Goal: Task Accomplishment & Management: Manage account settings

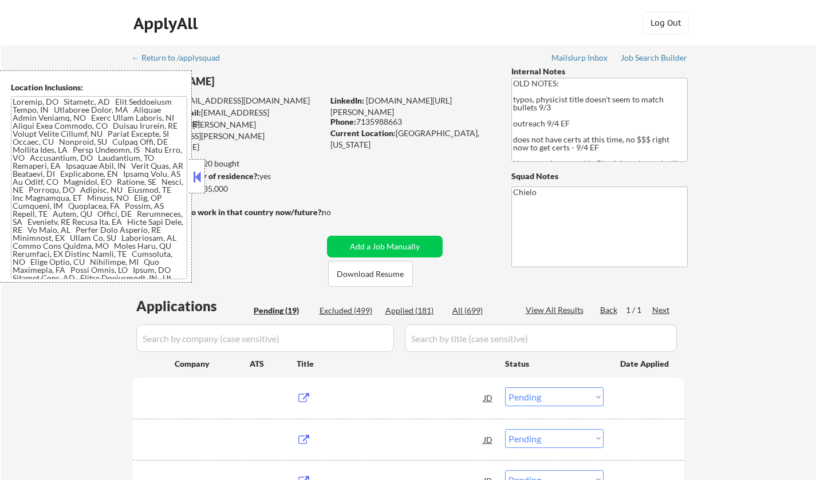
select select ""pending""
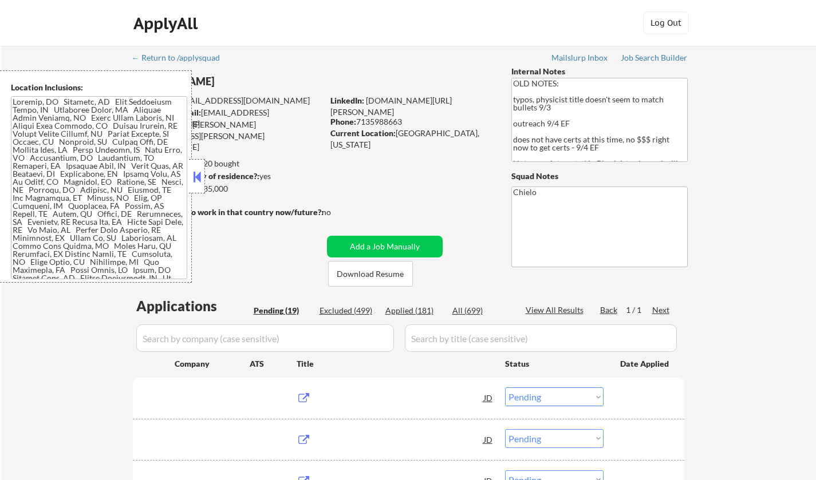
select select ""pending""
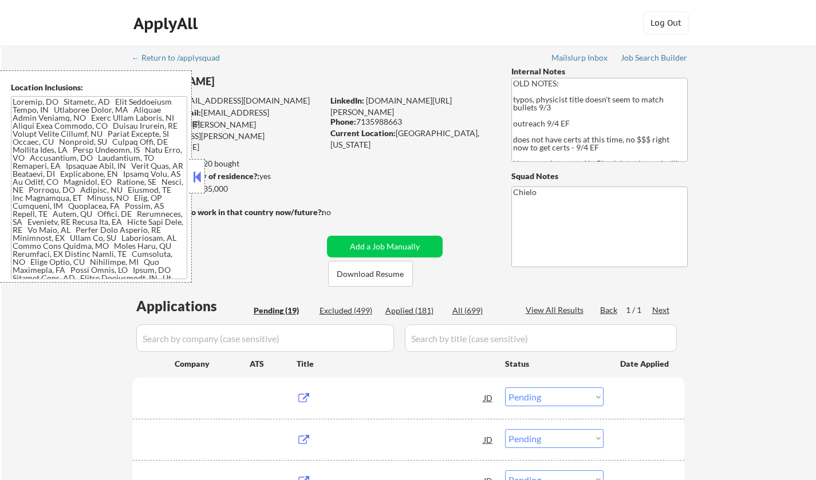
select select ""pending""
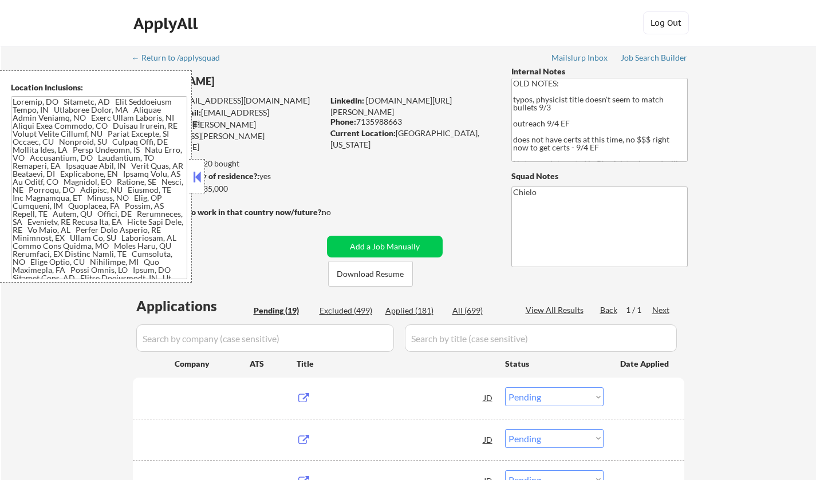
select select ""pending""
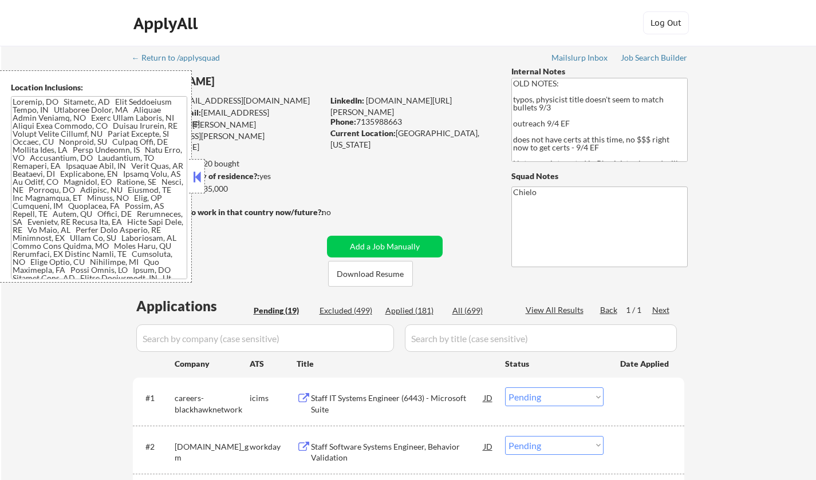
click at [196, 181] on button at bounding box center [197, 176] width 13 height 17
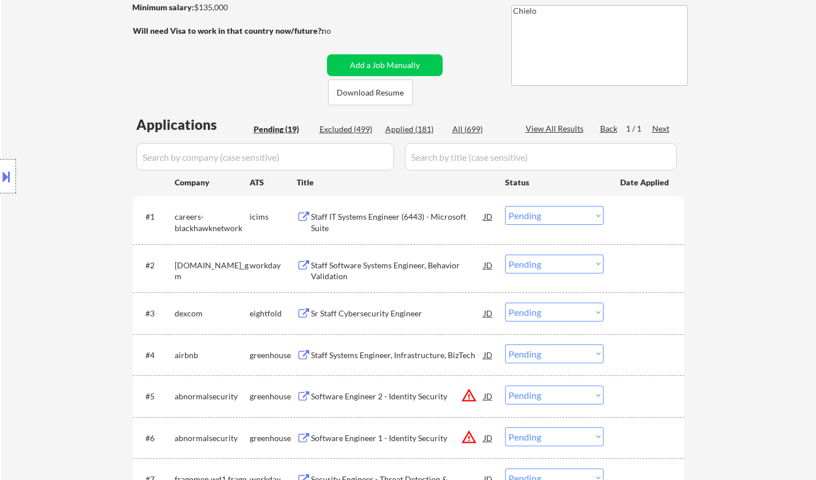
scroll to position [229, 0]
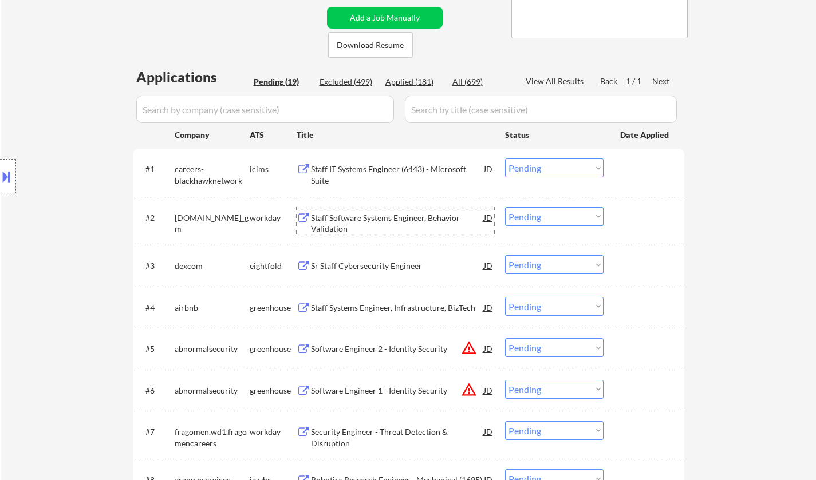
click at [393, 221] on div "Staff Software Systems Engineer, Behavior Validation" at bounding box center [397, 223] width 173 height 22
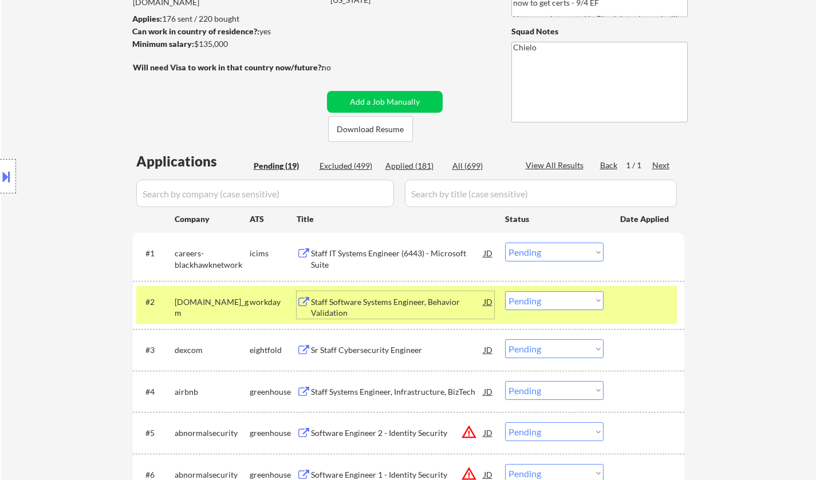
scroll to position [286, 0]
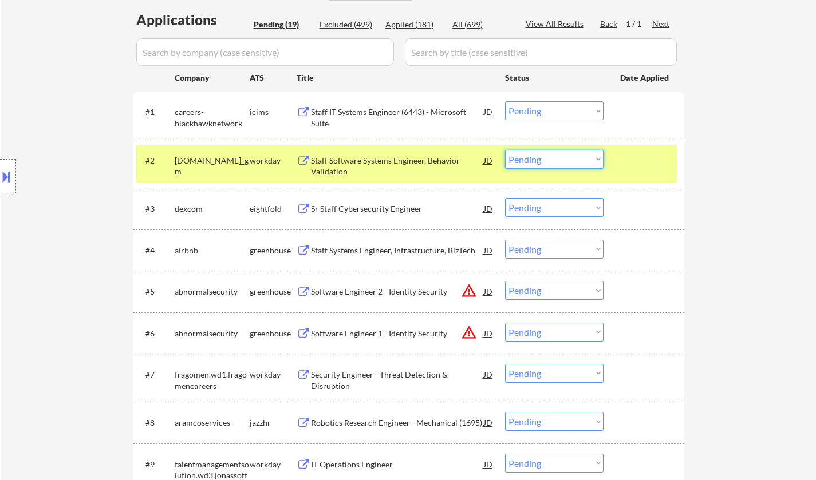
drag, startPoint x: 559, startPoint y: 160, endPoint x: 558, endPoint y: 168, distance: 7.5
click at [559, 160] on select "Choose an option... Pending Applied Excluded (Questions) Excluded (Expired) Exc…" at bounding box center [554, 159] width 98 height 19
click at [505, 150] on select "Choose an option... Pending Applied Excluded (Questions) Excluded (Expired) Exc…" at bounding box center [554, 159] width 98 height 19
select select ""pending""
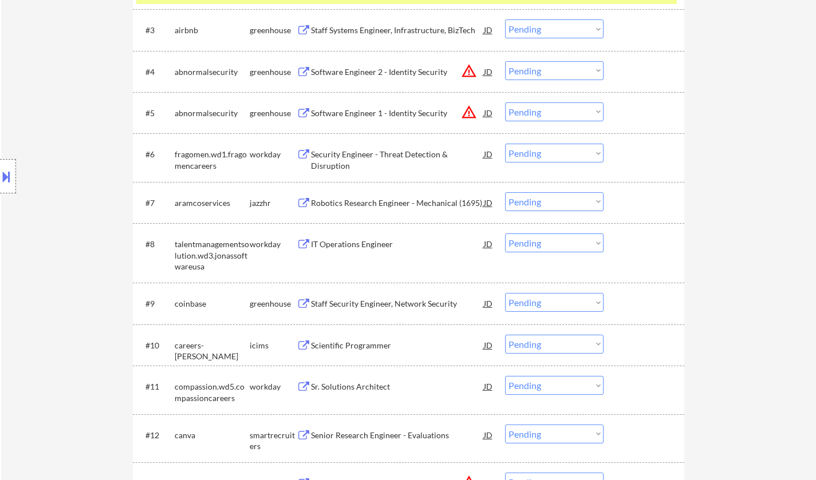
scroll to position [515, 0]
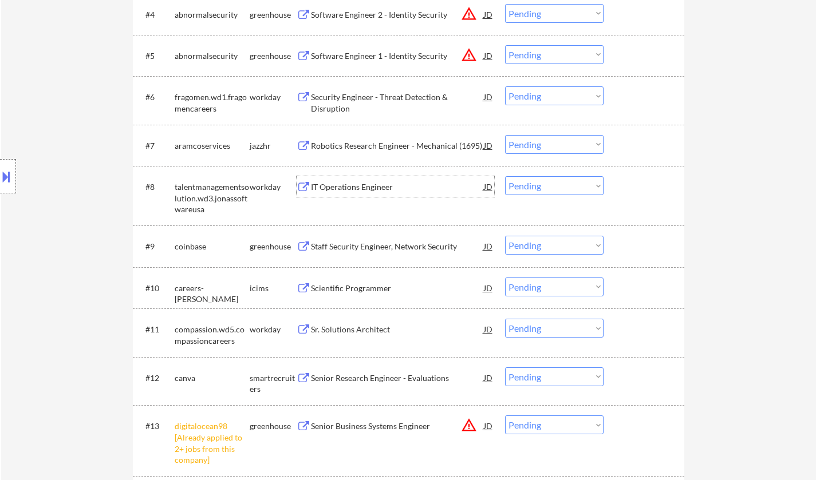
click at [363, 188] on div "IT Operations Engineer" at bounding box center [397, 187] width 173 height 11
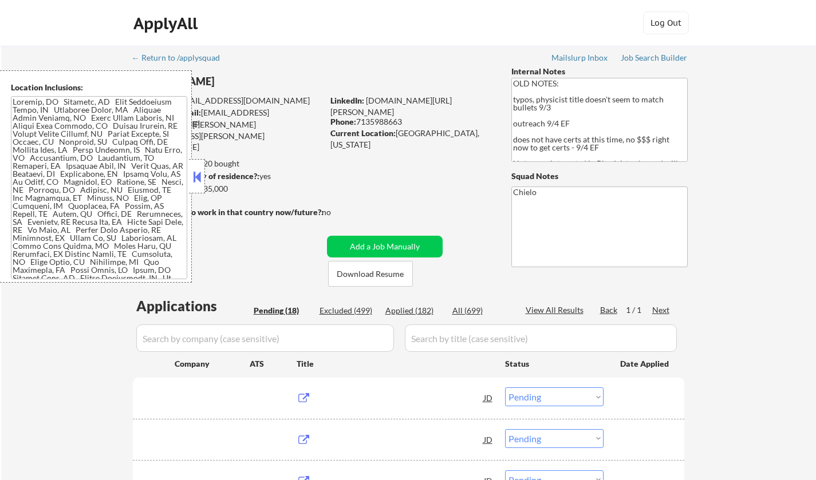
select select ""pending""
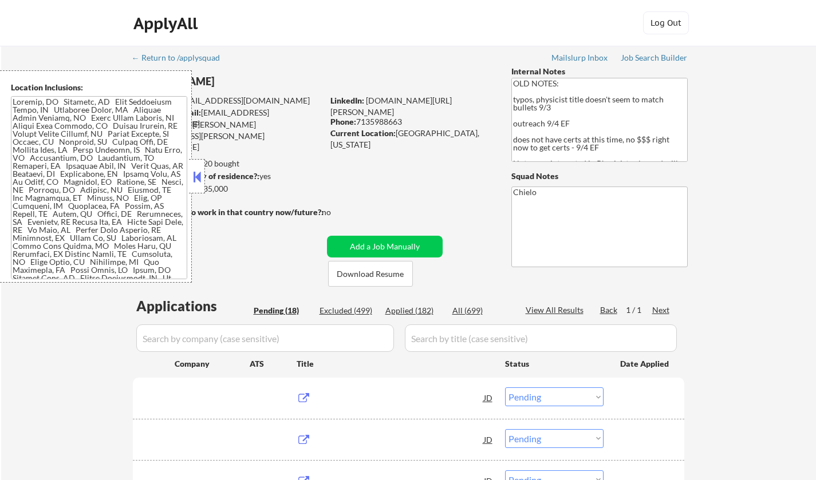
select select ""pending""
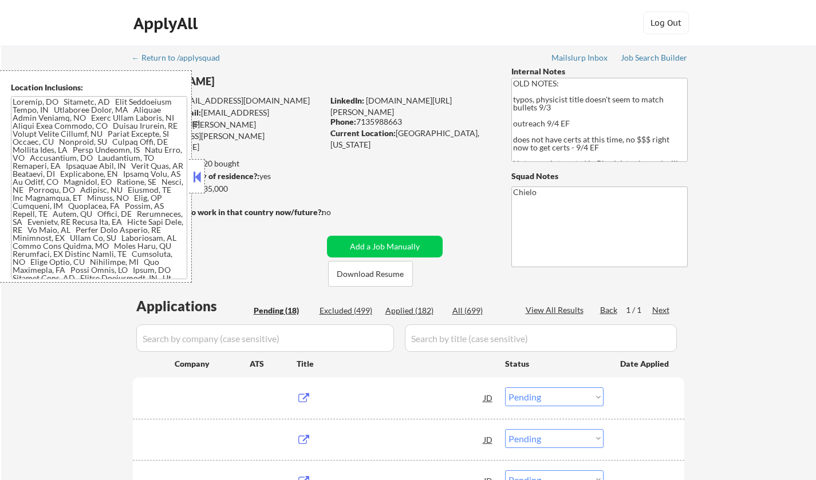
select select ""pending""
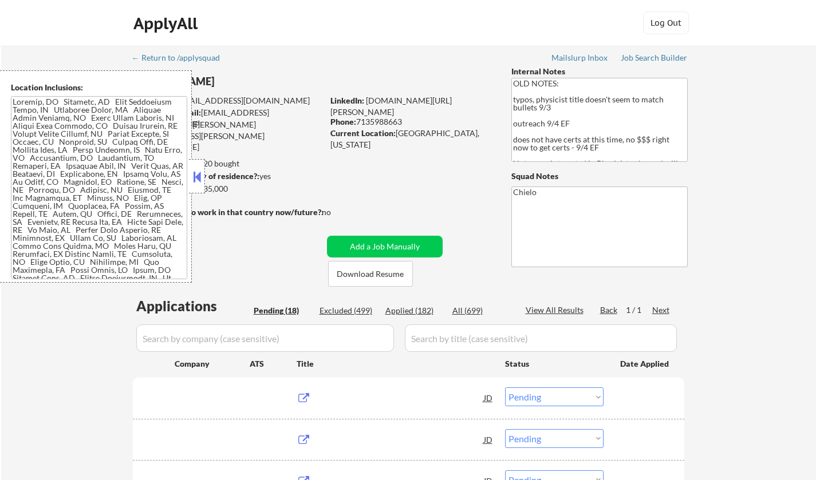
select select ""pending""
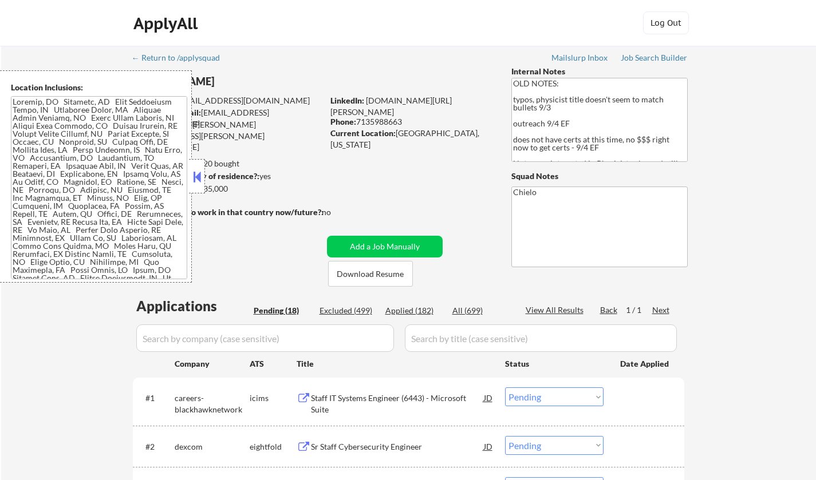
click at [198, 178] on button at bounding box center [197, 176] width 13 height 17
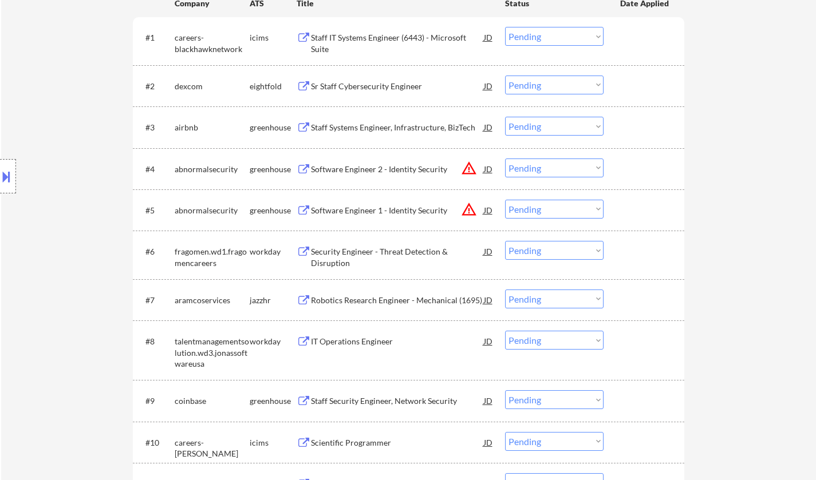
scroll to position [401, 0]
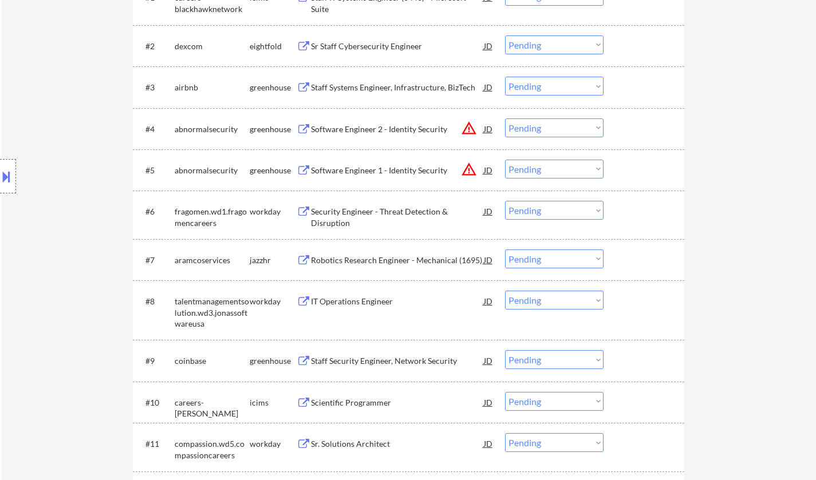
click at [353, 297] on div "IT Operations Engineer" at bounding box center [397, 301] width 173 height 11
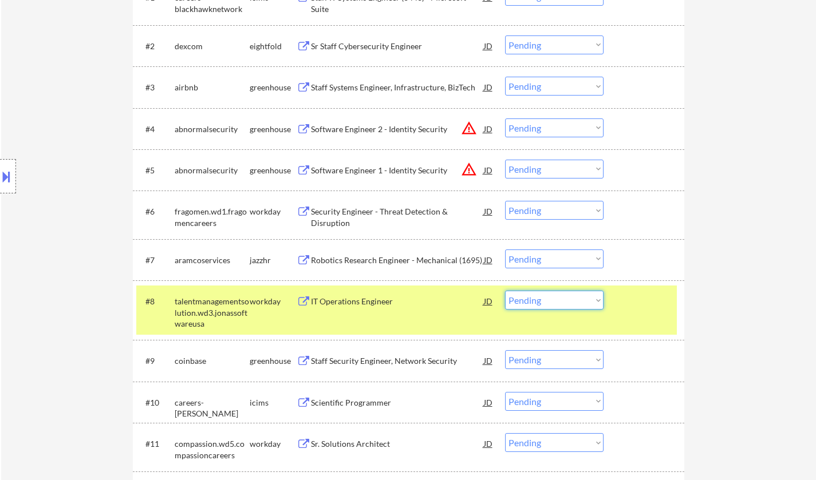
drag, startPoint x: 547, startPoint y: 299, endPoint x: 546, endPoint y: 307, distance: 8.1
click at [547, 299] on select "Choose an option... Pending Applied Excluded (Questions) Excluded (Expired) Exc…" at bounding box center [554, 300] width 98 height 19
click at [505, 291] on select "Choose an option... Pending Applied Excluded (Questions) Excluded (Expired) Exc…" at bounding box center [554, 300] width 98 height 19
select select ""pending""
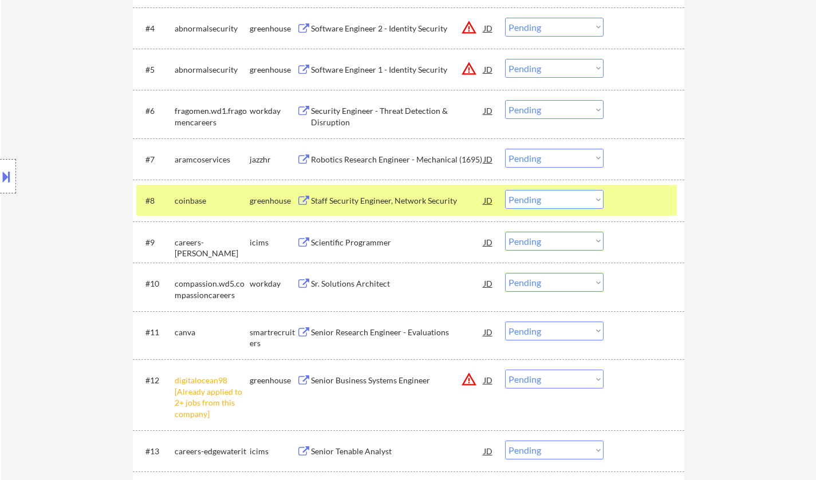
scroll to position [515, 0]
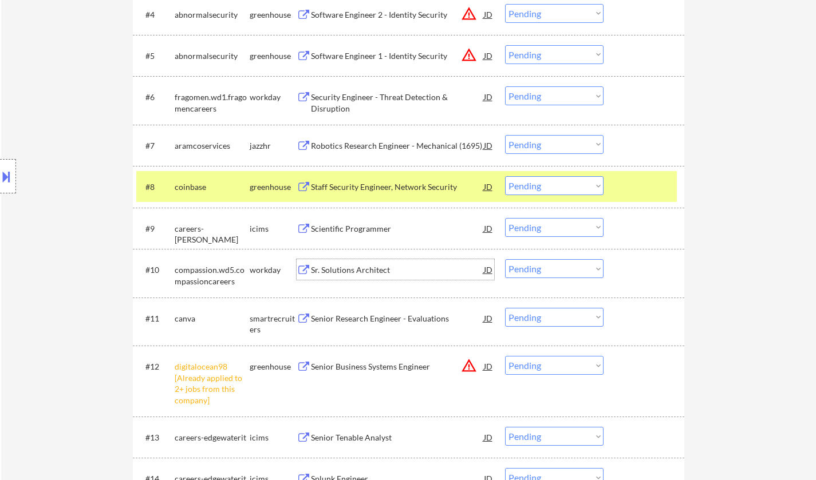
click at [345, 277] on div "Sr. Solutions Architect" at bounding box center [397, 269] width 173 height 21
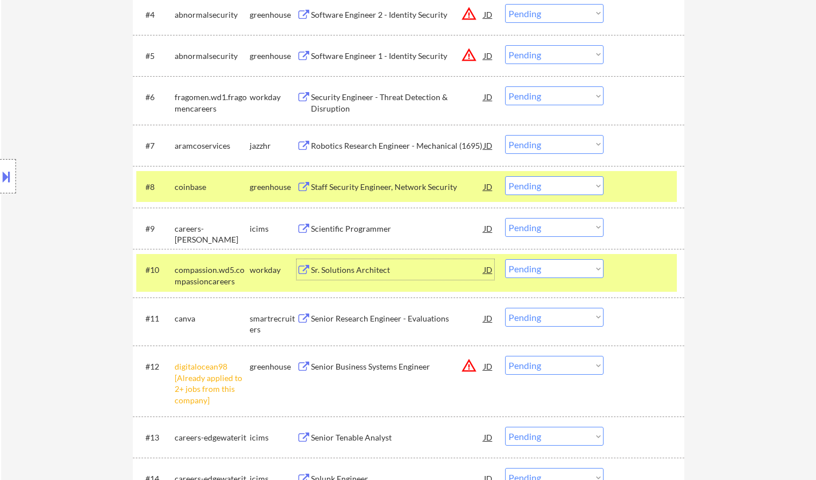
drag, startPoint x: 562, startPoint y: 266, endPoint x: 561, endPoint y: 273, distance: 7.0
click at [561, 268] on select "Choose an option... Pending Applied Excluded (Questions) Excluded (Expired) Exc…" at bounding box center [554, 268] width 98 height 19
click at [505, 259] on select "Choose an option... Pending Applied Excluded (Questions) Excluded (Expired) Exc…" at bounding box center [554, 268] width 98 height 19
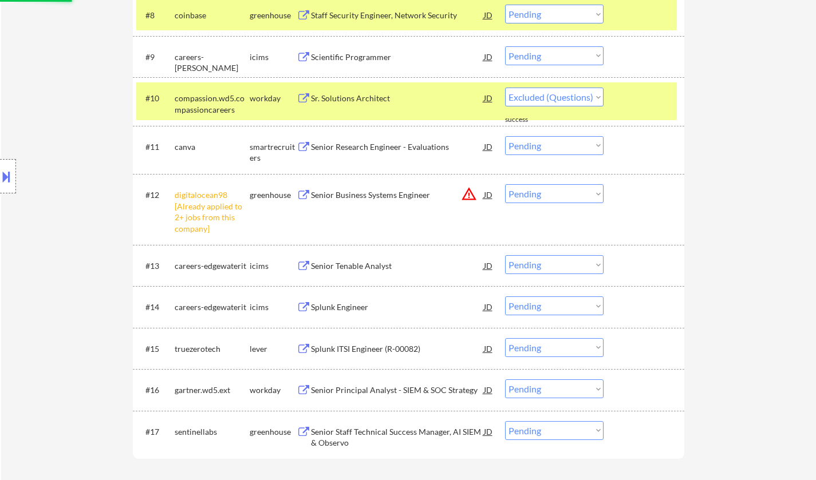
select select ""pending""
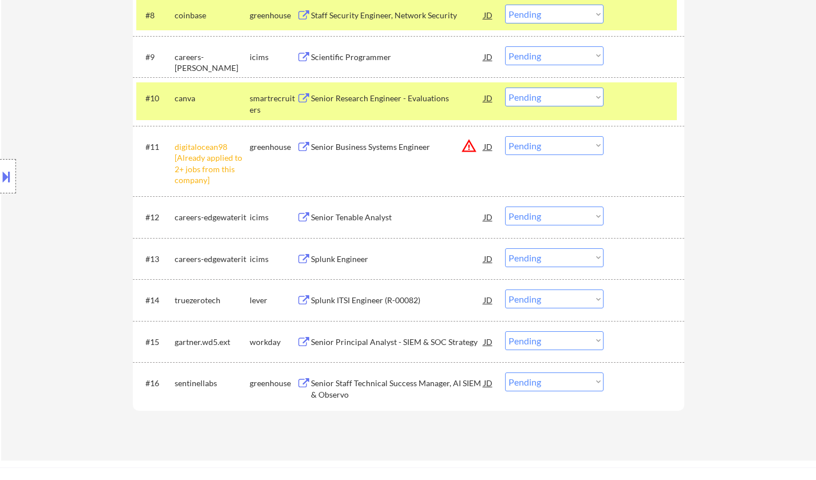
click at [544, 145] on select "Choose an option... Pending Applied Excluded (Questions) Excluded (Expired) Exc…" at bounding box center [554, 145] width 98 height 19
click at [505, 136] on select "Choose an option... Pending Applied Excluded (Questions) Excluded (Expired) Exc…" at bounding box center [554, 145] width 98 height 19
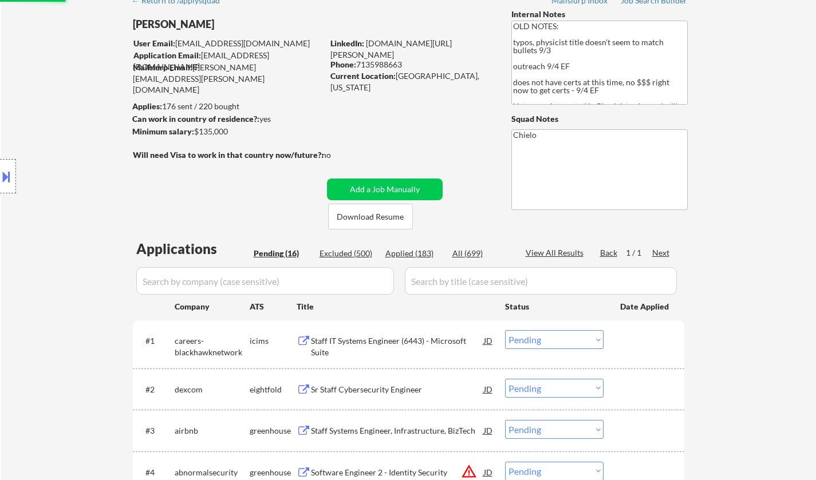
scroll to position [0, 0]
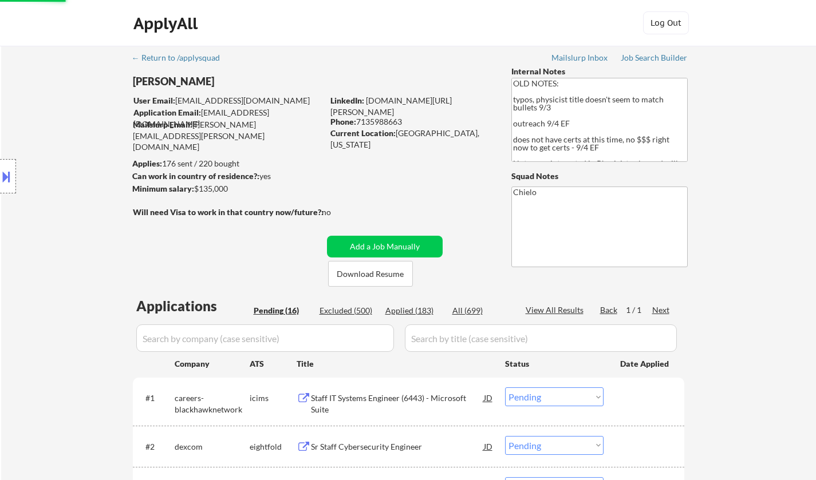
select select ""pending""
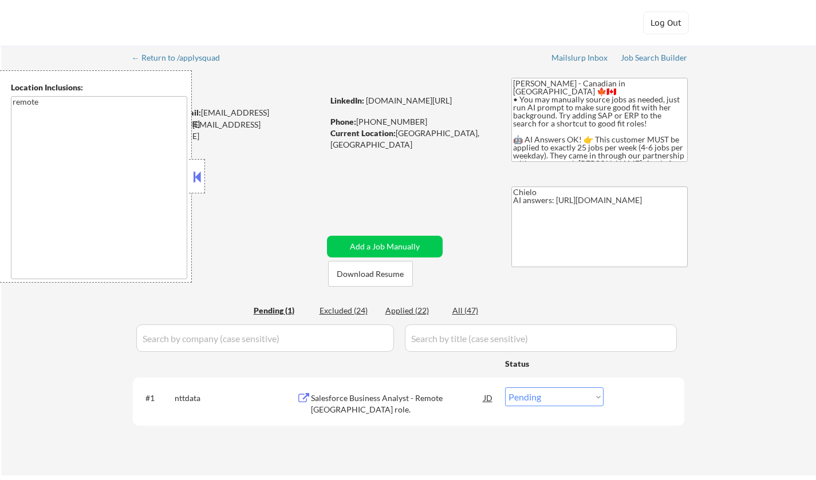
select select ""pending""
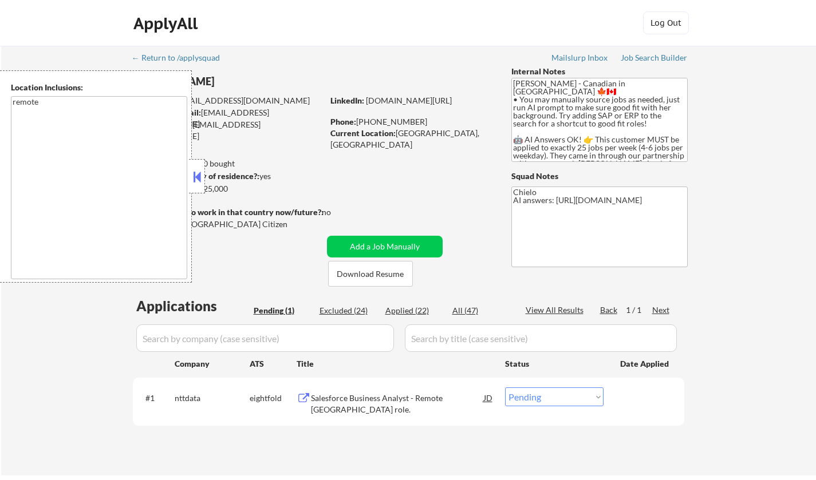
click at [201, 172] on button at bounding box center [197, 176] width 13 height 17
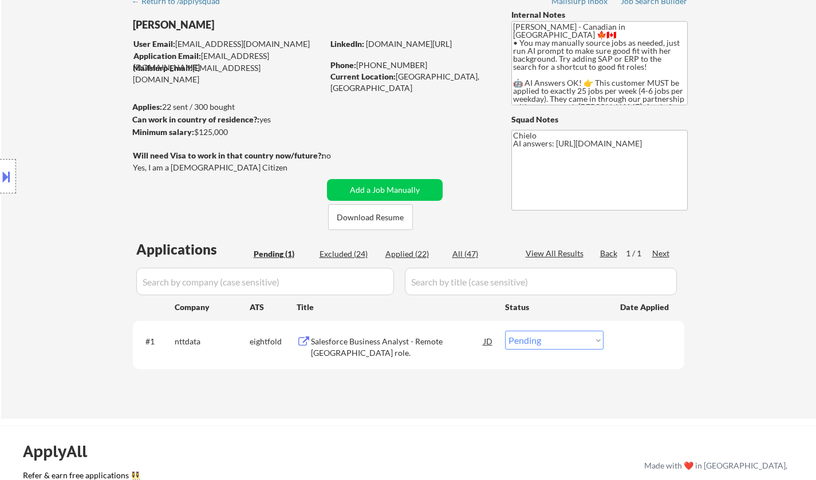
scroll to position [172, 0]
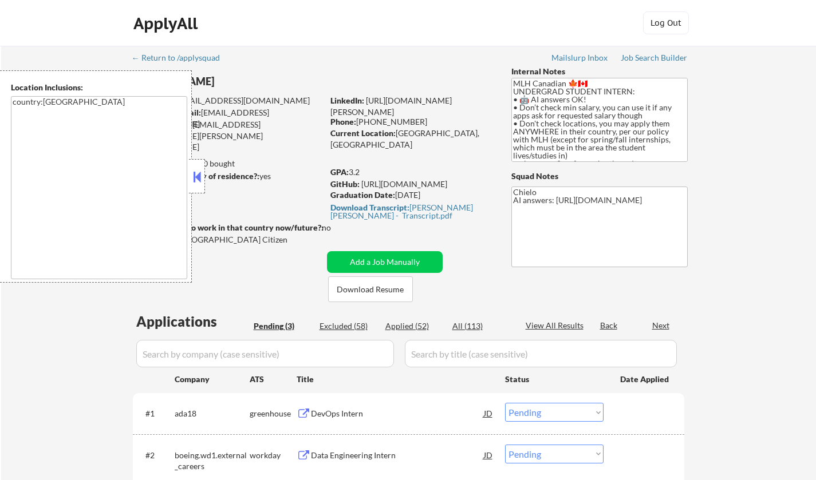
select select ""pending""
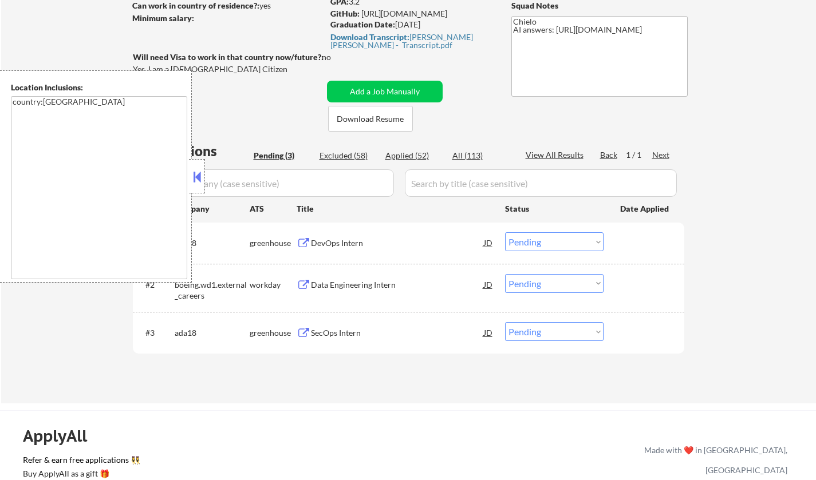
scroll to position [172, 0]
click at [199, 176] on button at bounding box center [197, 176] width 13 height 17
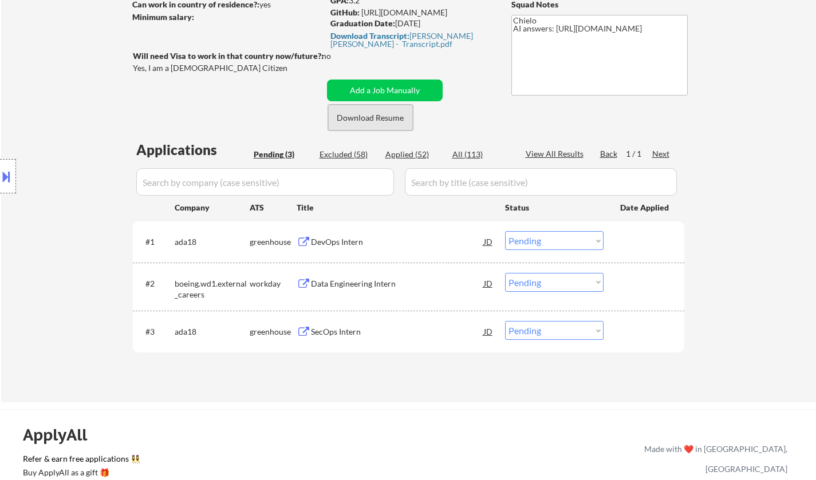
click at [354, 117] on button "Download Resume" at bounding box center [370, 118] width 85 height 26
click at [403, 152] on div "Applied (52)" at bounding box center [413, 154] width 57 height 11
select select ""applied""
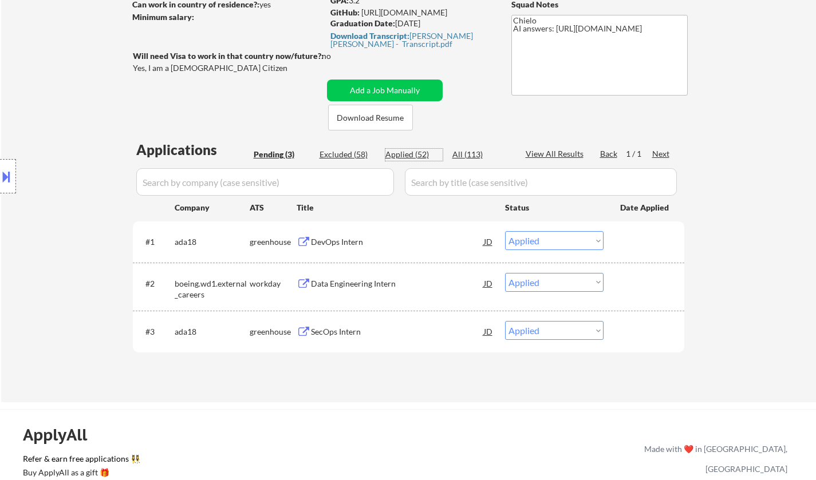
select select ""applied""
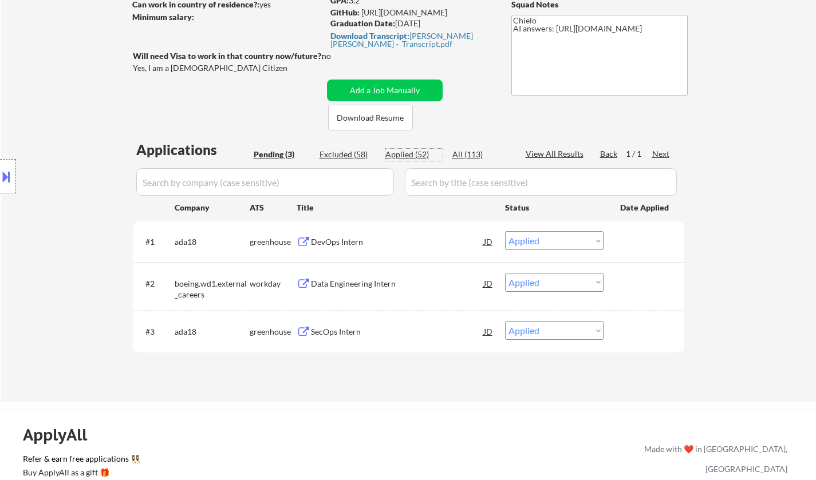
select select ""applied""
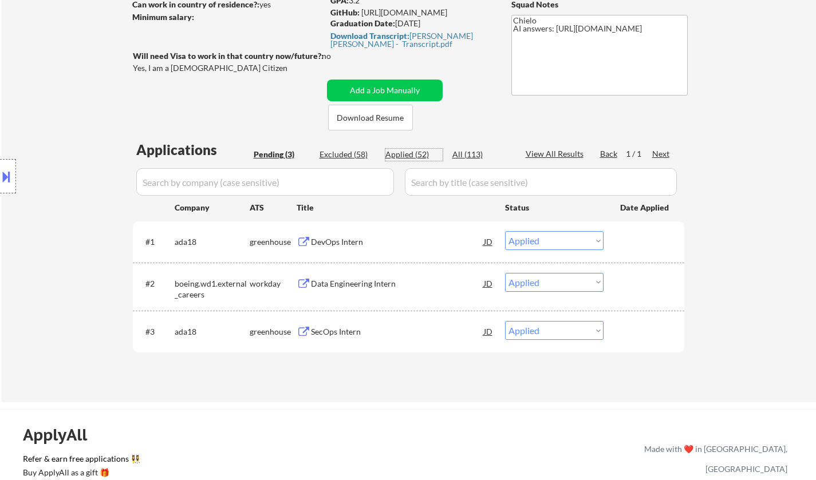
select select ""applied""
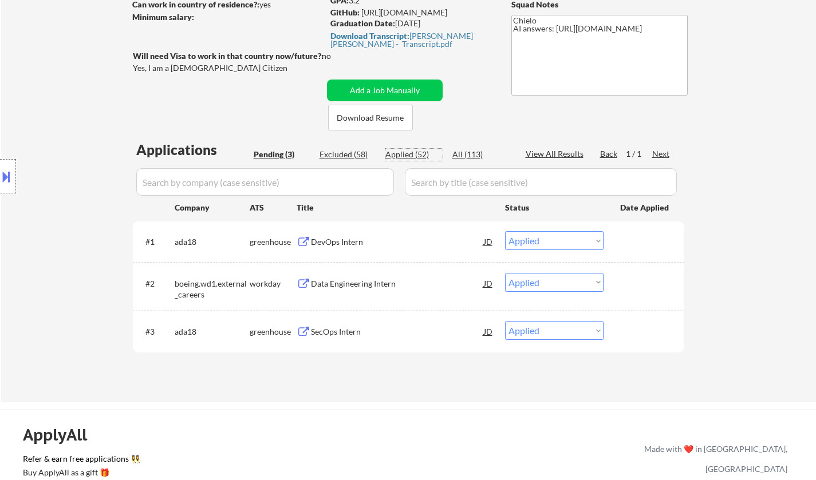
select select ""applied""
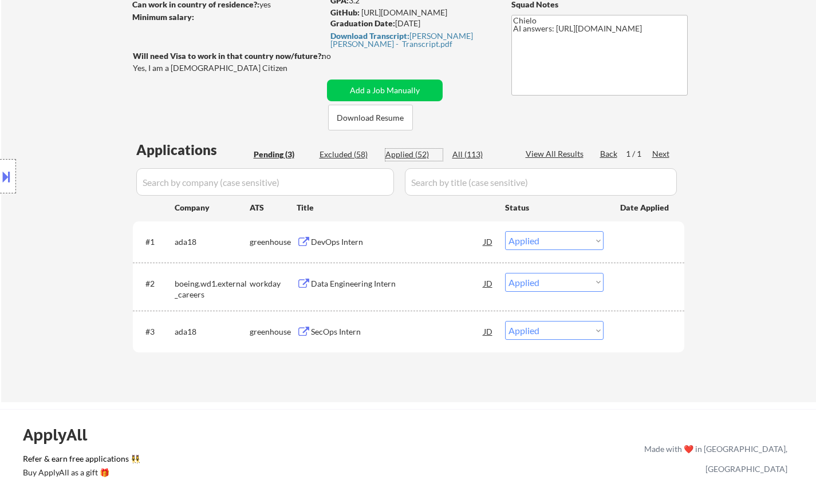
select select ""applied""
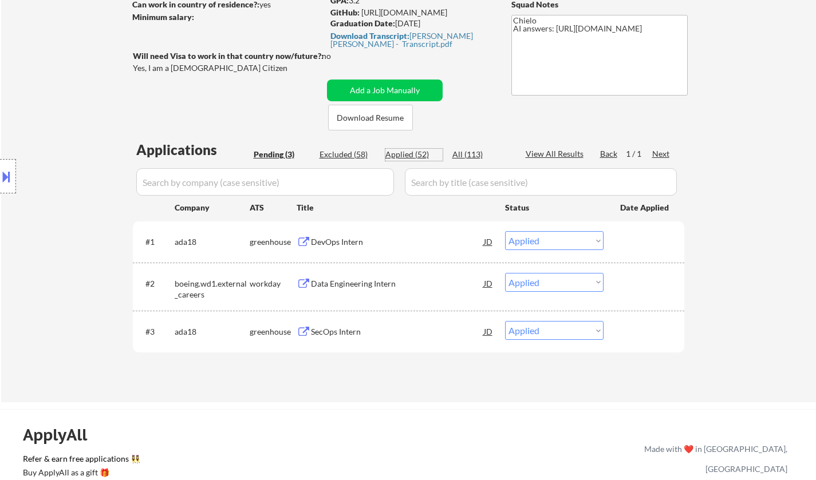
select select ""applied""
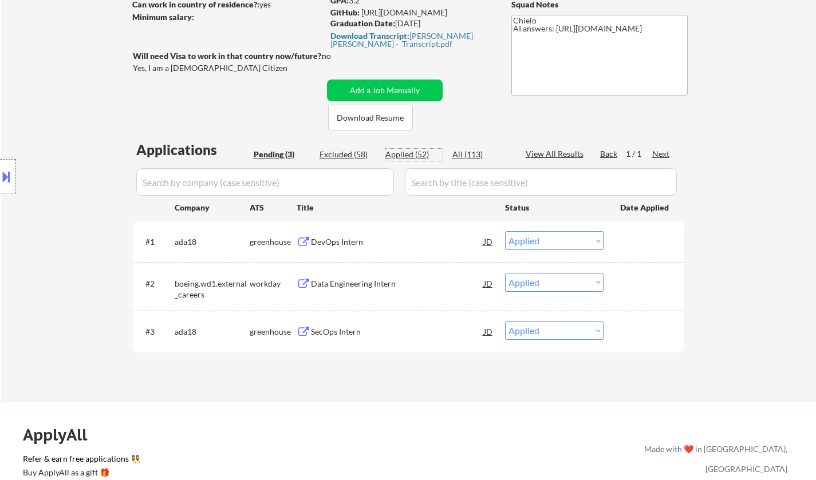
select select ""applied""
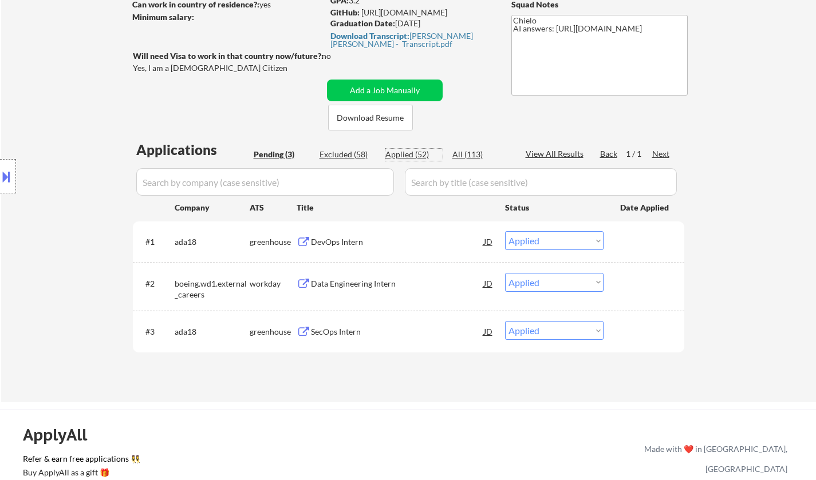
select select ""applied""
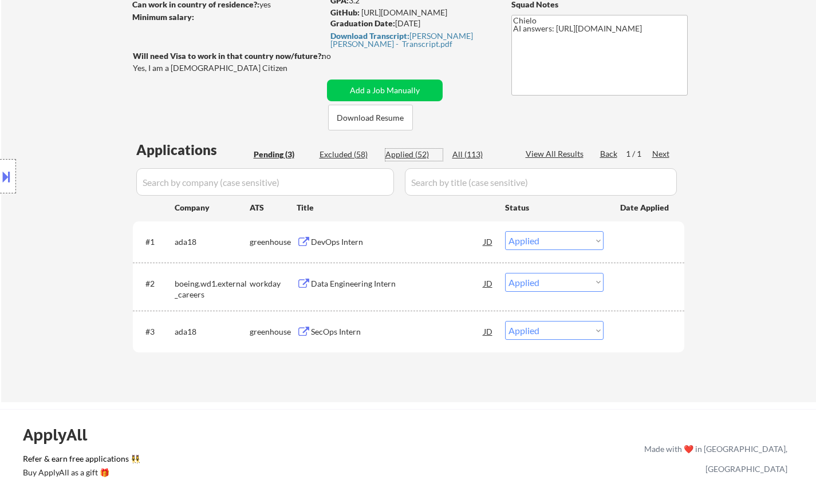
select select ""applied""
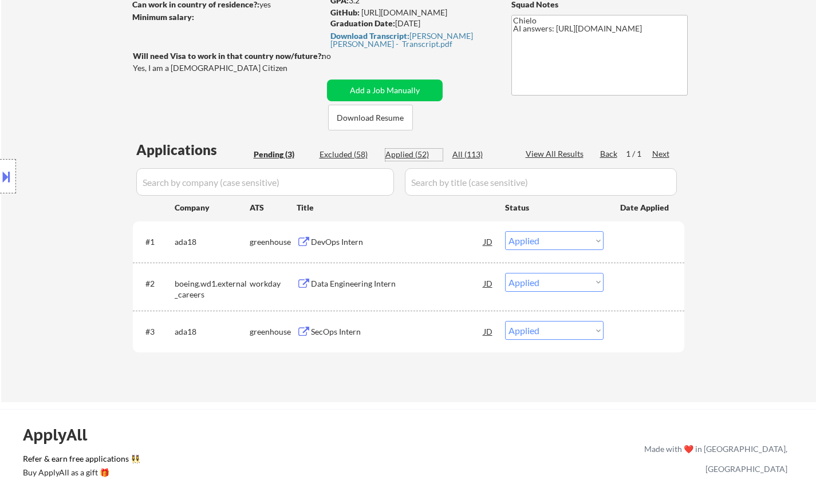
select select ""applied""
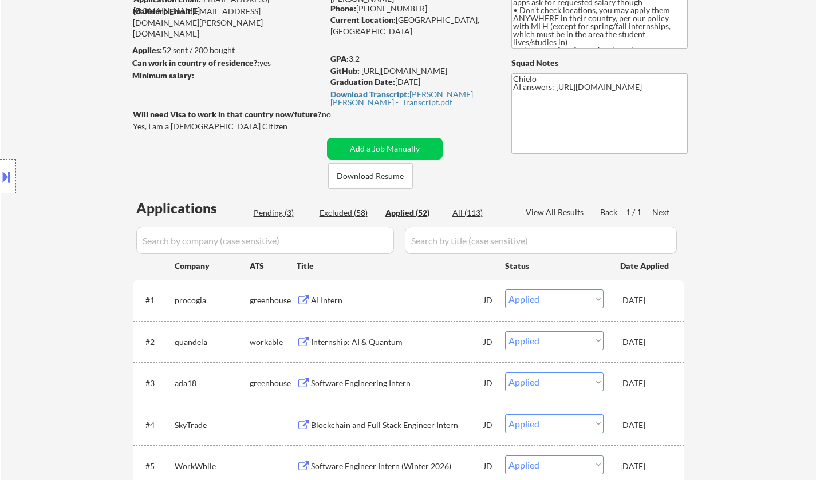
scroll to position [0, 0]
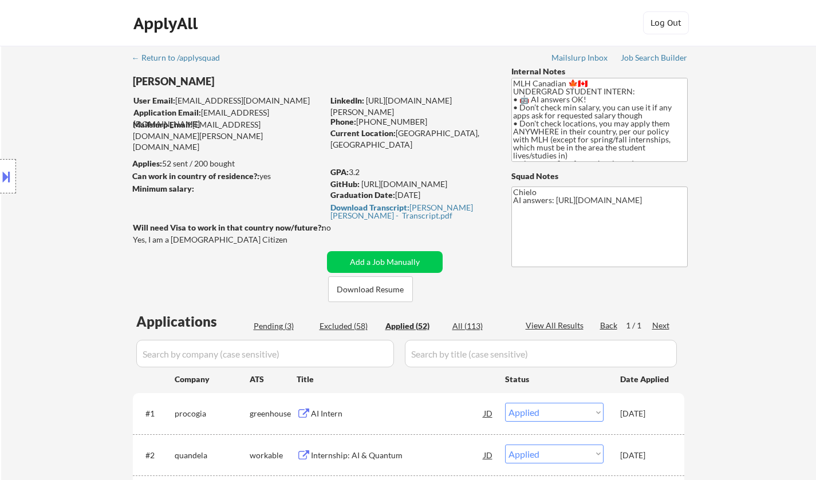
click at [275, 327] on div "Pending (3)" at bounding box center [282, 326] width 57 height 11
select select ""pending""
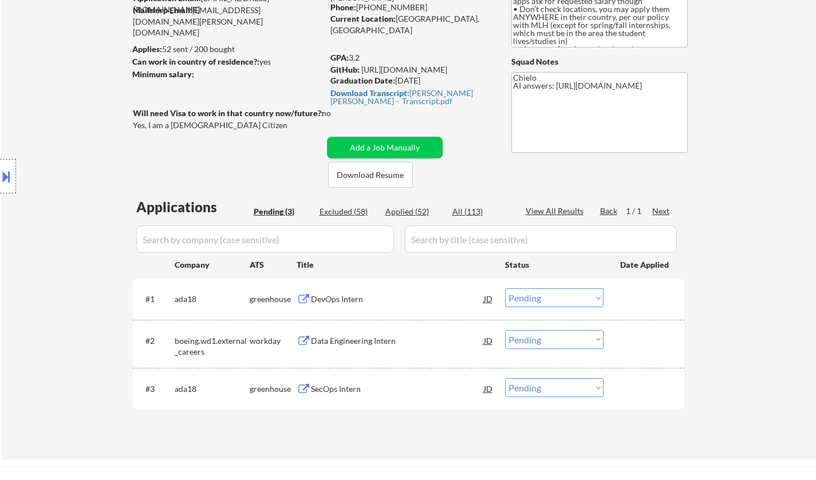
click at [340, 305] on div "DevOps Intern" at bounding box center [397, 299] width 173 height 21
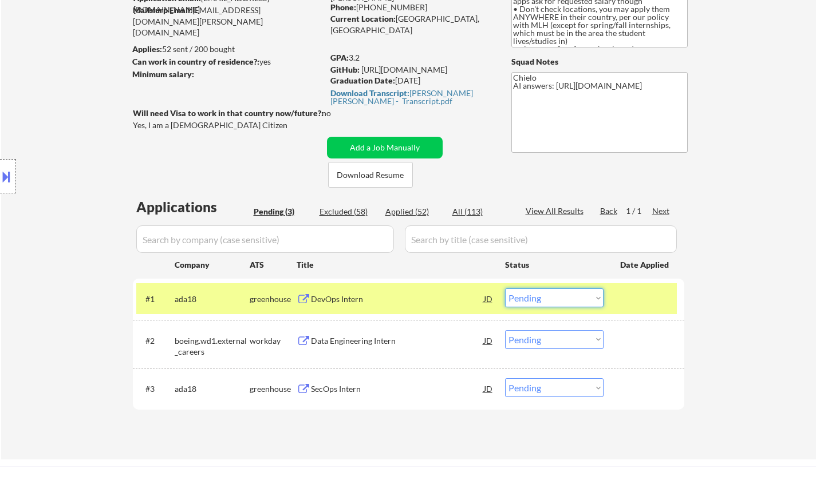
drag, startPoint x: 586, startPoint y: 301, endPoint x: 582, endPoint y: 307, distance: 7.0
click at [586, 301] on select "Choose an option... Pending Applied Excluded (Questions) Excluded (Expired) Exc…" at bounding box center [554, 298] width 98 height 19
click at [505, 289] on select "Choose an option... Pending Applied Excluded (Questions) Excluded (Expired) Exc…" at bounding box center [554, 298] width 98 height 19
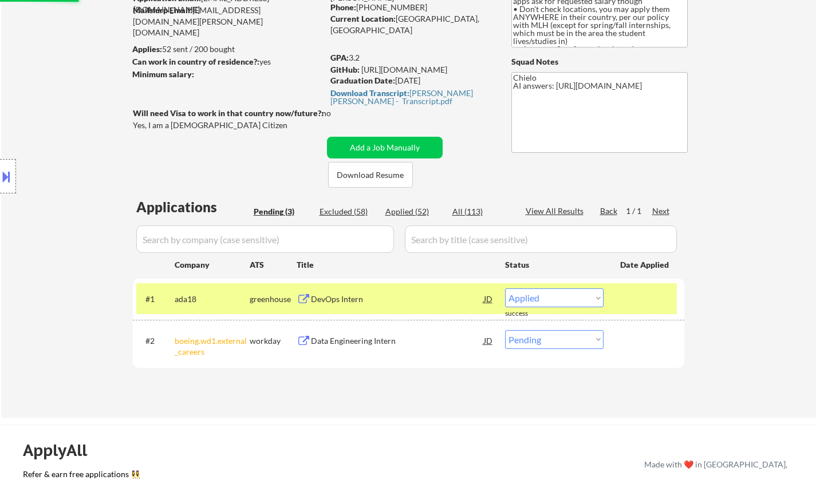
select select ""pending""
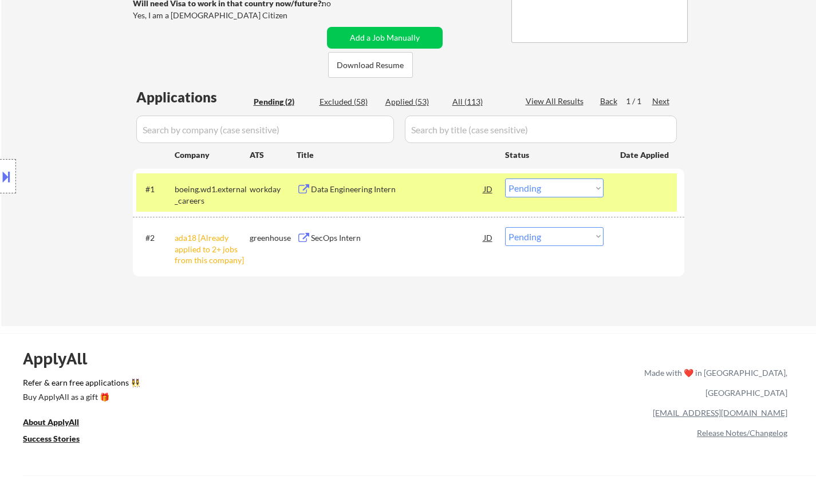
scroll to position [229, 0]
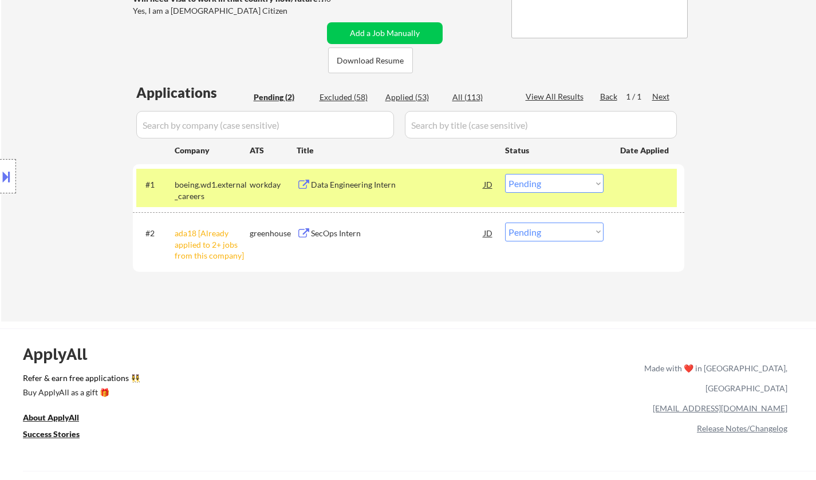
click at [557, 237] on select "Choose an option... Pending Applied Excluded (Questions) Excluded (Expired) Exc…" at bounding box center [554, 232] width 98 height 19
select select ""excluded__other_""
click at [505, 223] on select "Choose an option... Pending Applied Excluded (Questions) Excluded (Expired) Exc…" at bounding box center [554, 232] width 98 height 19
click at [357, 185] on div "Data Engineering Intern" at bounding box center [397, 184] width 173 height 11
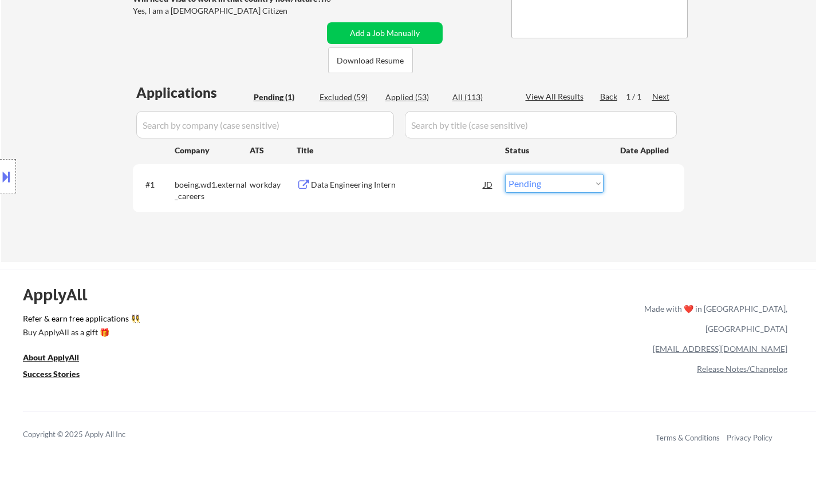
click at [544, 186] on select "Choose an option... Pending Applied Excluded (Questions) Excluded (Expired) Exc…" at bounding box center [554, 183] width 98 height 19
select select ""applied""
click at [505, 174] on select "Choose an option... Pending Applied Excluded (Questions) Excluded (Expired) Exc…" at bounding box center [554, 183] width 98 height 19
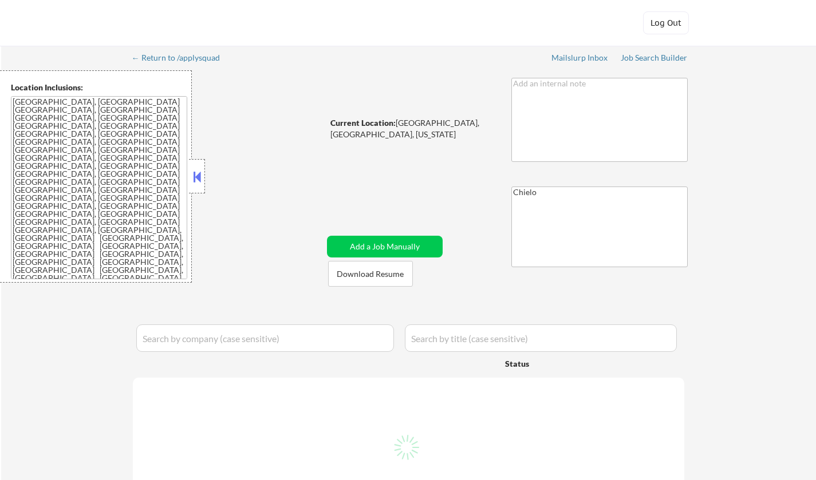
select select ""pending""
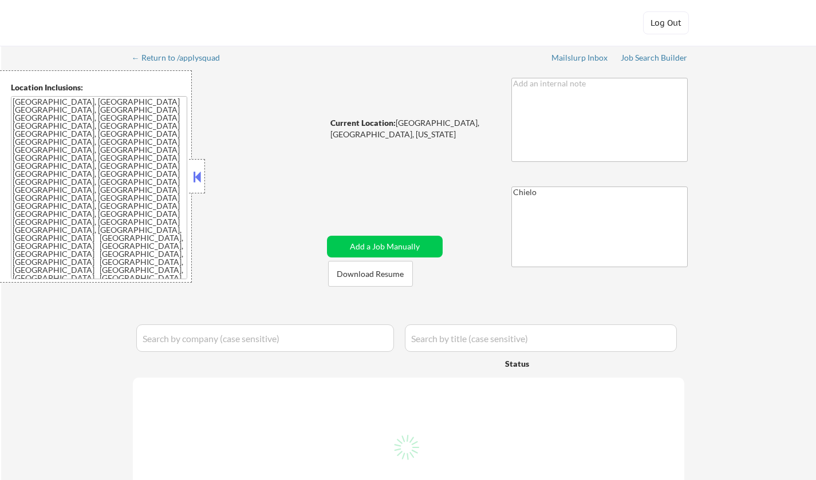
select select ""pending""
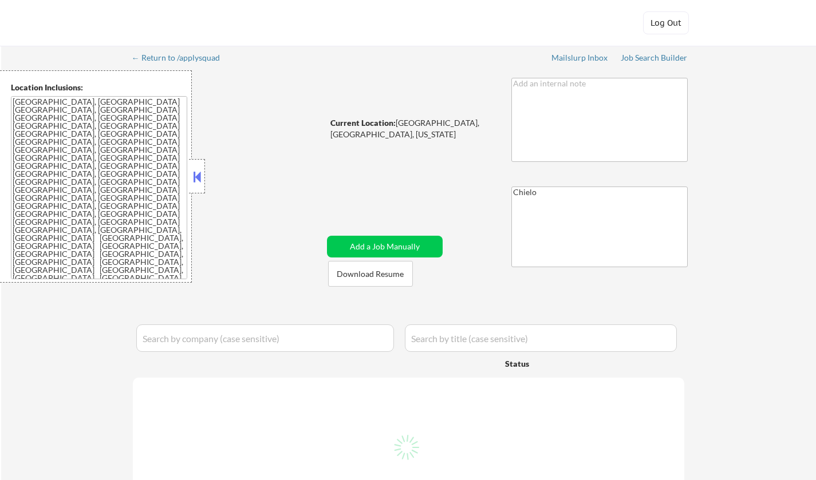
select select ""pending""
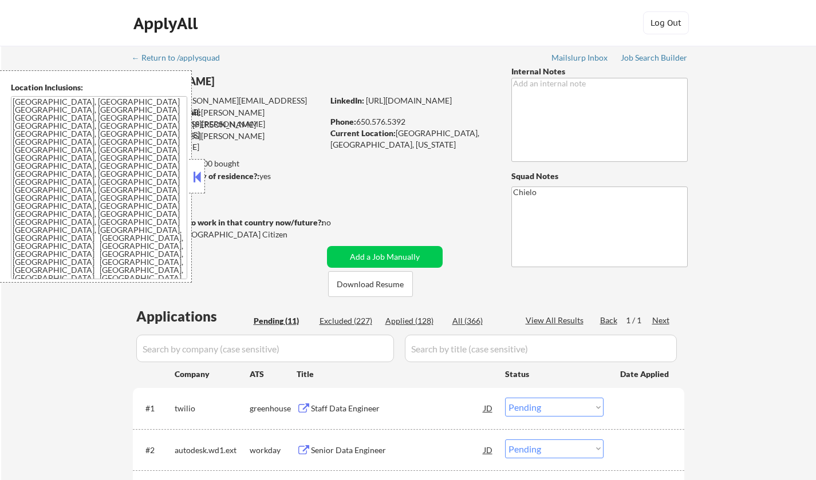
click at [196, 171] on button at bounding box center [197, 176] width 13 height 17
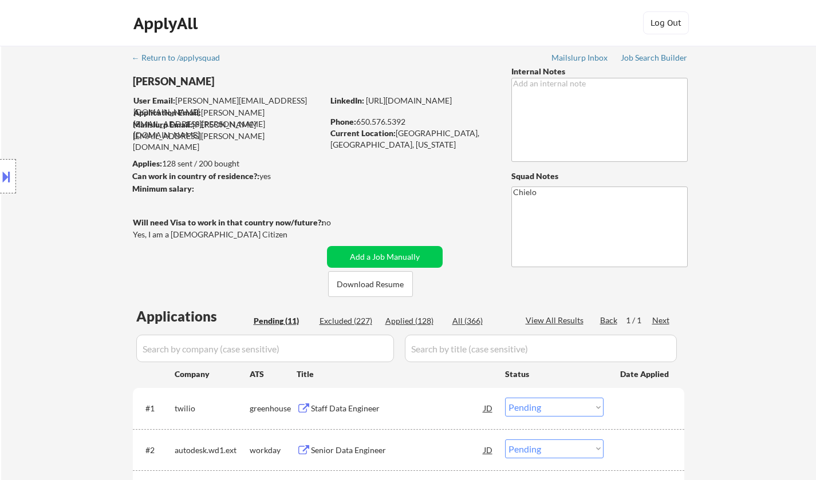
scroll to position [172, 0]
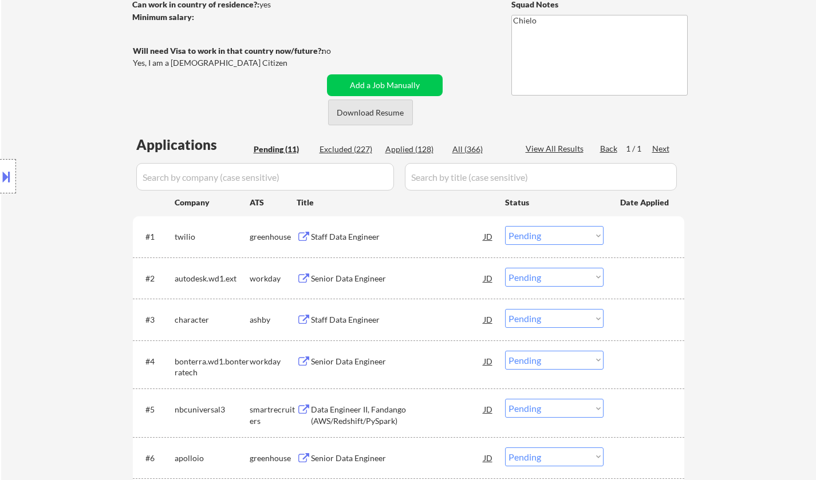
click at [365, 102] on button "Download Resume" at bounding box center [370, 113] width 85 height 26
click at [345, 232] on div "Staff Data Engineer" at bounding box center [397, 236] width 173 height 11
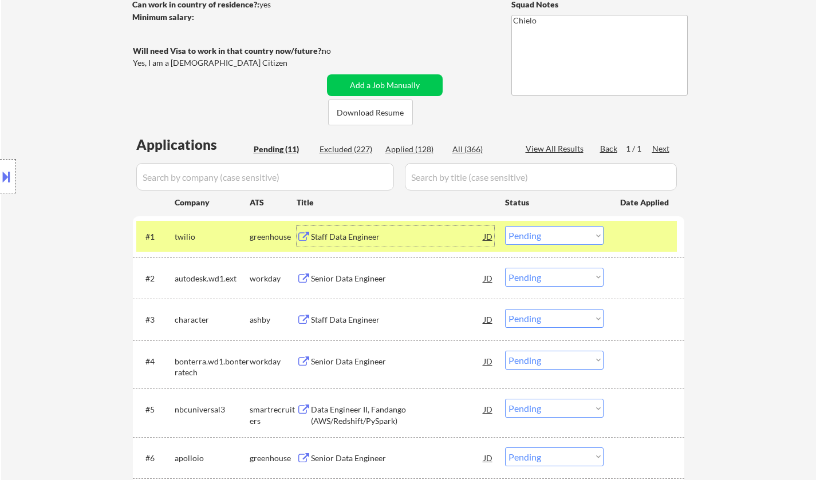
click at [557, 234] on select "Choose an option... Pending Applied Excluded (Questions) Excluded (Expired) Exc…" at bounding box center [554, 235] width 98 height 19
click at [505, 226] on select "Choose an option... Pending Applied Excluded (Questions) Excluded (Expired) Exc…" at bounding box center [554, 235] width 98 height 19
select select ""pending""
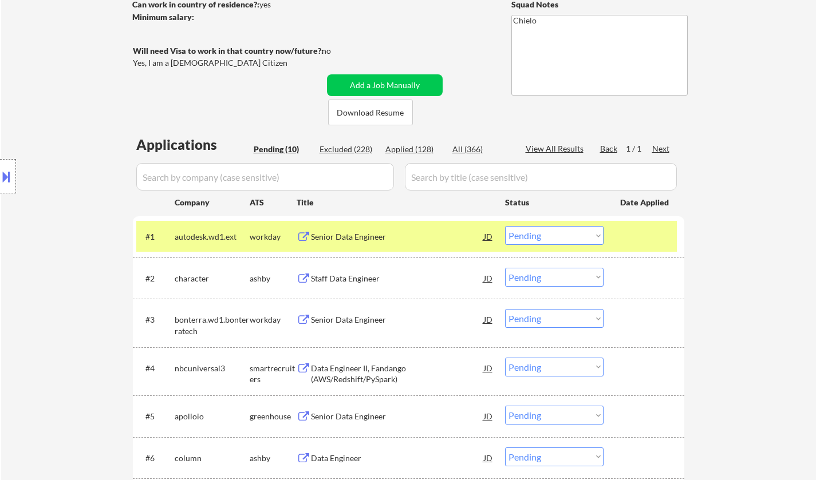
click at [348, 284] on div "Staff Data Engineer" at bounding box center [397, 278] width 173 height 11
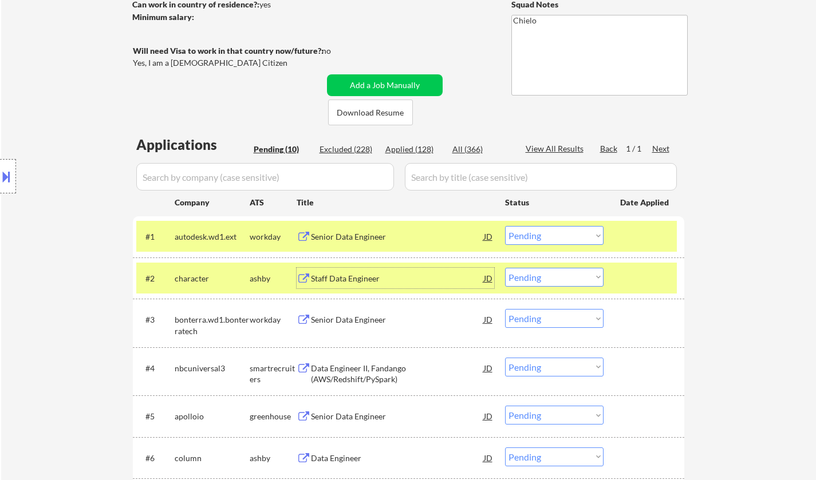
click at [0, 167] on div at bounding box center [8, 176] width 16 height 34
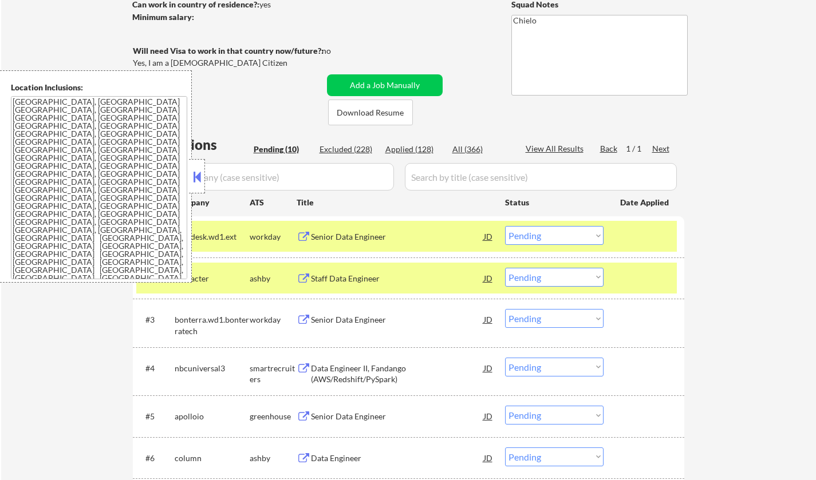
click at [199, 179] on button at bounding box center [197, 176] width 13 height 17
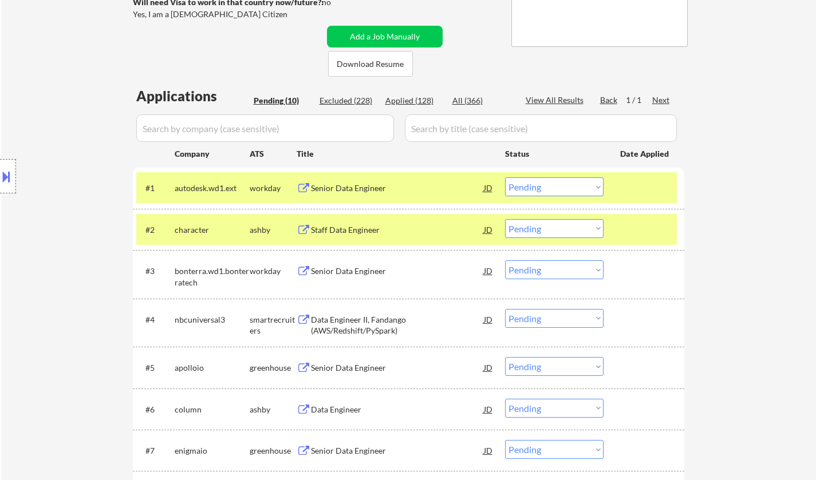
scroll to position [286, 0]
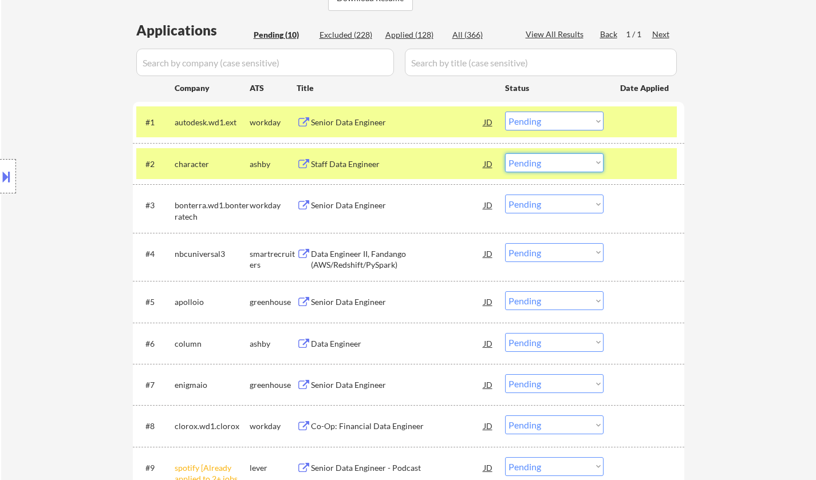
click at [565, 165] on select "Choose an option... Pending Applied Excluded (Questions) Excluded (Expired) Exc…" at bounding box center [554, 162] width 98 height 19
click at [505, 153] on select "Choose an option... Pending Applied Excluded (Questions) Excluded (Expired) Exc…" at bounding box center [554, 162] width 98 height 19
select select ""pending""
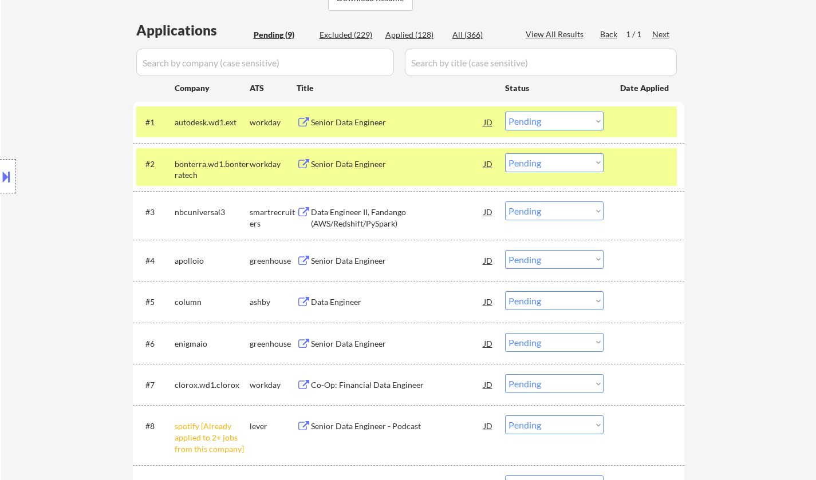
click at [348, 219] on div "Data Engineer II, Fandango (AWS/Redshift/PySpark)" at bounding box center [397, 218] width 173 height 22
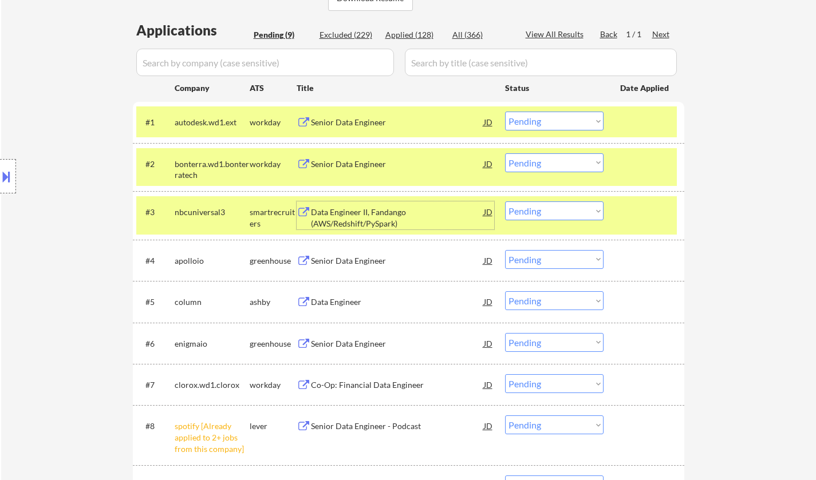
click at [338, 216] on div "Data Engineer II, Fandango (AWS/Redshift/PySpark)" at bounding box center [397, 218] width 173 height 22
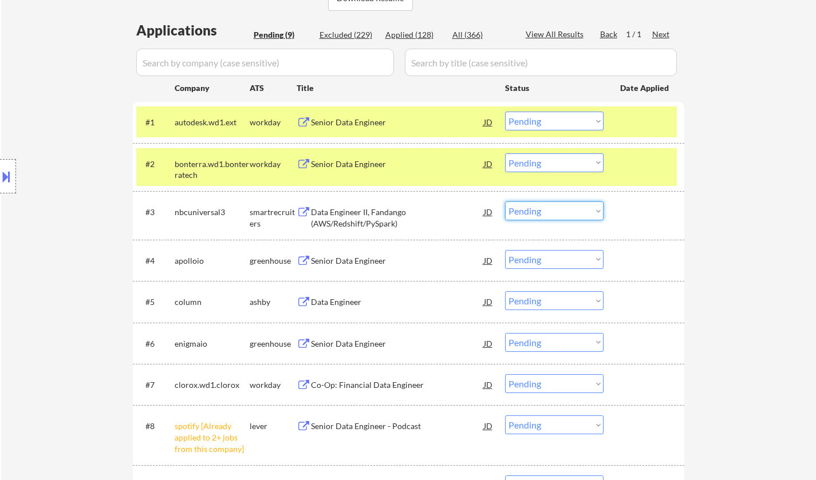
click at [545, 212] on select "Choose an option... Pending Applied Excluded (Questions) Excluded (Expired) Exc…" at bounding box center [554, 211] width 98 height 19
click at [505, 202] on select "Choose an option... Pending Applied Excluded (Questions) Excluded (Expired) Exc…" at bounding box center [554, 211] width 98 height 19
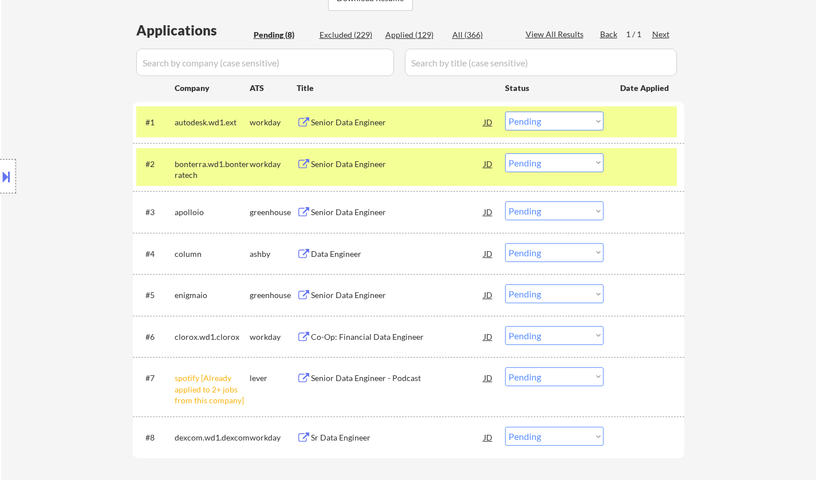
click at [340, 210] on div "Senior Data Engineer" at bounding box center [397, 212] width 173 height 11
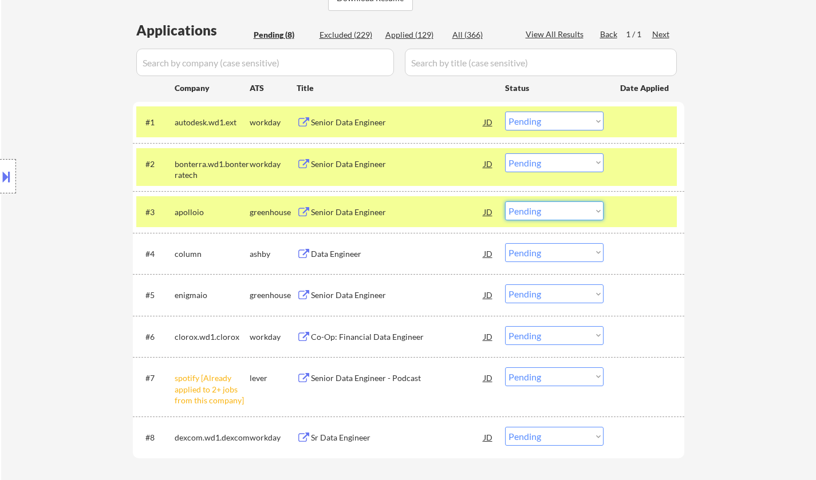
drag, startPoint x: 529, startPoint y: 210, endPoint x: 544, endPoint y: 216, distance: 16.4
click at [533, 211] on select "Choose an option... Pending Applied Excluded (Questions) Excluded (Expired) Exc…" at bounding box center [554, 211] width 98 height 19
click at [505, 202] on select "Choose an option... Pending Applied Excluded (Questions) Excluded (Expired) Exc…" at bounding box center [554, 211] width 98 height 19
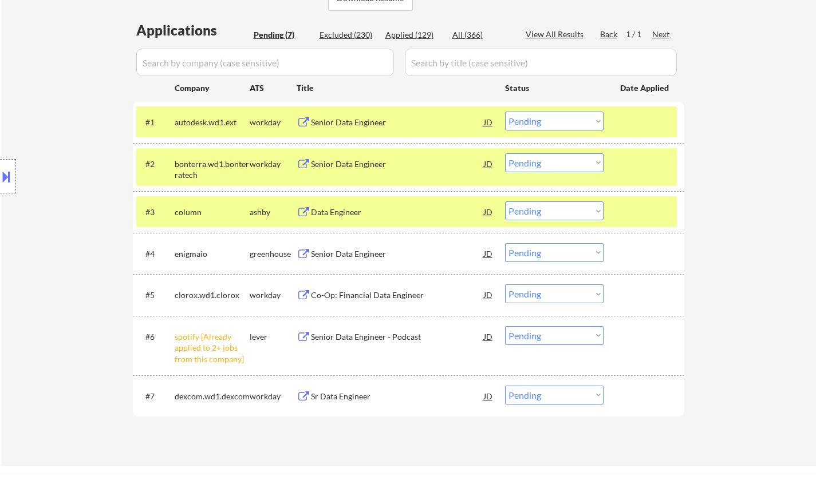
click at [343, 212] on div "Data Engineer" at bounding box center [397, 212] width 173 height 11
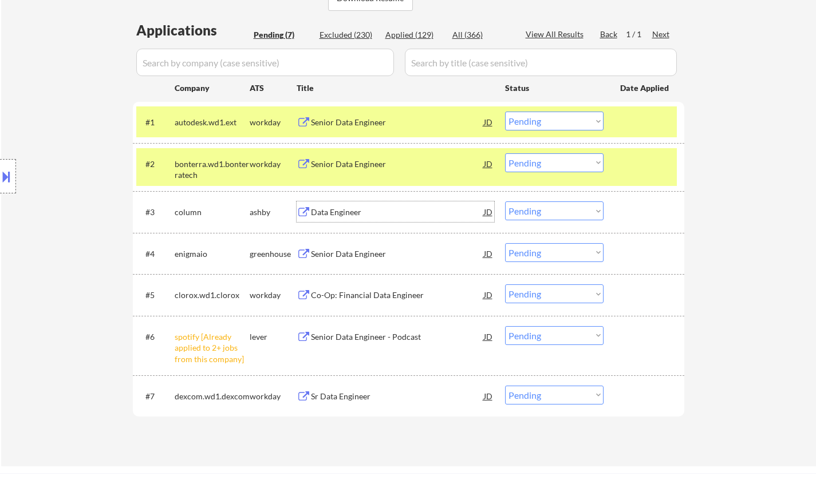
click at [540, 209] on select "Choose an option... Pending Applied Excluded (Questions) Excluded (Expired) Exc…" at bounding box center [554, 211] width 98 height 19
drag, startPoint x: 579, startPoint y: 211, endPoint x: 579, endPoint y: 218, distance: 7.5
click at [579, 211] on select "Choose an option... Pending Applied Excluded (Questions) Excluded (Expired) Exc…" at bounding box center [554, 211] width 98 height 19
click at [505, 202] on select "Choose an option... Pending Applied Excluded (Questions) Excluded (Expired) Exc…" at bounding box center [554, 211] width 98 height 19
select select ""pending""
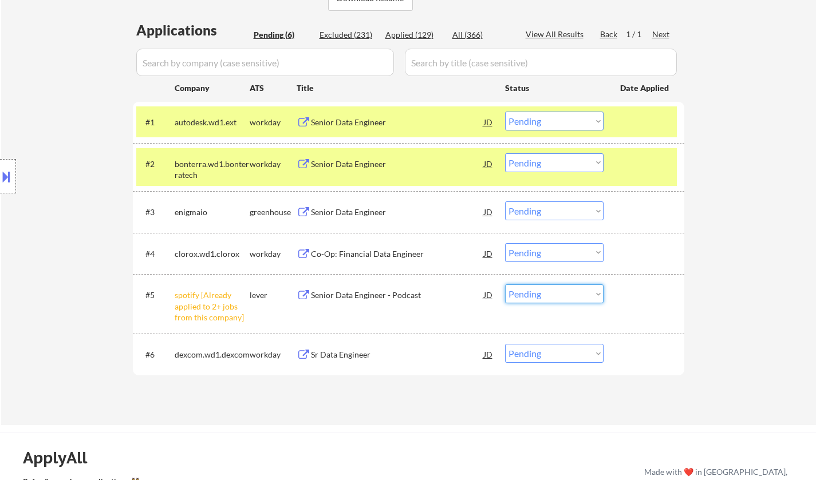
drag, startPoint x: 557, startPoint y: 298, endPoint x: 566, endPoint y: 301, distance: 9.6
click at [557, 298] on select "Choose an option... Pending Applied Excluded (Questions) Excluded (Expired) Exc…" at bounding box center [554, 294] width 98 height 19
click at [505, 285] on select "Choose an option... Pending Applied Excluded (Questions) Excluded (Expired) Exc…" at bounding box center [554, 294] width 98 height 19
select select ""pending""
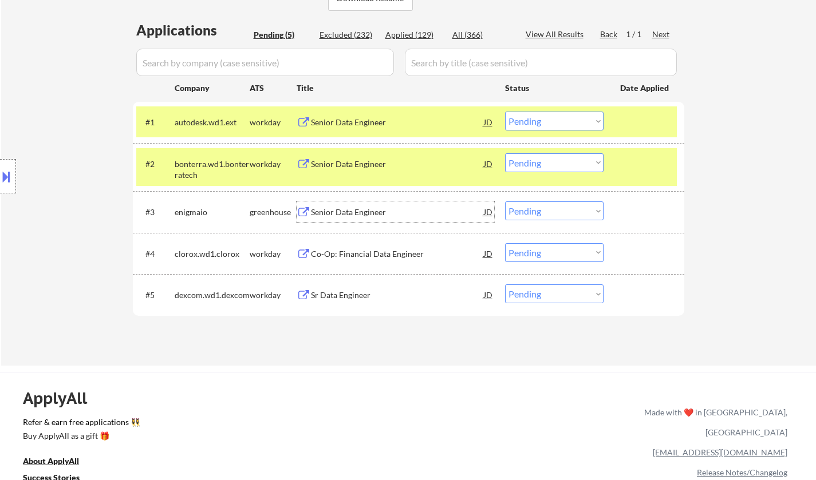
click at [358, 212] on div "Senior Data Engineer" at bounding box center [397, 212] width 173 height 11
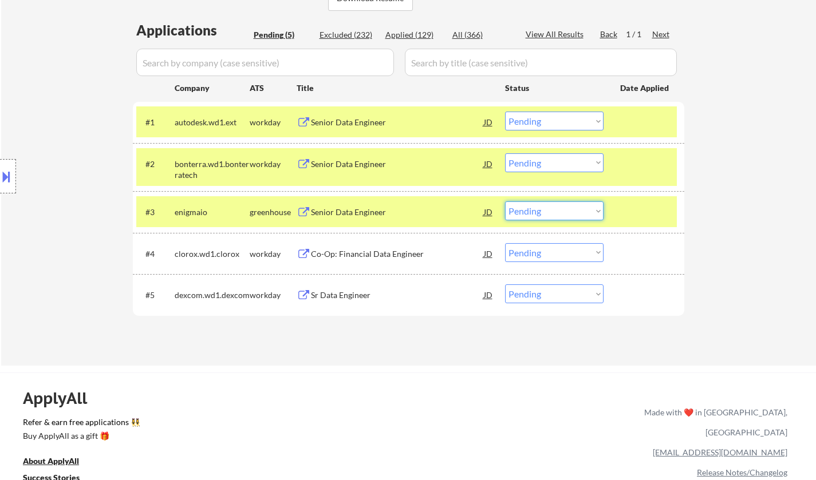
drag, startPoint x: 544, startPoint y: 214, endPoint x: 551, endPoint y: 215, distance: 7.6
click at [545, 214] on select "Choose an option... Pending Applied Excluded (Questions) Excluded (Expired) Exc…" at bounding box center [554, 211] width 98 height 19
click at [505, 202] on select "Choose an option... Pending Applied Excluded (Questions) Excluded (Expired) Exc…" at bounding box center [554, 211] width 98 height 19
select select ""pending""
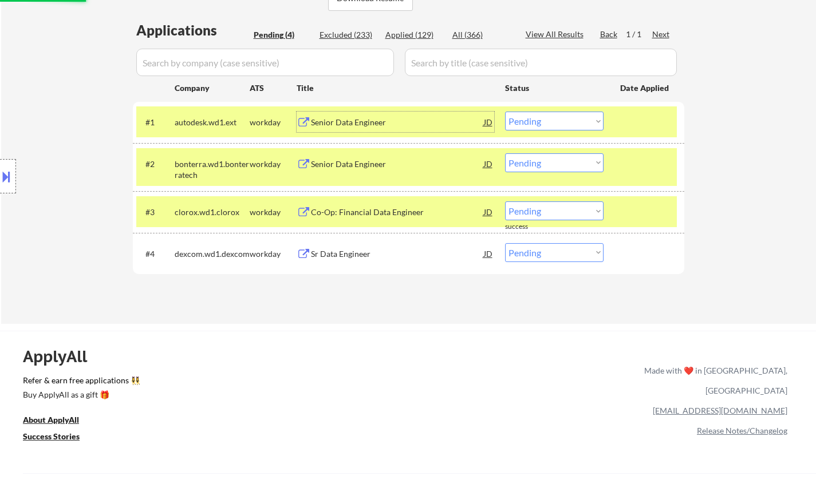
click at [347, 127] on div "Senior Data Engineer" at bounding box center [397, 122] width 173 height 11
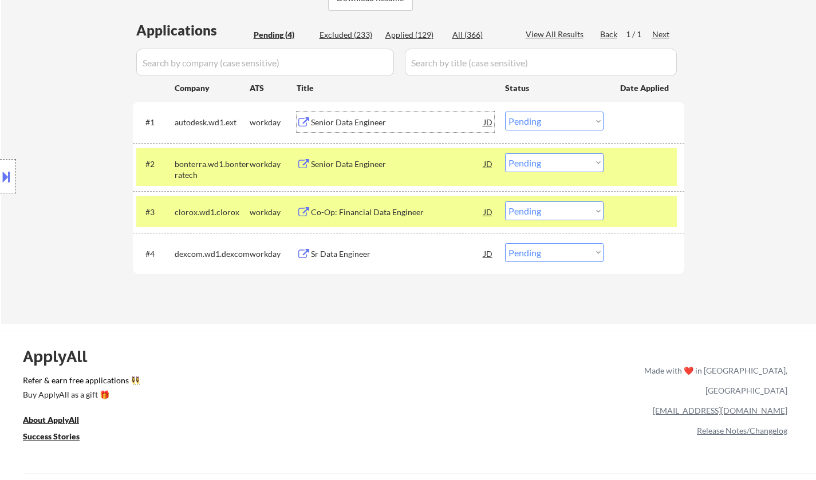
click at [537, 122] on select "Choose an option... Pending Applied Excluded (Questions) Excluded (Expired) Exc…" at bounding box center [554, 121] width 98 height 19
click at [505, 112] on select "Choose an option... Pending Applied Excluded (Questions) Excluded (Expired) Exc…" at bounding box center [554, 121] width 98 height 19
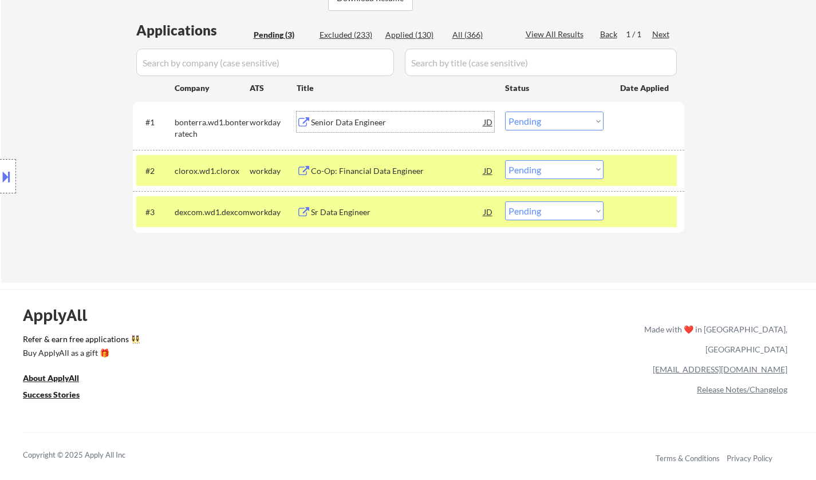
click at [349, 121] on div "Senior Data Engineer" at bounding box center [397, 122] width 173 height 11
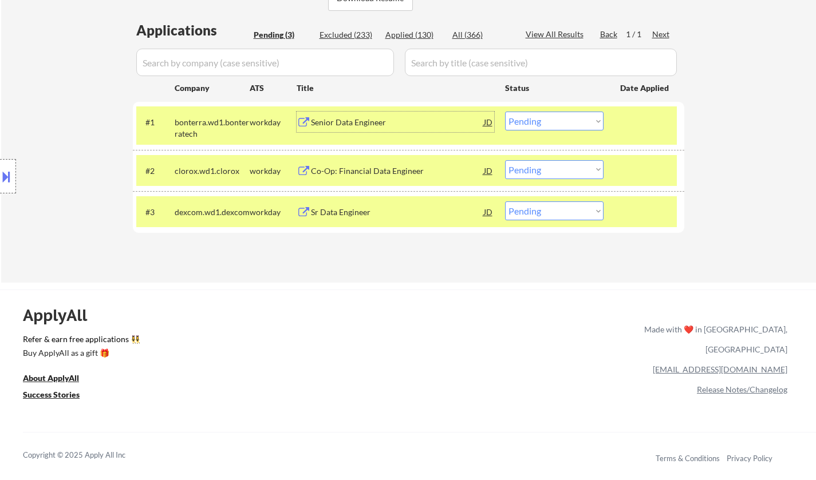
click at [353, 120] on div "Senior Data Engineer" at bounding box center [397, 122] width 173 height 11
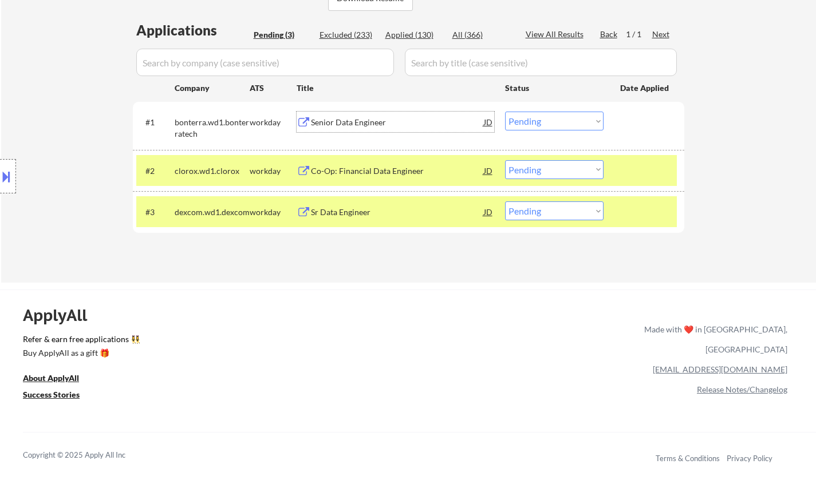
click at [541, 123] on select "Choose an option... Pending Applied Excluded (Questions) Excluded (Expired) Exc…" at bounding box center [554, 121] width 98 height 19
click at [505, 112] on select "Choose an option... Pending Applied Excluded (Questions) Excluded (Expired) Exc…" at bounding box center [554, 121] width 98 height 19
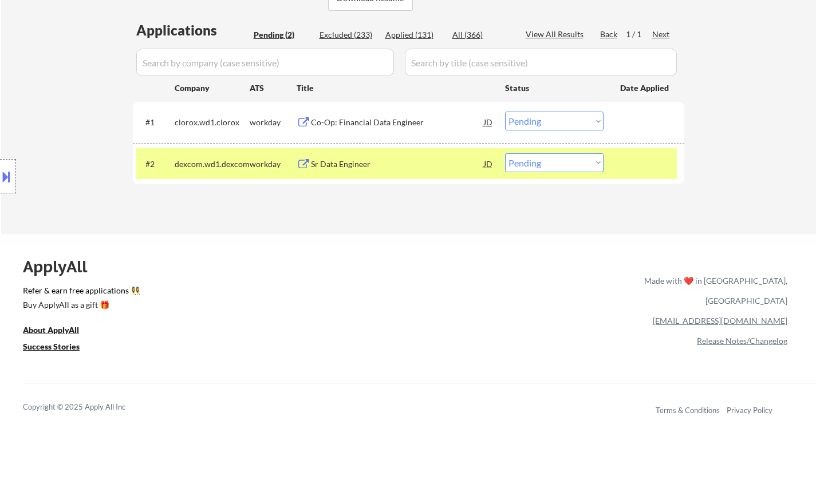
click at [364, 120] on div "Co-Op: Financial Data Engineer" at bounding box center [397, 122] width 173 height 11
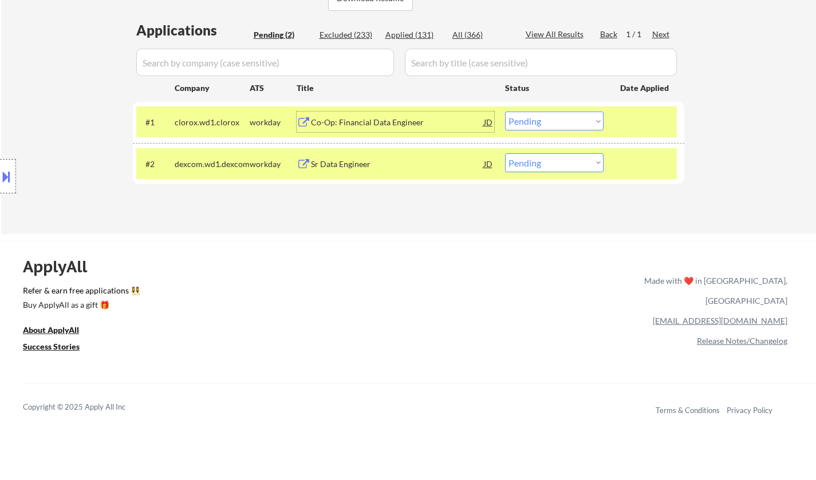
click at [594, 124] on select "Choose an option... Pending Applied Excluded (Questions) Excluded (Expired) Exc…" at bounding box center [554, 121] width 98 height 19
click at [505, 112] on select "Choose an option... Pending Applied Excluded (Questions) Excluded (Expired) Exc…" at bounding box center [554, 121] width 98 height 19
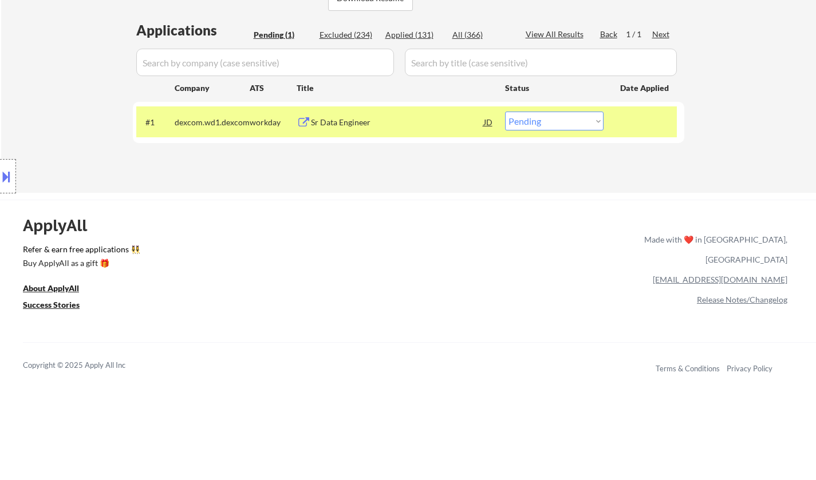
click at [332, 111] on div "#1 dexcom.wd1.dexcom workday Sr Data Engineer JD Choose an option... Pending Ap…" at bounding box center [406, 122] width 541 height 31
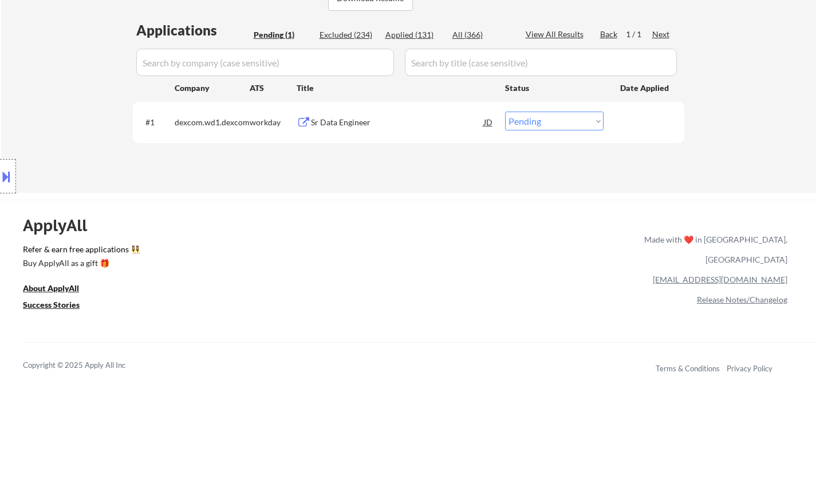
click at [343, 121] on div "Sr Data Engineer" at bounding box center [397, 122] width 173 height 11
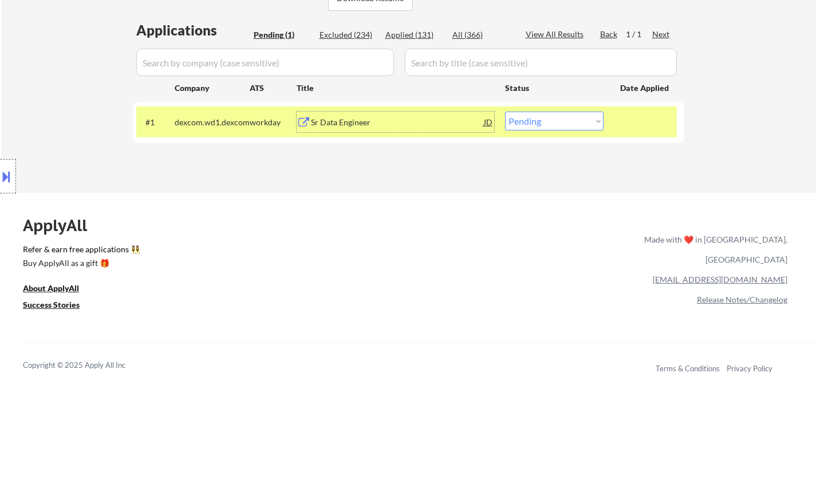
click at [537, 122] on select "Choose an option... Pending Applied Excluded (Questions) Excluded (Expired) Exc…" at bounding box center [554, 121] width 98 height 19
select select ""applied""
click at [505, 112] on select "Choose an option... Pending Applied Excluded (Questions) Excluded (Expired) Exc…" at bounding box center [554, 121] width 98 height 19
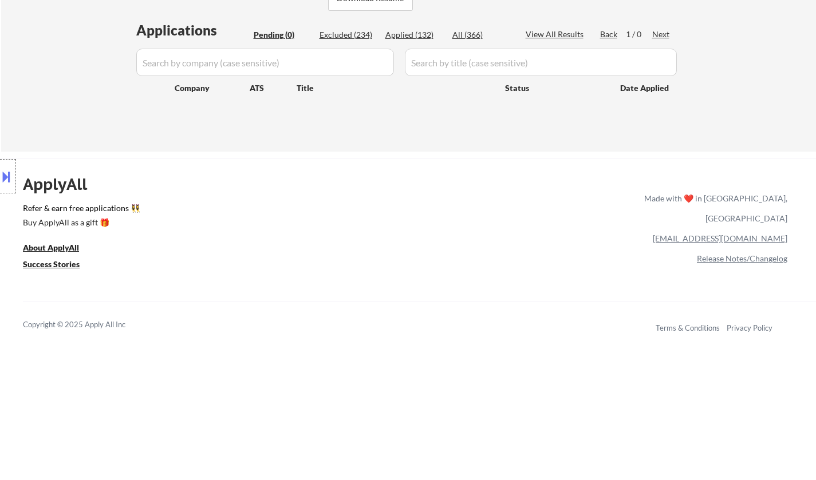
scroll to position [115, 0]
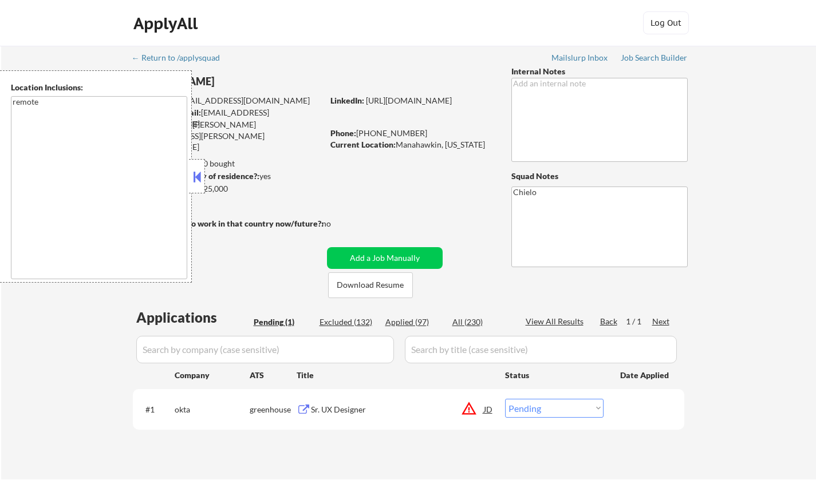
click at [195, 171] on button at bounding box center [197, 176] width 13 height 17
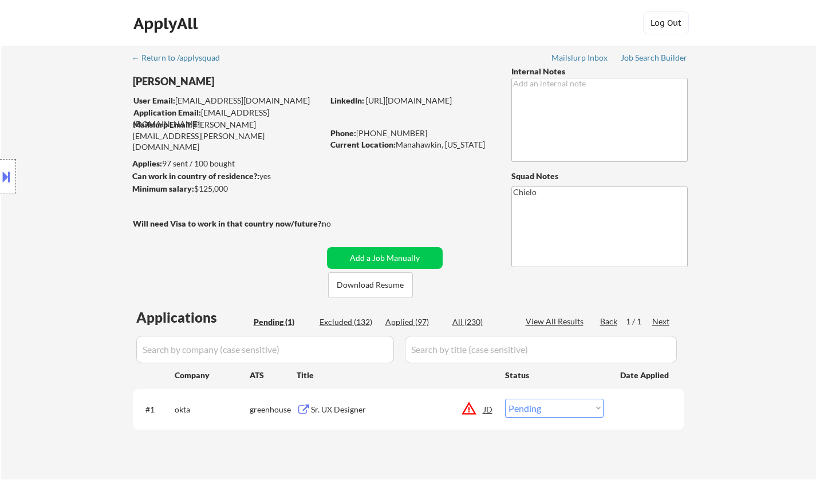
click at [487, 408] on div "JD" at bounding box center [488, 409] width 11 height 21
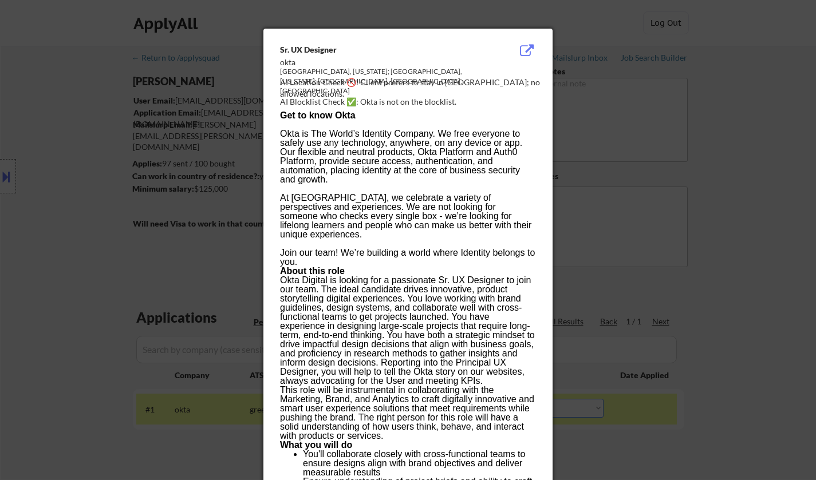
click at [745, 388] on div at bounding box center [408, 240] width 816 height 480
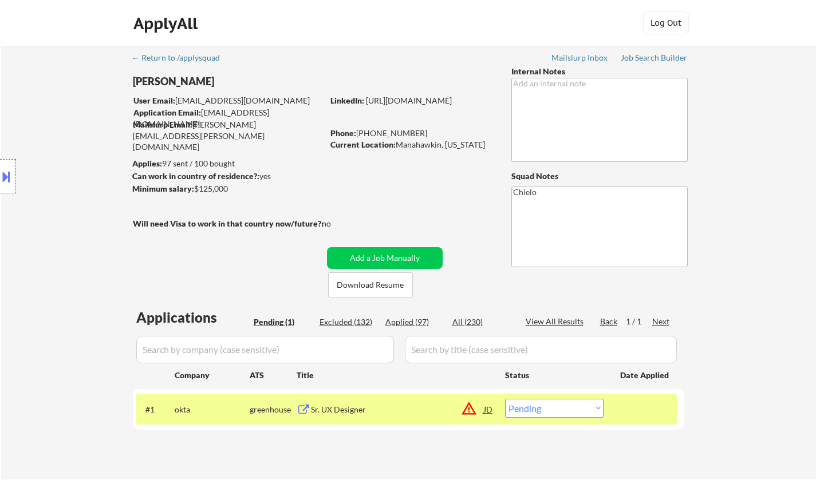
click at [570, 401] on select "Choose an option... Pending Applied Excluded (Questions) Excluded (Expired) Exc…" at bounding box center [554, 408] width 98 height 19
select select ""excluded__location_""
click at [505, 399] on select "Choose an option... Pending Applied Excluded (Questions) Excluded (Expired) Exc…" at bounding box center [554, 408] width 98 height 19
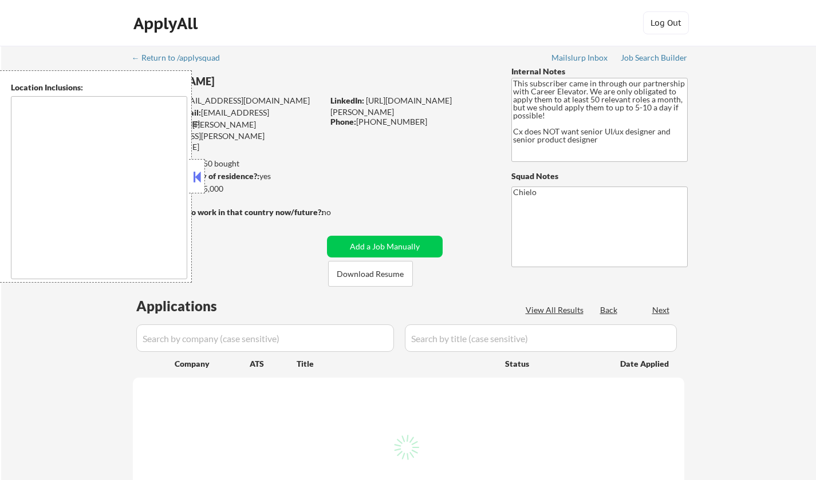
select select ""pending""
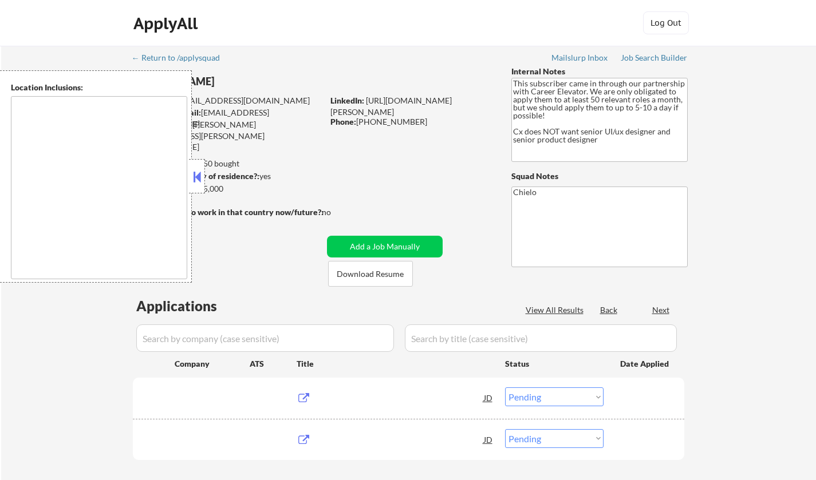
type textarea "[GEOGRAPHIC_DATA], [GEOGRAPHIC_DATA] [GEOGRAPHIC_DATA], [GEOGRAPHIC_DATA] [GEOG…"
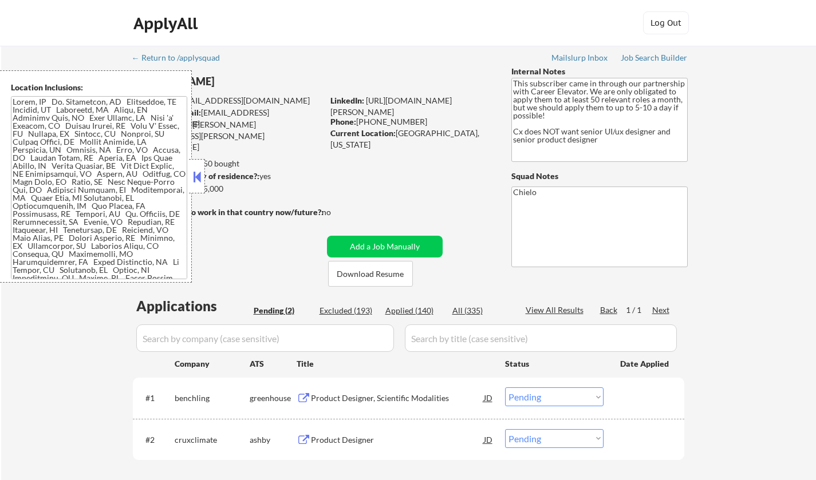
click at [203, 181] on button at bounding box center [197, 176] width 13 height 17
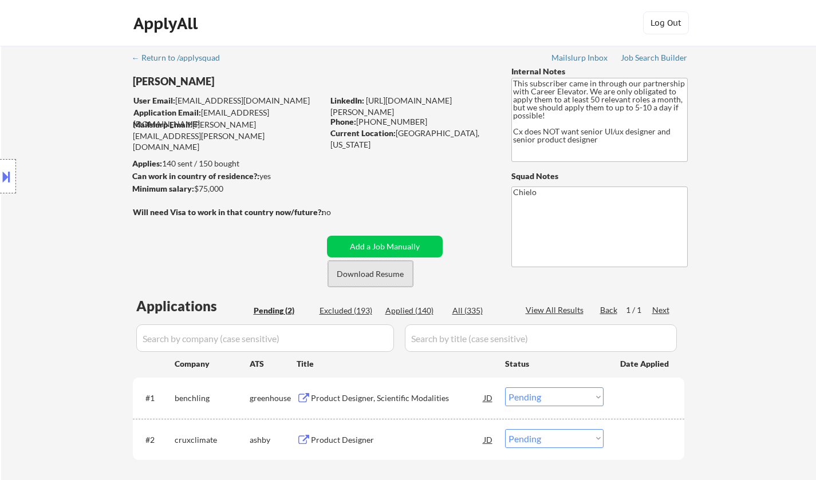
click at [361, 275] on button "Download Resume" at bounding box center [370, 274] width 85 height 26
click at [366, 399] on div "Product Designer, Scientific Modalities" at bounding box center [397, 398] width 173 height 11
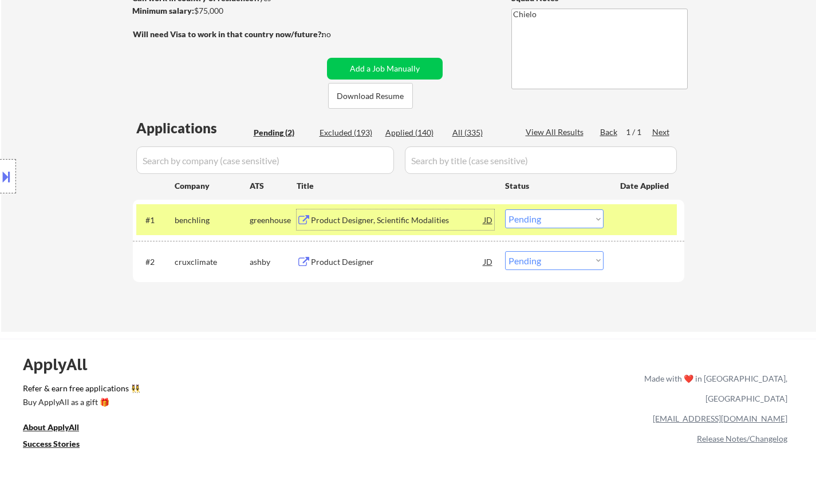
scroll to position [286, 0]
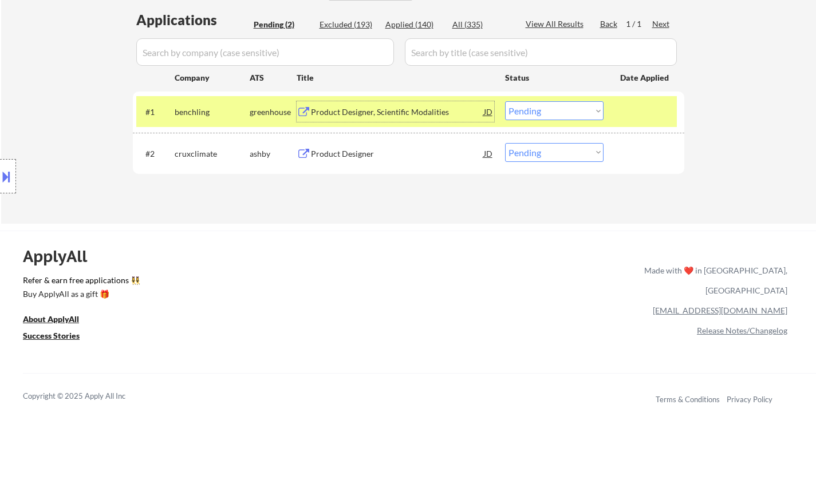
click at [559, 108] on select "Choose an option... Pending Applied Excluded (Questions) Excluded (Expired) Exc…" at bounding box center [554, 110] width 98 height 19
click at [505, 101] on select "Choose an option... Pending Applied Excluded (Questions) Excluded (Expired) Exc…" at bounding box center [554, 110] width 98 height 19
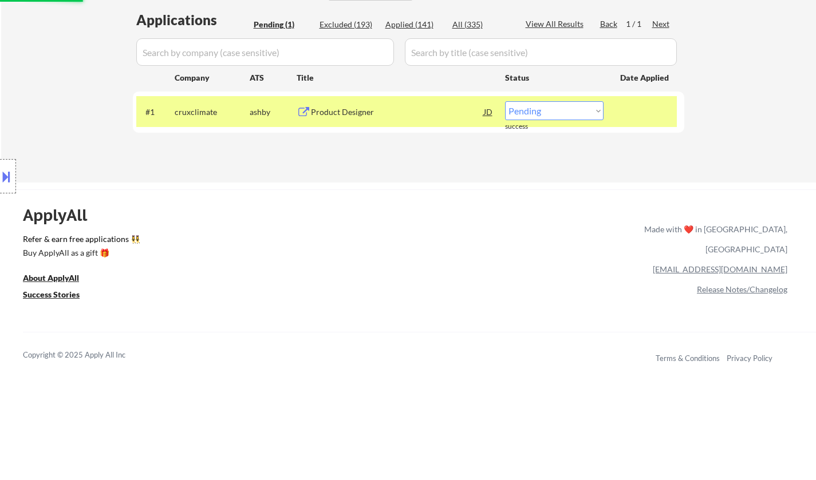
click at [342, 111] on div "Product Designer" at bounding box center [397, 112] width 173 height 11
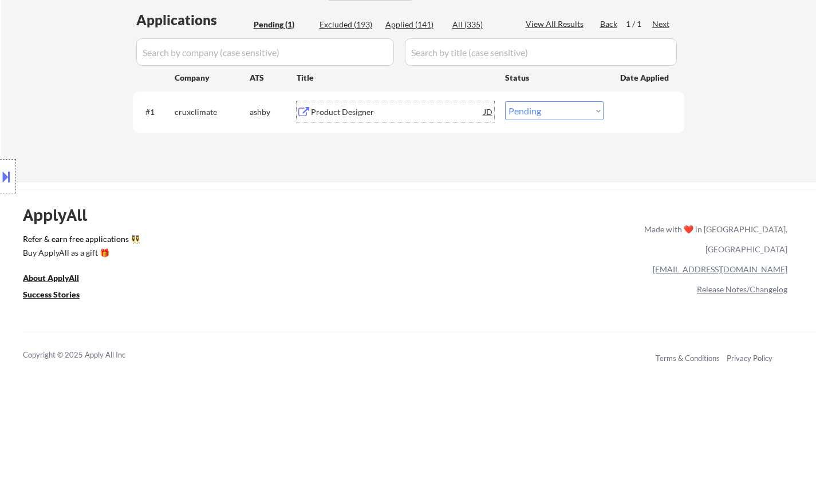
click at [551, 112] on select "Choose an option... Pending Applied Excluded (Questions) Excluded (Expired) Exc…" at bounding box center [554, 110] width 98 height 19
click at [505, 101] on select "Choose an option... Pending Applied Excluded (Questions) Excluded (Expired) Exc…" at bounding box center [554, 110] width 98 height 19
click at [542, 108] on select "Choose an option... Pending Applied Excluded (Questions) Excluded (Expired) Exc…" at bounding box center [554, 110] width 98 height 19
select select ""applied""
click at [505, 101] on select "Choose an option... Pending Applied Excluded (Questions) Excluded (Expired) Exc…" at bounding box center [554, 110] width 98 height 19
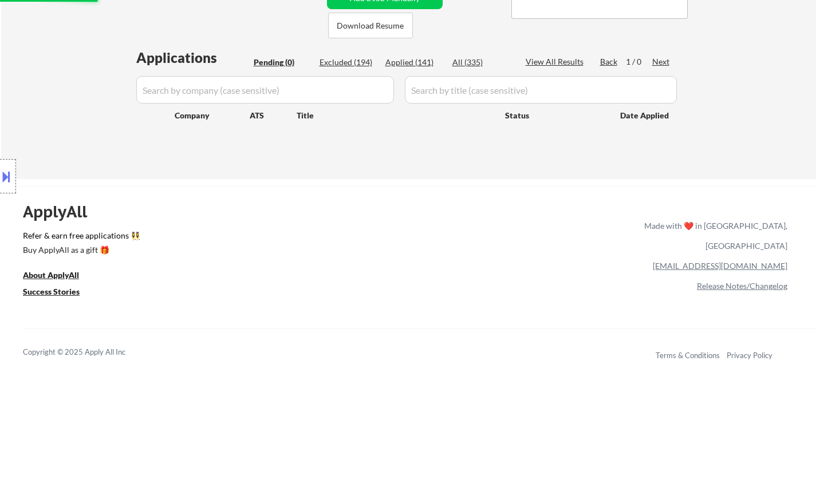
scroll to position [229, 0]
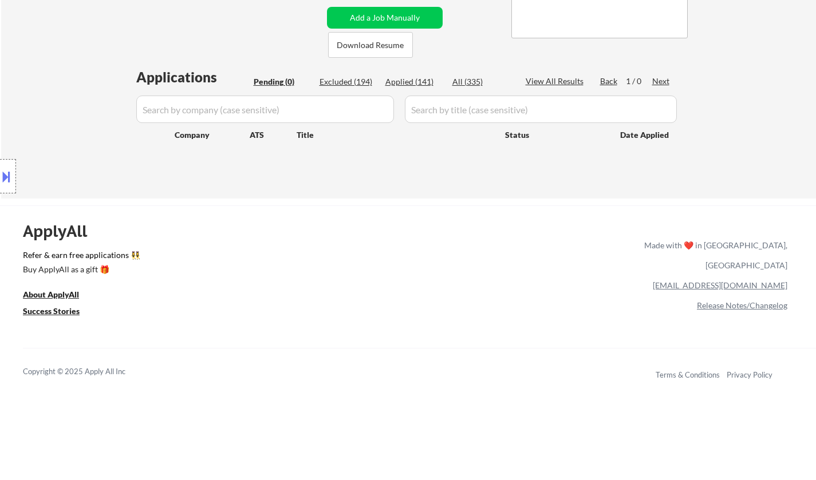
drag, startPoint x: 338, startPoint y: 76, endPoint x: 344, endPoint y: 76, distance: 5.8
click at [339, 76] on div "Applications Pending (0) Excluded (194) Applied (141) All (335) View All Result…" at bounding box center [408, 122] width 551 height 109
click at [344, 79] on div "Excluded (194)" at bounding box center [348, 81] width 57 height 11
select select ""excluded__expired_""
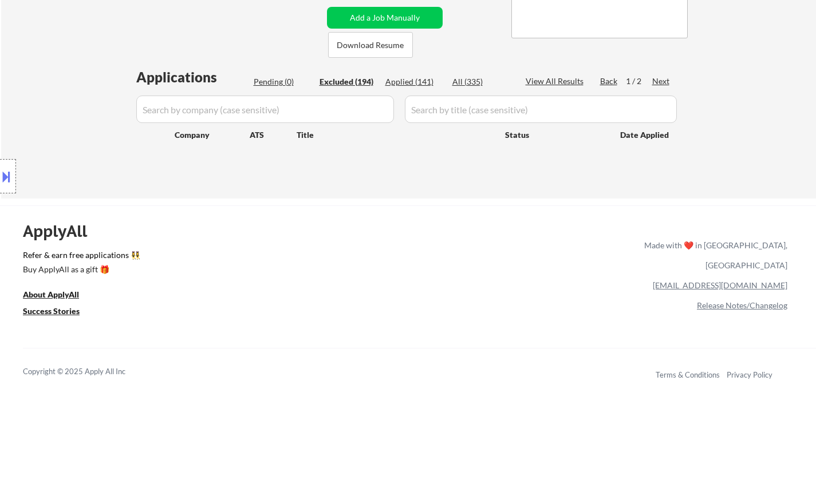
select select ""excluded""
select select ""excluded__location_""
select select ""excluded__other_""
select select ""excluded""
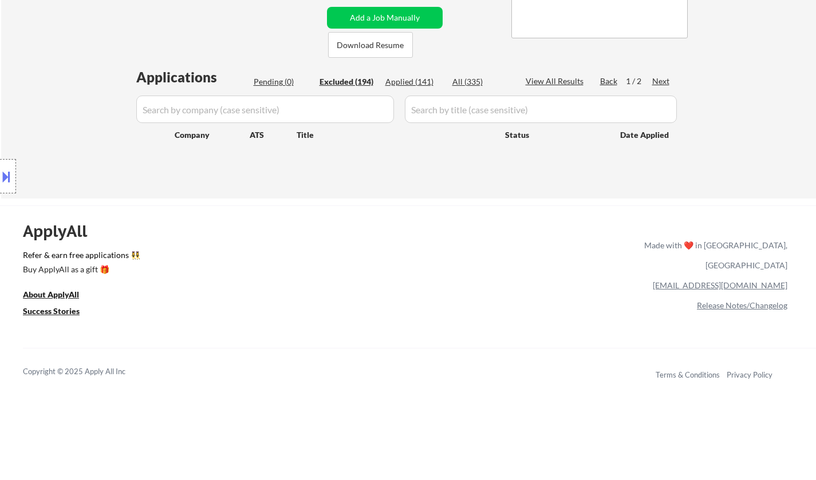
select select ""excluded__location_""
select select ""excluded__bad_match_""
select select ""excluded__location_""
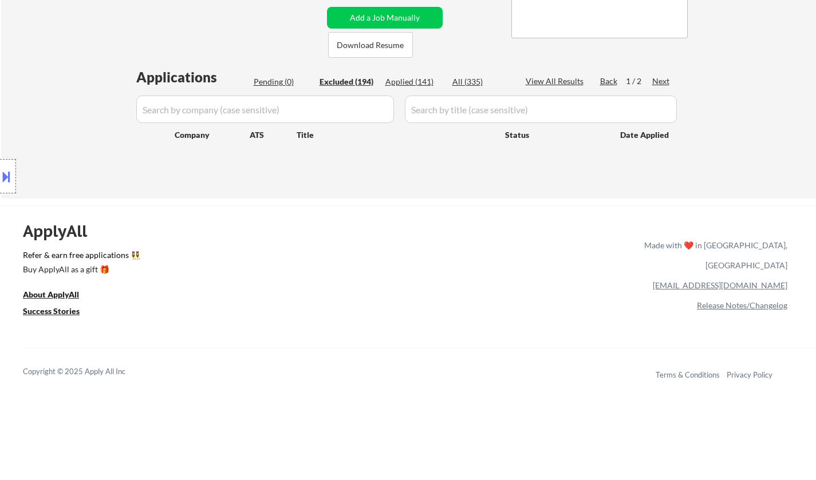
select select ""excluded__location_""
select select ""excluded__bad_match_""
select select ""excluded__location_""
select select ""excluded__expired_""
select select ""excluded__bad_match_""
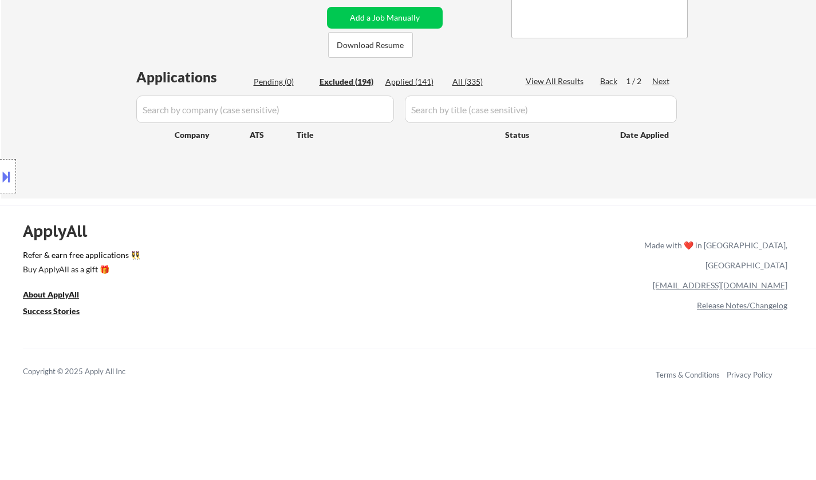
select select ""excluded__bad_match_""
select select ""excluded__location_""
select select ""excluded__bad_match_""
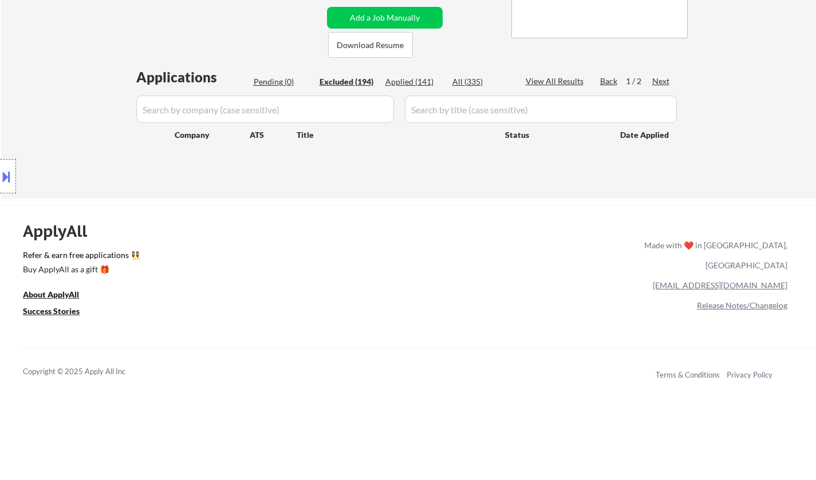
select select ""excluded__location_""
select select ""excluded__expired_""
select select ""excluded__location_""
select select ""excluded""
select select ""excluded__expired_""
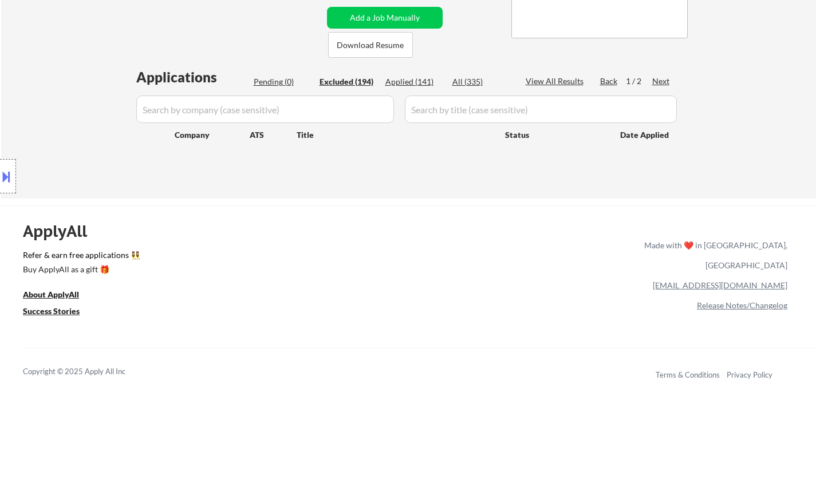
select select ""excluded__bad_match_""
select select ""excluded__expired_""
select select ""excluded__location_""
select select ""excluded""
select select ""excluded__location_""
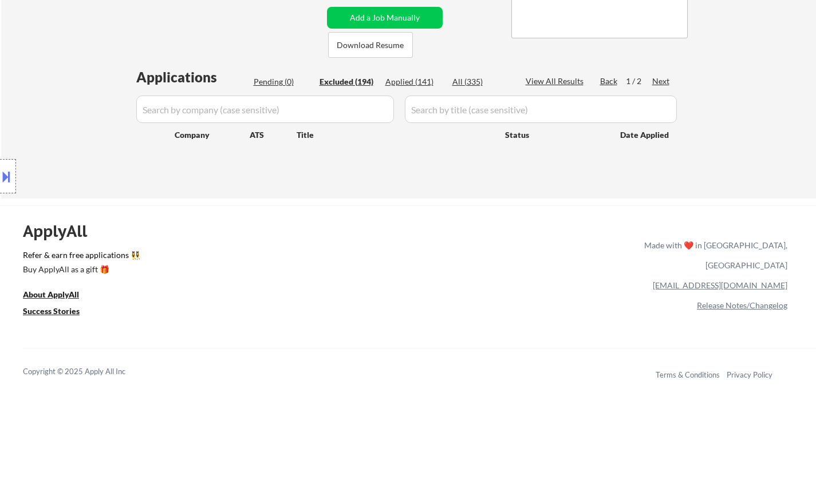
select select ""excluded__location_""
select select ""excluded__expired_""
select select ""excluded__location_""
select select ""excluded__other_""
select select ""excluded__location_""
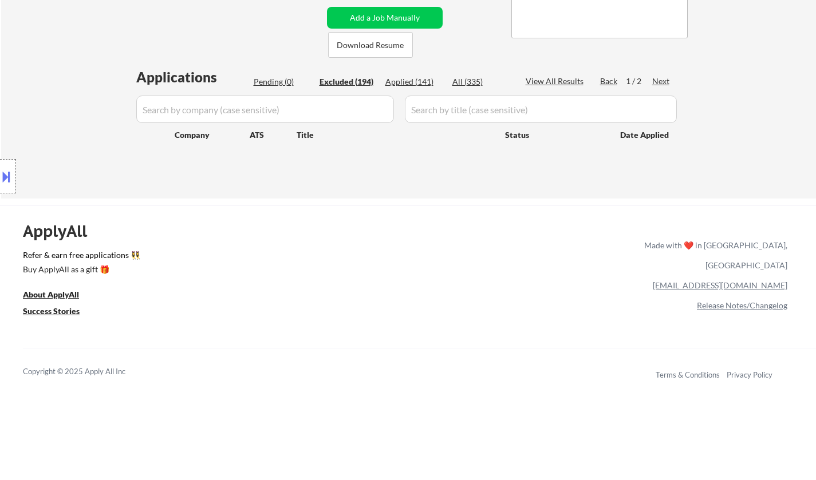
select select ""excluded""
select select ""excluded__other_""
select select ""excluded""
select select ""excluded__location_""
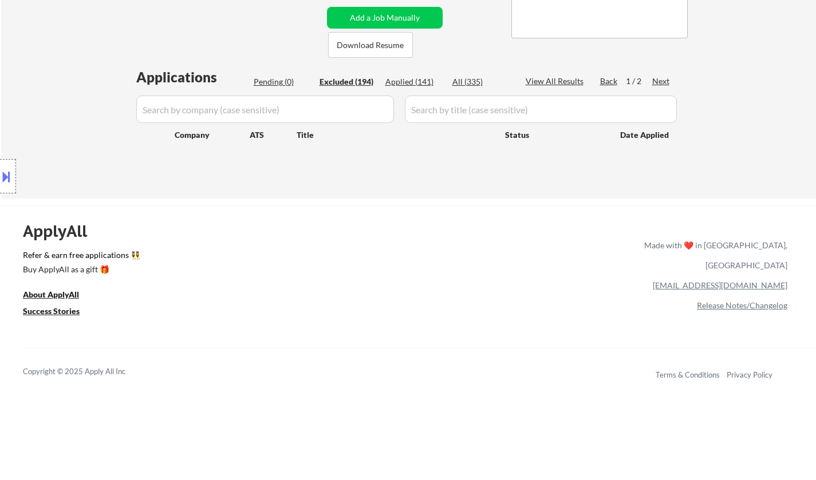
select select ""excluded__bad_match_""
select select ""excluded""
select select ""excluded__location_""
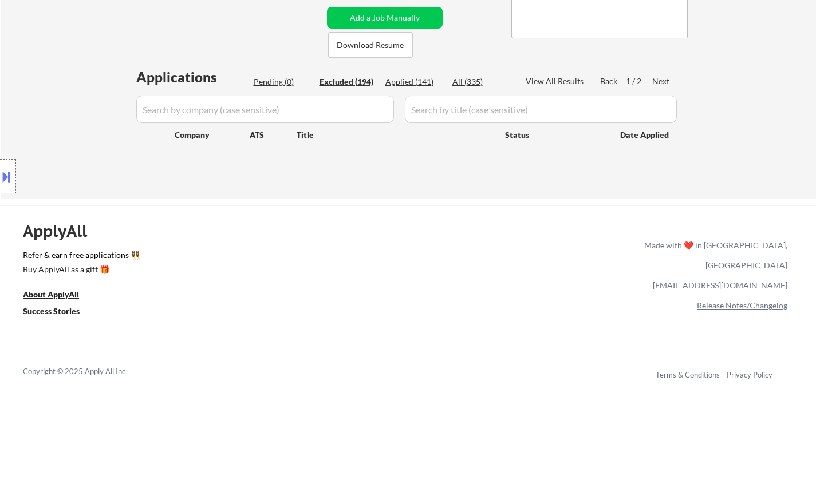
select select ""excluded""
select select ""excluded__location_""
select select ""excluded__bad_match_""
select select ""excluded__location_""
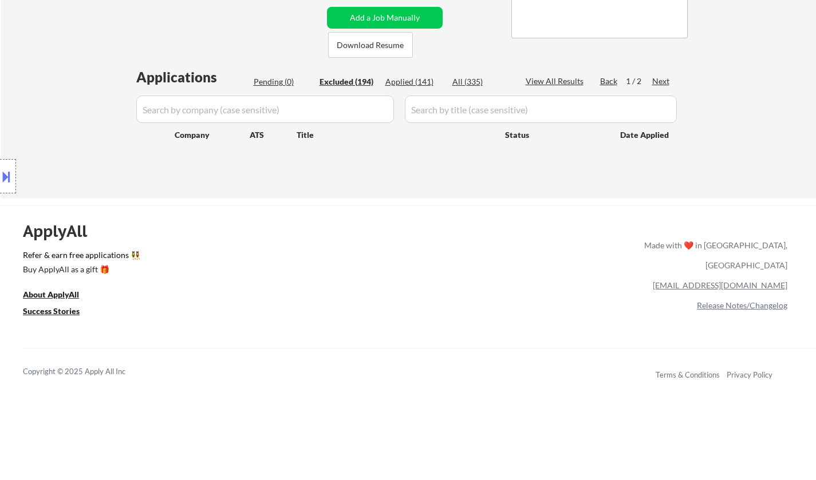
select select ""excluded__bad_match_""
select select ""excluded__location_""
select select ""excluded__expired_""
select select ""excluded""
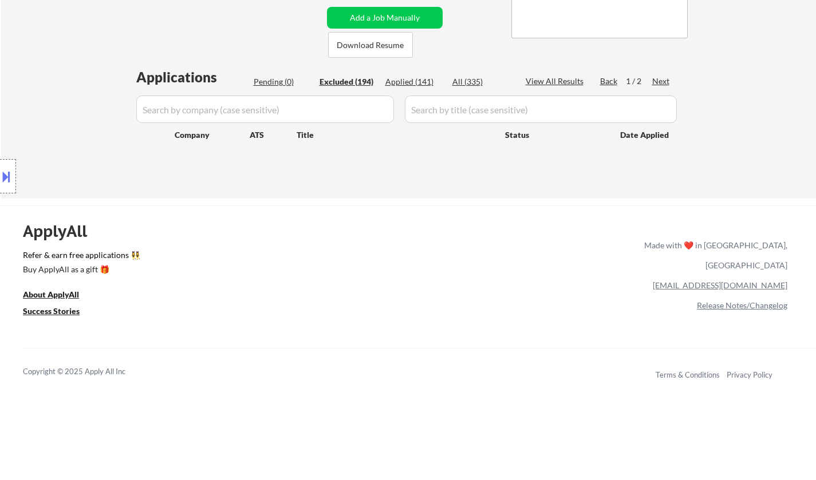
select select ""excluded__expired_""
select select ""excluded__location_""
select select ""excluded__expired_""
select select ""excluded__other_""
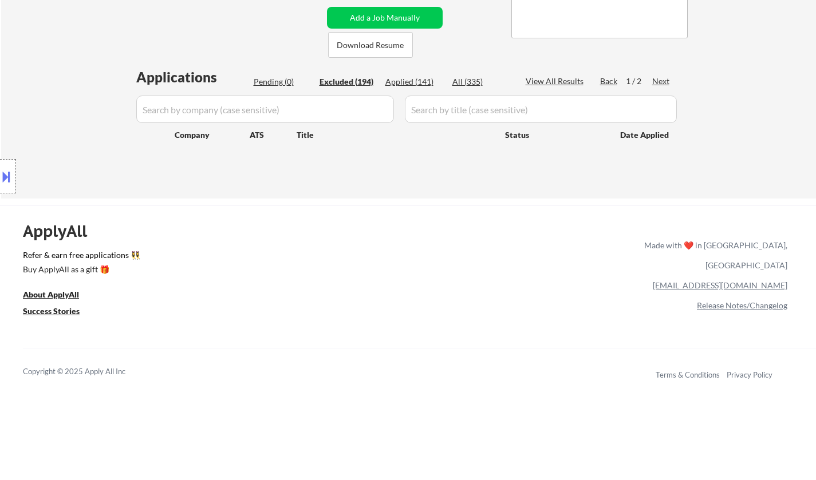
select select ""excluded__location_""
select select ""excluded__expired_""
select select ""excluded__location_""
select select ""excluded__bad_match_""
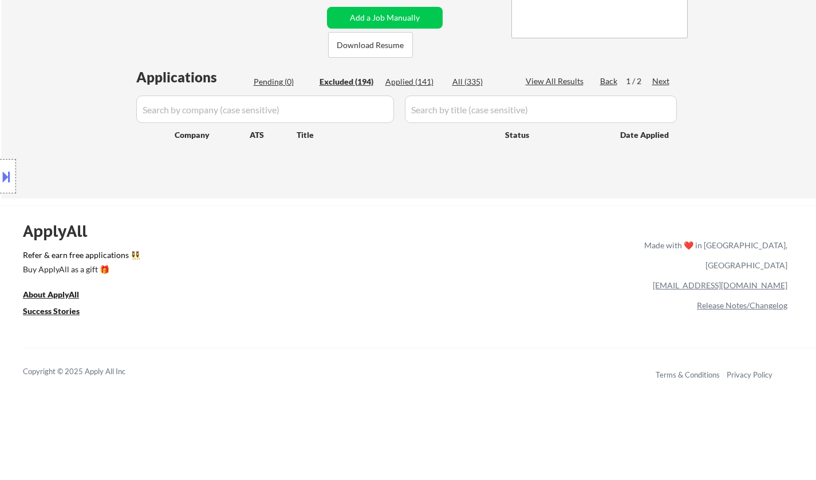
select select ""excluded""
select select ""excluded__location_""
select select ""excluded__bad_match_""
select select ""excluded__location_""
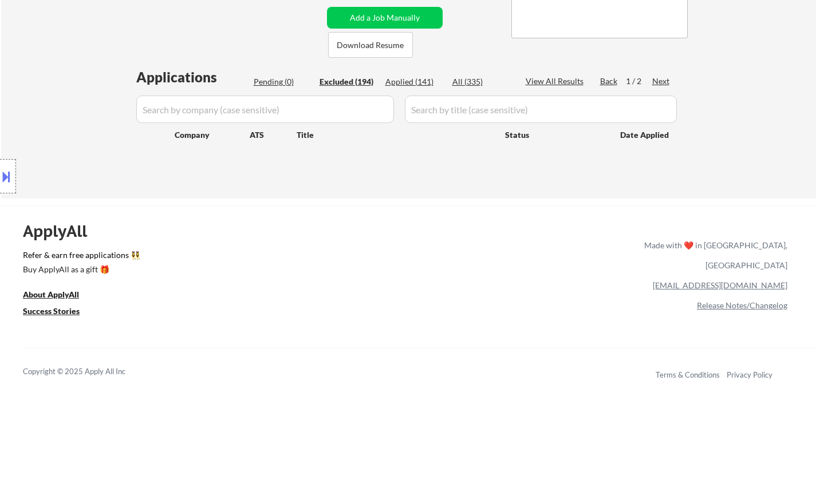
select select ""excluded__expired_""
select select ""excluded""
select select ""excluded__expired_""
select select ""excluded__location_""
select select ""excluded""
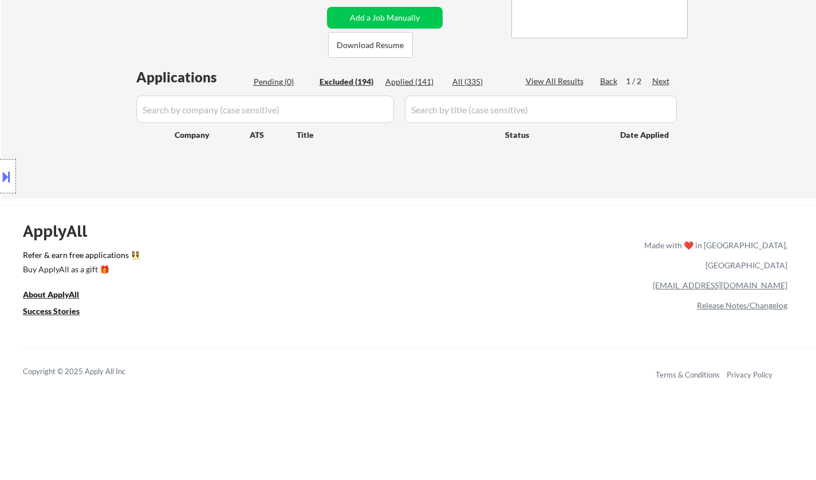
select select ""excluded""
select select ""excluded__location_""
select select ""excluded""
select select ""excluded__expired_""
select select ""excluded__other_""
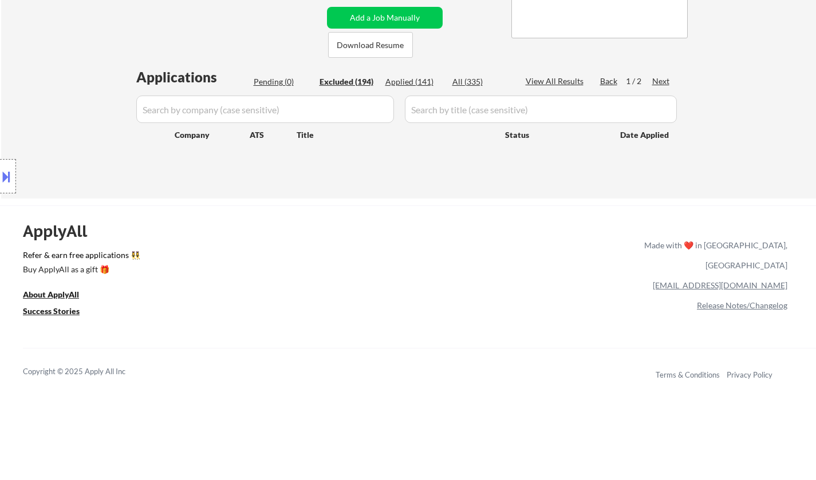
select select ""excluded__bad_match_""
select select ""excluded""
select select ""excluded__expired_""
select select ""excluded""
select select ""excluded__location_""
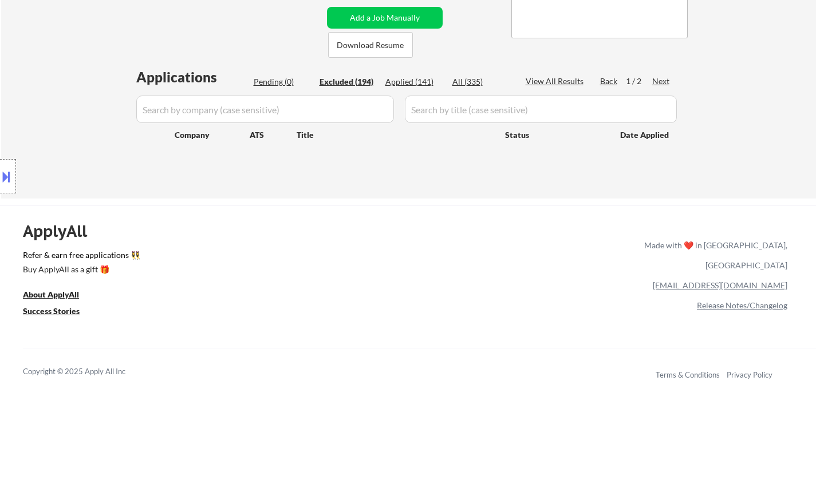
select select ""excluded__location_""
select select ""excluded__expired_""
select select ""excluded__location_""
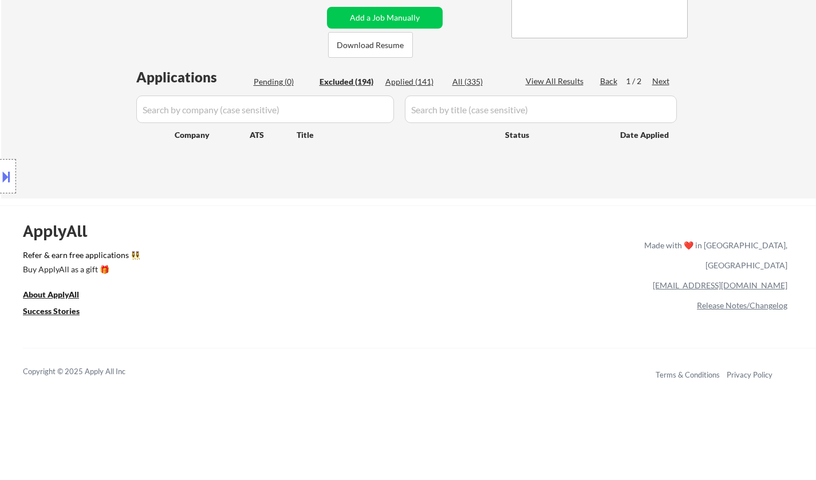
select select ""excluded__bad_match_""
select select ""excluded""
select select ""excluded__expired_""
select select ""excluded__location_""
select select ""excluded""
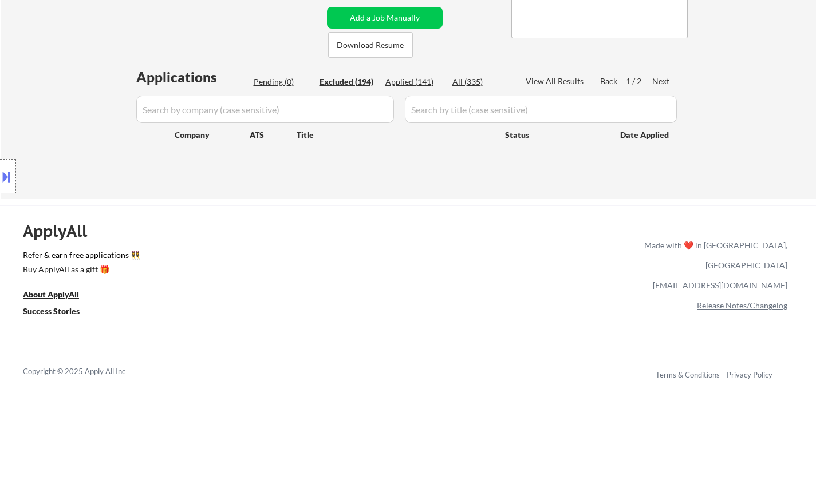
select select ""excluded__location_""
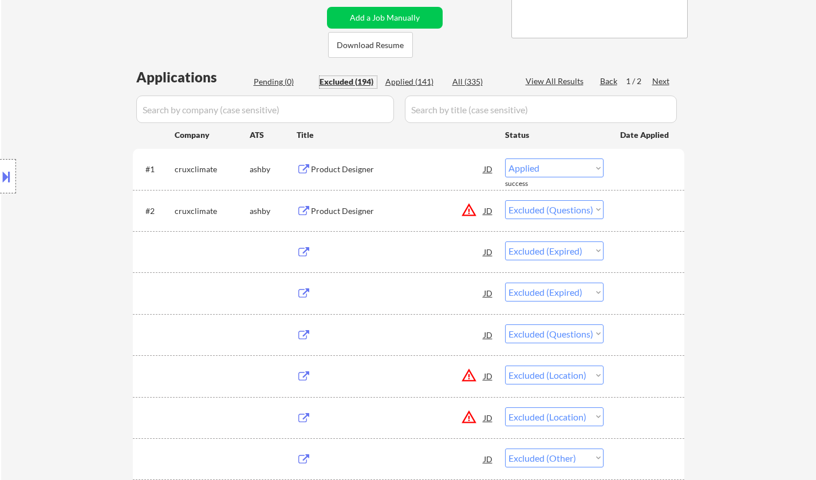
select select ""excluded__location_""
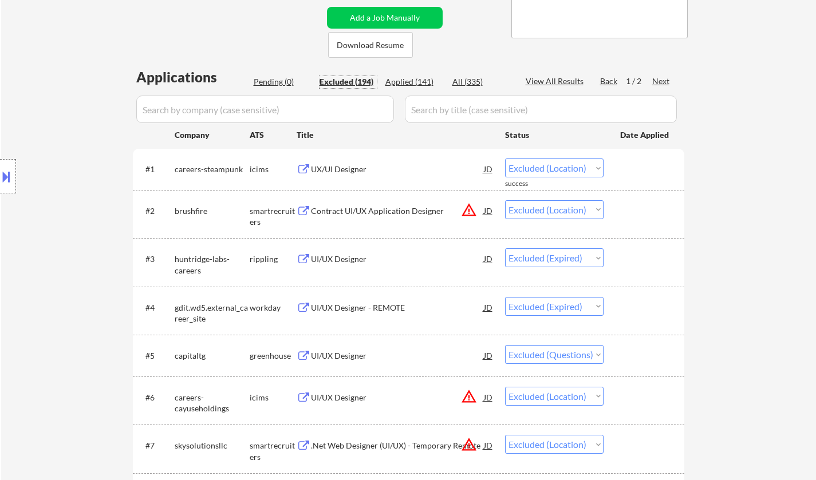
click at [557, 80] on div "View All Results" at bounding box center [556, 81] width 61 height 11
select select ""excluded__location_""
select select ""excluded__expired_""
select select ""excluded__location_""
select select ""excluded__bad_match_""
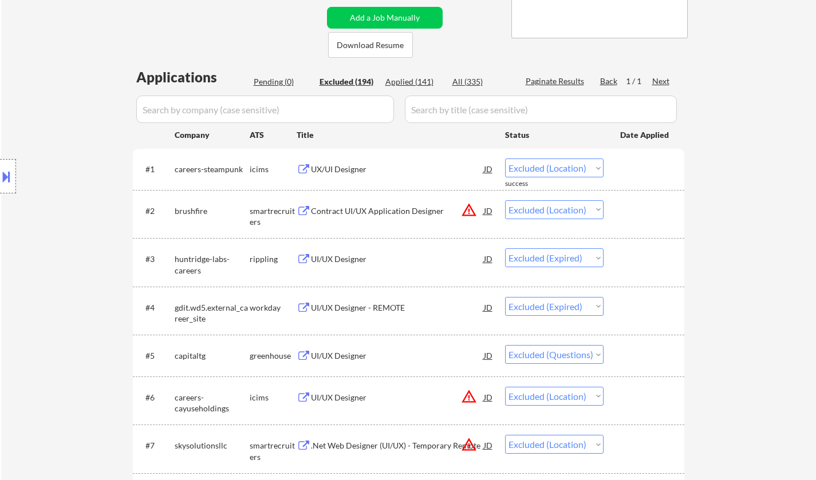
select select ""excluded__location_""
select select ""excluded__expired_""
select select ""excluded__other_""
select select ""excluded__expired_""
select select ""excluded__location_""
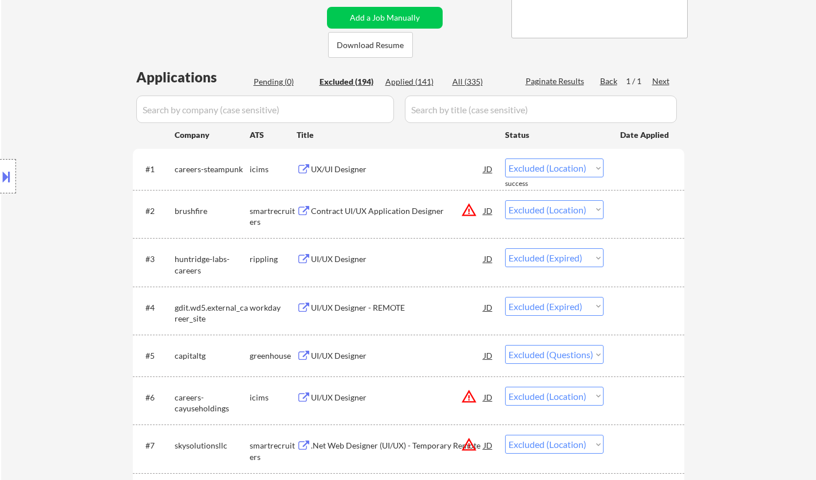
select select ""excluded__location_""
select select ""excluded__expired_""
select select ""excluded""
select select ""excluded__other_""
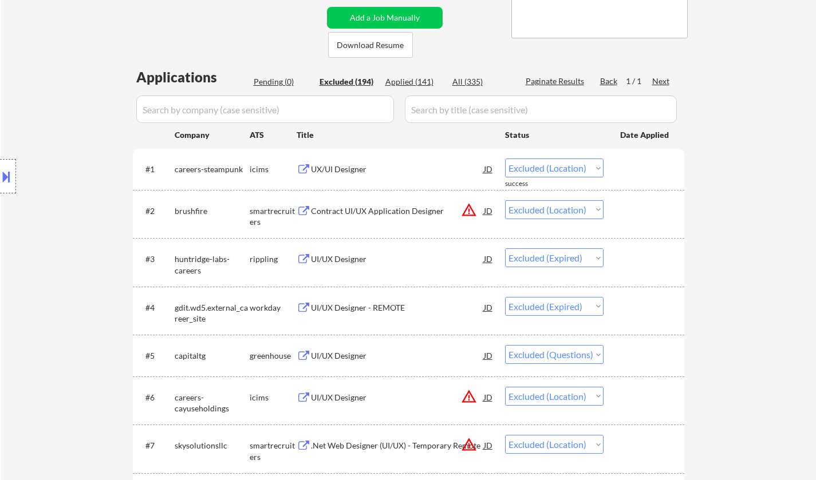
select select ""excluded__expired_""
select select ""excluded""
select select ""excluded__location_""
select select ""excluded""
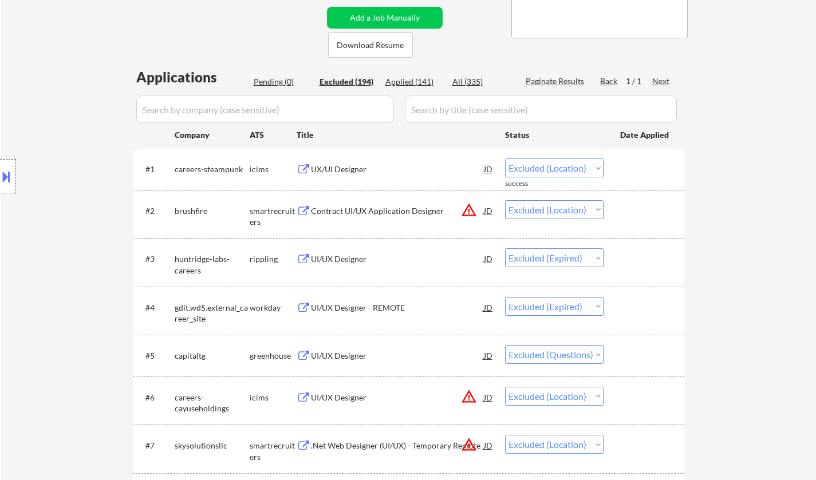
select select ""excluded__bad_match_""
select select ""excluded""
select select ""excluded__bad_match_""
select select ""excluded__location_""
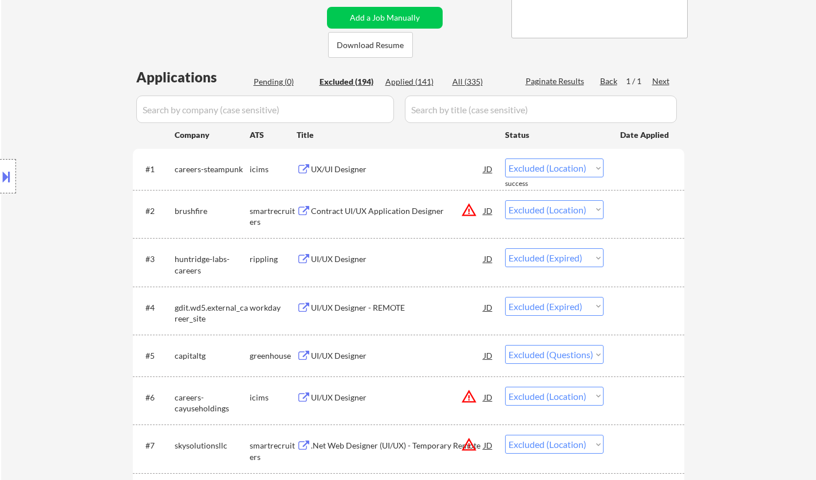
select select ""excluded""
select select ""excluded__bad_match_""
select select ""excluded__expired_""
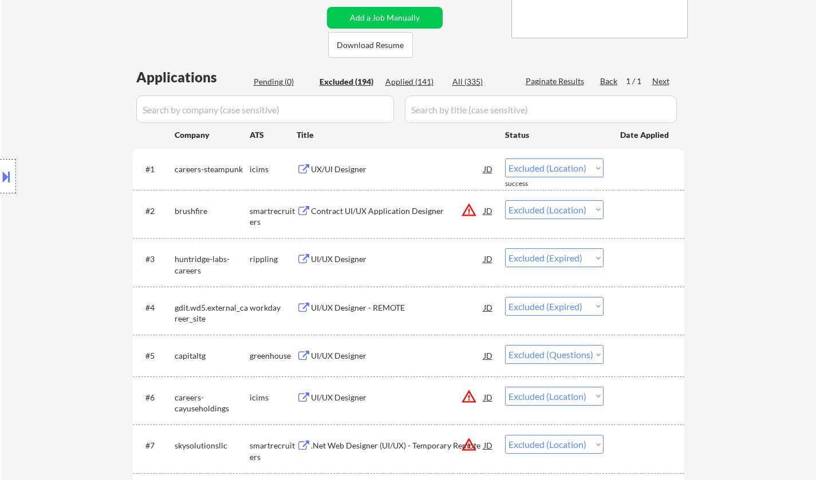
select select ""excluded__location_""
select select ""excluded__expired_""
select select ""excluded""
select select ""excluded__location_""
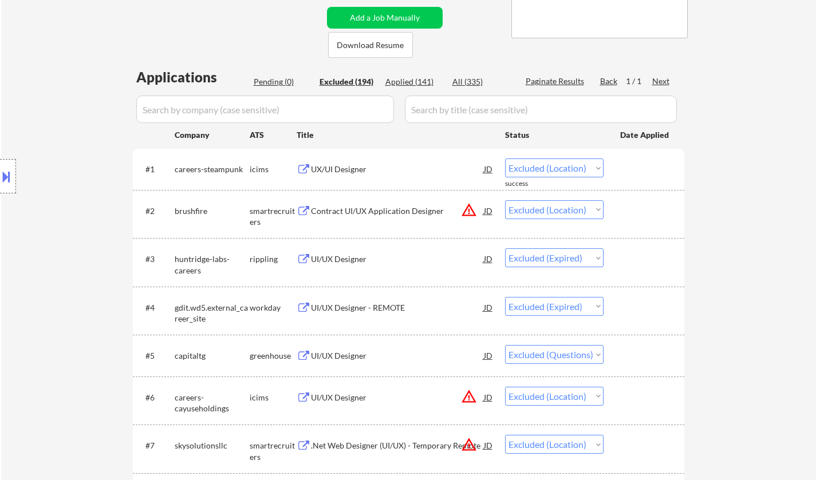
select select ""excluded__expired_""
select select ""excluded""
select select ""excluded__location_""
select select ""excluded__expired_""
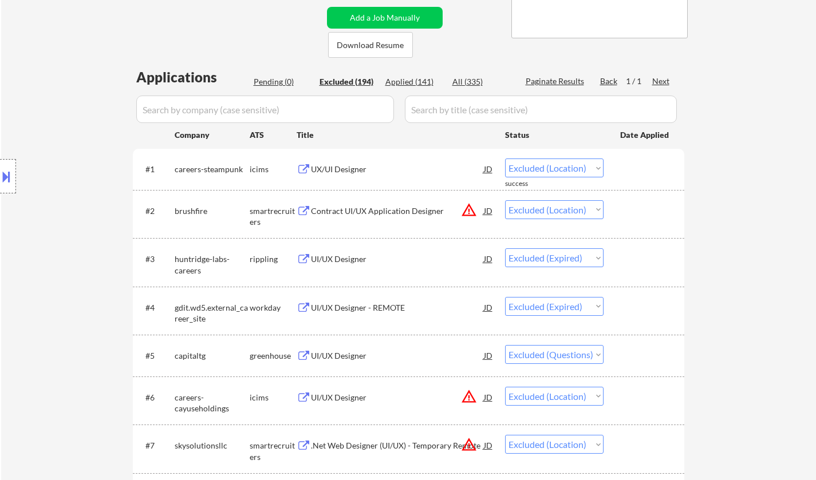
select select ""excluded""
select select ""excluded__location_""
select select ""excluded""
select select ""excluded__expired_""
select select ""excluded__location_""
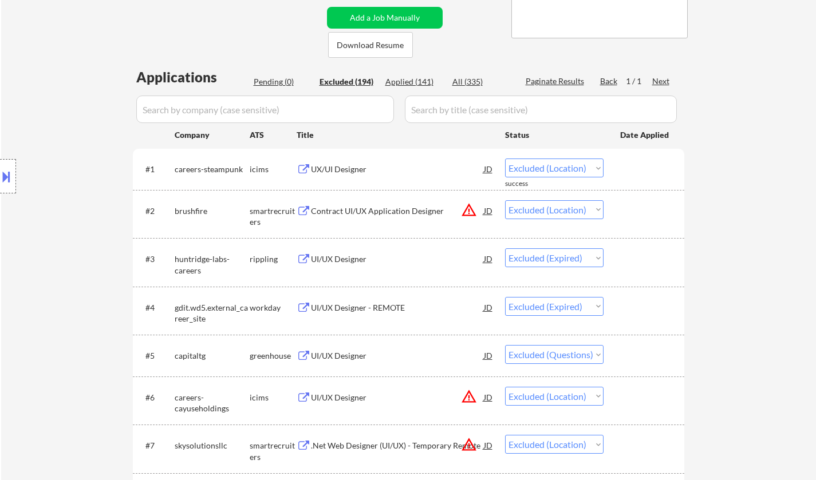
select select ""excluded__expired_""
select select ""excluded""
select select ""excluded__location_""
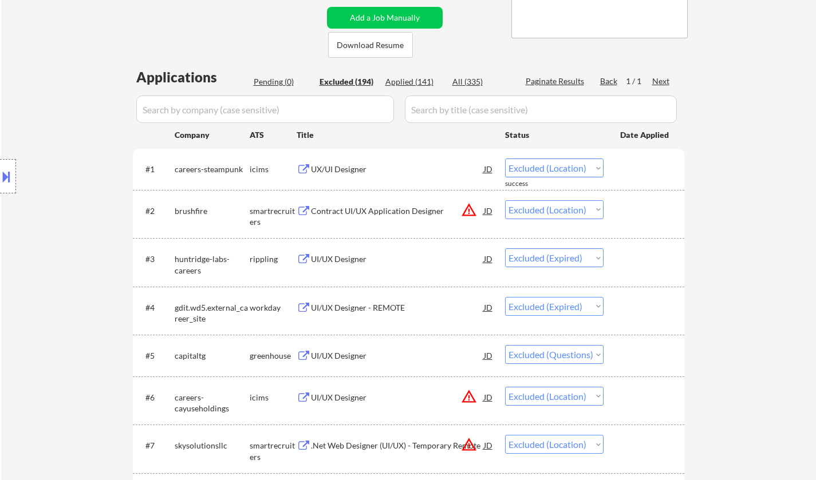
select select ""excluded__expired_""
select select ""excluded""
select select ""excluded__expired_""
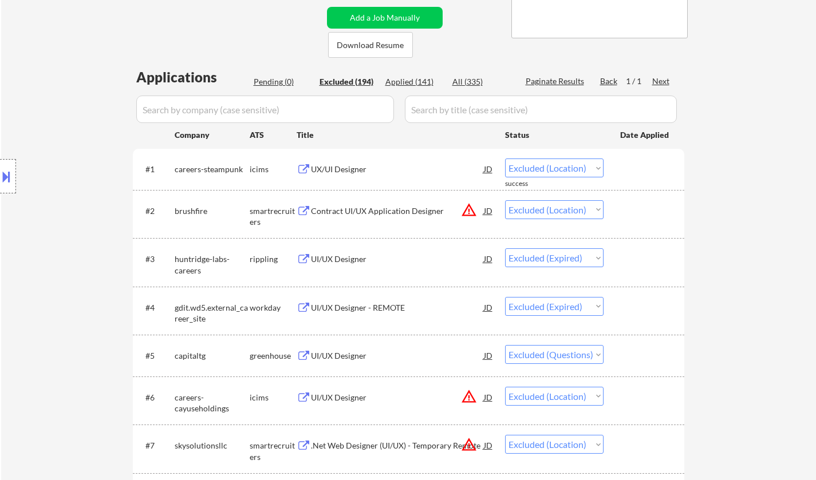
select select ""excluded""
select select ""excluded__other_""
select select ""excluded__expired_""
select select ""excluded__location_""
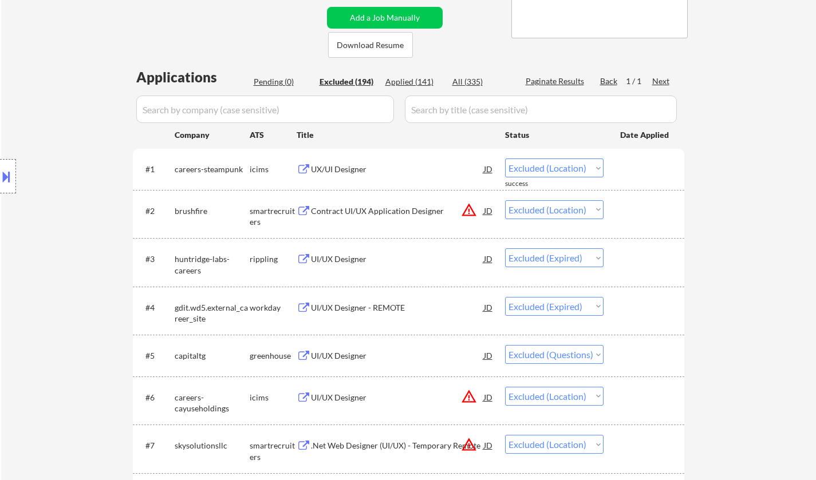
select select ""excluded__expired_""
select select ""excluded""
select select ""excluded__expired_""
select select ""excluded""
select select ""excluded__bad_match_""
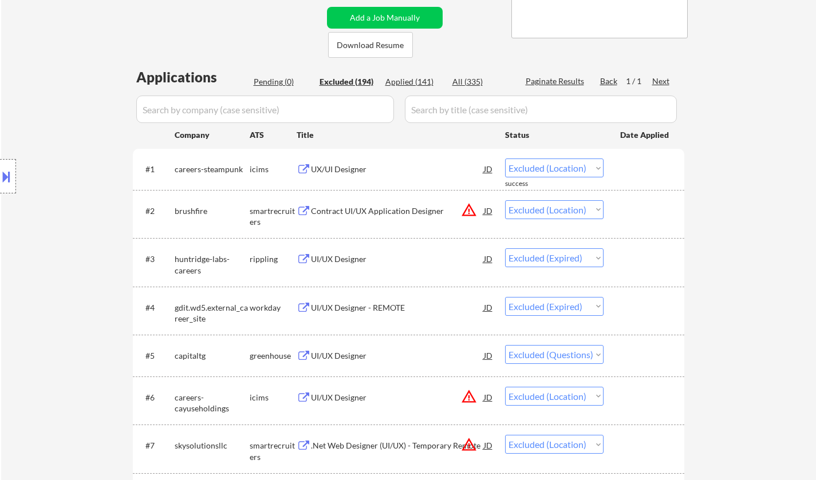
select select ""excluded""
select select ""excluded__expired_""
select select ""excluded__other_""
select select ""excluded__expired_""
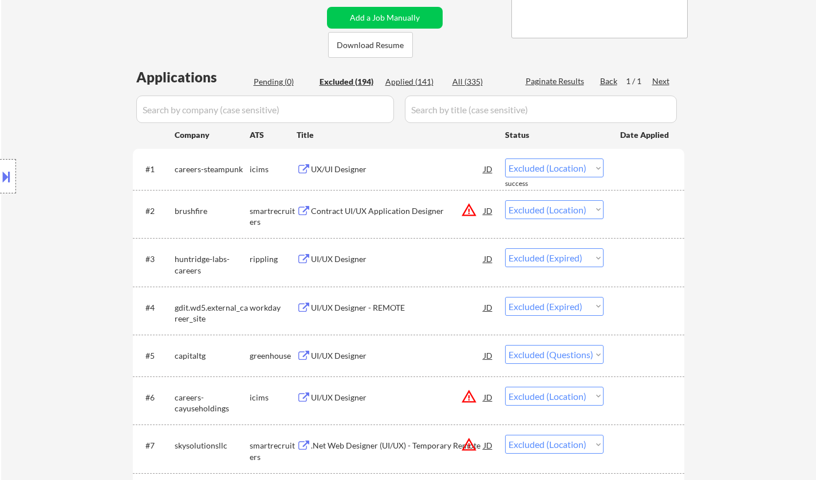
select select ""excluded__bad_match_""
select select ""excluded__expired_""
select select ""excluded""
select select ""excluded__expired_""
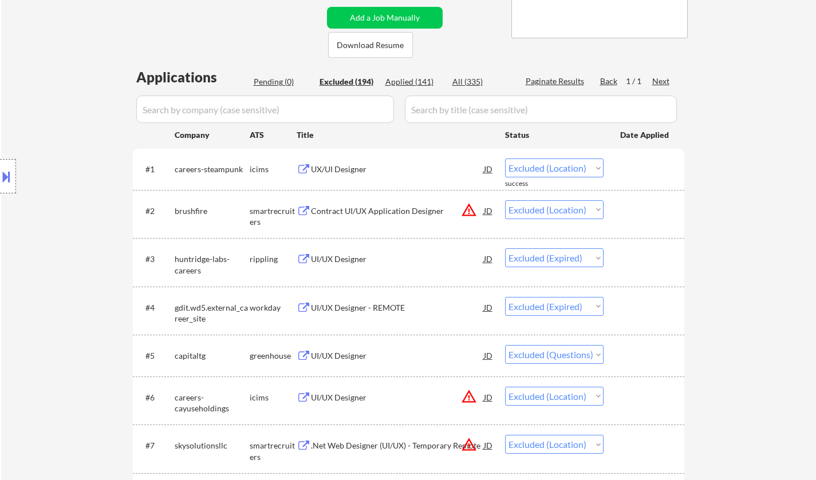
select select ""excluded__expired_""
select select ""excluded__location_""
select select ""excluded__other_""
select select ""excluded""
select select ""excluded__location_""
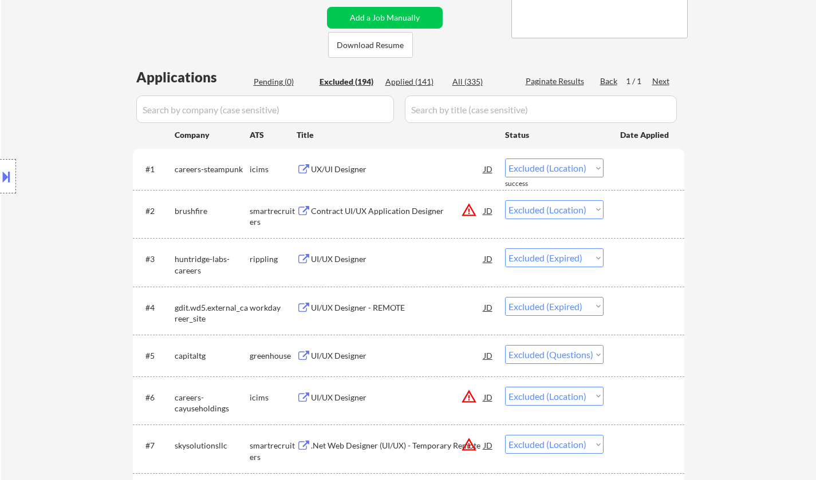
select select ""excluded__bad_match_""
select select ""excluded__other_""
select select ""excluded""
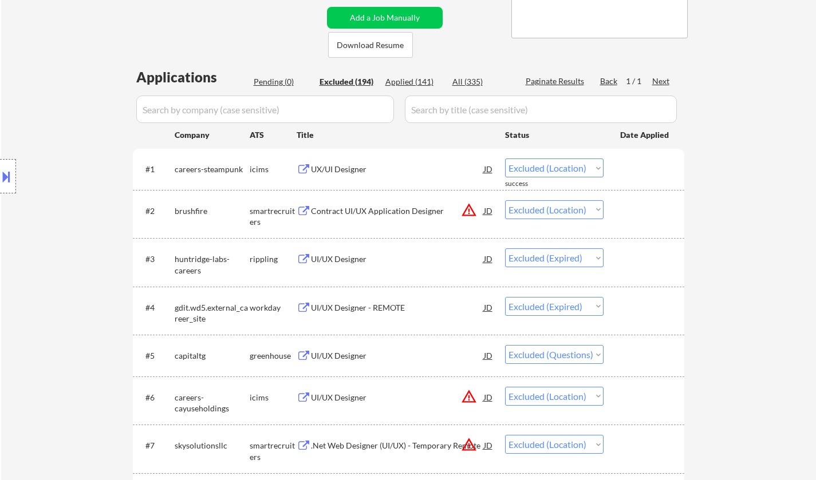
select select ""excluded__expired_""
select select ""excluded__other_""
select select ""excluded__expired_""
select select ""excluded""
select select ""excluded__bad_match_""
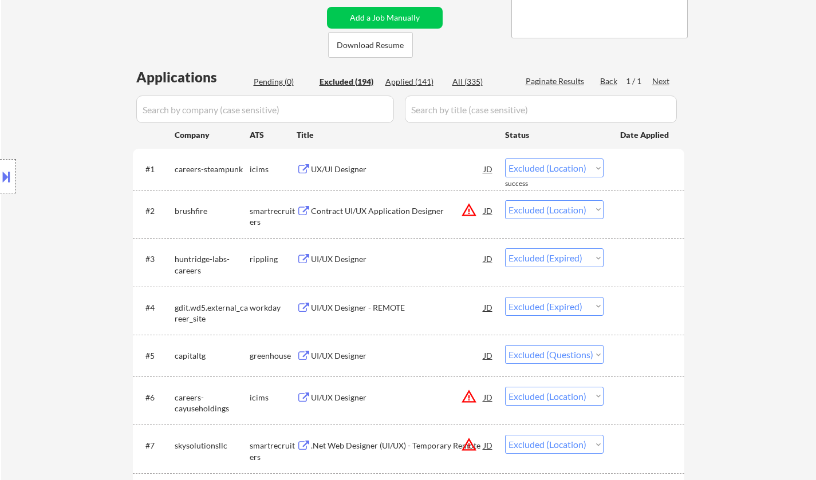
select select ""excluded__other_""
select select ""excluded__location_""
select select ""excluded__other_""
select select ""excluded""
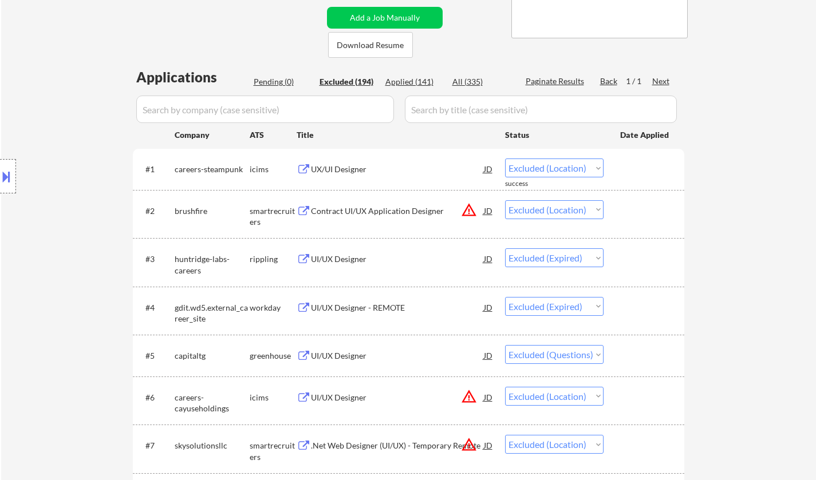
scroll to position [3654, 0]
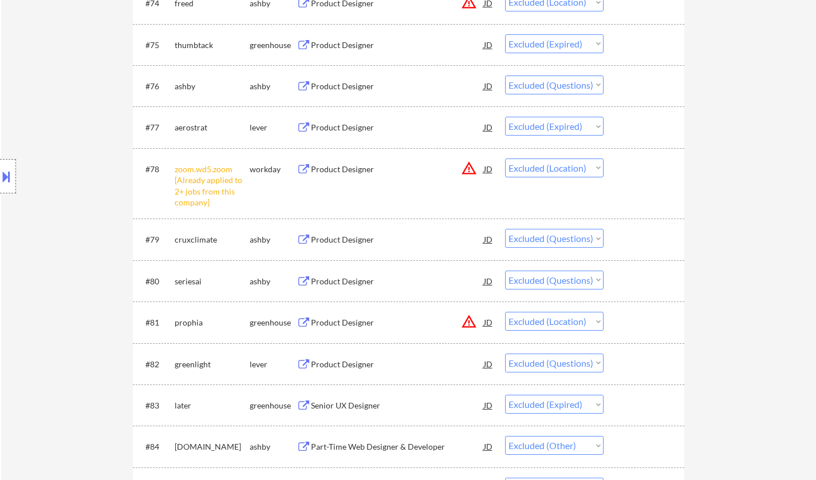
click at [351, 238] on div "Product Designer" at bounding box center [397, 239] width 173 height 11
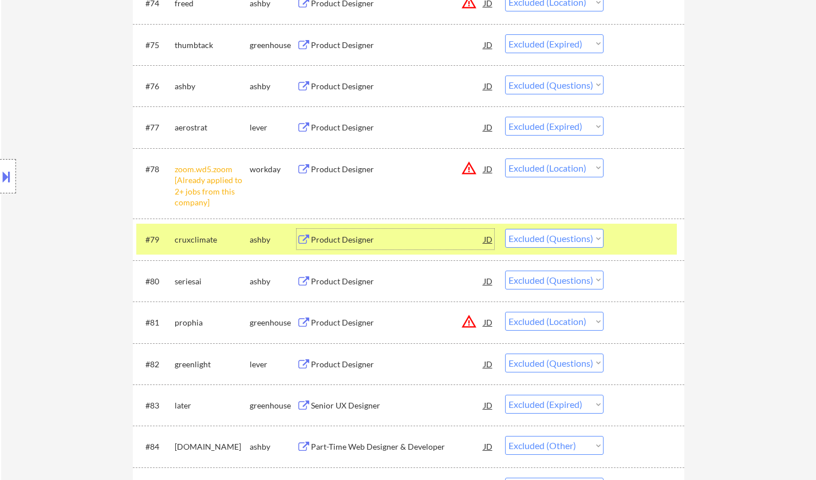
drag, startPoint x: 570, startPoint y: 236, endPoint x: 565, endPoint y: 246, distance: 11.0
click at [569, 236] on select "Choose an option... Pending Applied Excluded (Questions) Excluded (Expired) Exc…" at bounding box center [554, 238] width 98 height 19
click at [505, 229] on select "Choose an option... Pending Applied Excluded (Questions) Excluded (Expired) Exc…" at bounding box center [554, 238] width 98 height 19
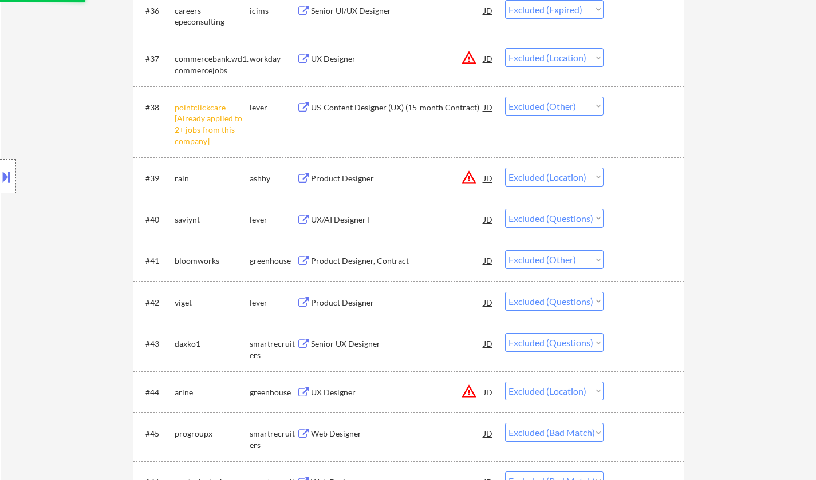
scroll to position [1651, 0]
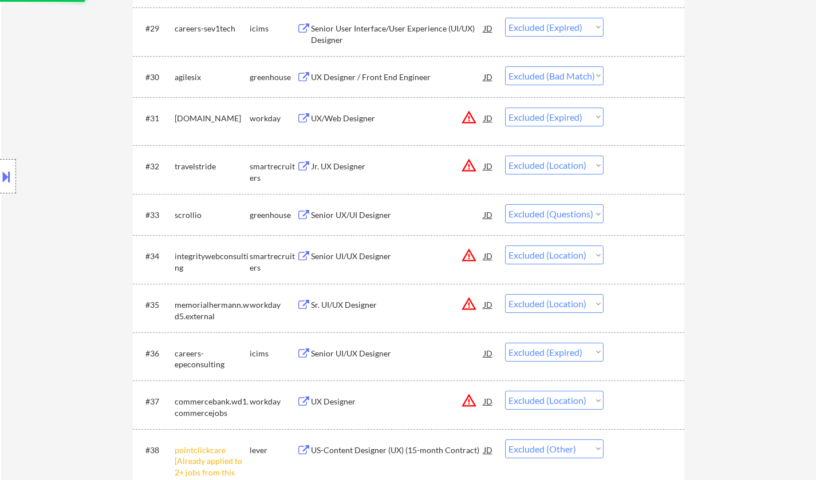
select select ""excluded""
select select ""excluded__location_""
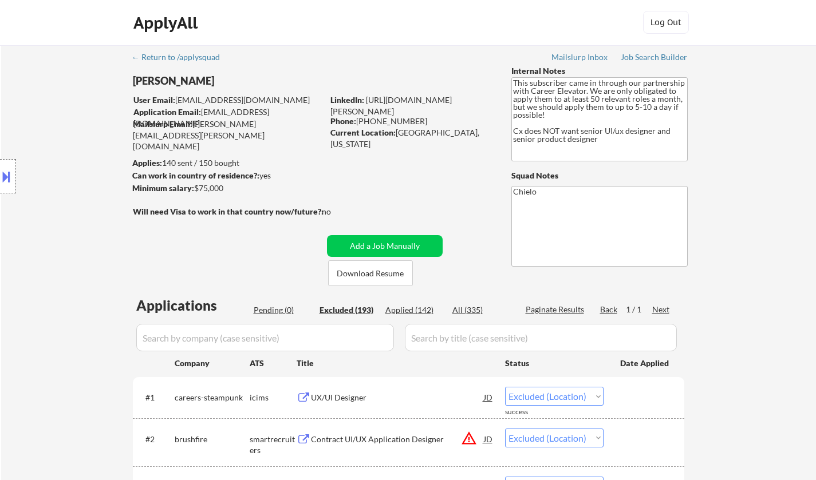
scroll to position [0, 0]
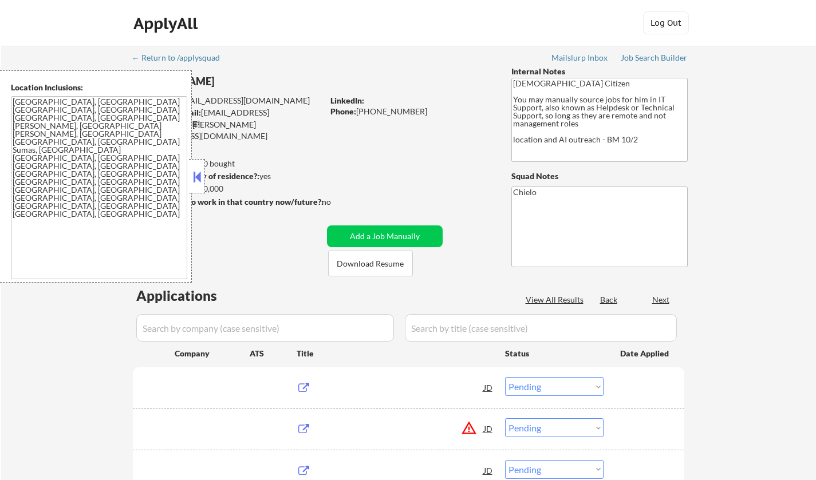
select select ""pending""
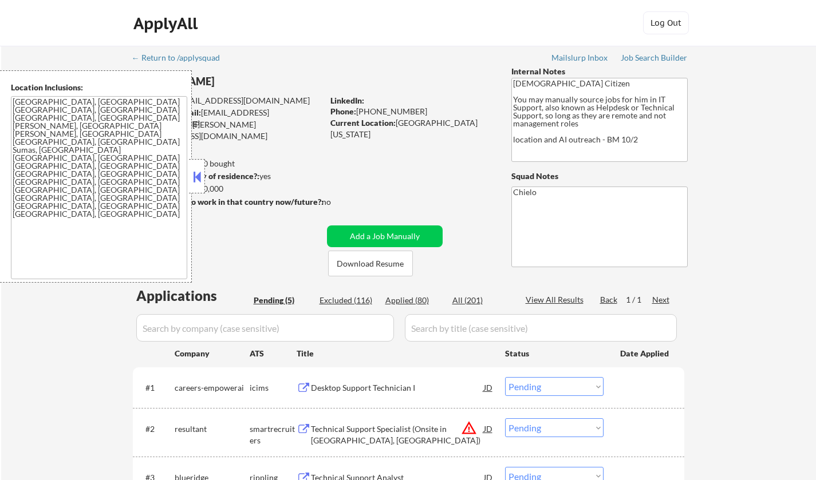
click at [200, 177] on button at bounding box center [197, 176] width 13 height 17
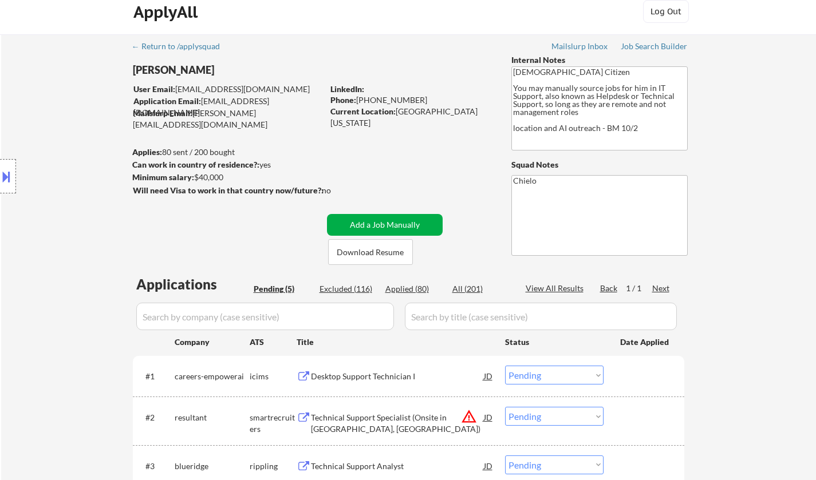
scroll to position [229, 0]
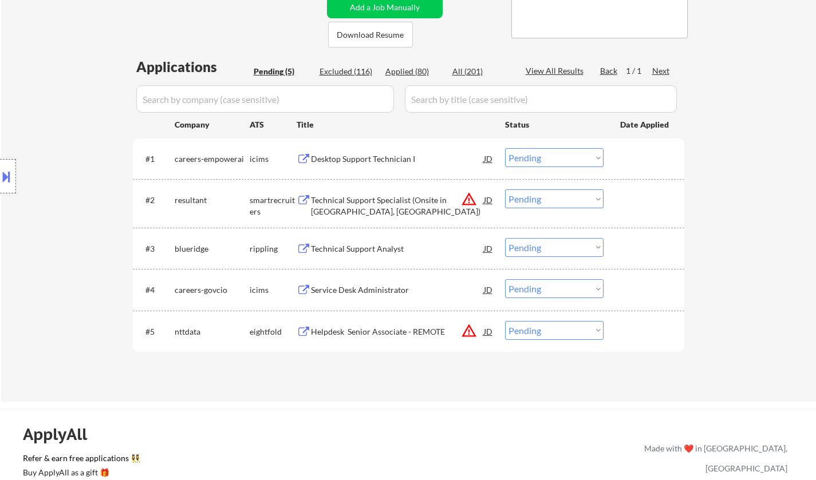
click at [343, 254] on div "Technical Support Analyst" at bounding box center [397, 248] width 173 height 11
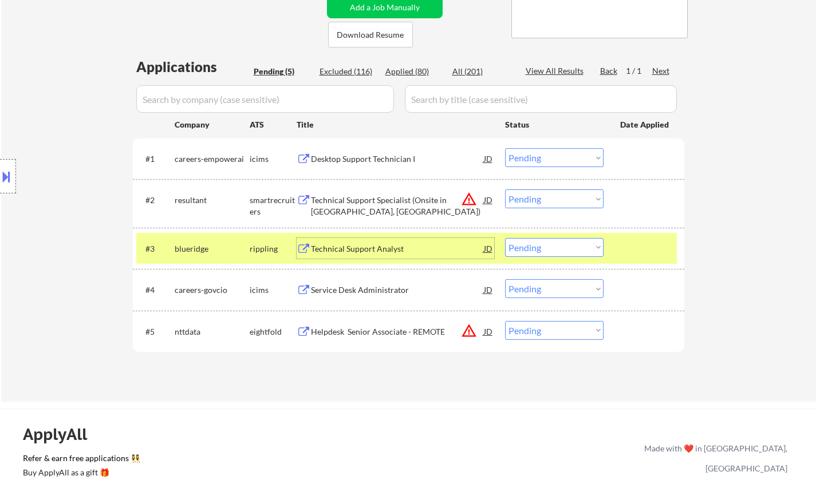
click at [574, 249] on select "Choose an option... Pending Applied Excluded (Questions) Excluded (Expired) Exc…" at bounding box center [554, 247] width 98 height 19
click at [505, 238] on select "Choose an option... Pending Applied Excluded (Questions) Excluded (Expired) Exc…" at bounding box center [554, 247] width 98 height 19
select select ""pending""
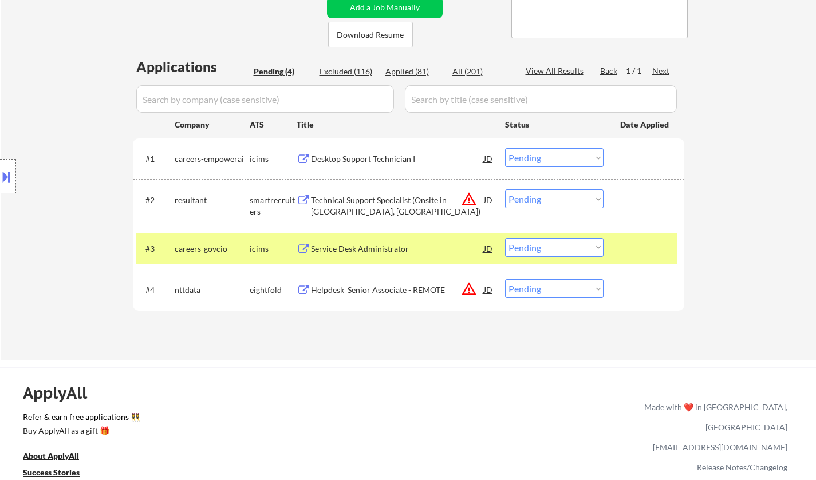
click at [491, 198] on div "JD" at bounding box center [488, 200] width 11 height 21
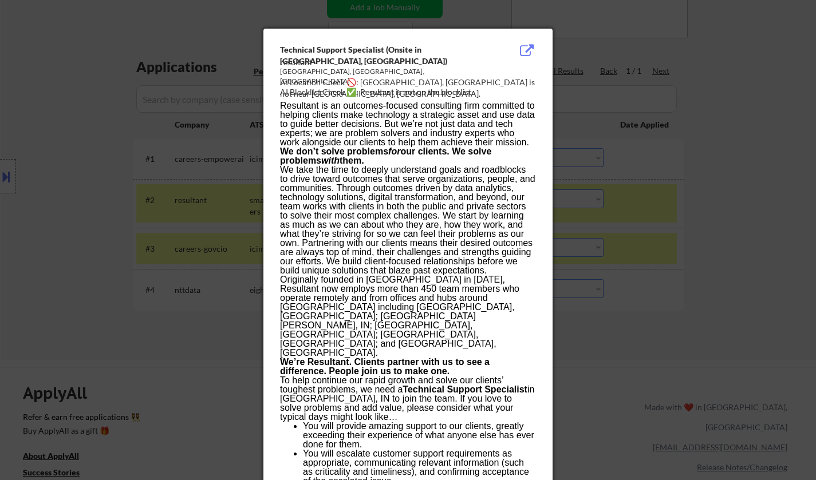
drag, startPoint x: 767, startPoint y: 354, endPoint x: 734, endPoint y: 345, distance: 33.9
click at [763, 354] on div at bounding box center [408, 240] width 816 height 480
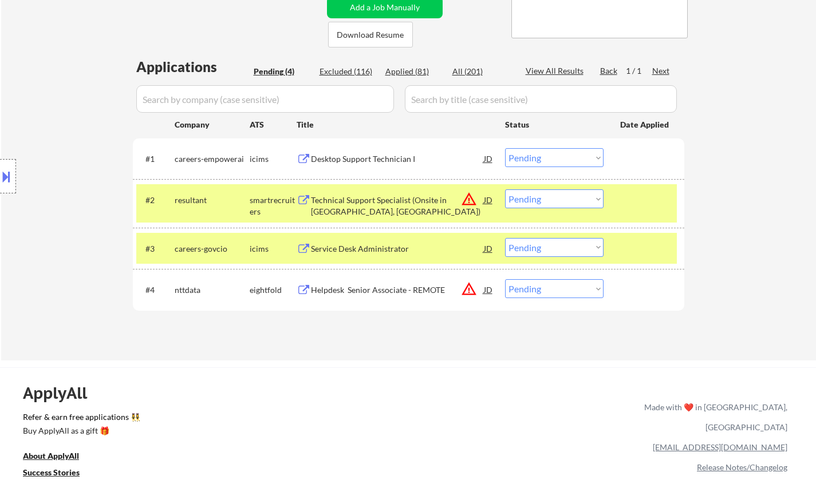
drag, startPoint x: 580, startPoint y: 200, endPoint x: 579, endPoint y: 207, distance: 7.5
click at [580, 199] on select "Choose an option... Pending Applied Excluded (Questions) Excluded (Expired) Exc…" at bounding box center [554, 199] width 98 height 19
click at [505, 190] on select "Choose an option... Pending Applied Excluded (Questions) Excluded (Expired) Exc…" at bounding box center [554, 199] width 98 height 19
select select ""pending""
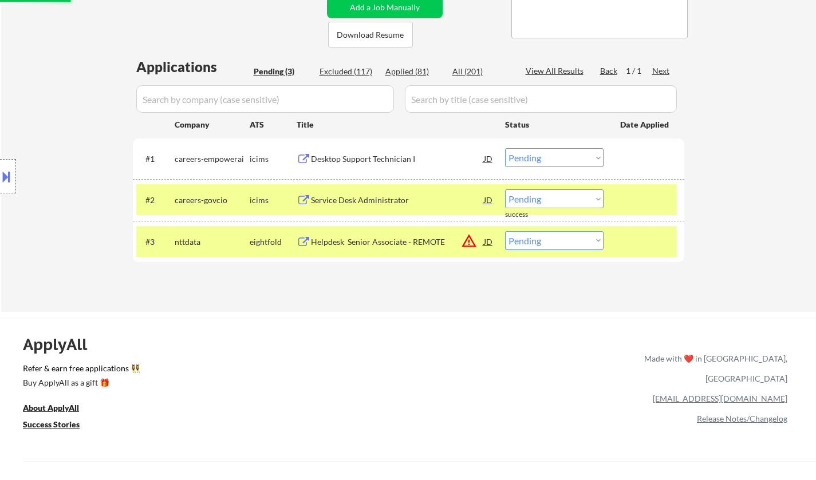
click at [557, 246] on select "Choose an option... Pending Applied Excluded (Questions) Excluded (Expired) Exc…" at bounding box center [554, 240] width 98 height 19
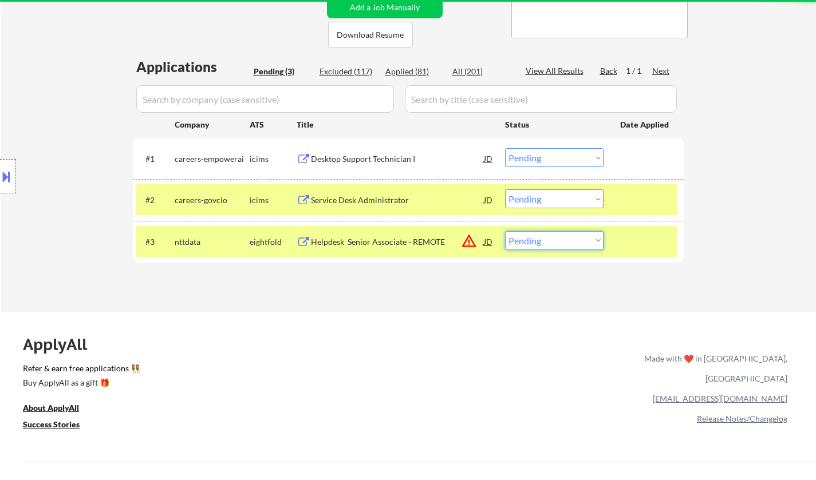
select select ""excluded__location_""
click at [505, 231] on select "Choose an option... Pending Applied Excluded (Questions) Excluded (Expired) Exc…" at bounding box center [554, 240] width 98 height 19
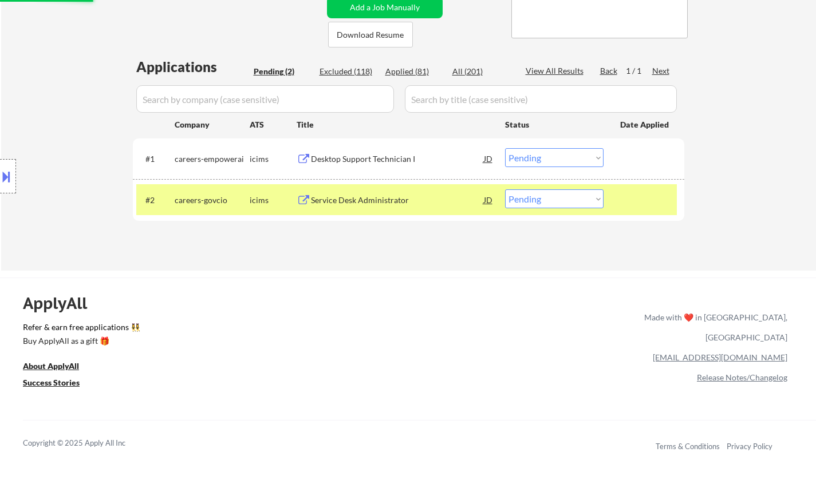
click at [356, 157] on div "Desktop Support Technician I" at bounding box center [397, 158] width 173 height 11
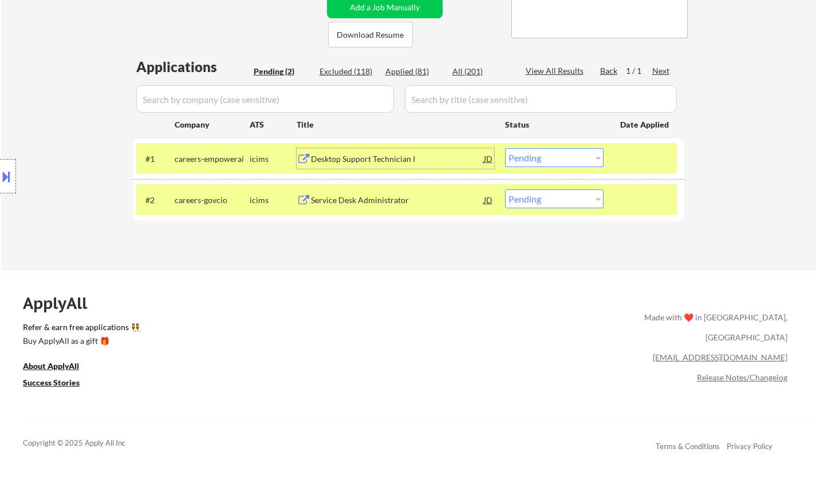
click at [378, 159] on div "Desktop Support Technician I" at bounding box center [397, 158] width 173 height 11
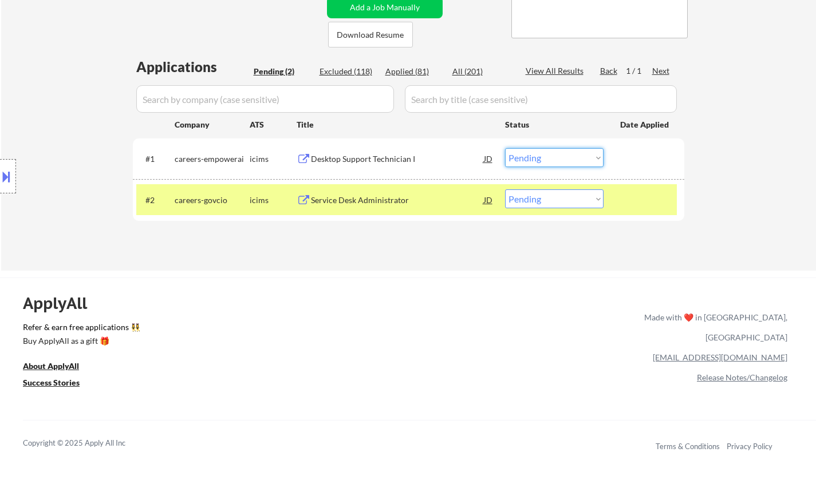
click at [535, 152] on select "Choose an option... Pending Applied Excluded (Questions) Excluded (Expired) Exc…" at bounding box center [554, 157] width 98 height 19
click at [505, 148] on select "Choose an option... Pending Applied Excluded (Questions) Excluded (Expired) Exc…" at bounding box center [554, 157] width 98 height 19
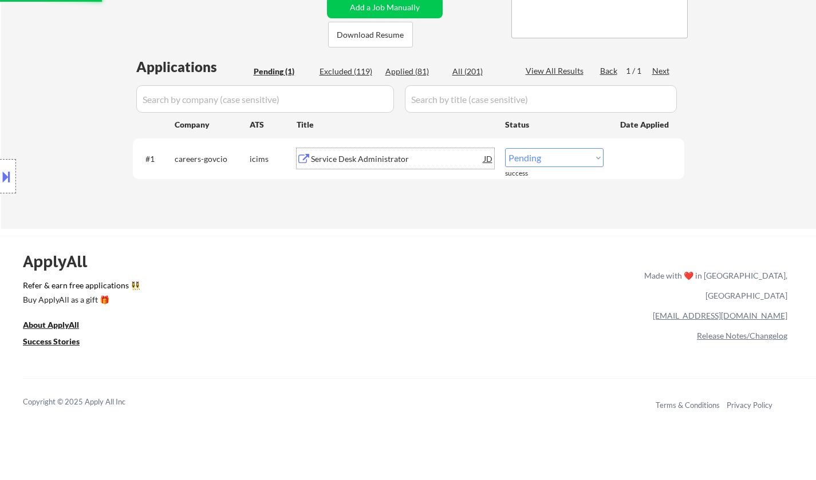
click at [379, 168] on div "Service Desk Administrator" at bounding box center [397, 158] width 173 height 21
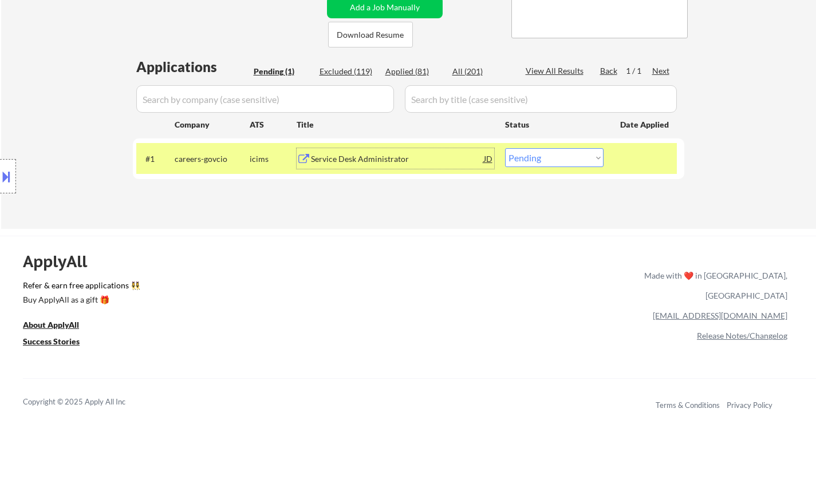
click at [562, 160] on select "Choose an option... Pending Applied Excluded (Questions) Excluded (Expired) Exc…" at bounding box center [554, 157] width 98 height 19
select select ""excluded""
click at [505, 148] on select "Choose an option... Pending Applied Excluded (Questions) Excluded (Expired) Exc…" at bounding box center [554, 157] width 98 height 19
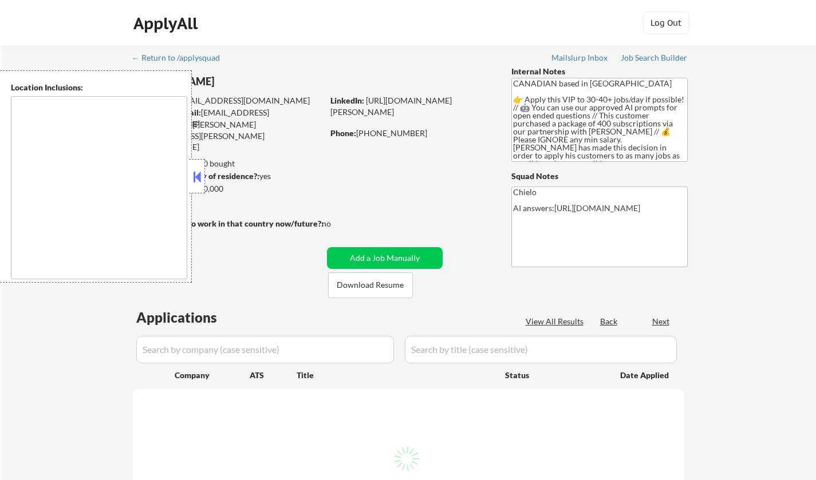
select select ""pending""
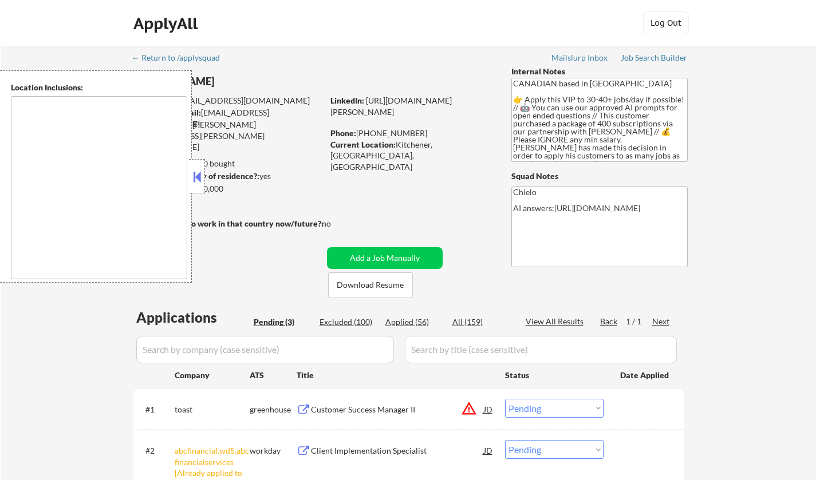
click at [198, 179] on button at bounding box center [197, 176] width 13 height 17
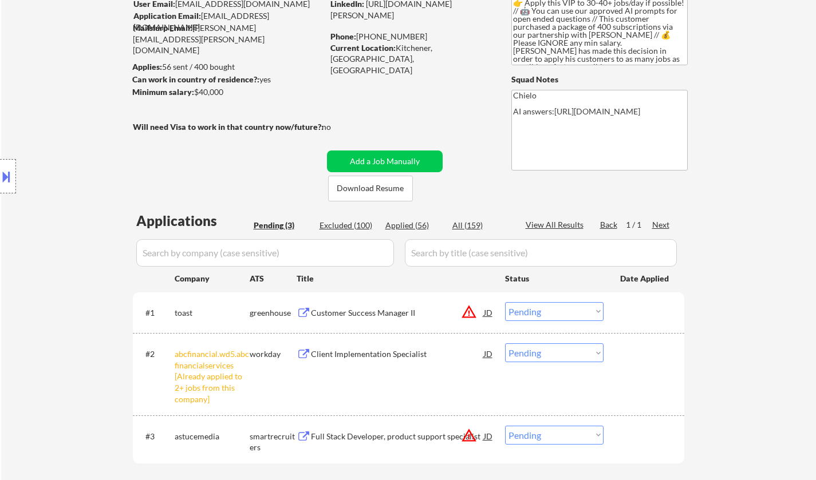
scroll to position [115, 0]
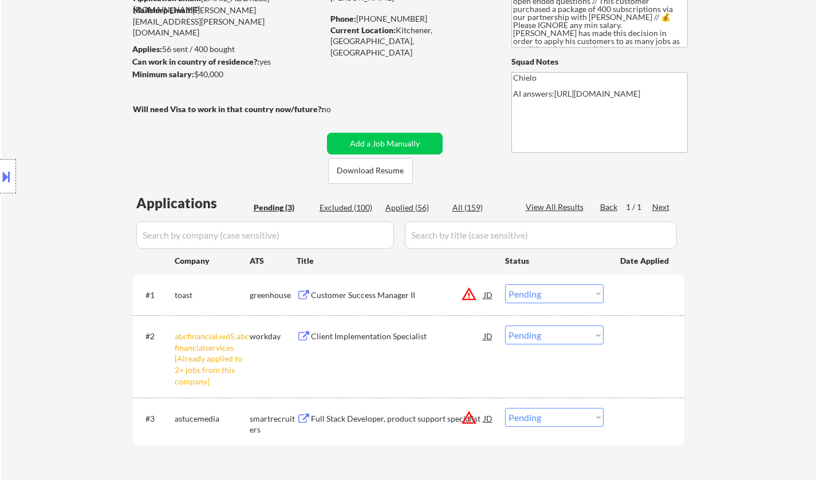
drag, startPoint x: 564, startPoint y: 334, endPoint x: 565, endPoint y: 356, distance: 21.8
click at [564, 334] on select "Choose an option... Pending Applied Excluded (Questions) Excluded (Expired) Exc…" at bounding box center [554, 335] width 98 height 19
click at [505, 326] on select "Choose an option... Pending Applied Excluded (Questions) Excluded (Expired) Exc…" at bounding box center [554, 335] width 98 height 19
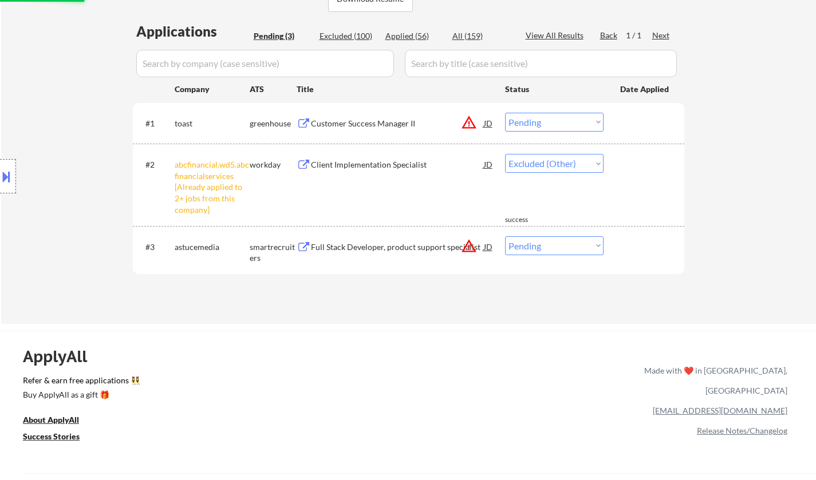
select select ""pending""
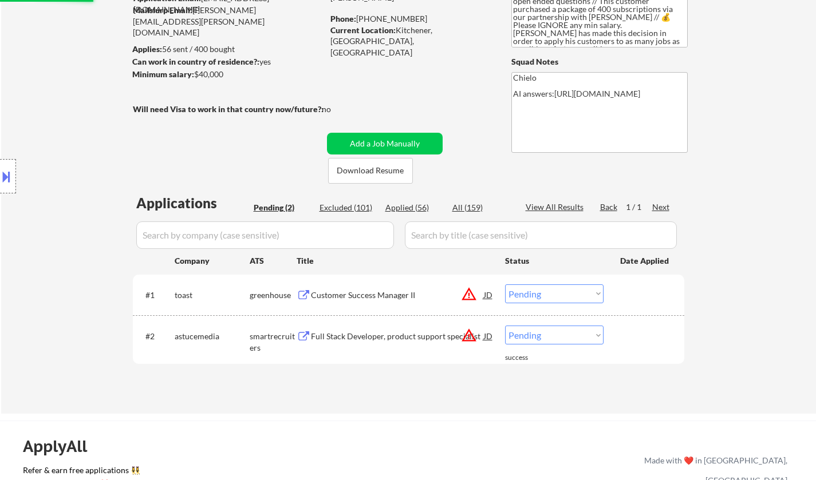
click at [8, 173] on button at bounding box center [6, 176] width 13 height 19
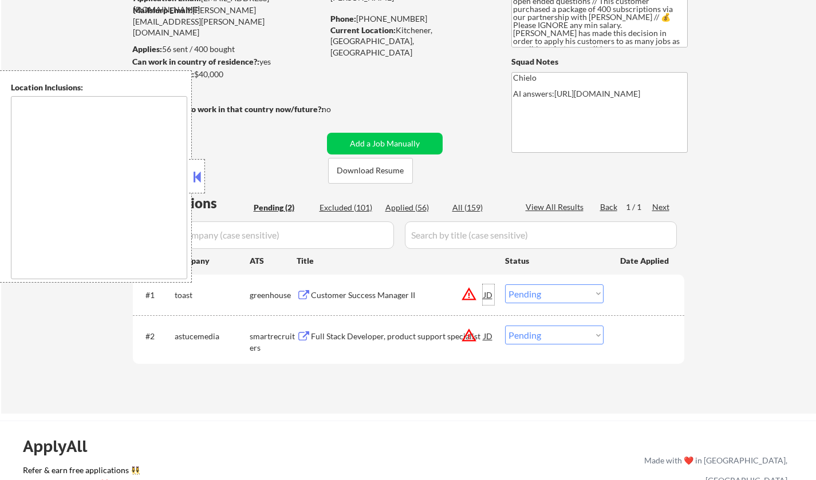
click at [487, 299] on div "JD" at bounding box center [488, 295] width 11 height 21
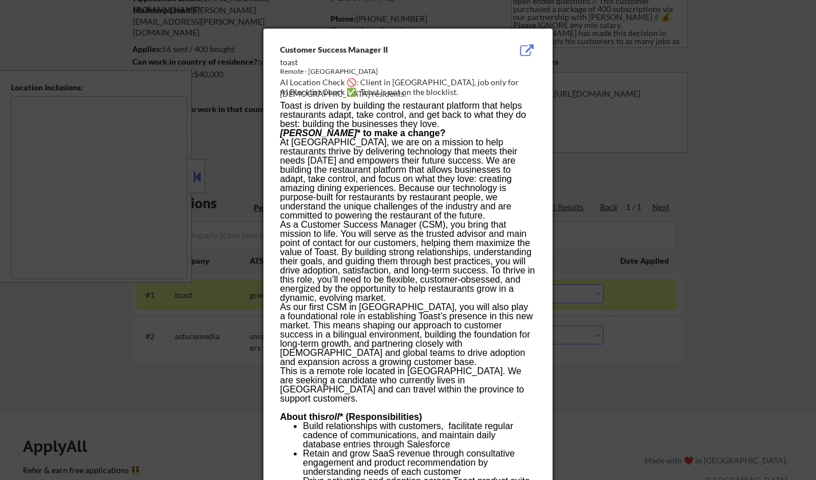
click at [613, 305] on div at bounding box center [408, 240] width 816 height 480
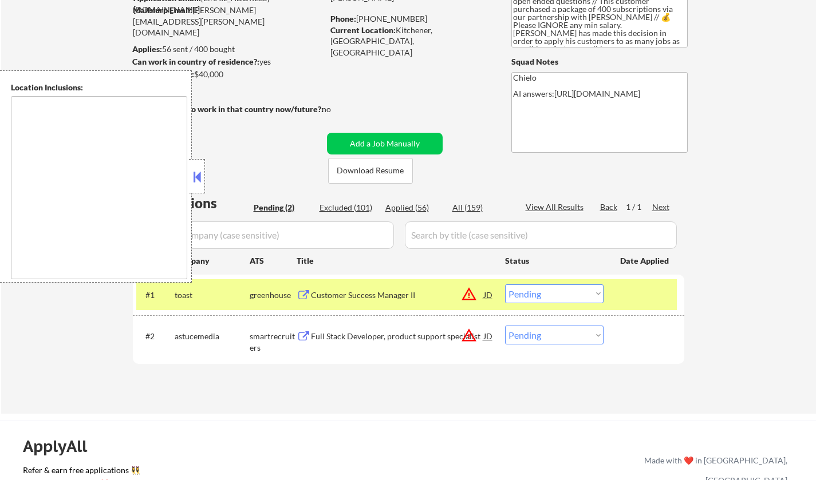
click at [492, 291] on div "JD" at bounding box center [488, 295] width 11 height 21
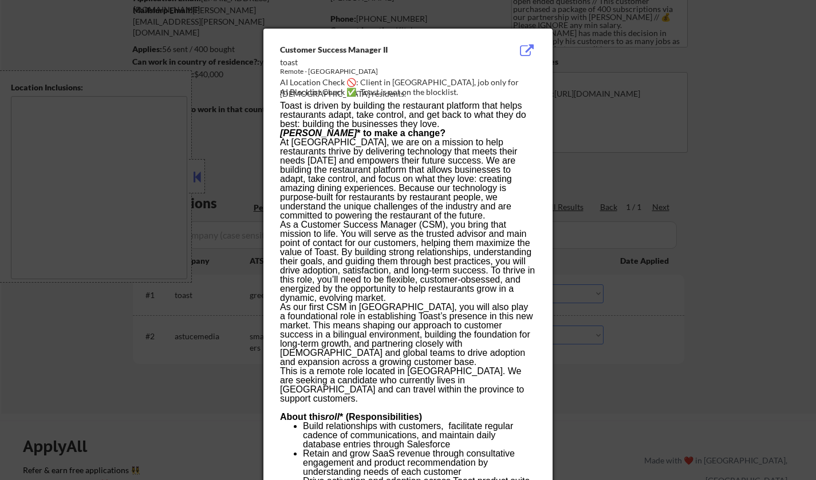
click at [658, 356] on div at bounding box center [408, 240] width 816 height 480
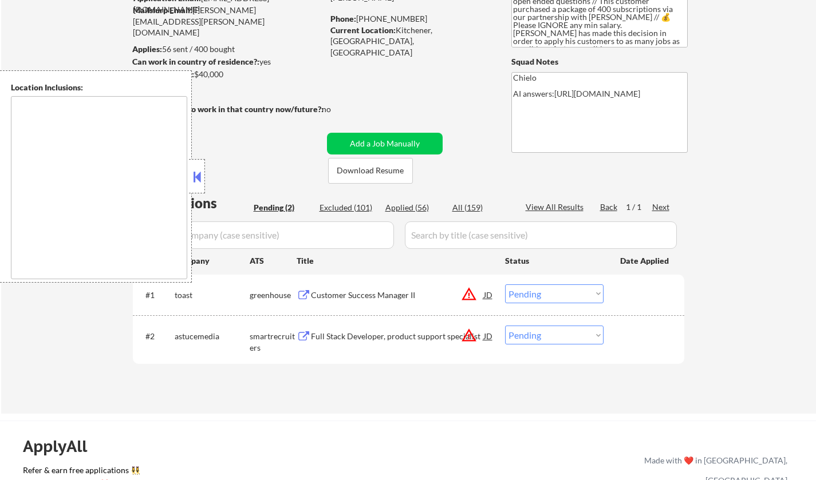
drag, startPoint x: 556, startPoint y: 295, endPoint x: 556, endPoint y: 302, distance: 6.9
click at [555, 295] on select "Choose an option... Pending Applied Excluded (Questions) Excluded (Expired) Exc…" at bounding box center [554, 294] width 98 height 19
click at [505, 285] on select "Choose an option... Pending Applied Excluded (Questions) Excluded (Expired) Exc…" at bounding box center [554, 294] width 98 height 19
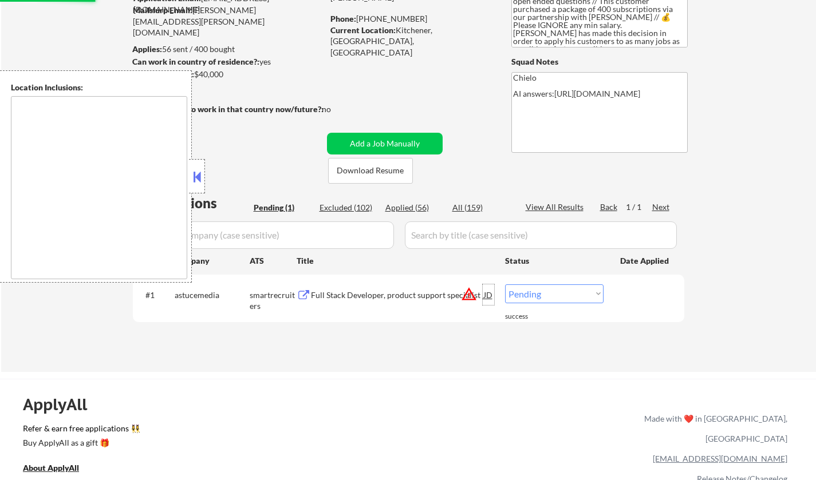
click at [483, 293] on div "JD" at bounding box center [488, 295] width 11 height 21
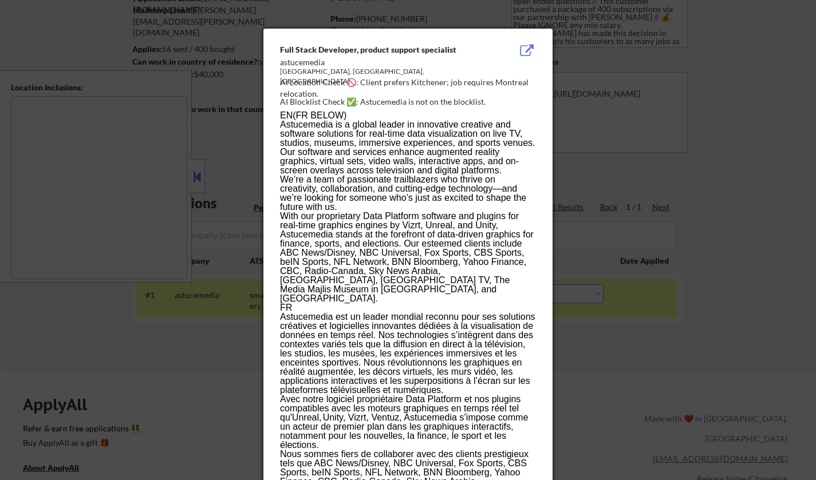
click at [630, 362] on div at bounding box center [408, 240] width 816 height 480
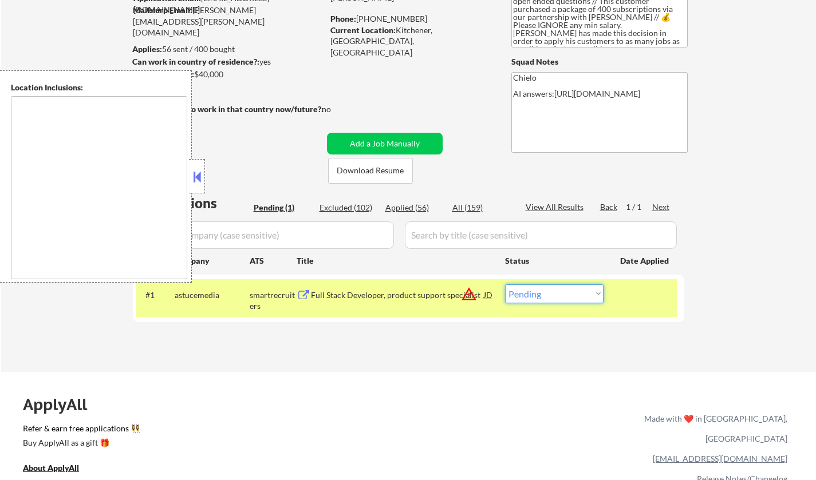
click at [587, 298] on select "Choose an option... Pending Applied Excluded (Questions) Excluded (Expired) Exc…" at bounding box center [554, 294] width 98 height 19
select select ""excluded__location_""
click at [505, 285] on select "Choose an option... Pending Applied Excluded (Questions) Excluded (Expired) Exc…" at bounding box center [554, 294] width 98 height 19
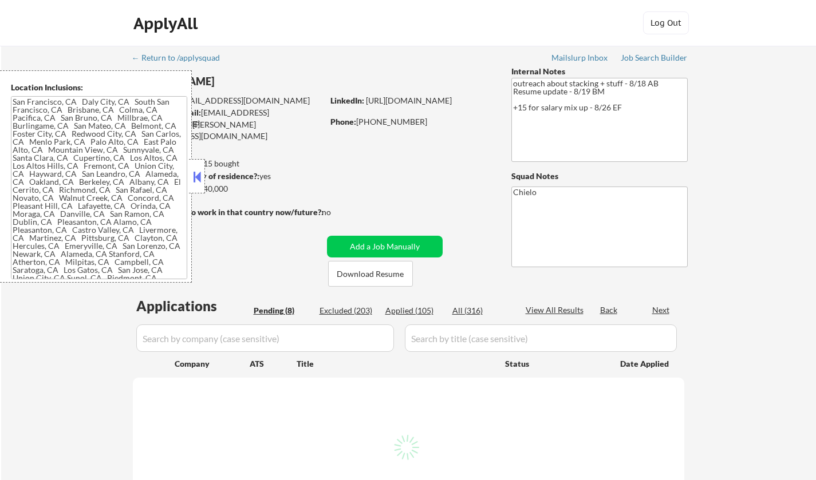
type textarea "[GEOGRAPHIC_DATA], [GEOGRAPHIC_DATA] [GEOGRAPHIC_DATA], [GEOGRAPHIC_DATA] [GEOG…"
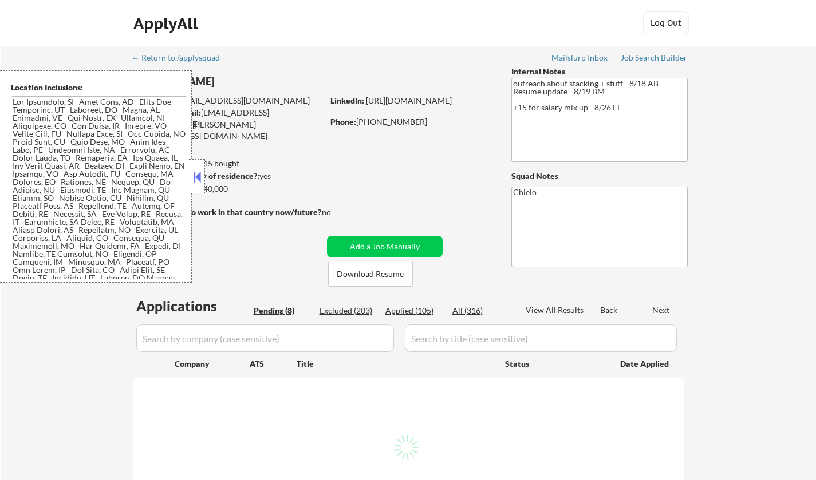
select select ""pending""
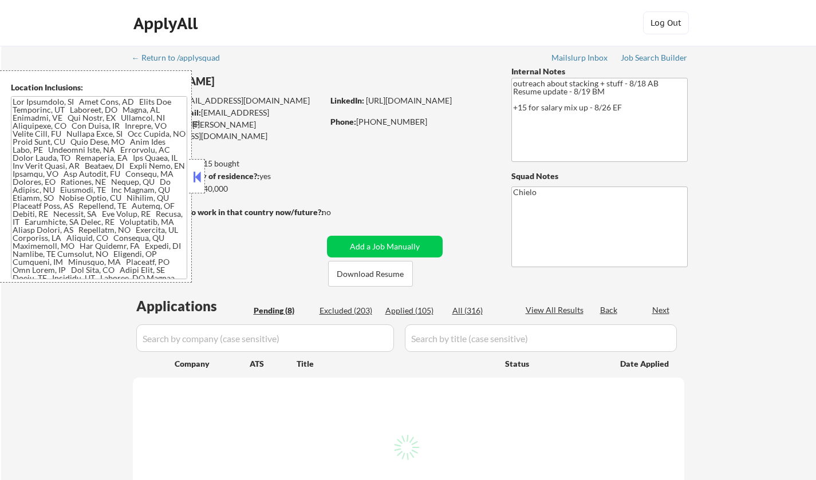
select select ""pending""
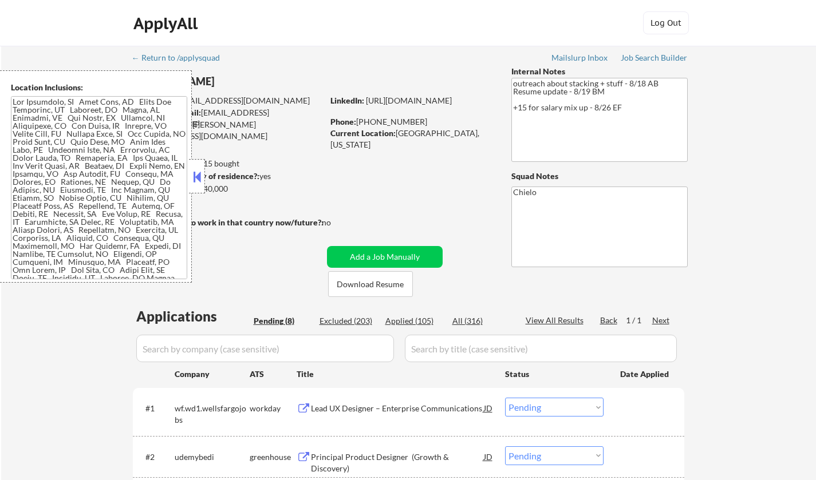
click at [195, 176] on button at bounding box center [197, 176] width 13 height 17
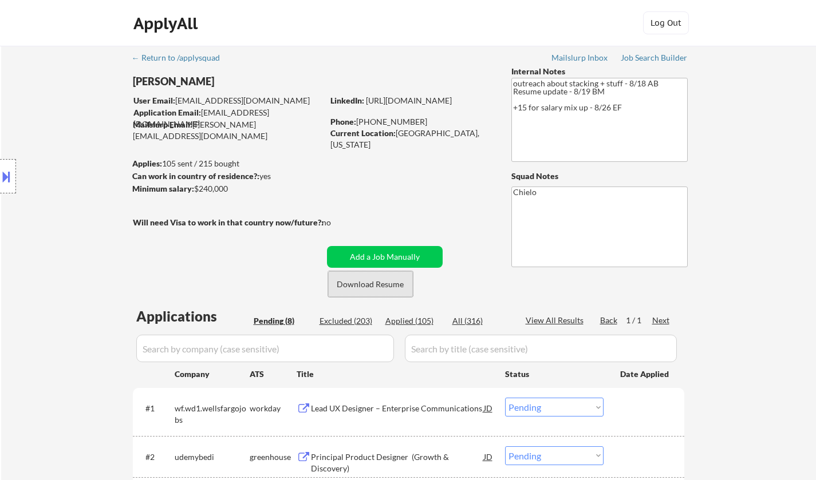
click at [383, 290] on button "Download Resume" at bounding box center [370, 284] width 85 height 26
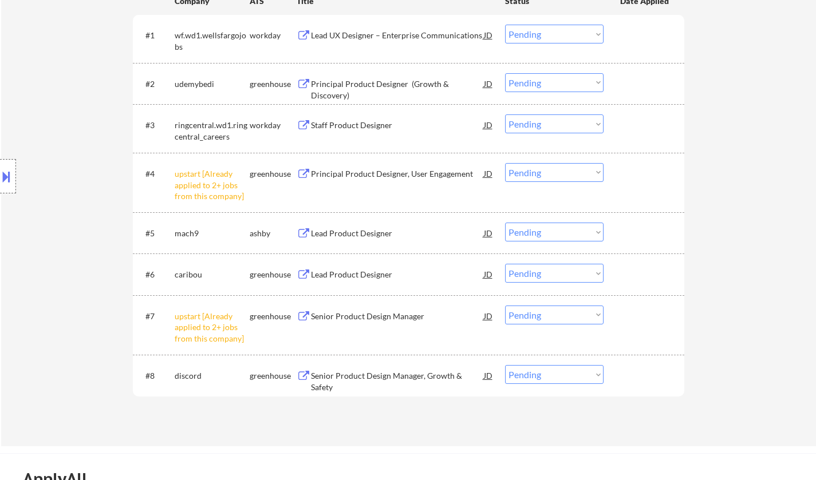
scroll to position [401, 0]
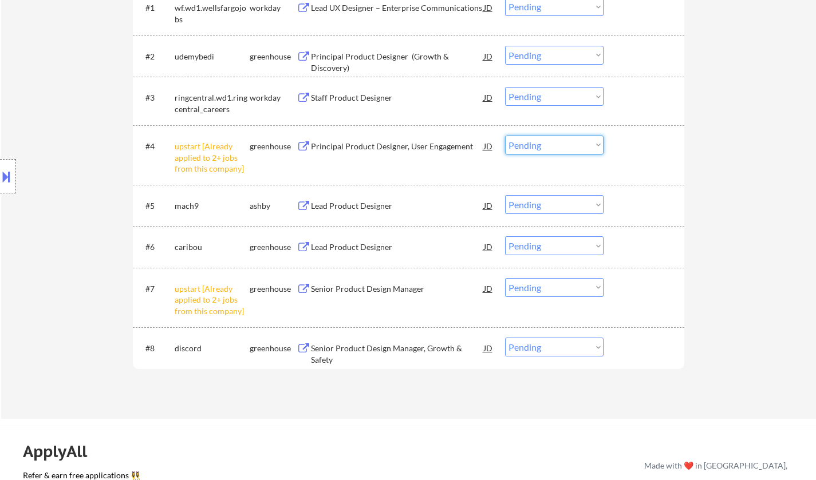
drag, startPoint x: 557, startPoint y: 145, endPoint x: 561, endPoint y: 153, distance: 9.5
click at [557, 145] on select "Choose an option... Pending Applied Excluded (Questions) Excluded (Expired) Exc…" at bounding box center [554, 145] width 98 height 19
click at [505, 136] on select "Choose an option... Pending Applied Excluded (Questions) Excluded (Expired) Exc…" at bounding box center [554, 145] width 98 height 19
select select ""pending""
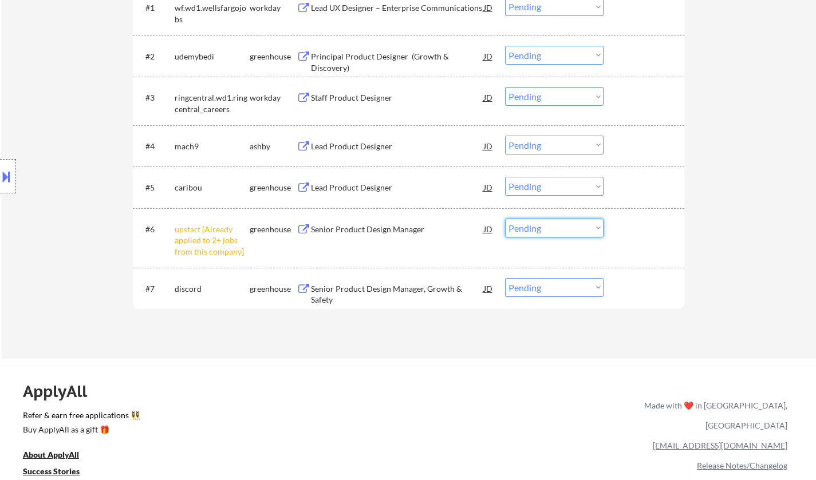
drag, startPoint x: 569, startPoint y: 230, endPoint x: 571, endPoint y: 236, distance: 7.2
click at [568, 230] on select "Choose an option... Pending Applied Excluded (Questions) Excluded (Expired) Exc…" at bounding box center [554, 228] width 98 height 19
click at [505, 219] on select "Choose an option... Pending Applied Excluded (Questions) Excluded (Expired) Exc…" at bounding box center [554, 228] width 98 height 19
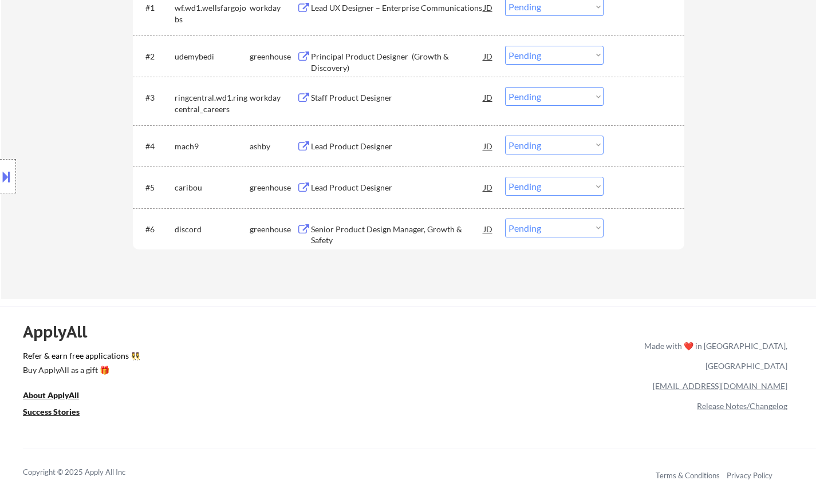
click at [356, 228] on div "Senior Product Design Manager, Growth & Safety" at bounding box center [397, 235] width 173 height 22
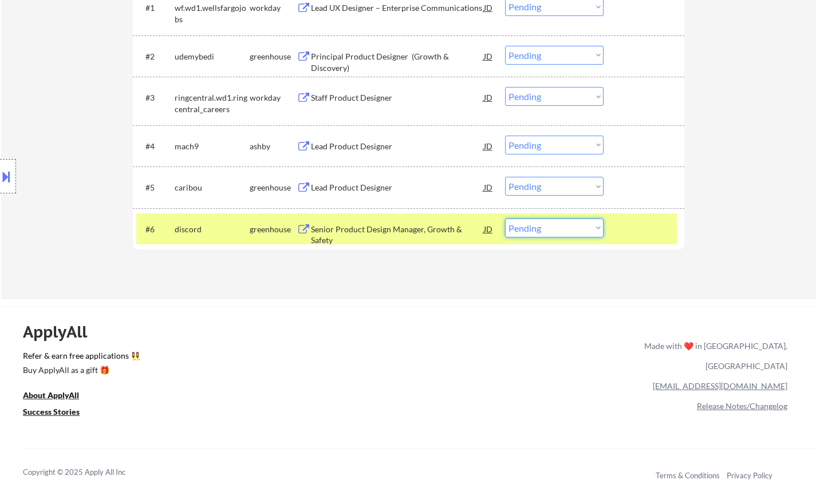
drag, startPoint x: 562, startPoint y: 226, endPoint x: 559, endPoint y: 235, distance: 10.1
click at [561, 226] on select "Choose an option... Pending Applied Excluded (Questions) Excluded (Expired) Exc…" at bounding box center [554, 228] width 98 height 19
select select ""excluded""
click at [505, 219] on select "Choose an option... Pending Applied Excluded (Questions) Excluded (Expired) Exc…" at bounding box center [554, 228] width 98 height 19
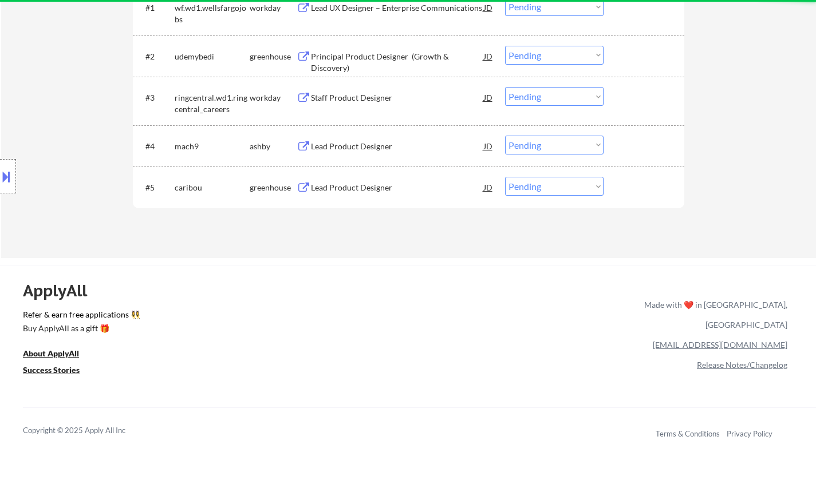
click at [365, 188] on div "Lead Product Designer" at bounding box center [397, 187] width 173 height 11
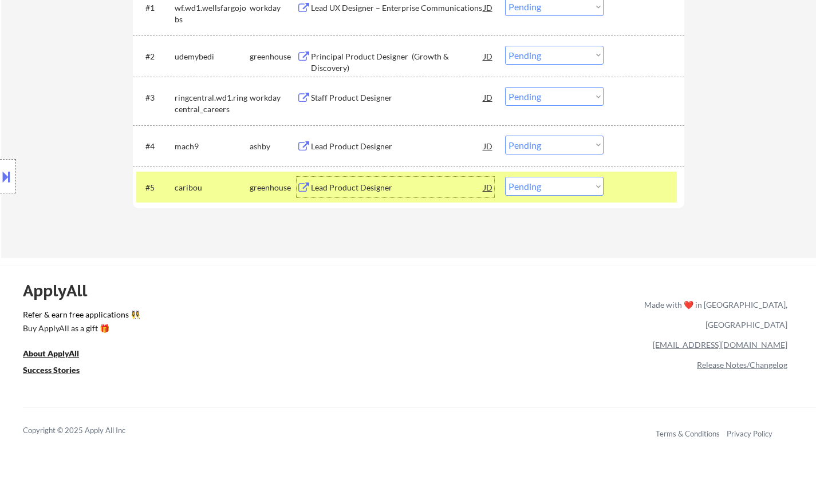
click at [549, 191] on select "Choose an option... Pending Applied Excluded (Questions) Excluded (Expired) Exc…" at bounding box center [554, 186] width 98 height 19
select select ""applied""
click at [505, 177] on select "Choose an option... Pending Applied Excluded (Questions) Excluded (Expired) Exc…" at bounding box center [554, 186] width 98 height 19
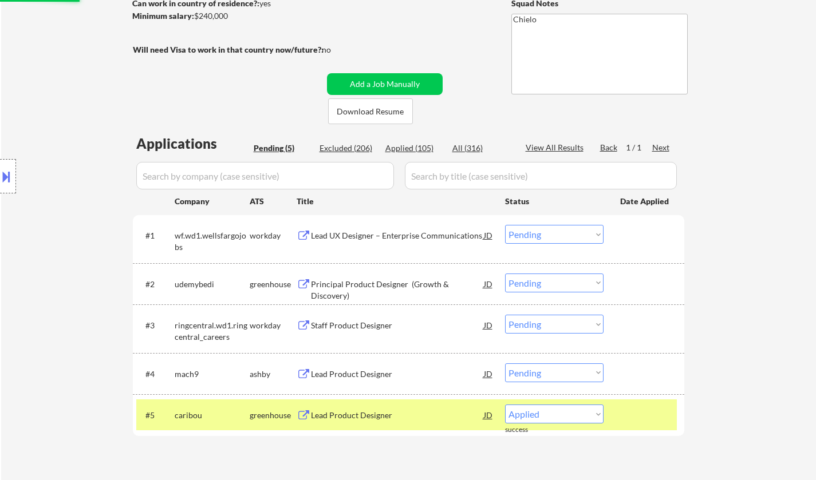
scroll to position [286, 0]
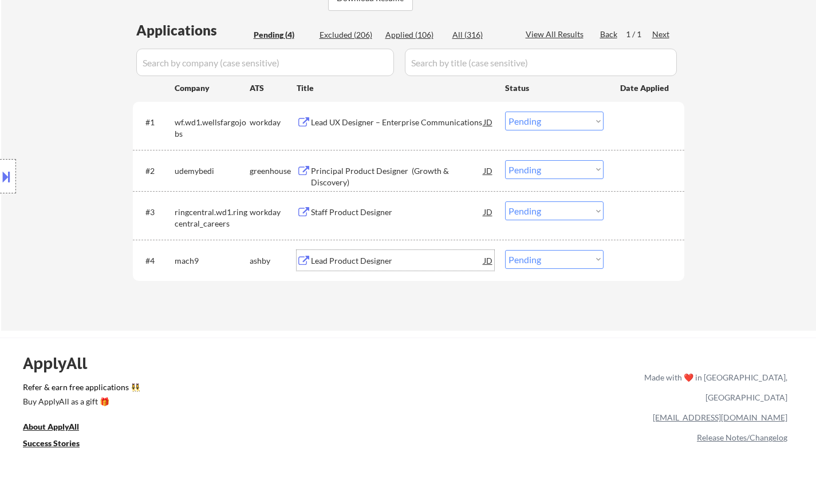
click at [345, 260] on div "Lead Product Designer" at bounding box center [397, 260] width 173 height 11
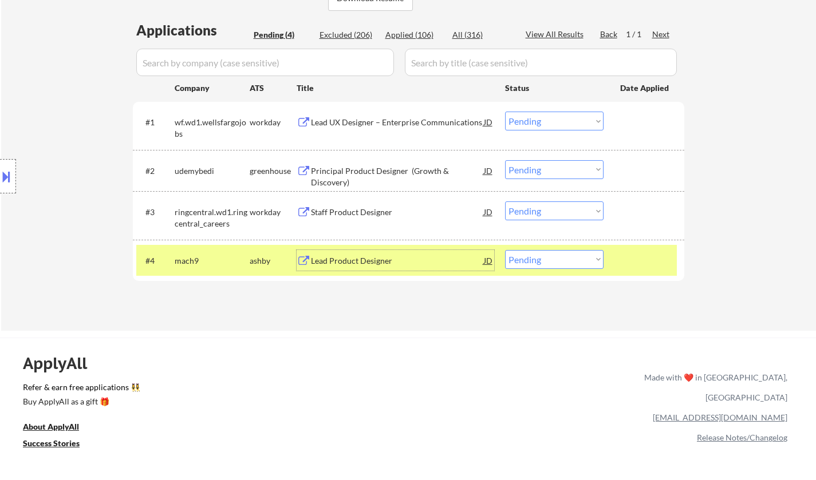
click at [568, 264] on select "Choose an option... Pending Applied Excluded (Questions) Excluded (Expired) Exc…" at bounding box center [554, 259] width 98 height 19
select select ""excluded__bad_match_""
click at [505, 250] on select "Choose an option... Pending Applied Excluded (Questions) Excluded (Expired) Exc…" at bounding box center [554, 259] width 98 height 19
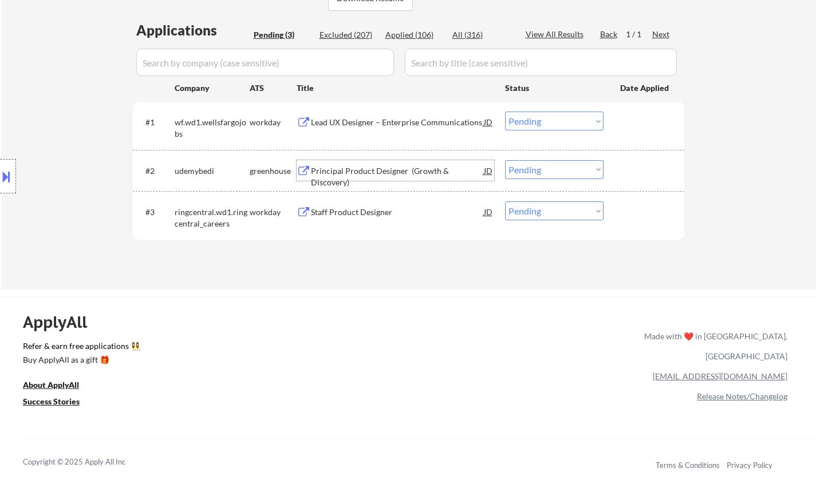
click at [380, 172] on div "Principal Product Designer (Growth & Discovery)" at bounding box center [397, 176] width 173 height 22
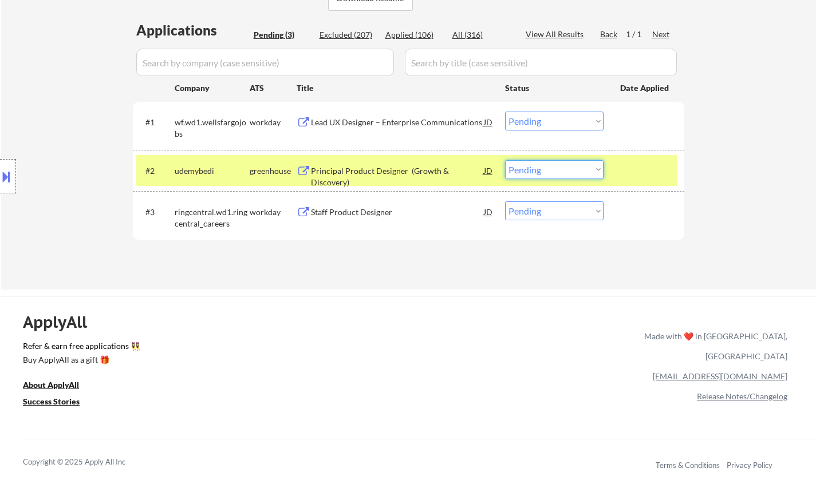
drag, startPoint x: 535, startPoint y: 171, endPoint x: 547, endPoint y: 176, distance: 12.3
click at [535, 171] on select "Choose an option... Pending Applied Excluded (Questions) Excluded (Expired) Exc…" at bounding box center [554, 169] width 98 height 19
click at [505, 160] on select "Choose an option... Pending Applied Excluded (Questions) Excluded (Expired) Exc…" at bounding box center [554, 169] width 98 height 19
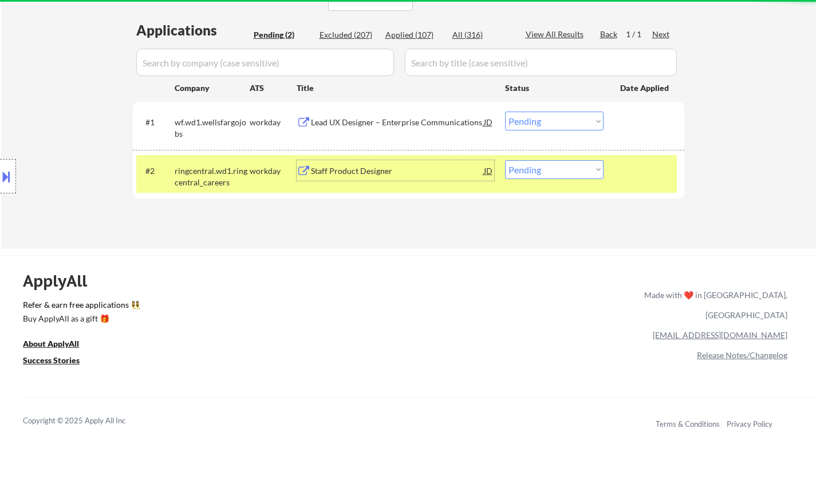
click at [348, 169] on div "Staff Product Designer" at bounding box center [397, 170] width 173 height 11
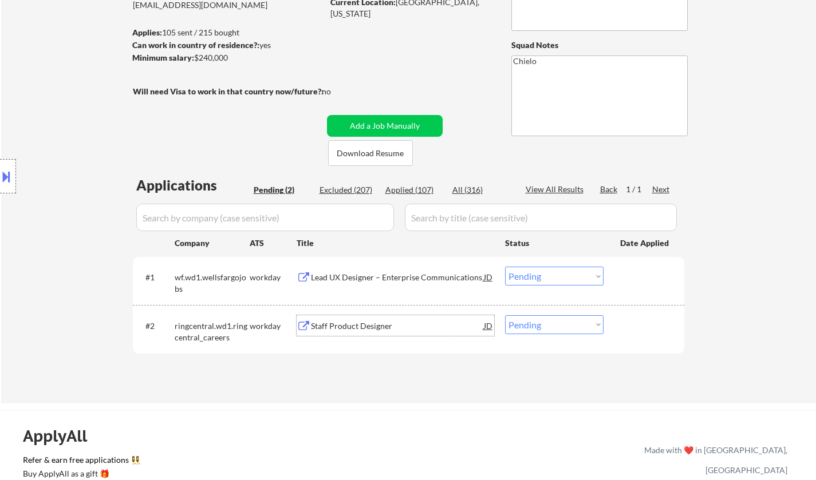
scroll to position [229, 0]
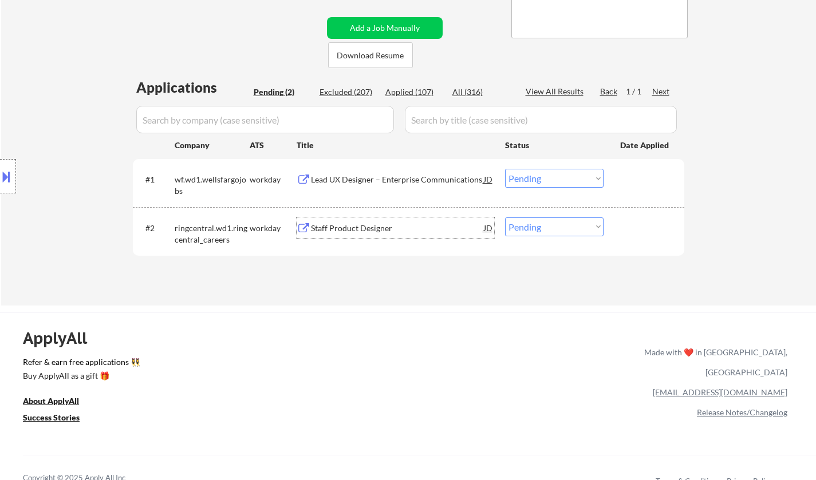
click at [534, 231] on select "Choose an option... Pending Applied Excluded (Questions) Excluded (Expired) Exc…" at bounding box center [554, 227] width 98 height 19
select select ""applied""
click at [505, 218] on select "Choose an option... Pending Applied Excluded (Questions) Excluded (Expired) Exc…" at bounding box center [554, 227] width 98 height 19
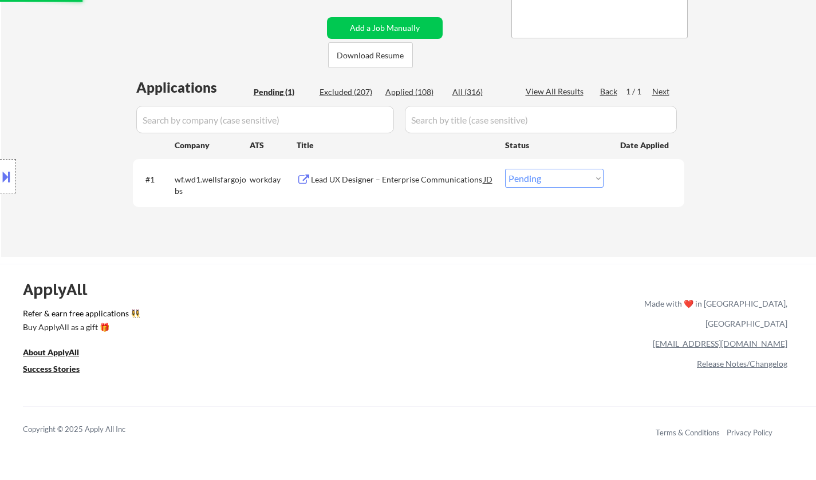
click at [386, 183] on div "Lead UX Designer – Enterprise Communications" at bounding box center [397, 179] width 173 height 11
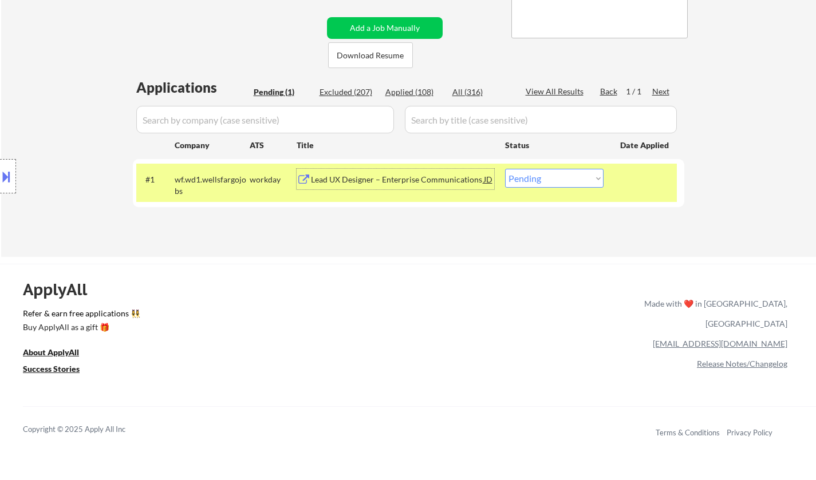
click at [565, 182] on select "Choose an option... Pending Applied Excluded (Questions) Excluded (Expired) Exc…" at bounding box center [554, 178] width 98 height 19
select select ""applied""
click at [505, 169] on select "Choose an option... Pending Applied Excluded (Questions) Excluded (Expired) Exc…" at bounding box center [554, 178] width 98 height 19
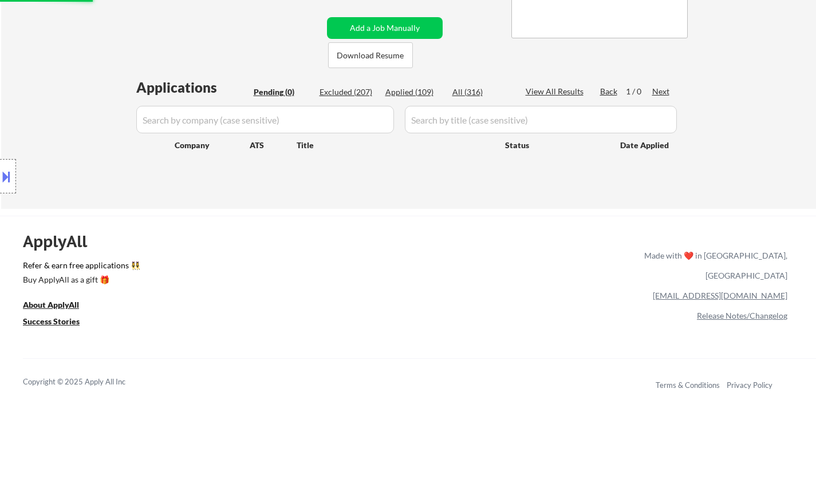
scroll to position [0, 0]
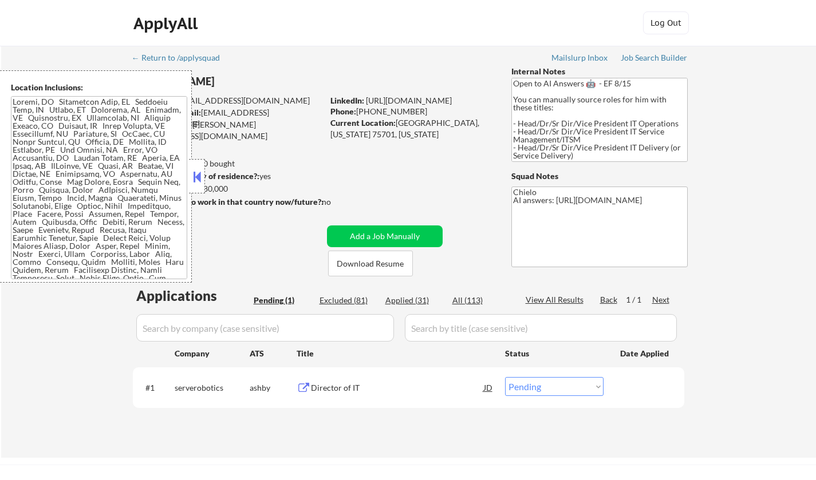
click at [191, 176] on button at bounding box center [197, 176] width 13 height 17
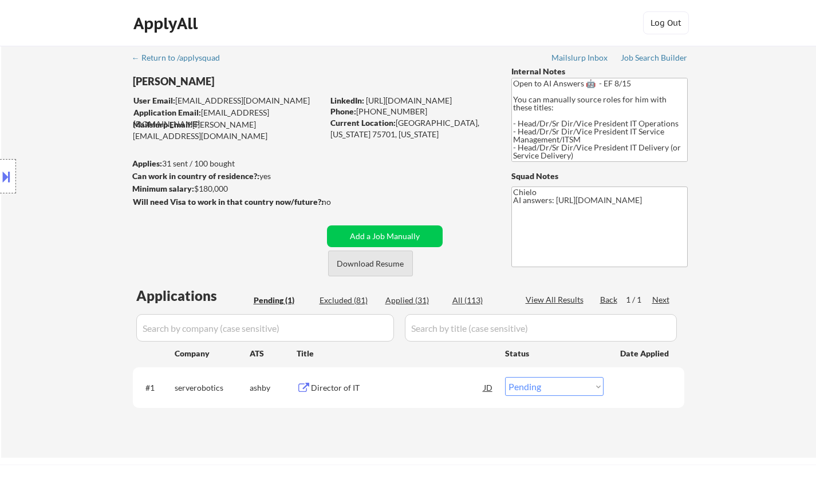
click at [370, 260] on button "Download Resume" at bounding box center [370, 264] width 85 height 26
click at [340, 394] on div "Director of IT" at bounding box center [397, 387] width 173 height 21
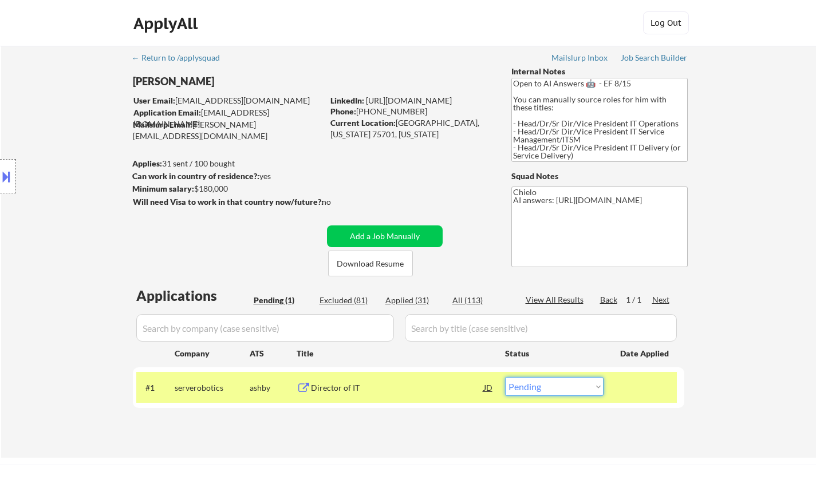
click at [534, 389] on select "Choose an option... Pending Applied Excluded (Questions) Excluded (Expired) Exc…" at bounding box center [554, 386] width 98 height 19
select select ""applied""
click at [505, 377] on select "Choose an option... Pending Applied Excluded (Questions) Excluded (Expired) Exc…" at bounding box center [554, 386] width 98 height 19
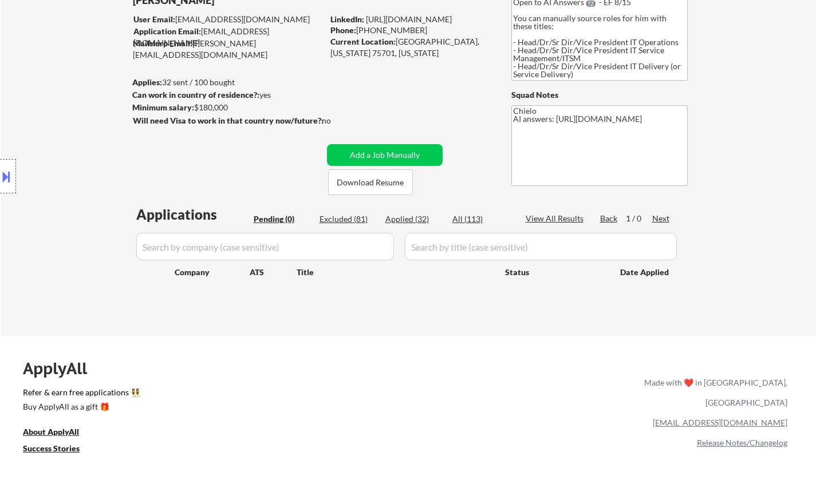
scroll to position [115, 0]
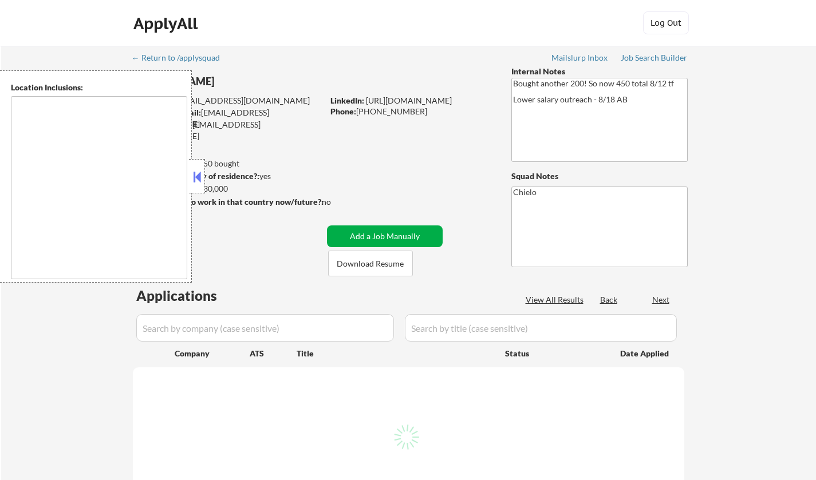
type textarea "[GEOGRAPHIC_DATA], [GEOGRAPHIC_DATA] [GEOGRAPHIC_DATA], [GEOGRAPHIC_DATA] [GEOG…"
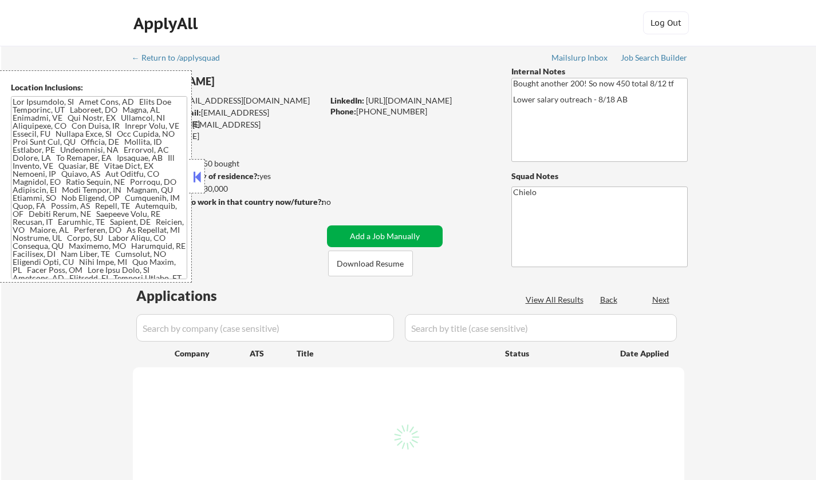
select select ""pending""
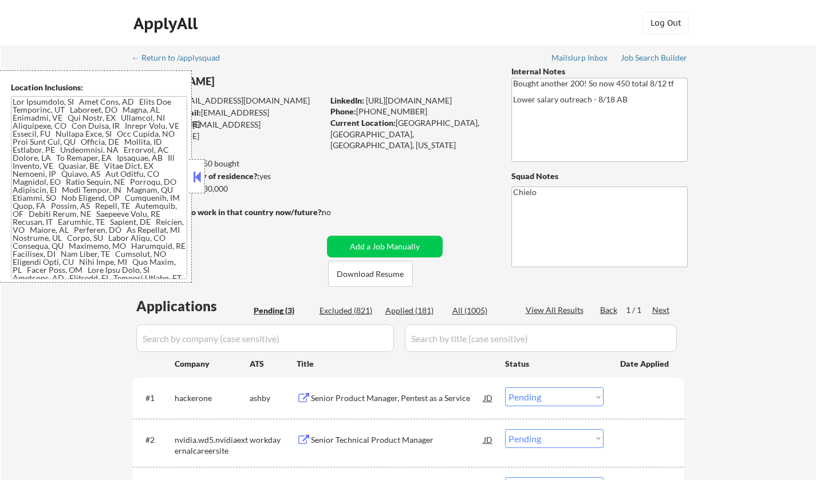
click at [197, 172] on button at bounding box center [197, 176] width 13 height 17
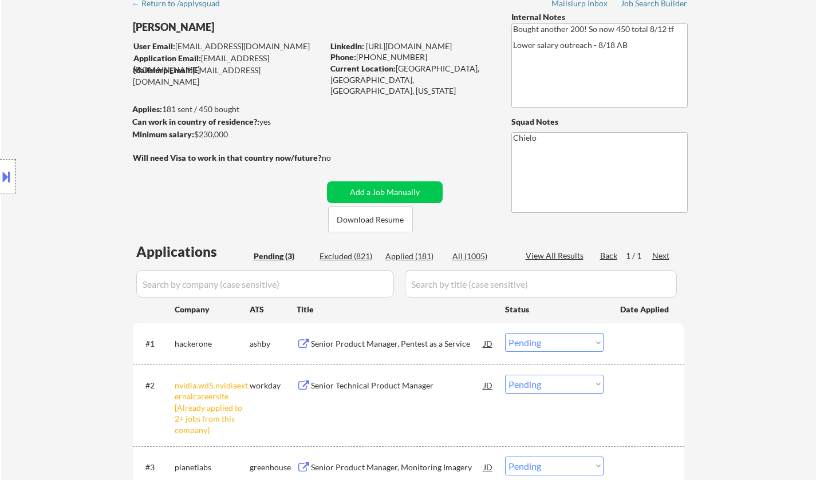
scroll to position [172, 0]
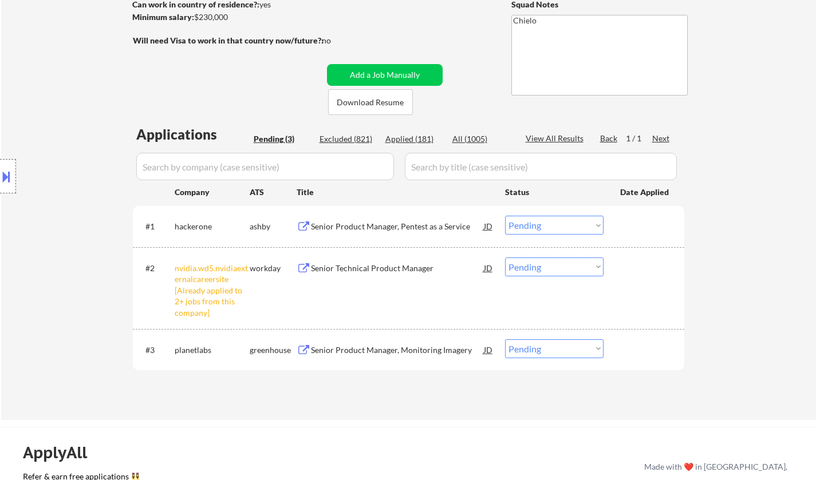
drag, startPoint x: 532, startPoint y: 269, endPoint x: 546, endPoint y: 274, distance: 14.5
click at [534, 269] on select "Choose an option... Pending Applied Excluded (Questions) Excluded (Expired) Exc…" at bounding box center [554, 267] width 98 height 19
click at [505, 258] on select "Choose an option... Pending Applied Excluded (Questions) Excluded (Expired) Exc…" at bounding box center [554, 267] width 98 height 19
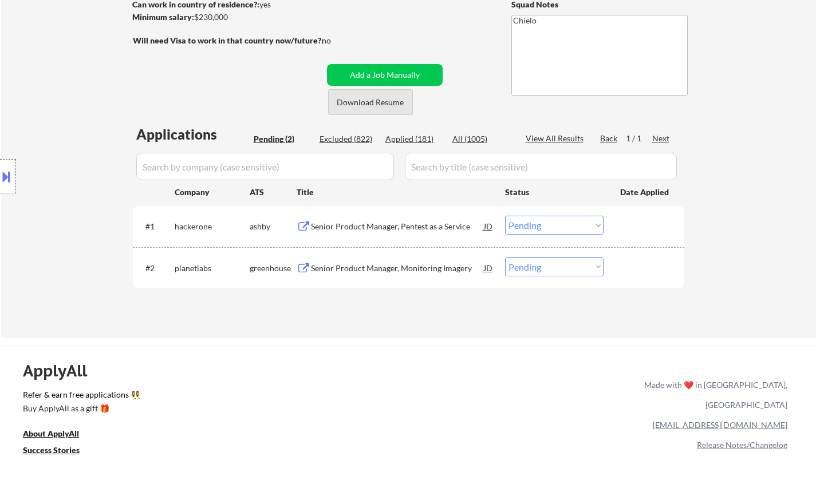
click at [365, 104] on button "Download Resume" at bounding box center [370, 102] width 85 height 26
click at [386, 219] on div "Senior Product Manager, Pentest as a Service" at bounding box center [397, 226] width 173 height 21
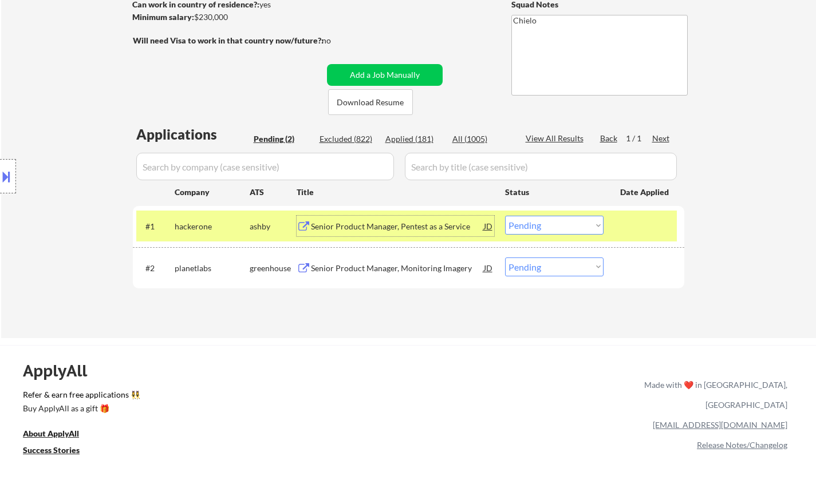
click at [393, 280] on div "#2 planetlabs greenhouse Senior Product Manager, Monitoring Imagery JD Choose a…" at bounding box center [406, 268] width 541 height 31
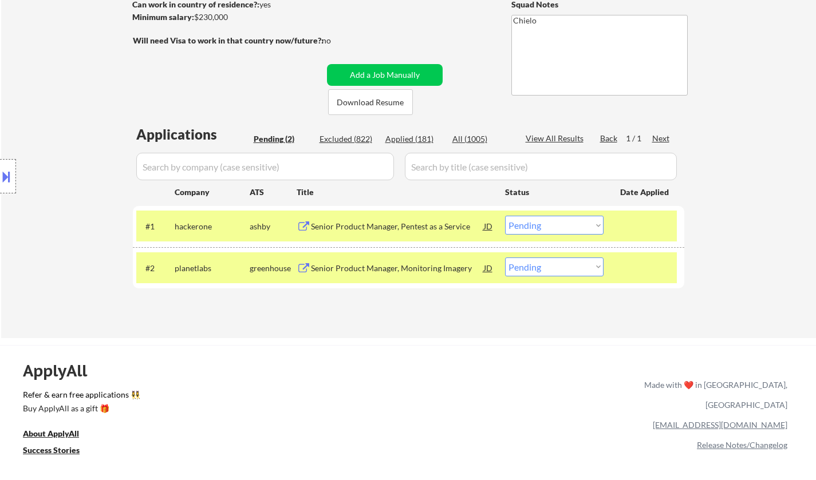
click at [393, 272] on div "Senior Product Manager, Monitoring Imagery" at bounding box center [397, 268] width 173 height 11
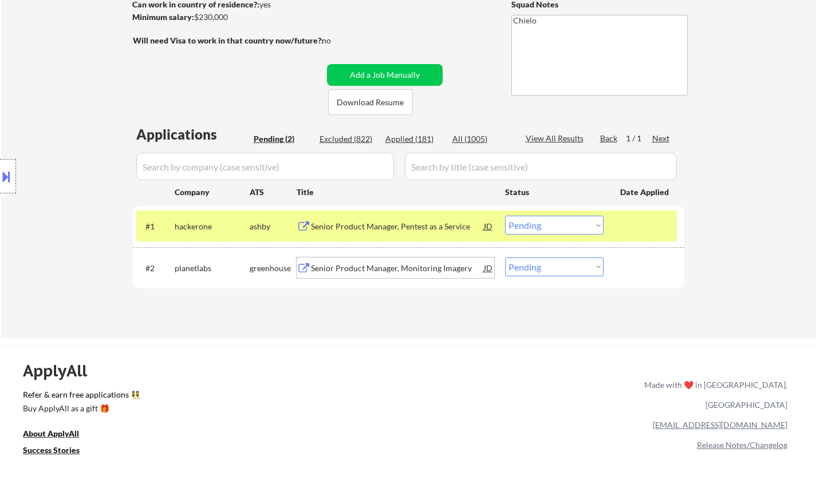
drag, startPoint x: 571, startPoint y: 270, endPoint x: 578, endPoint y: 275, distance: 8.1
click at [571, 270] on select "Choose an option... Pending Applied Excluded (Questions) Excluded (Expired) Exc…" at bounding box center [554, 267] width 98 height 19
select select ""excluded__salary_""
click at [505, 258] on select "Choose an option... Pending Applied Excluded (Questions) Excluded (Expired) Exc…" at bounding box center [554, 267] width 98 height 19
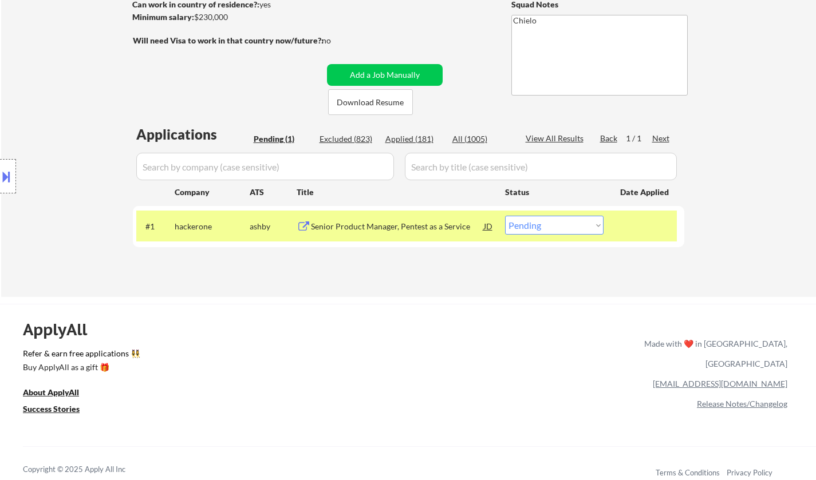
drag, startPoint x: 550, startPoint y: 223, endPoint x: 554, endPoint y: 230, distance: 8.5
click at [550, 223] on select "Choose an option... Pending Applied Excluded (Questions) Excluded (Expired) Exc…" at bounding box center [554, 225] width 98 height 19
select select ""excluded__salary_""
click at [505, 216] on select "Choose an option... Pending Applied Excluded (Questions) Excluded (Expired) Exc…" at bounding box center [554, 225] width 98 height 19
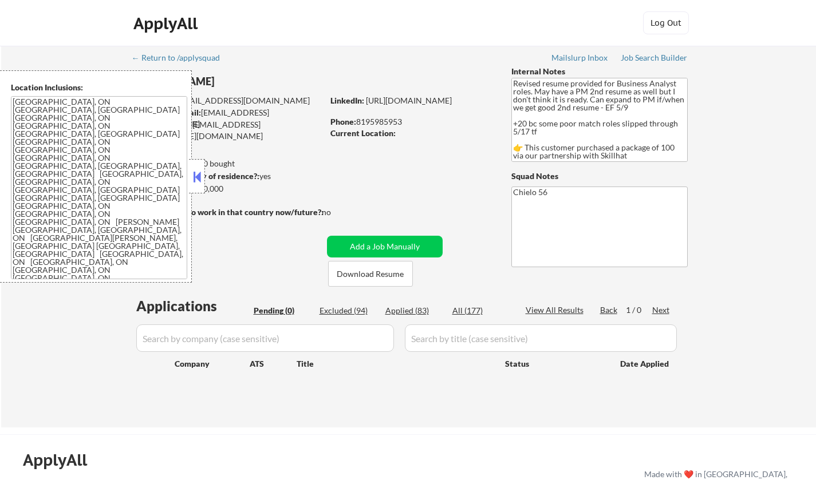
click at [192, 178] on button at bounding box center [197, 176] width 13 height 17
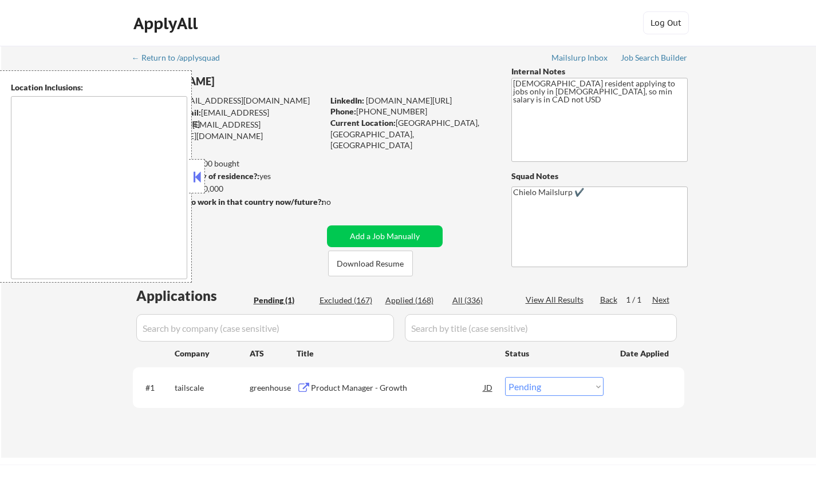
drag, startPoint x: 199, startPoint y: 178, endPoint x: 211, endPoint y: 185, distance: 13.7
click at [200, 178] on button at bounding box center [197, 176] width 13 height 17
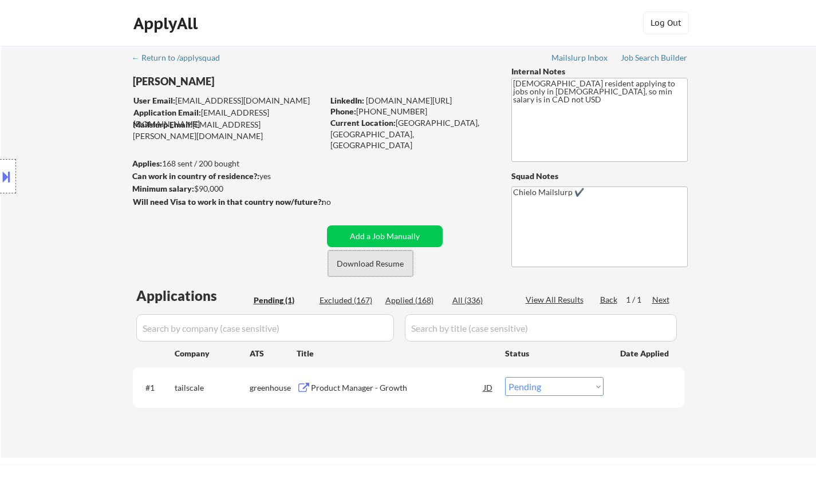
click at [364, 267] on button "Download Resume" at bounding box center [370, 264] width 85 height 26
click at [349, 385] on div "Product Manager - Growth" at bounding box center [397, 387] width 173 height 11
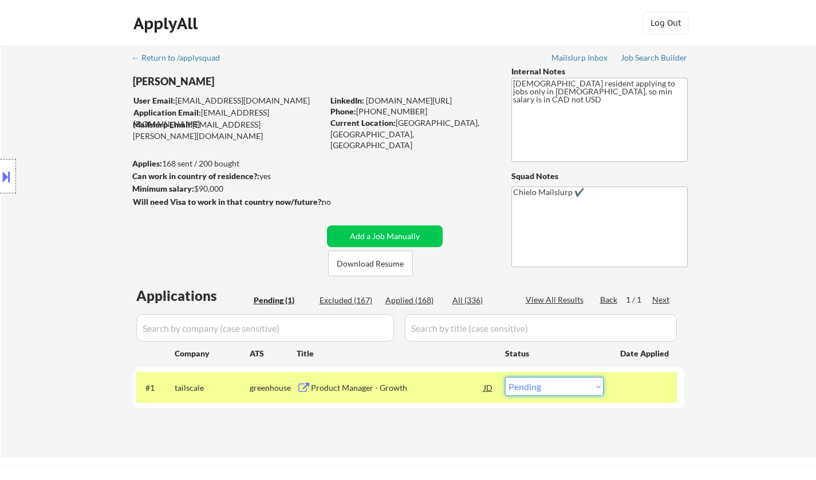
click at [539, 392] on select "Choose an option... Pending Applied Excluded (Questions) Excluded (Expired) Exc…" at bounding box center [554, 386] width 98 height 19
select select ""excluded""
click at [505, 377] on select "Choose an option... Pending Applied Excluded (Questions) Excluded (Expired) Exc…" at bounding box center [554, 386] width 98 height 19
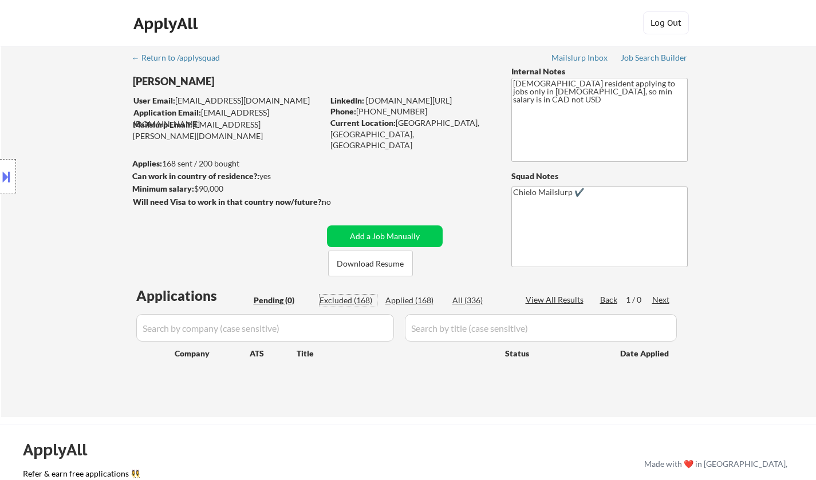
click at [350, 304] on div "Excluded (168)" at bounding box center [348, 300] width 57 height 11
select select ""excluded""
select select ""excluded__salary_""
select select ""excluded""
select select ""excluded__expired_""
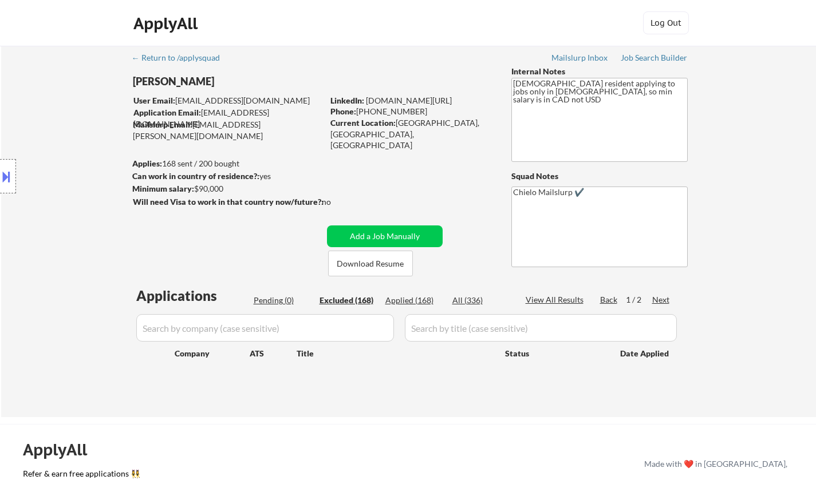
select select ""excluded__other_""
select select ""excluded__blocklist_""
select select ""excluded__location_""
select select ""excluded__expired_""
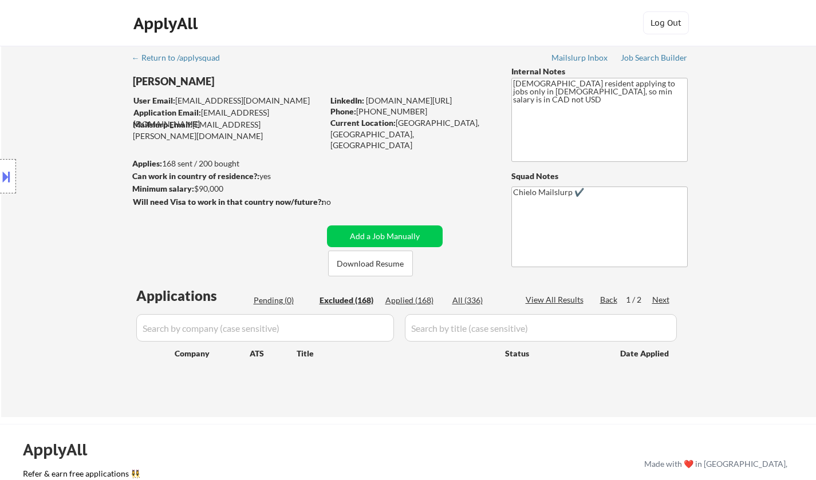
select select ""excluded__expired_""
select select ""excluded__location_""
select select ""excluded__expired_""
select select ""excluded__location_""
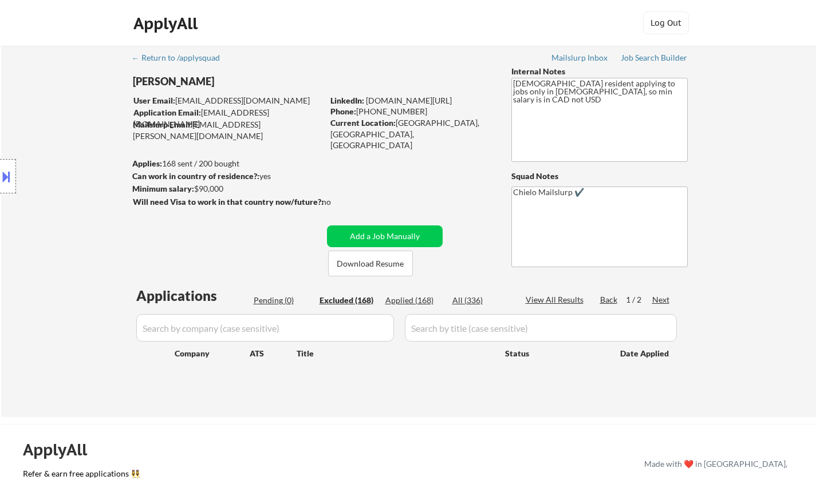
select select ""excluded__expired_""
select select ""excluded__bad_match_""
select select ""excluded__other_""
select select ""excluded""
select select ""excluded__location_""
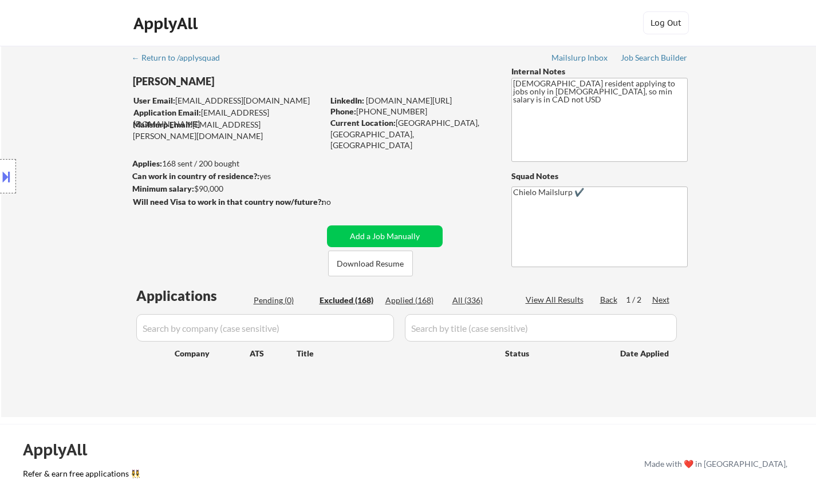
select select ""excluded""
select select ""excluded__expired_""
select select ""excluded""
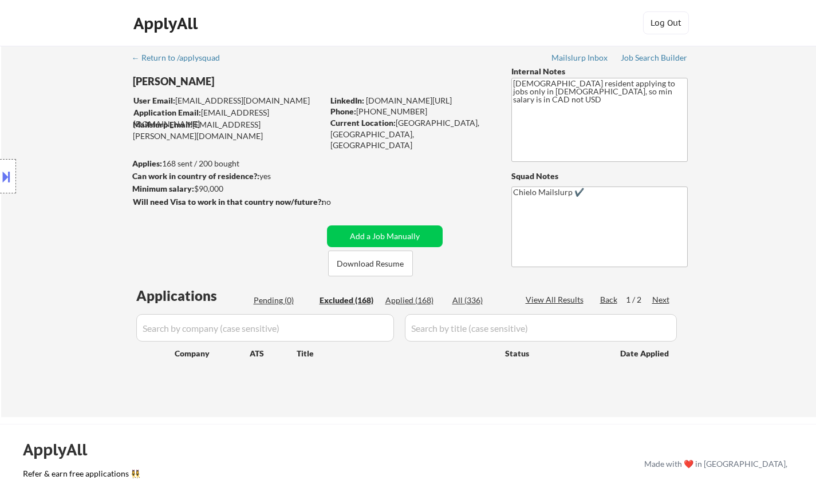
select select ""excluded""
select select ""excluded__expired_""
select select ""excluded""
select select ""excluded__location_""
select select ""excluded""
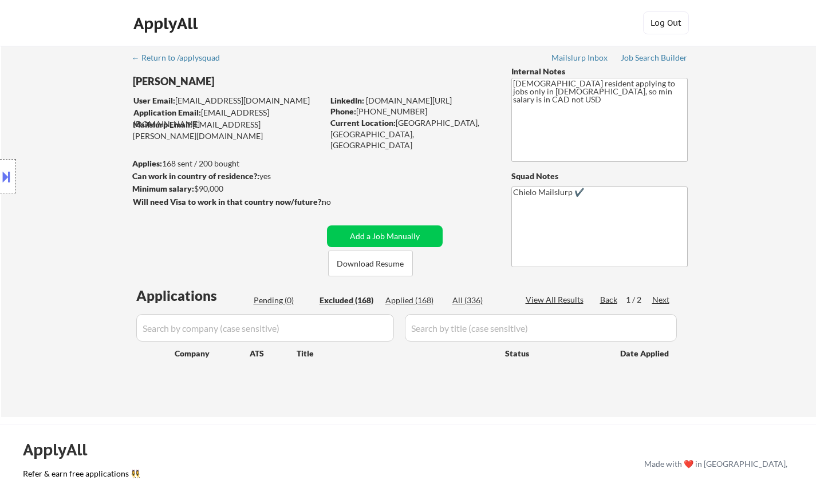
select select ""excluded""
select select ""excluded__other_""
select select ""excluded""
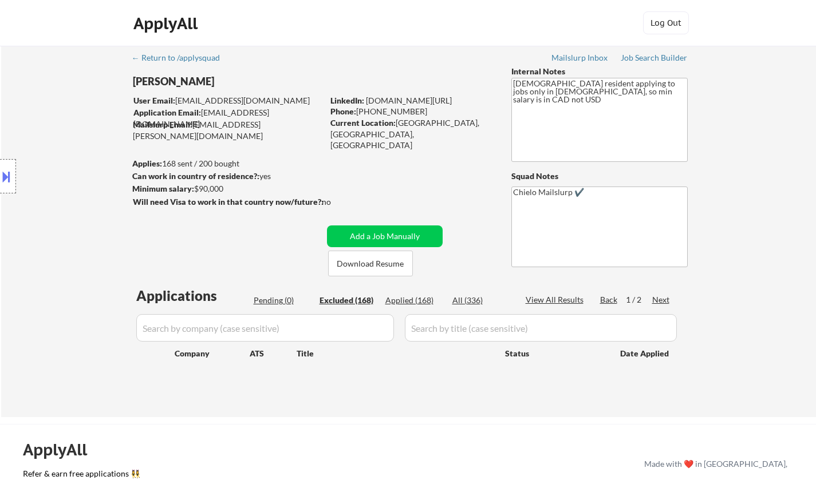
select select ""excluded""
select select ""excluded__expired_""
select select ""excluded""
select select ""excluded__expired_""
select select ""excluded""
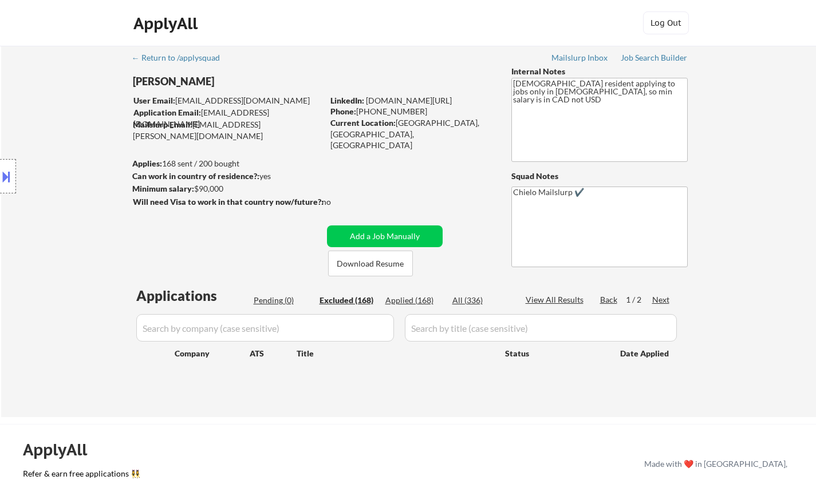
select select ""excluded__other_""
select select ""excluded""
select select ""excluded__other_""
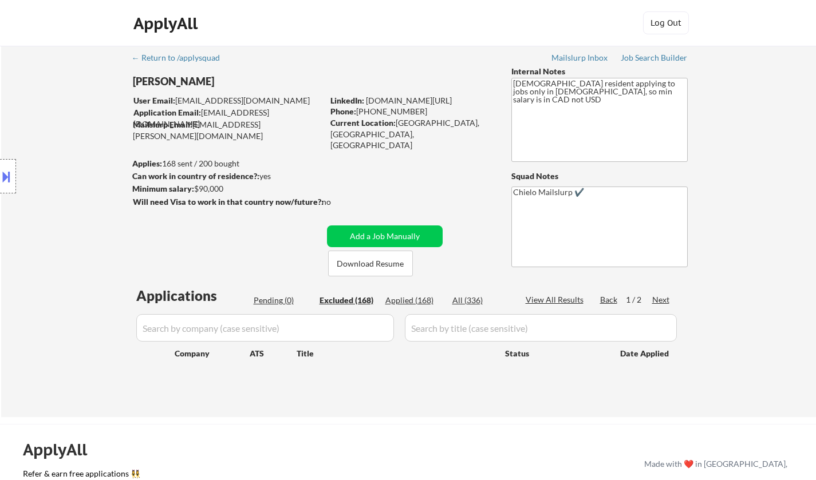
select select ""excluded__other_""
select select ""excluded__expired_""
select select ""excluded__location_""
select select ""excluded""
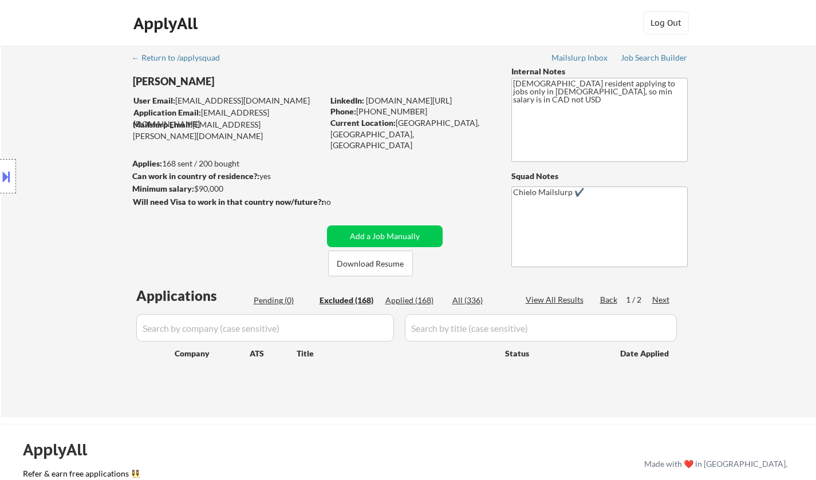
select select ""excluded__expired_""
select select ""excluded""
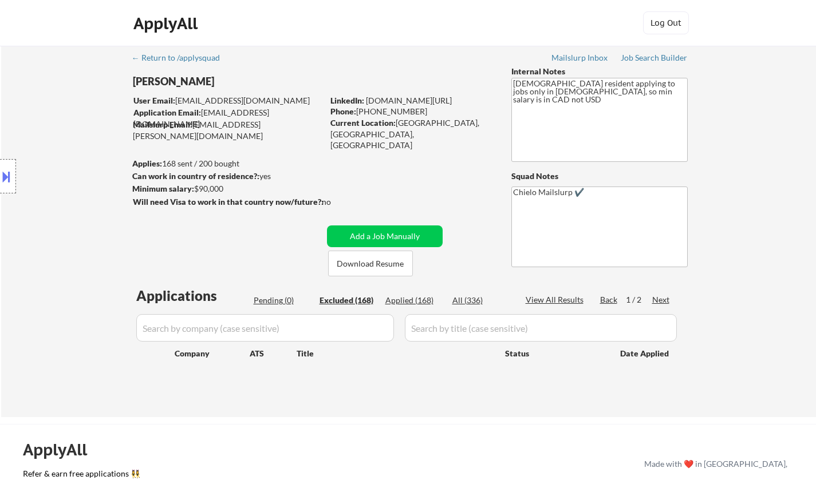
select select ""excluded__location_""
select select ""excluded__expired_""
select select ""excluded""
select select ""excluded__other_""
select select ""excluded""
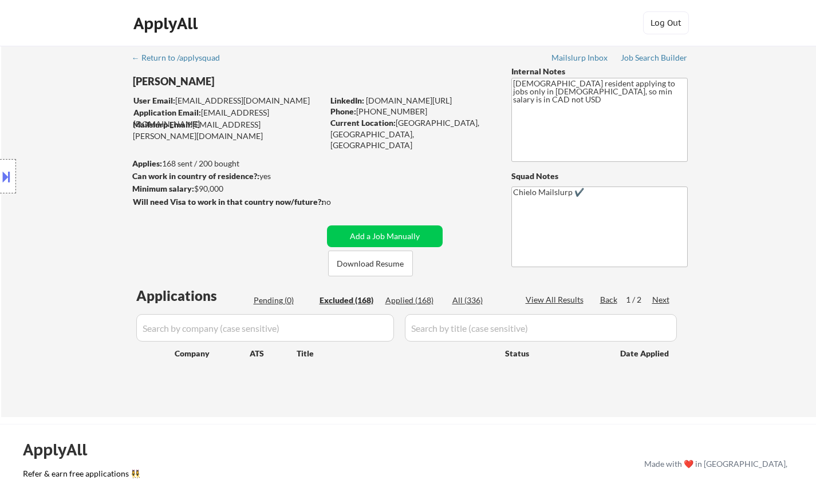
select select ""excluded""
select select ""excluded__blocklist_""
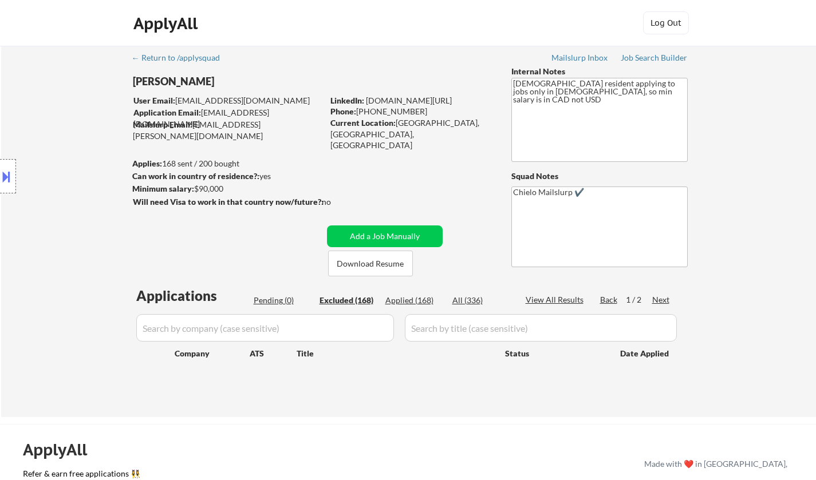
select select ""excluded""
select select ""excluded__other_""
select select ""excluded__bad_match_""
select select ""excluded""
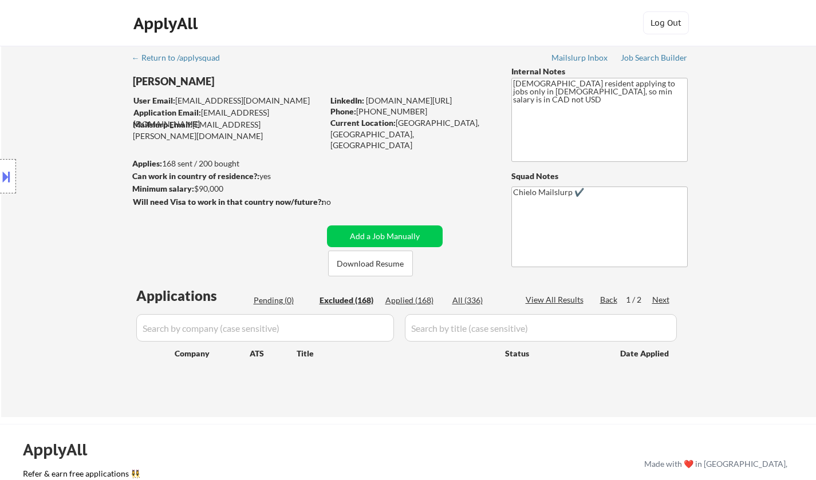
select select ""excluded__location_""
select select ""excluded__expired_""
select select ""excluded""
select select ""excluded__expired_""
select select ""excluded__other_""
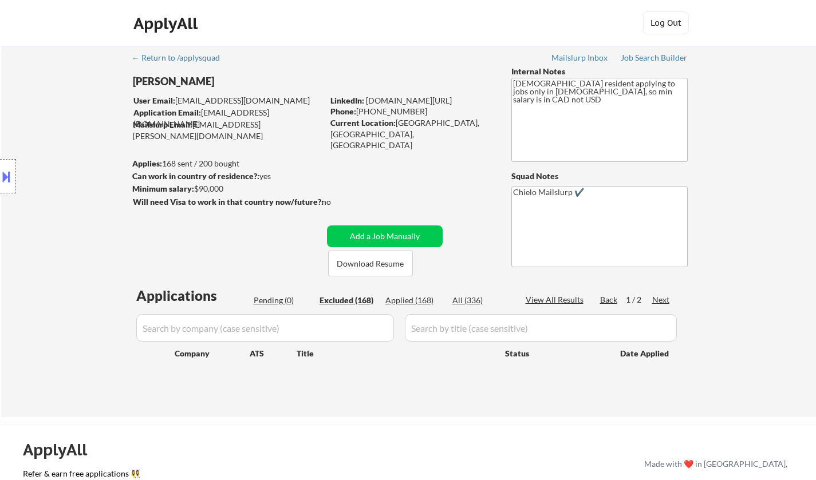
select select ""excluded""
select select ""excluded__location_""
select select ""excluded""
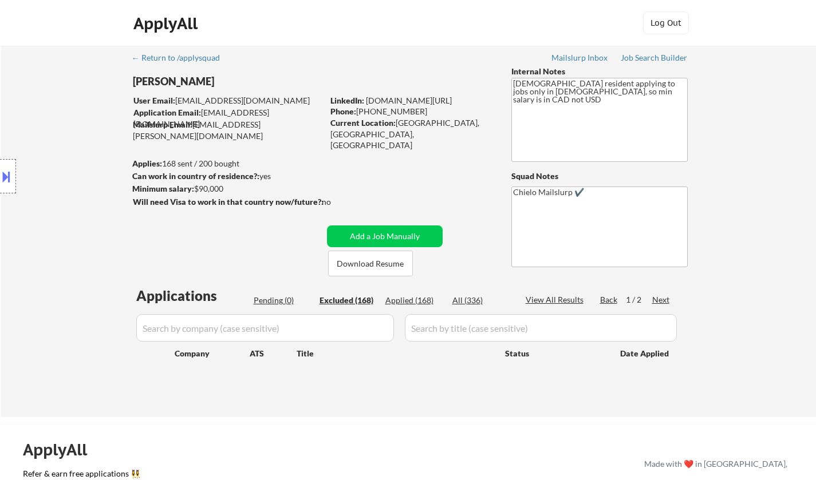
select select ""excluded__expired_""
select select ""excluded__other_""
select select ""excluded__expired_""
select select ""excluded""
select select ""excluded__other_""
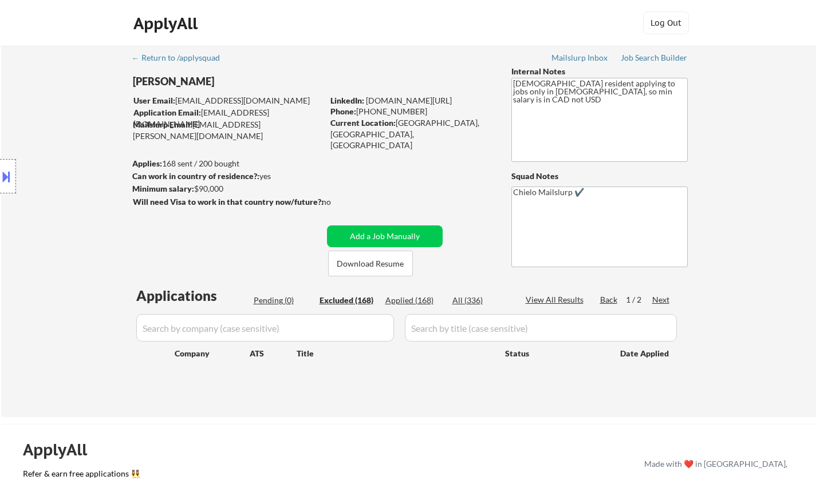
select select ""excluded""
select select ""excluded__expired_""
select select ""excluded__other_""
select select ""excluded__expired_""
select select ""excluded__other_""
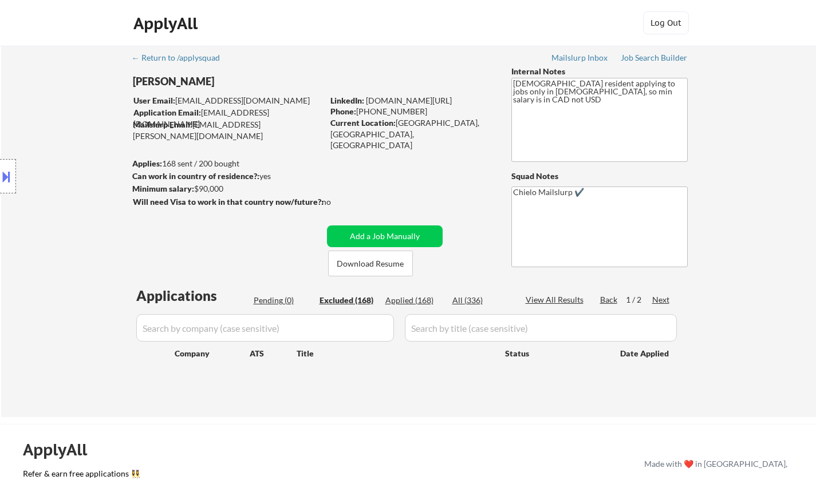
select select ""excluded""
select select ""excluded__location_""
select select ""excluded""
select select ""excluded__location_""
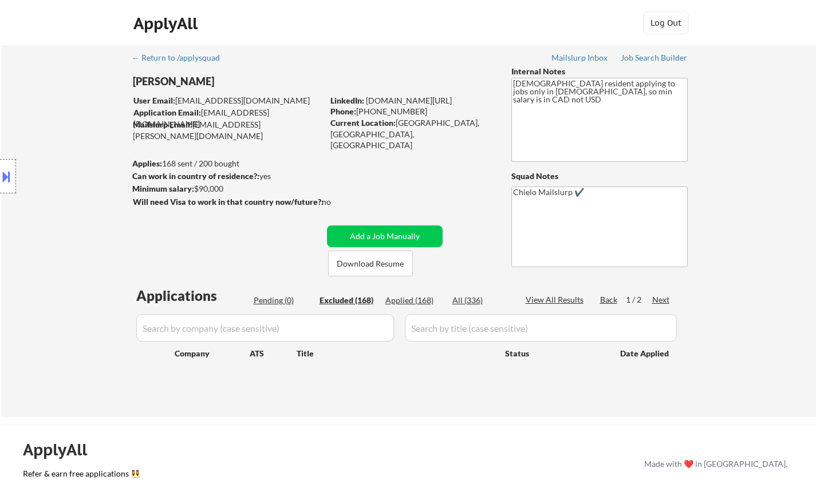
select select ""excluded""
select select ""excluded__location_""
select select ""excluded__expired_""
select select ""excluded__other_""
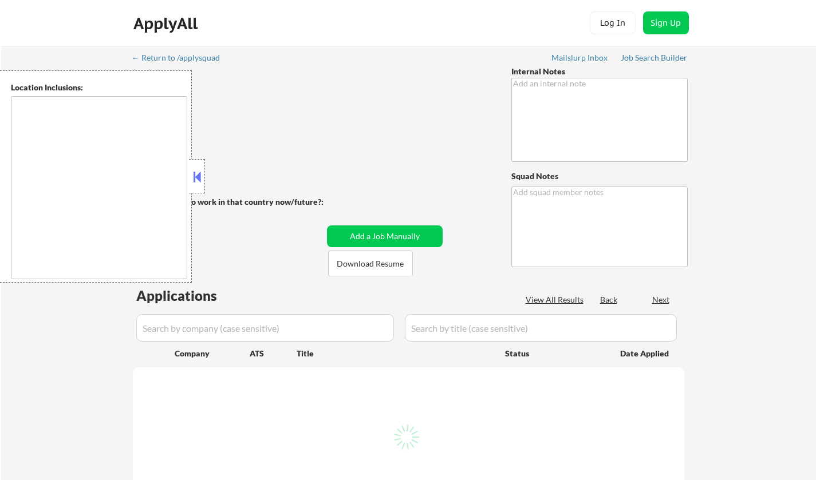
type textarea "asking if ok with AI - BM 7/14 only wants NYC and remote, lowered salary to 115k"
type textarea "Chielo Mailslurp ✔️"
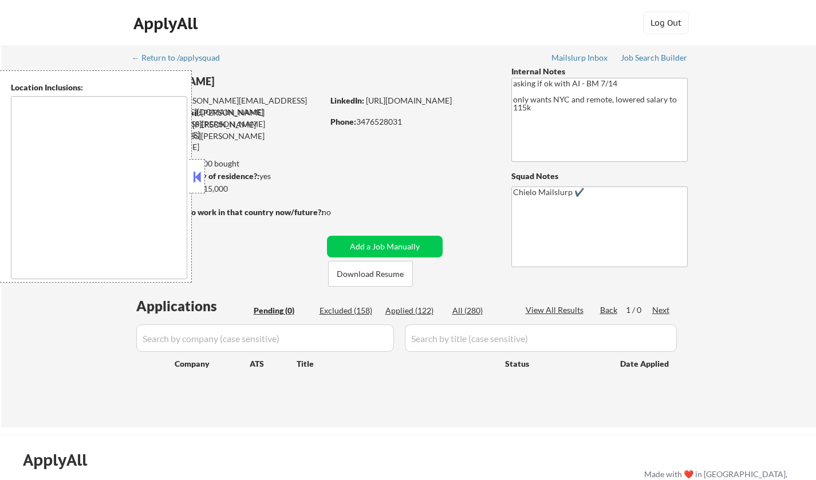
type textarea "Manhattan, NY Brooklyn, NY Queens, NY Jersey City, NJ Hoboken, NJ Weehawken, NJ…"
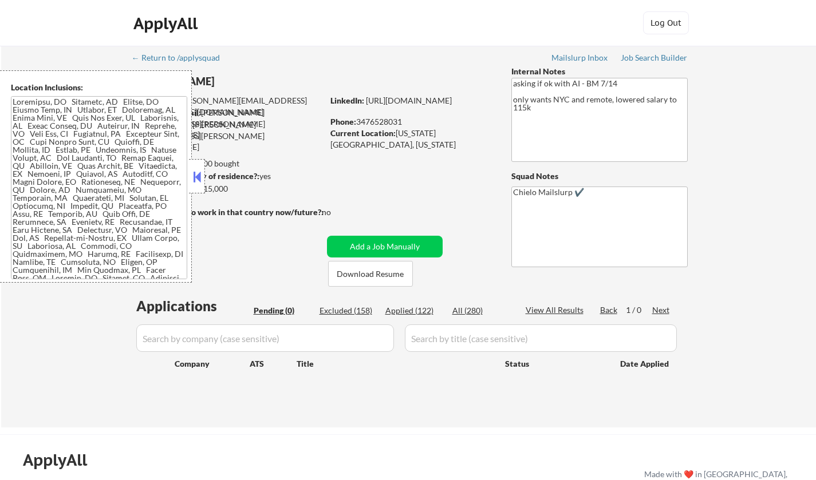
click at [195, 178] on button at bounding box center [197, 176] width 13 height 17
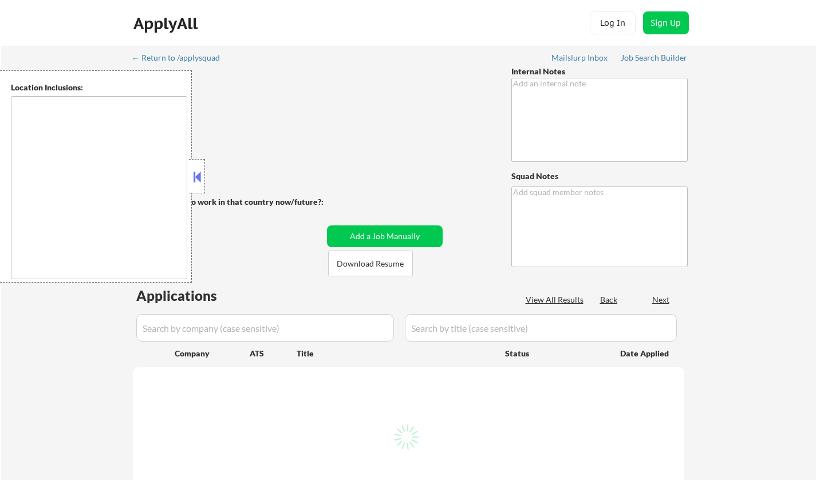
type textarea "He is Canadian based in [GEOGRAPHIC_DATA]. 👉 Apply this VIP to 30+ jobs/day if …"
type textarea "Chielo Mailslurp ✔️ AI answers: [URL][DOMAIN_NAME]"
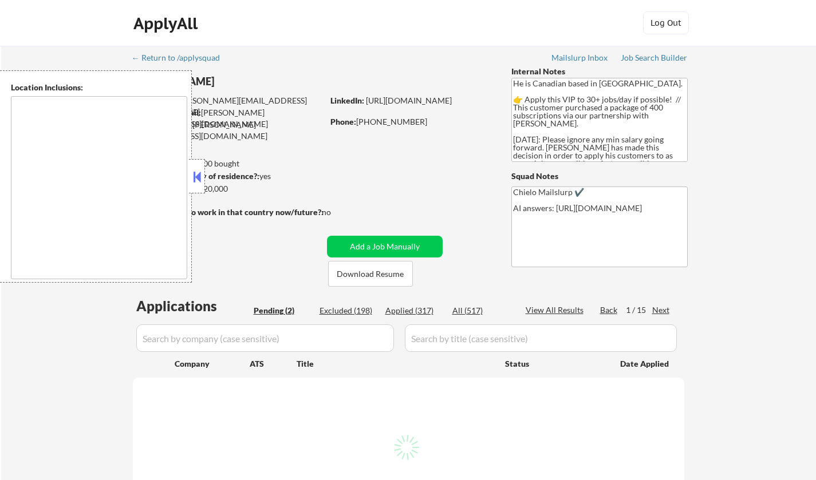
type textarea "[GEOGRAPHIC_DATA], ON [GEOGRAPHIC_DATA], ON [GEOGRAPHIC_DATA], ON [GEOGRAPHIC_D…"
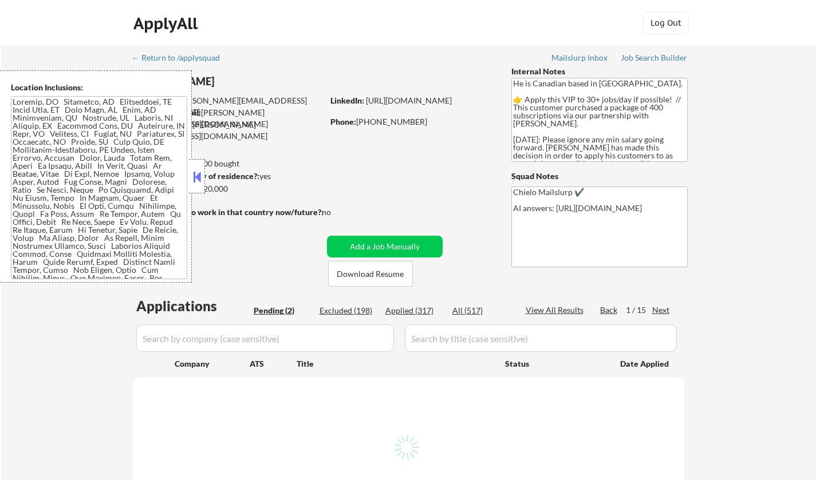
select select ""pending""
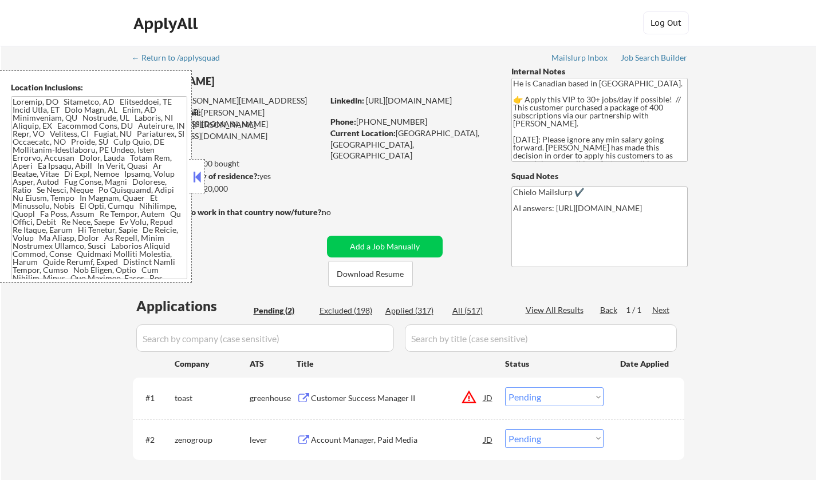
click at [196, 175] on button at bounding box center [197, 176] width 13 height 17
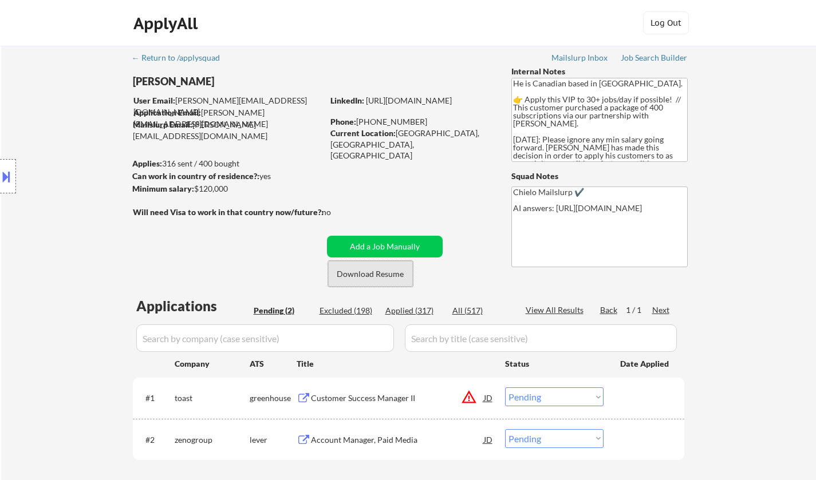
drag, startPoint x: 379, startPoint y: 279, endPoint x: 342, endPoint y: 63, distance: 219.6
click at [378, 279] on button "Download Resume" at bounding box center [370, 274] width 85 height 26
click at [340, 439] on div "Account Manager, Paid Media" at bounding box center [397, 440] width 173 height 11
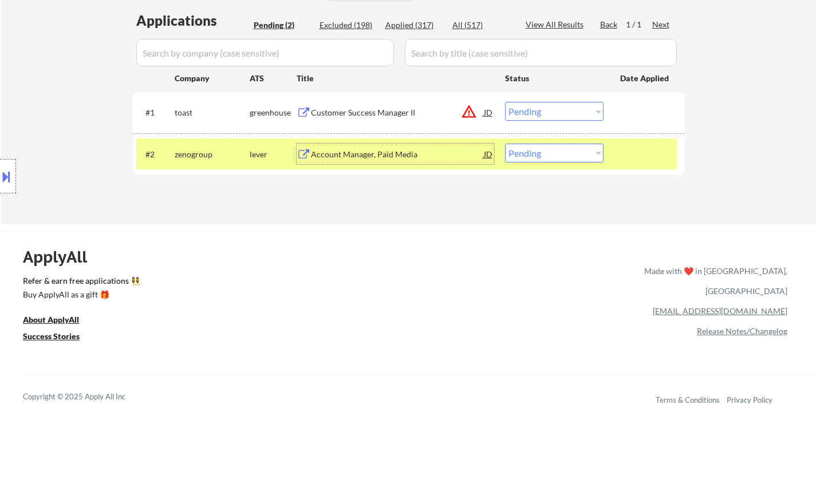
scroll to position [286, 0]
click at [557, 147] on select "Choose an option... Pending Applied Excluded (Questions) Excluded (Expired) Exc…" at bounding box center [554, 152] width 98 height 19
select select ""excluded__bad_match_""
click at [505, 143] on select "Choose an option... Pending Applied Excluded (Questions) Excluded (Expired) Exc…" at bounding box center [554, 152] width 98 height 19
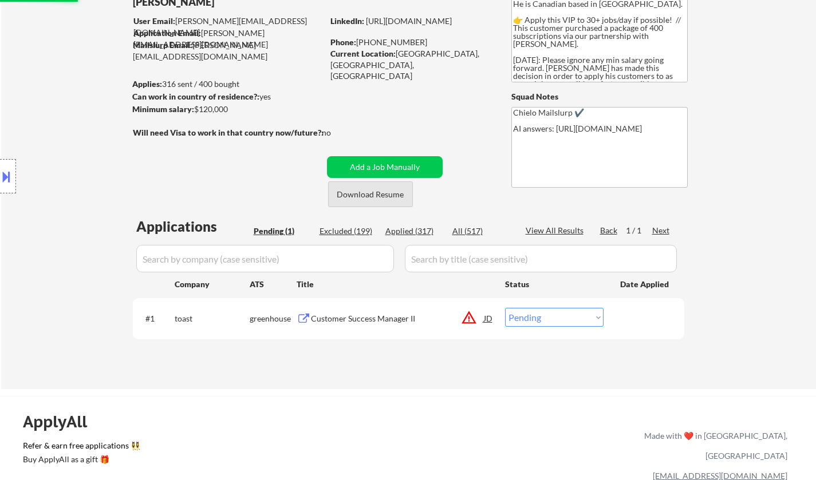
scroll to position [172, 0]
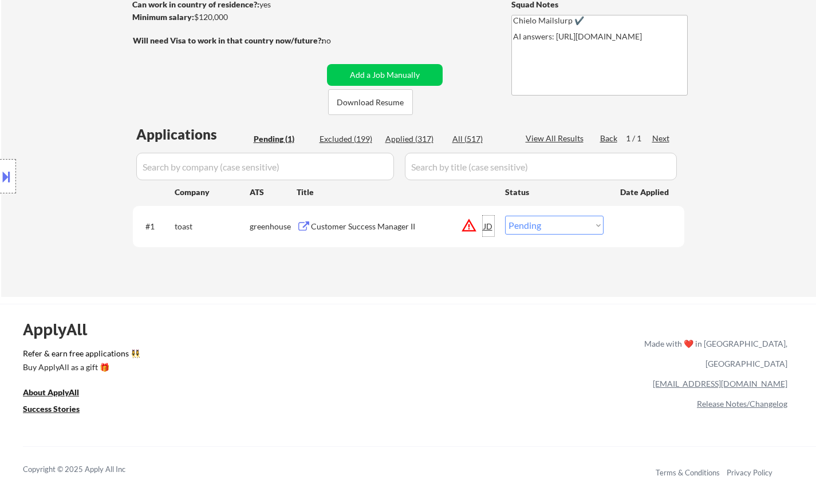
click at [486, 228] on div "JD" at bounding box center [488, 226] width 11 height 21
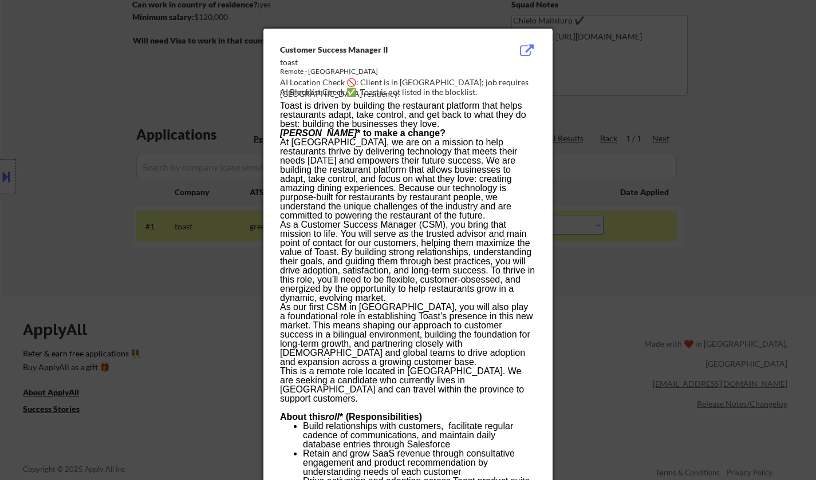
click at [633, 312] on div at bounding box center [408, 240] width 816 height 480
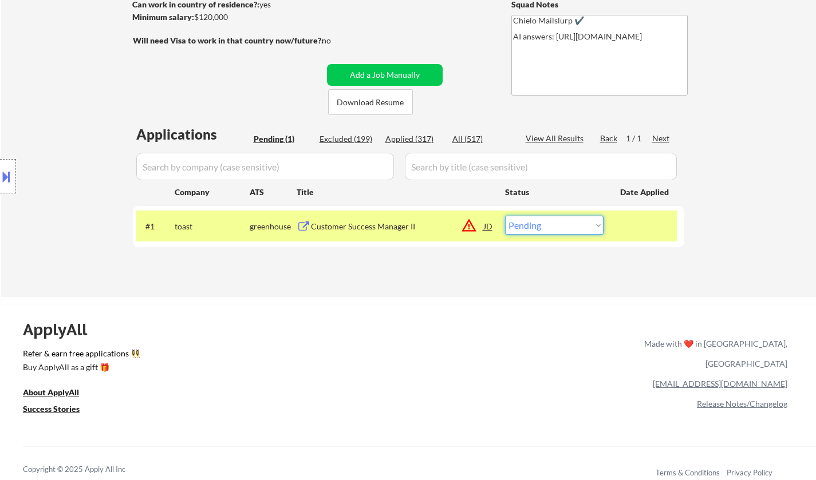
click at [567, 230] on select "Choose an option... Pending Applied Excluded (Questions) Excluded (Expired) Exc…" at bounding box center [554, 225] width 98 height 19
select select ""excluded__location_""
click at [505, 216] on select "Choose an option... Pending Applied Excluded (Questions) Excluded (Expired) Exc…" at bounding box center [554, 225] width 98 height 19
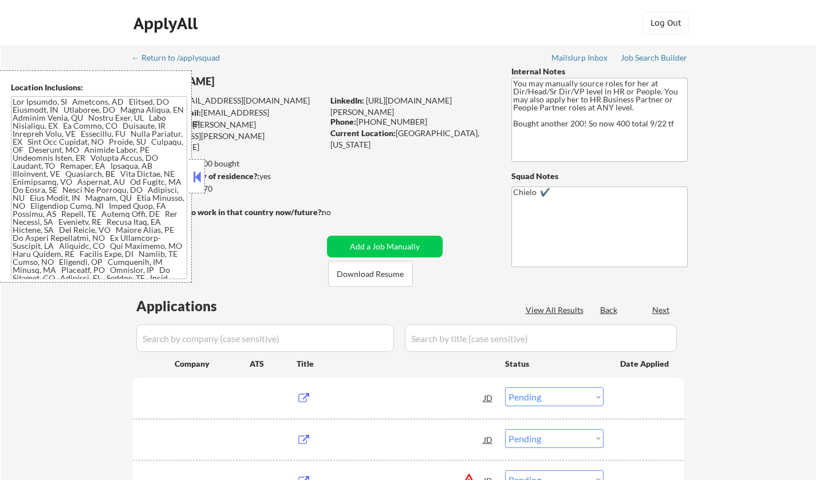
select select ""pending""
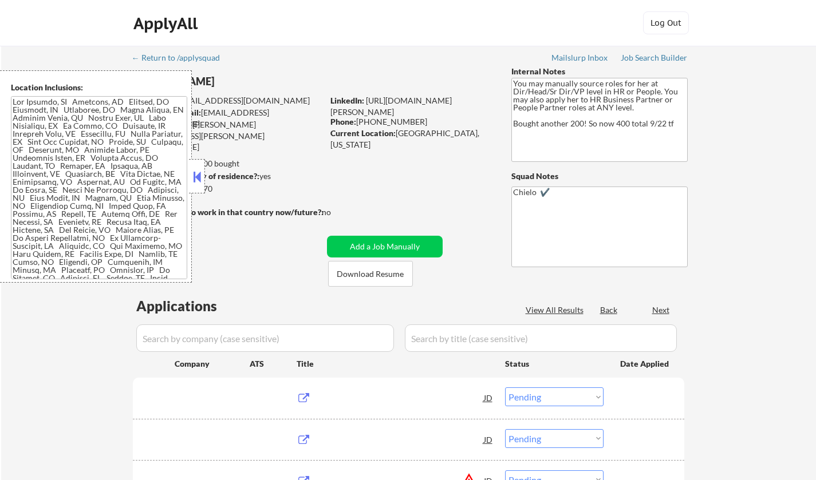
select select ""pending""
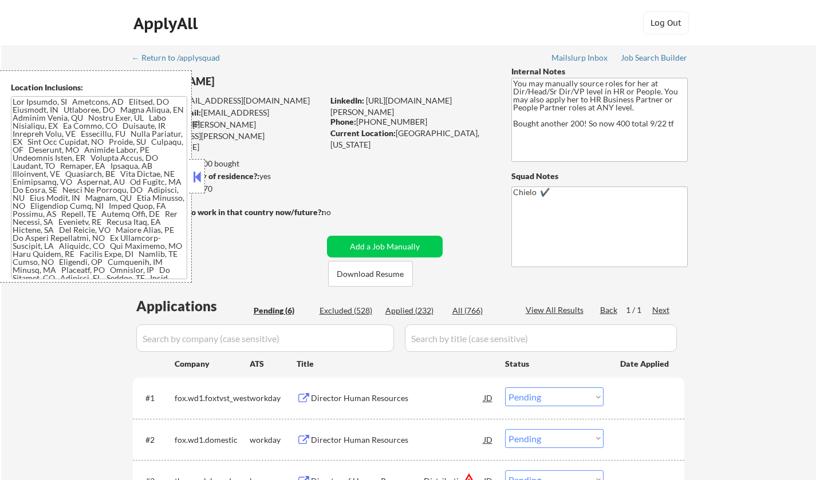
click at [196, 170] on button at bounding box center [197, 176] width 13 height 17
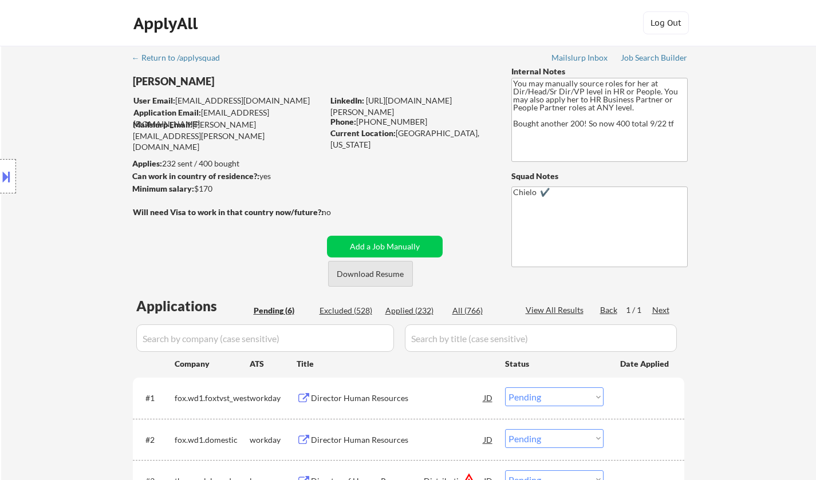
click at [366, 277] on button "Download Resume" at bounding box center [370, 274] width 85 height 26
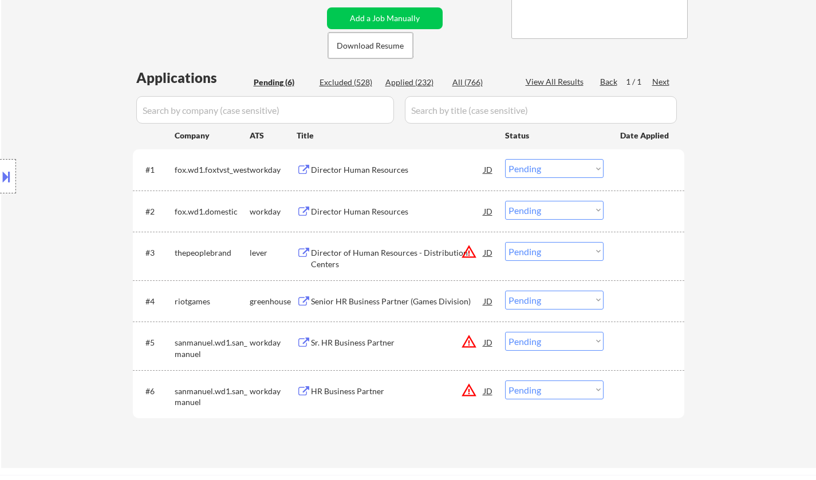
scroll to position [229, 0]
click at [488, 251] on div "JD" at bounding box center [488, 252] width 11 height 21
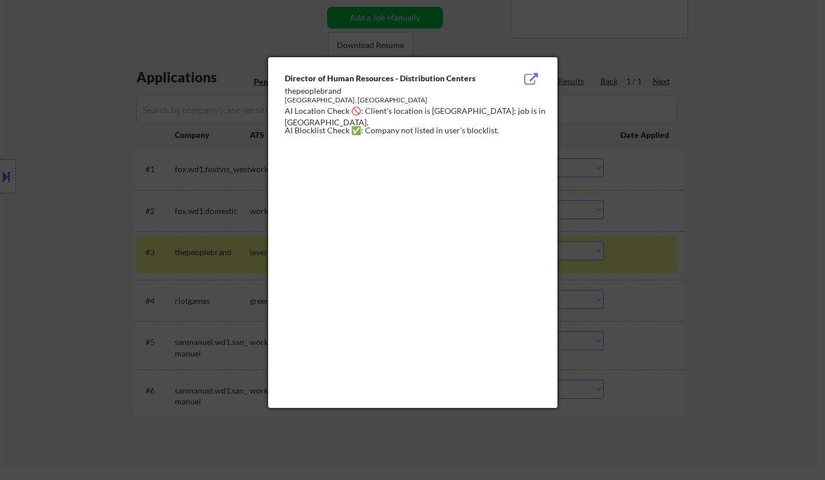
click at [747, 293] on div at bounding box center [412, 240] width 825 height 480
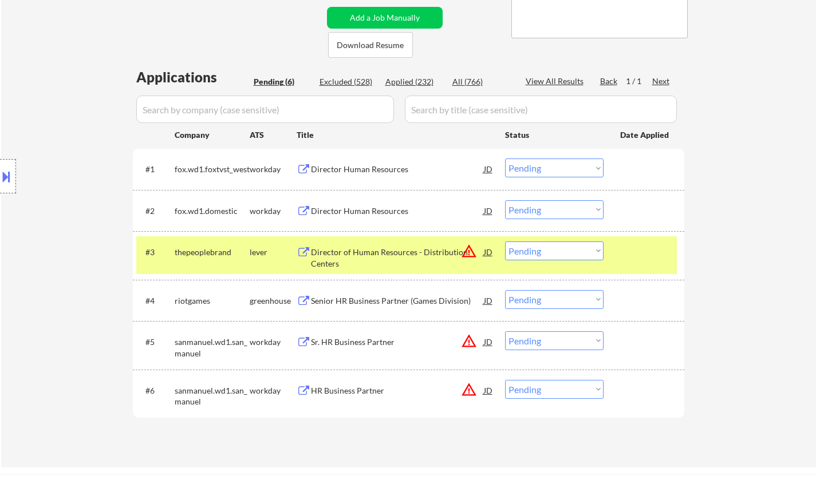
click at [540, 257] on select "Choose an option... Pending Applied Excluded (Questions) Excluded (Expired) Exc…" at bounding box center [554, 251] width 98 height 19
click at [505, 242] on select "Choose an option... Pending Applied Excluded (Questions) Excluded (Expired) Exc…" at bounding box center [554, 251] width 98 height 19
select select ""pending""
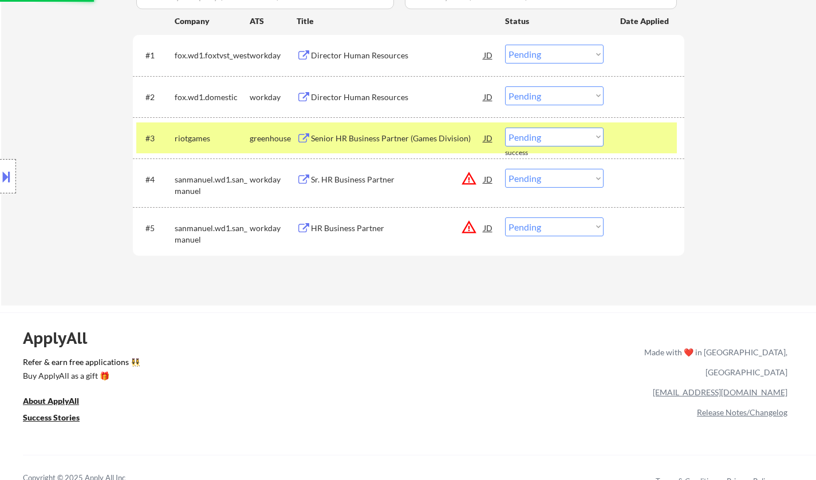
scroll to position [344, 0]
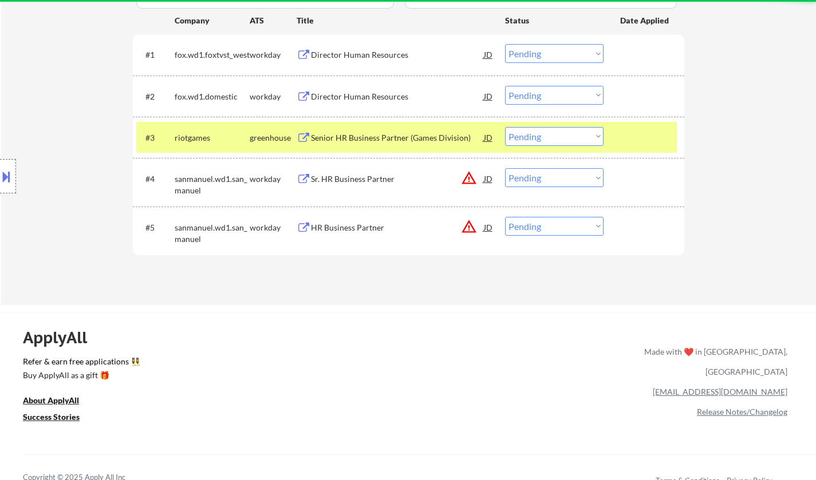
click at [488, 180] on div "JD" at bounding box center [488, 178] width 11 height 21
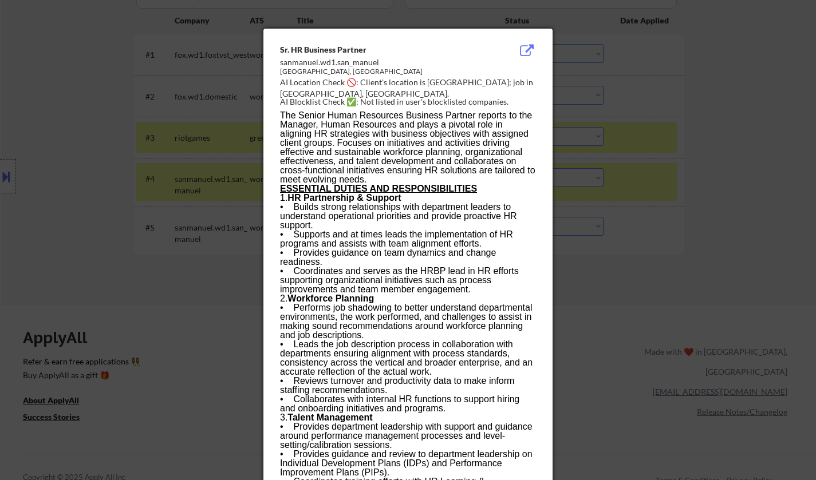
click at [679, 283] on div at bounding box center [408, 240] width 816 height 480
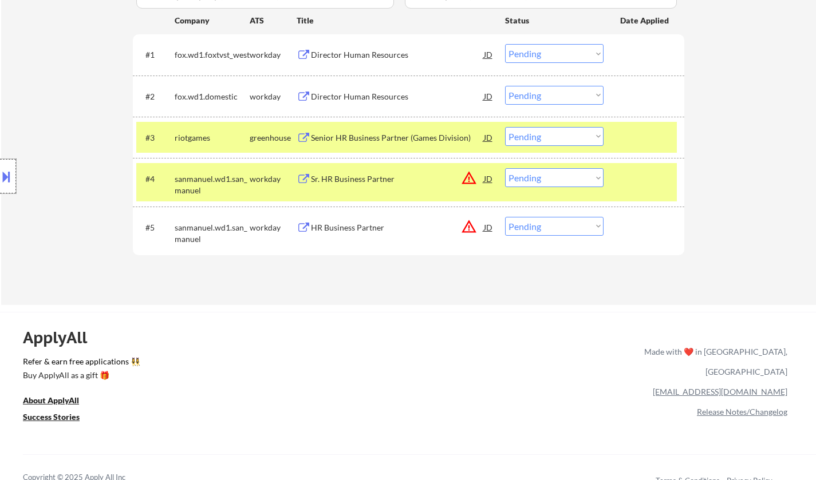
click at [0, 165] on div at bounding box center [8, 176] width 16 height 34
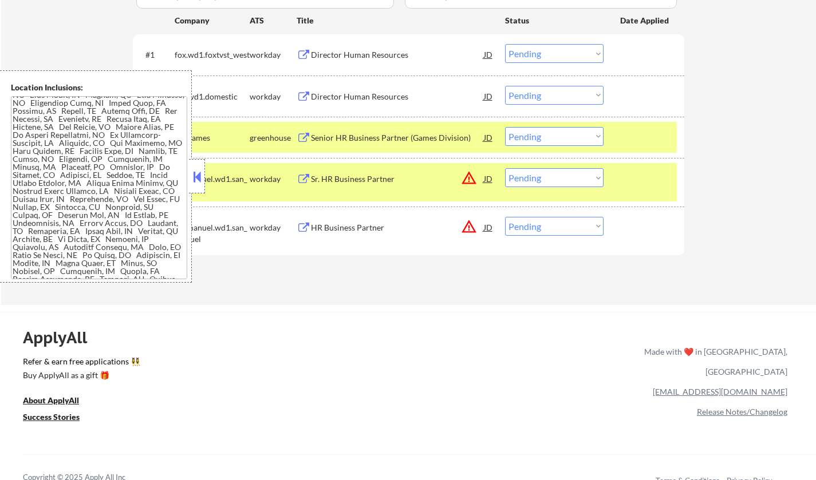
scroll to position [172, 0]
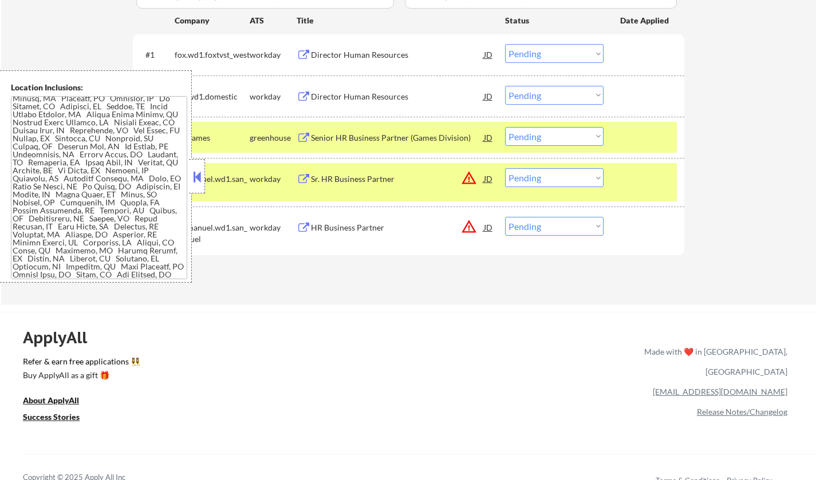
click at [489, 176] on div "JD" at bounding box center [488, 178] width 11 height 21
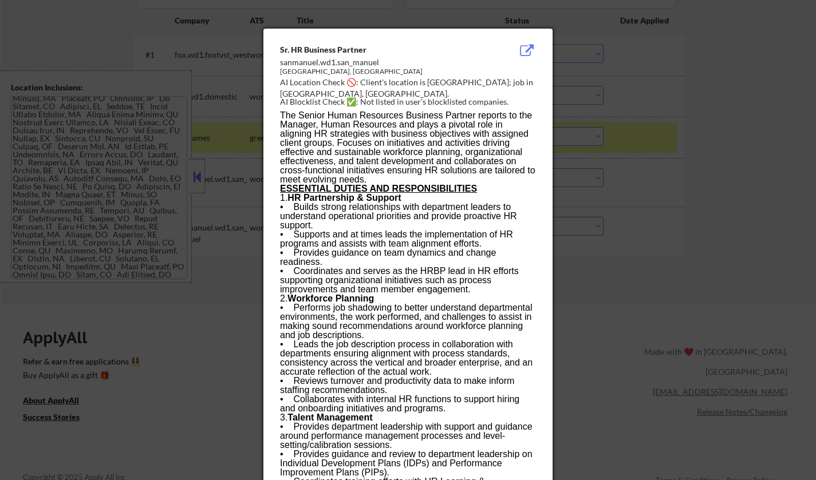
click at [656, 287] on div at bounding box center [408, 240] width 816 height 480
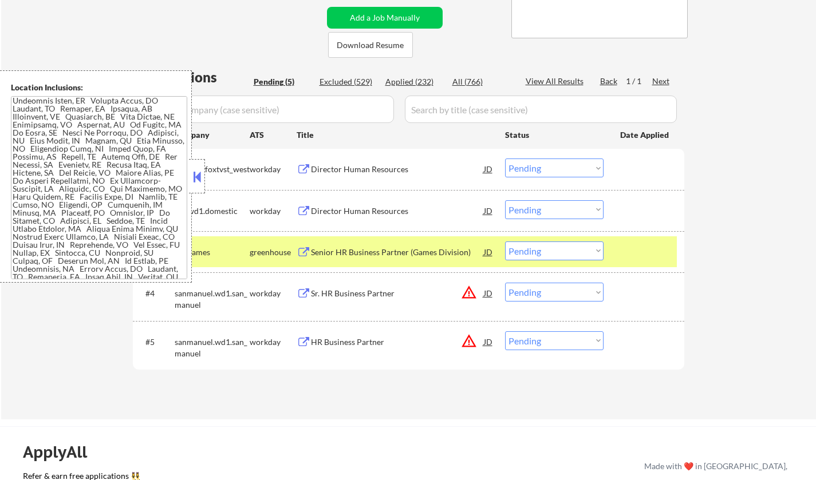
scroll to position [219, 0]
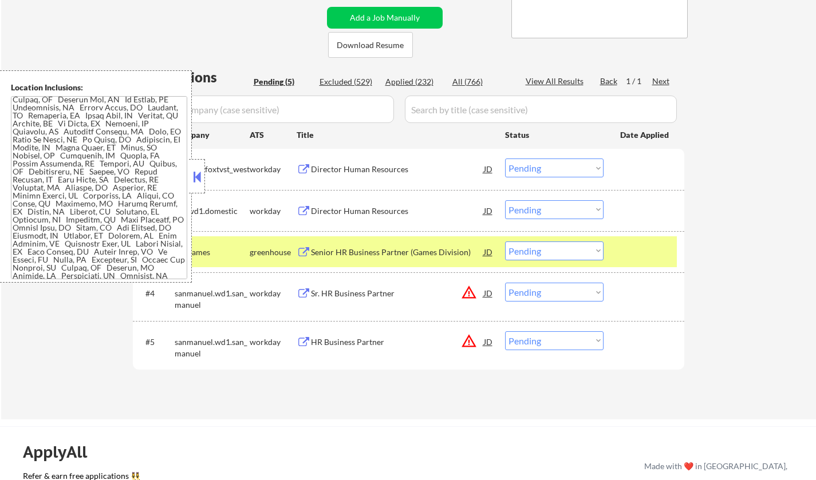
click at [344, 291] on div "Sr. HR Business Partner" at bounding box center [397, 293] width 173 height 11
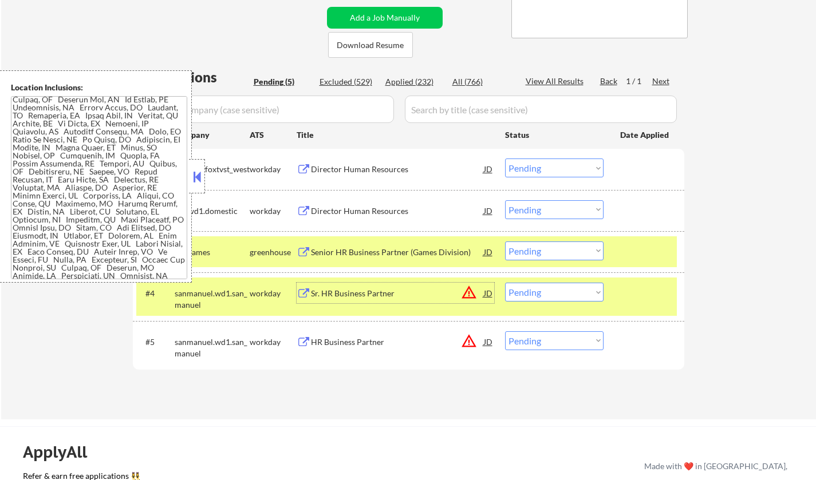
click at [198, 170] on button at bounding box center [197, 176] width 13 height 17
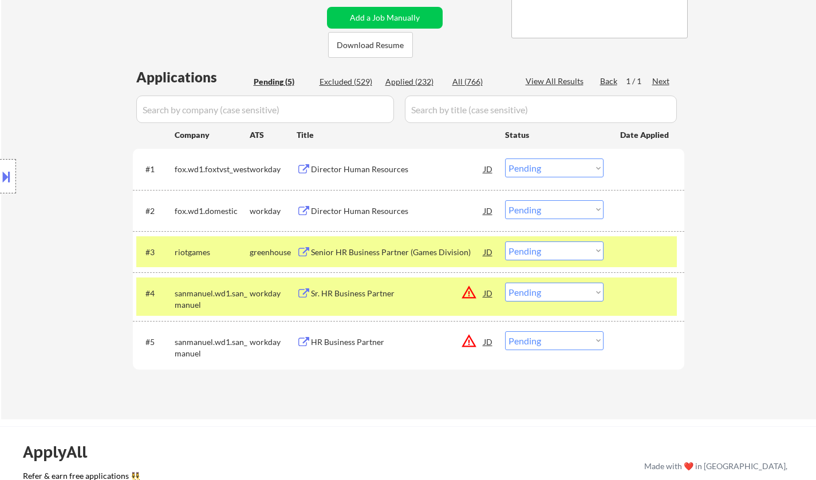
click at [536, 300] on select "Choose an option... Pending Applied Excluded (Questions) Excluded (Expired) Exc…" at bounding box center [554, 292] width 98 height 19
select select ""excluded""
click at [505, 283] on select "Choose an option... Pending Applied Excluded (Questions) Excluded (Expired) Exc…" at bounding box center [554, 292] width 98 height 19
click at [546, 339] on select "Choose an option... Pending Applied Excluded (Questions) Excluded (Expired) Exc…" at bounding box center [554, 341] width 98 height 19
select select ""excluded""
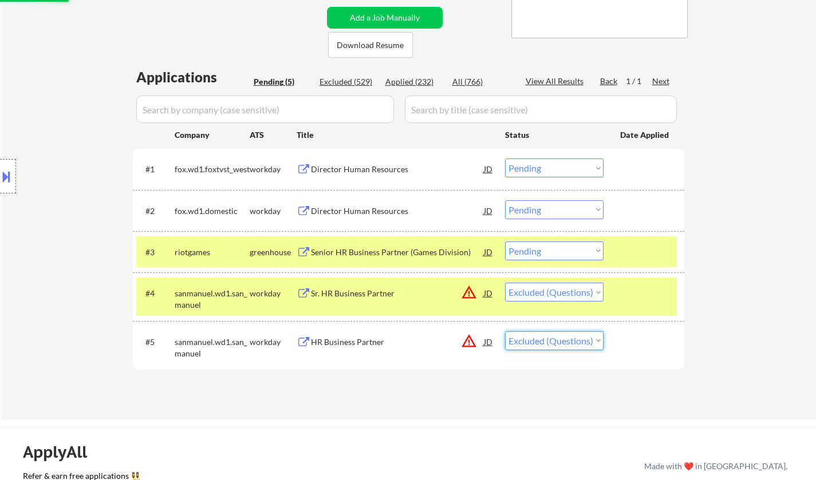
click at [505, 332] on select "Choose an option... Pending Applied Excluded (Questions) Excluded (Expired) Exc…" at bounding box center [554, 341] width 98 height 19
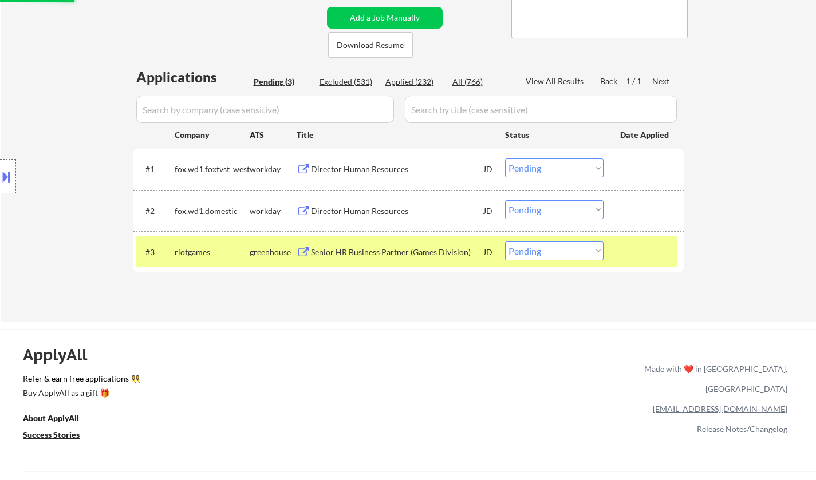
click at [356, 165] on div "Director Human Resources" at bounding box center [397, 169] width 173 height 11
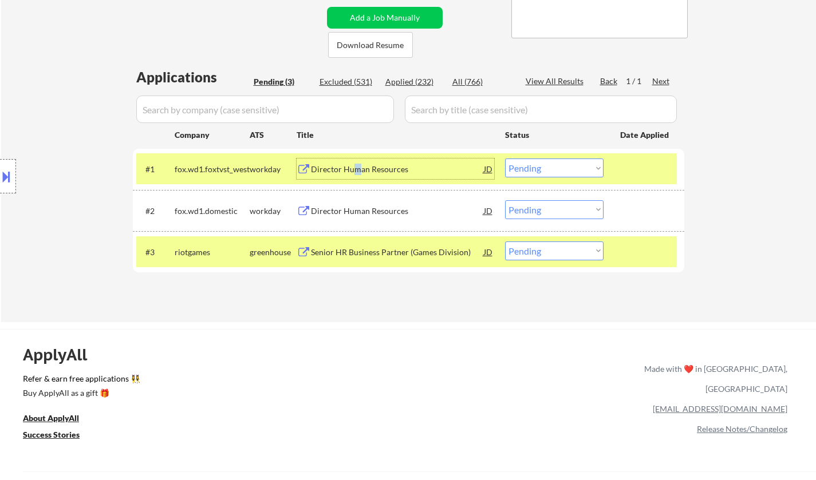
click at [570, 171] on select "Choose an option... Pending Applied Excluded (Questions) Excluded (Expired) Exc…" at bounding box center [554, 168] width 98 height 19
click at [565, 176] on select "Choose an option... Pending Applied Excluded (Questions) Excluded (Expired) Exc…" at bounding box center [554, 168] width 98 height 19
click at [505, 159] on select "Choose an option... Pending Applied Excluded (Questions) Excluded (Expired) Exc…" at bounding box center [554, 168] width 98 height 19
select select ""pending""
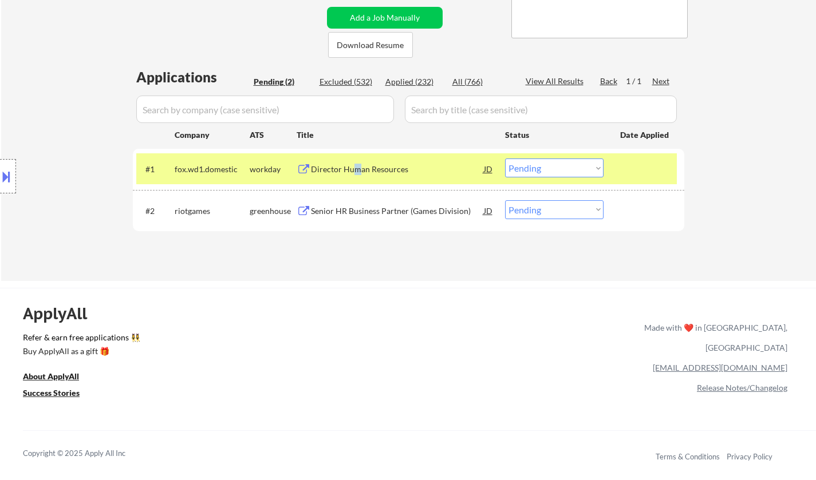
click at [551, 208] on select "Choose an option... Pending Applied Excluded (Questions) Excluded (Expired) Exc…" at bounding box center [554, 209] width 98 height 19
select select ""excluded""
click at [505, 200] on select "Choose an option... Pending Applied Excluded (Questions) Excluded (Expired) Exc…" at bounding box center [554, 209] width 98 height 19
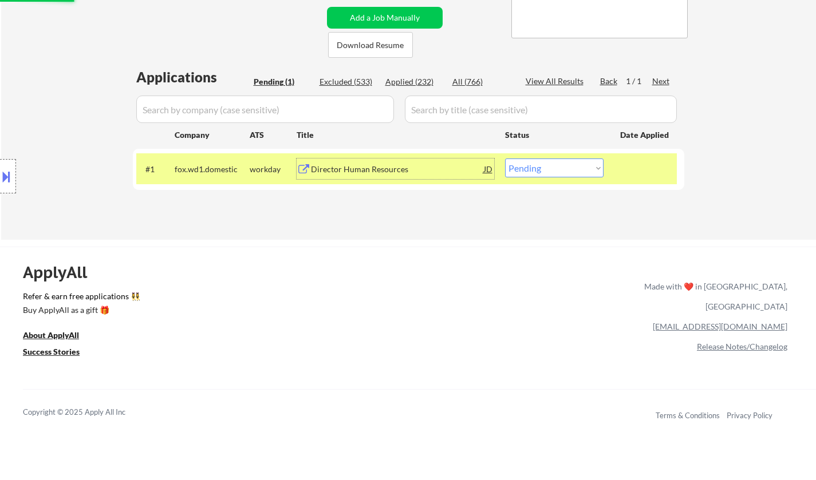
click at [363, 172] on div "Director Human Resources" at bounding box center [397, 169] width 173 height 11
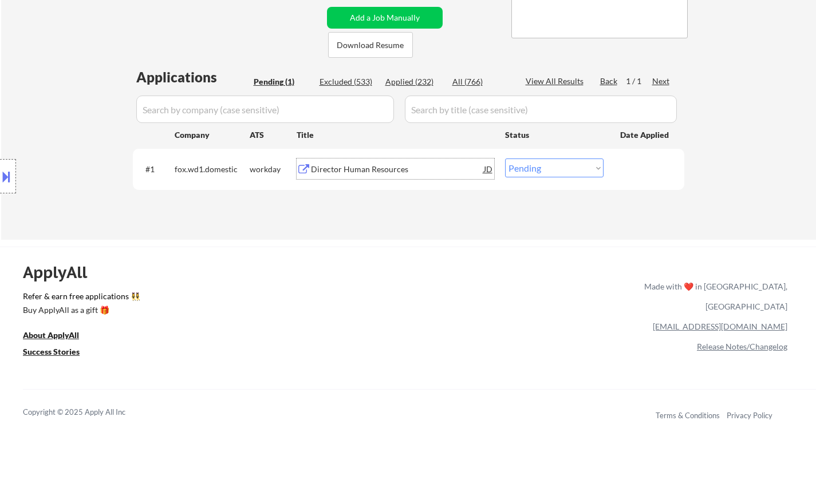
drag, startPoint x: 551, startPoint y: 165, endPoint x: 550, endPoint y: 176, distance: 10.9
click at [550, 165] on select "Choose an option... Pending Applied Excluded (Questions) Excluded (Expired) Exc…" at bounding box center [554, 168] width 98 height 19
select select ""excluded__salary_""
click at [505, 159] on select "Choose an option... Pending Applied Excluded (Questions) Excluded (Expired) Exc…" at bounding box center [554, 168] width 98 height 19
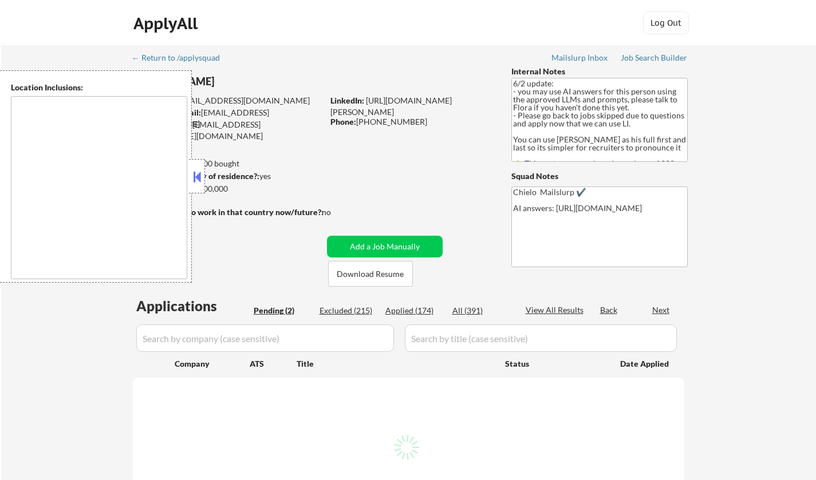
select select ""pending""
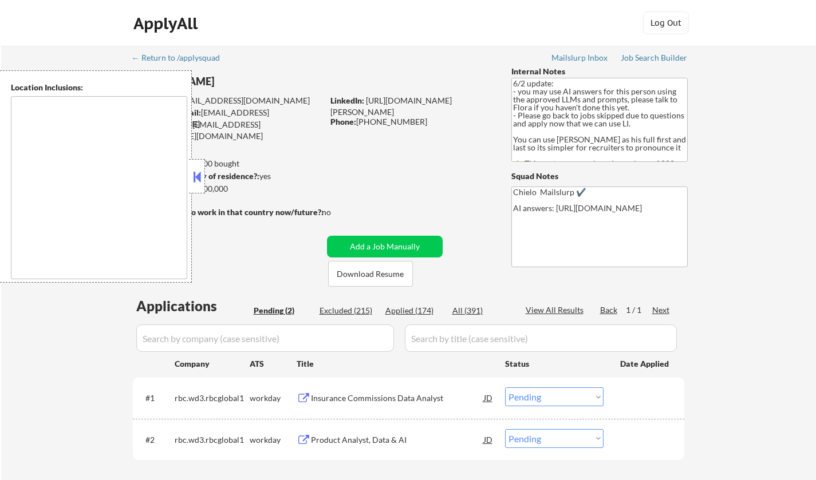
type textarea "[GEOGRAPHIC_DATA], [GEOGRAPHIC_DATA] [GEOGRAPHIC_DATA], [GEOGRAPHIC_DATA] [GEOG…"
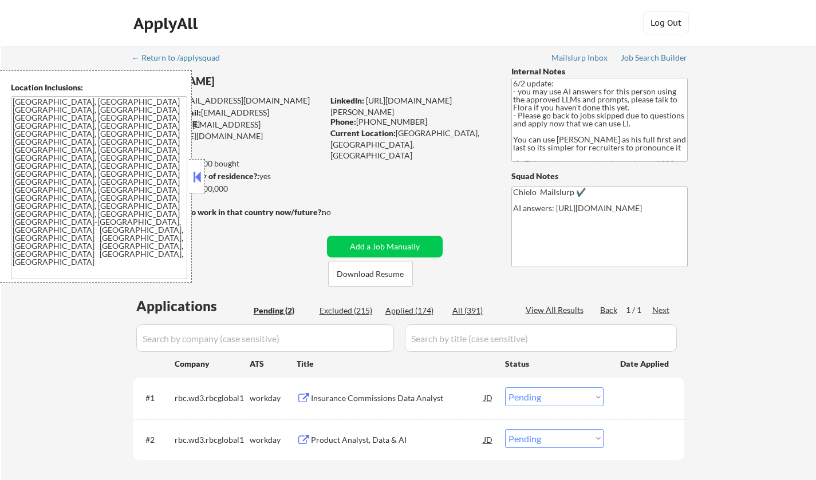
click at [200, 175] on button at bounding box center [197, 176] width 13 height 17
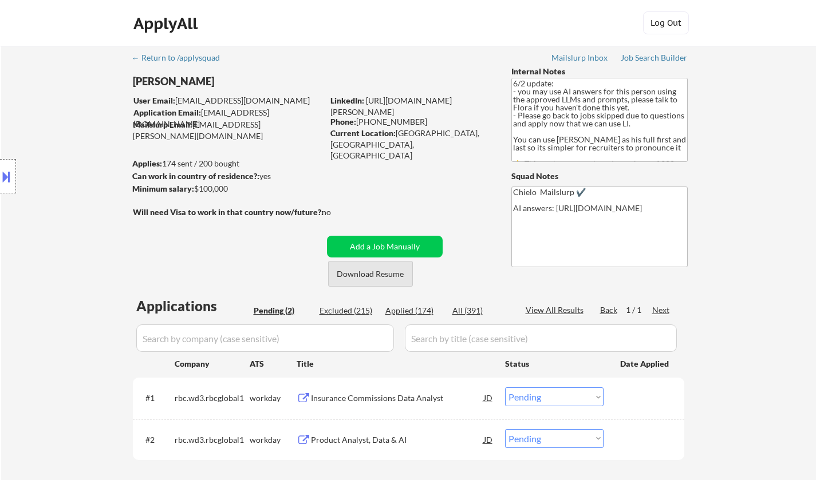
click at [374, 273] on button "Download Resume" at bounding box center [370, 274] width 85 height 26
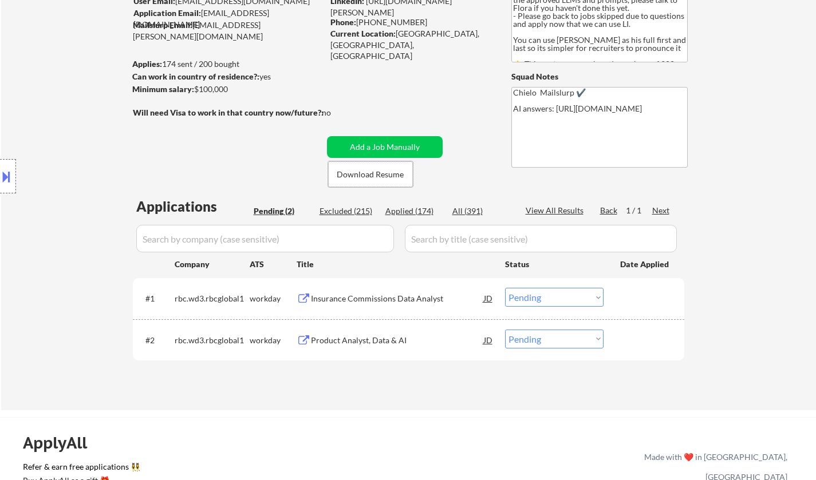
scroll to position [57, 0]
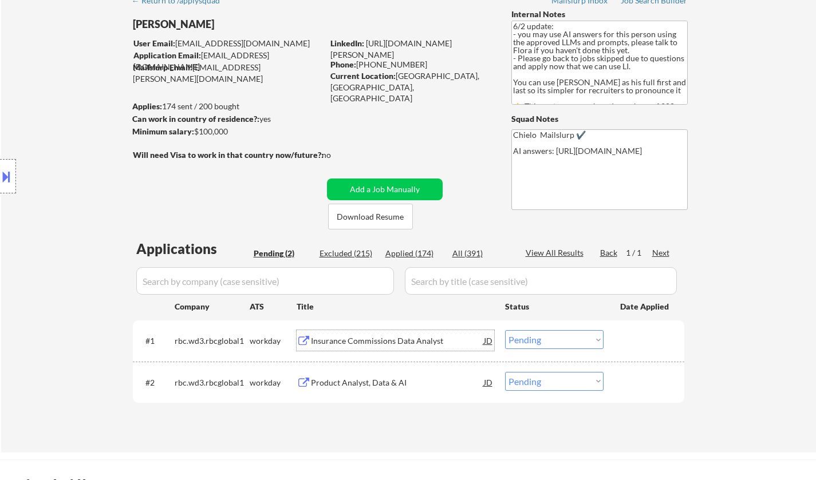
click at [386, 345] on div "Insurance Commissions Data Analyst" at bounding box center [397, 341] width 173 height 11
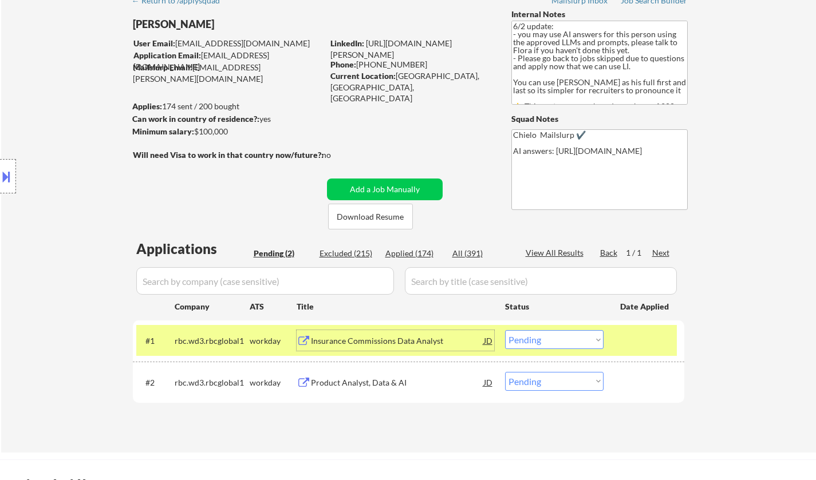
click at [369, 382] on div "Product Analyst, Data & AI" at bounding box center [397, 382] width 173 height 11
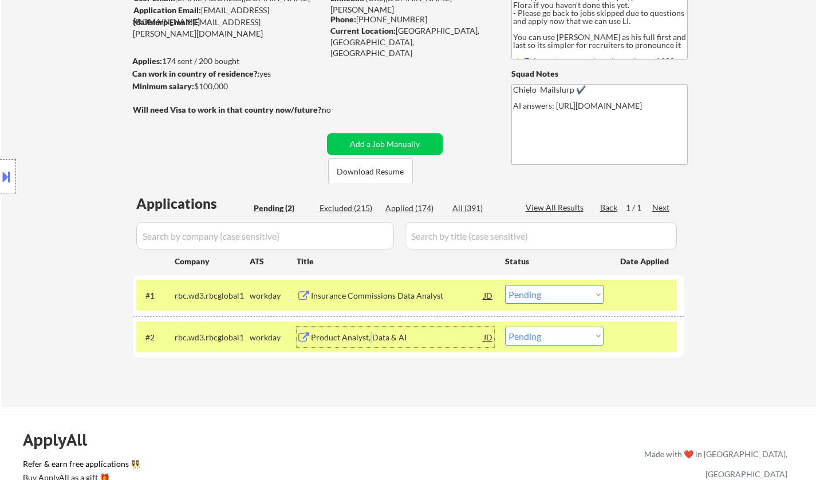
scroll to position [115, 0]
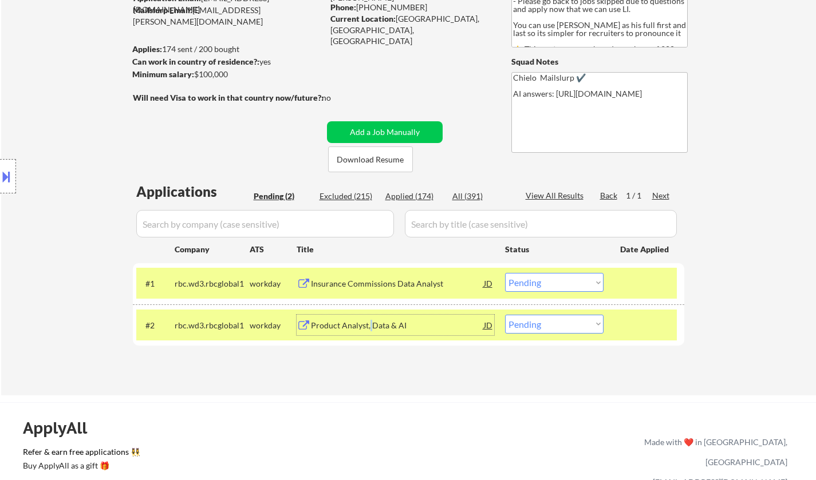
click at [545, 323] on select "Choose an option... Pending Applied Excluded (Questions) Excluded (Expired) Exc…" at bounding box center [554, 324] width 98 height 19
select select ""applied""
click at [505, 315] on select "Choose an option... Pending Applied Excluded (Questions) Excluded (Expired) Exc…" at bounding box center [554, 324] width 98 height 19
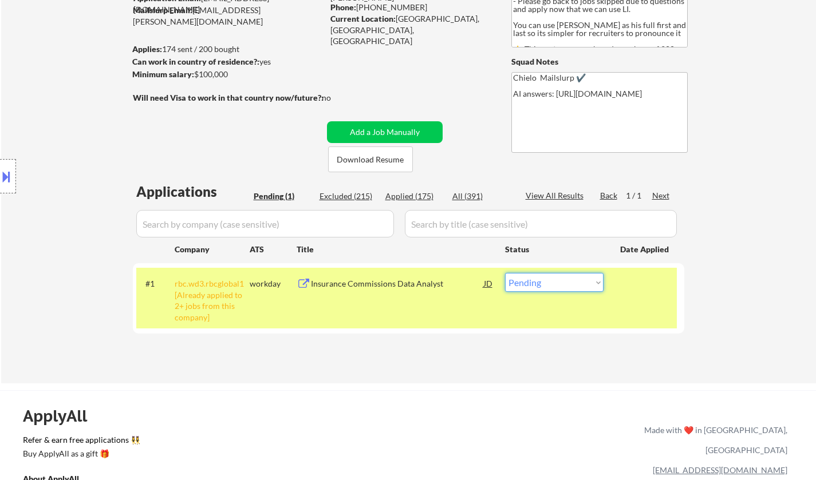
click at [559, 276] on select "Choose an option... Pending Applied Excluded (Questions) Excluded (Expired) Exc…" at bounding box center [554, 282] width 98 height 19
select select ""excluded__other_""
click at [505, 273] on select "Choose an option... Pending Applied Excluded (Questions) Excluded (Expired) Exc…" at bounding box center [554, 282] width 98 height 19
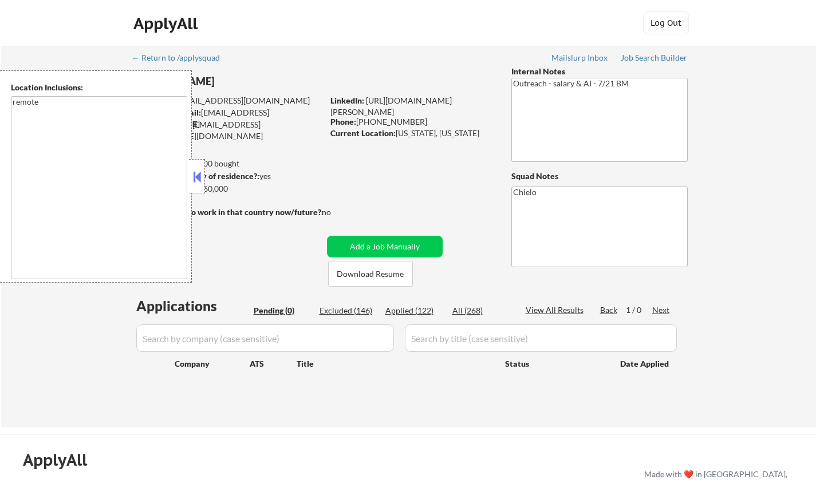
click at [194, 177] on button at bounding box center [197, 176] width 13 height 17
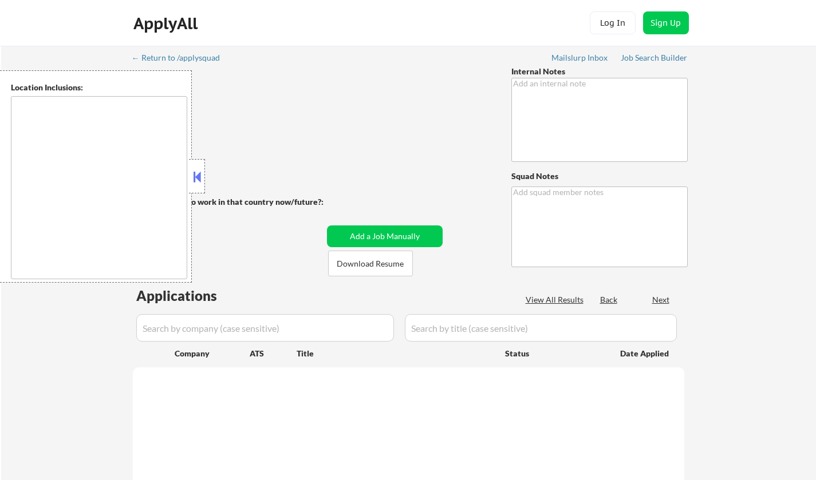
type textarea "Chielo from [GEOGRAPHIC_DATA]"
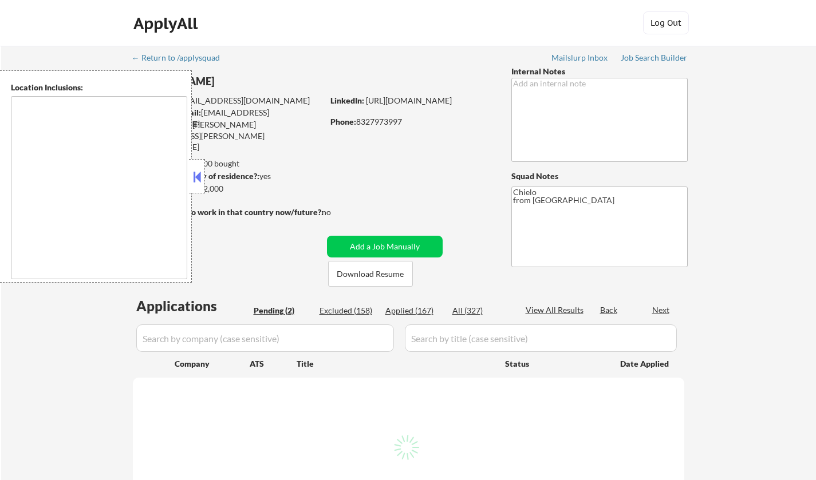
select select ""pending""
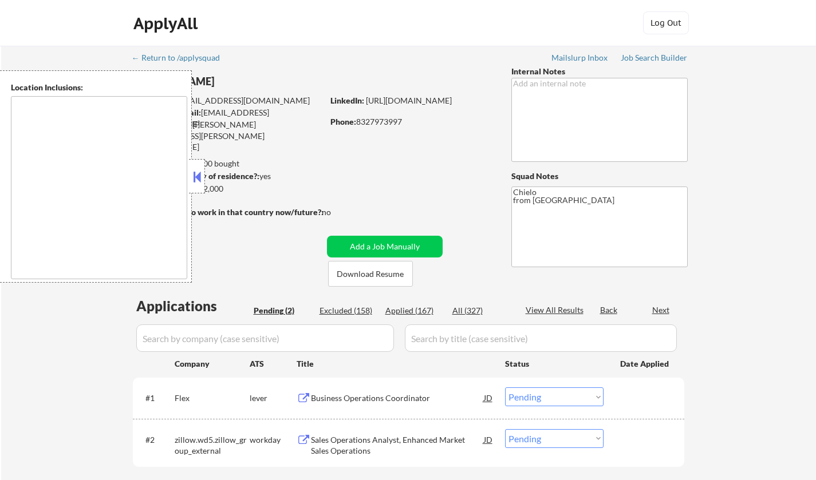
type textarea "[GEOGRAPHIC_DATA], [GEOGRAPHIC_DATA] [GEOGRAPHIC_DATA], [GEOGRAPHIC_DATA] [GEOG…"
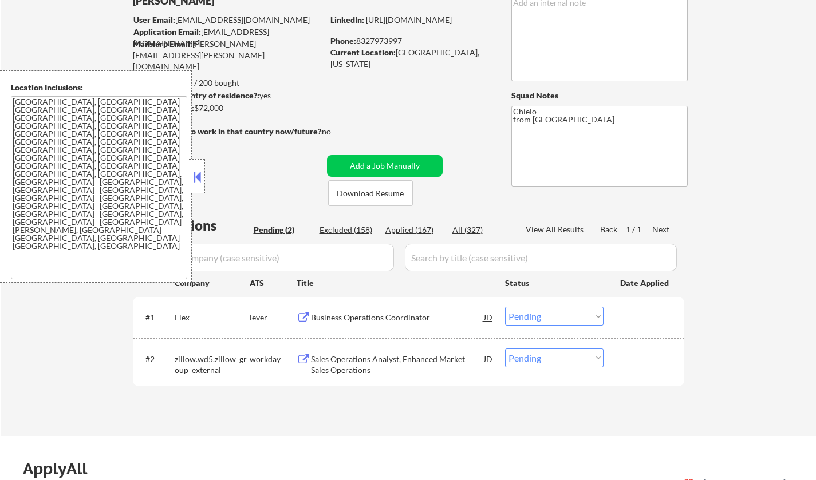
scroll to position [172, 0]
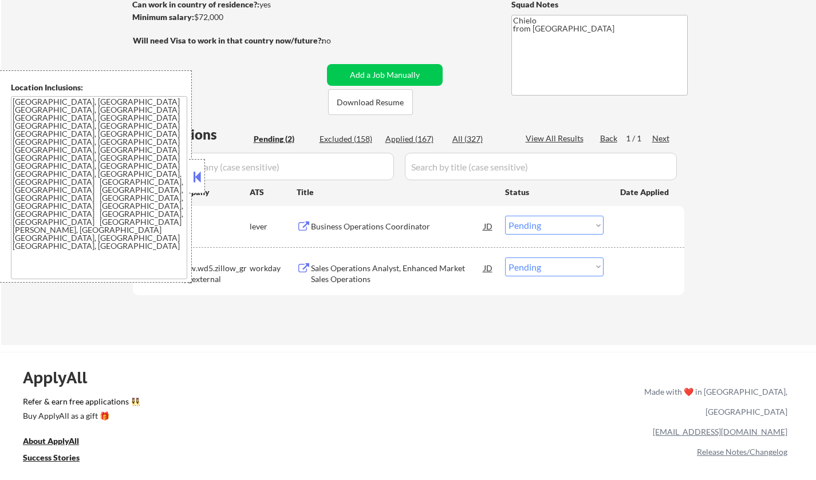
click at [199, 176] on button at bounding box center [197, 176] width 13 height 17
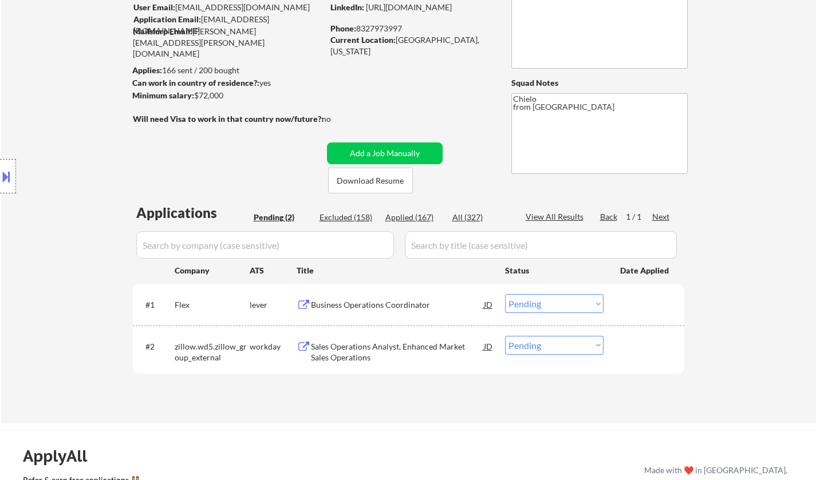
scroll to position [0, 0]
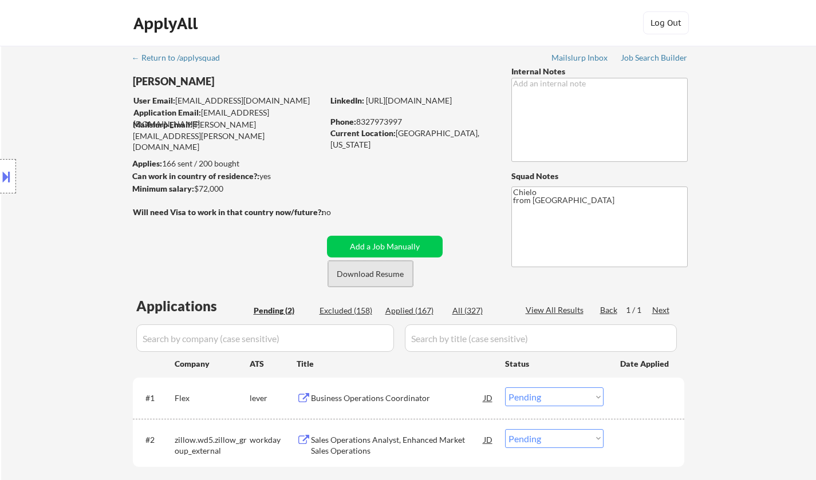
click at [366, 276] on button "Download Resume" at bounding box center [370, 274] width 85 height 26
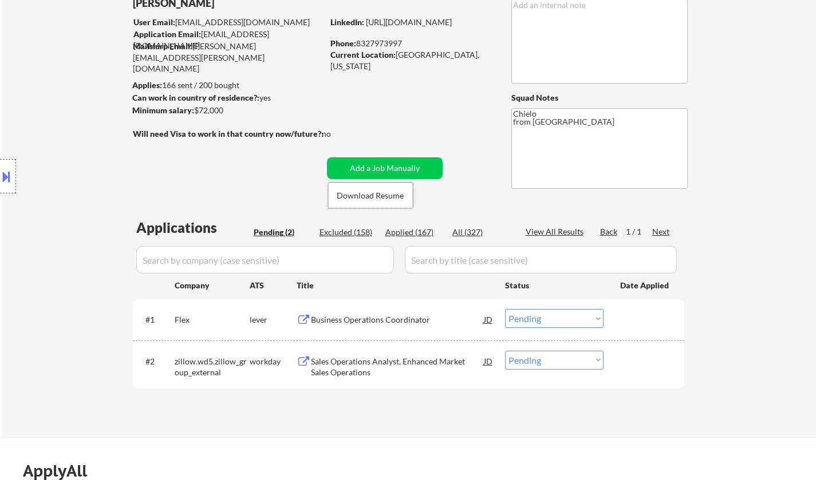
scroll to position [115, 0]
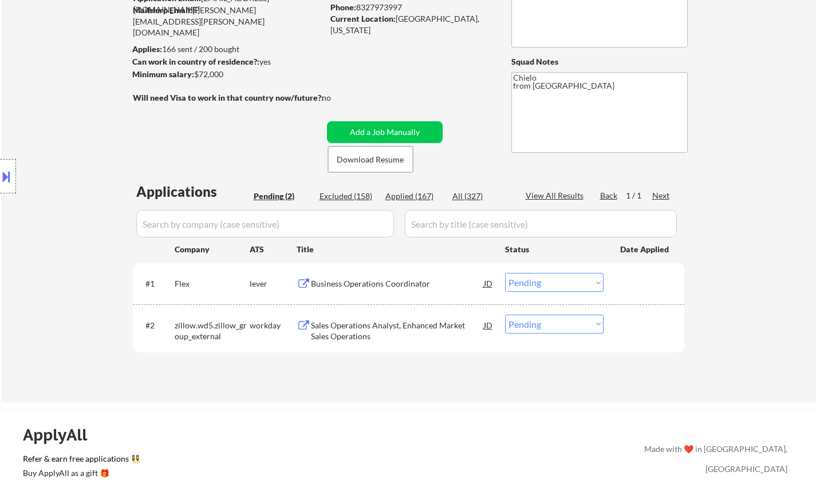
click at [368, 287] on div "Business Operations Coordinator" at bounding box center [397, 283] width 173 height 11
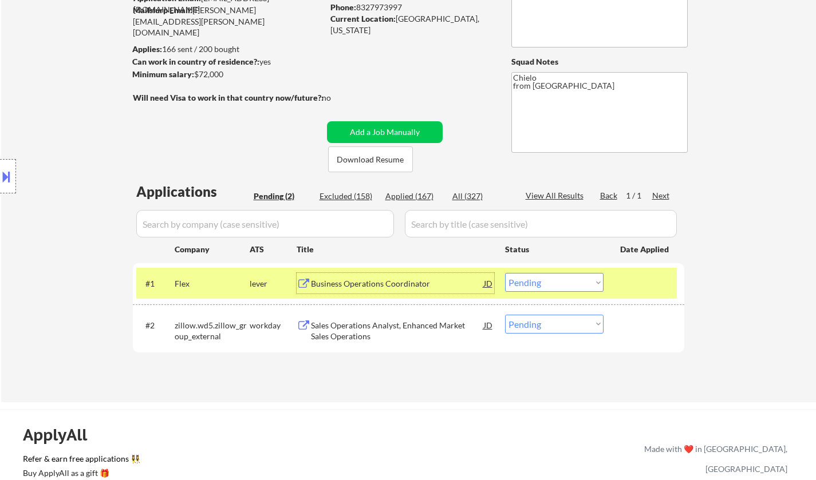
click at [570, 287] on select "Choose an option... Pending Applied Excluded (Questions) Excluded (Expired) Exc…" at bounding box center [554, 282] width 98 height 19
click at [505, 273] on select "Choose an option... Pending Applied Excluded (Questions) Excluded (Expired) Exc…" at bounding box center [554, 282] width 98 height 19
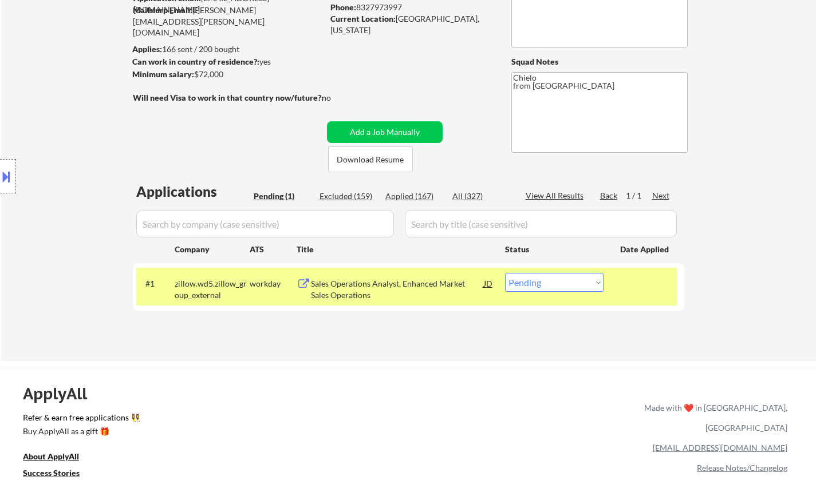
click at [387, 285] on div "Sales Operations Analyst, Enhanced Market Sales Operations" at bounding box center [397, 289] width 173 height 22
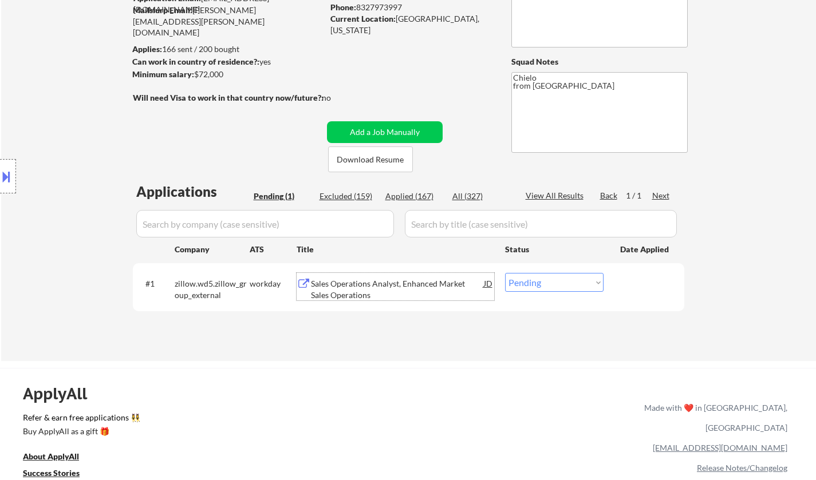
scroll to position [172, 0]
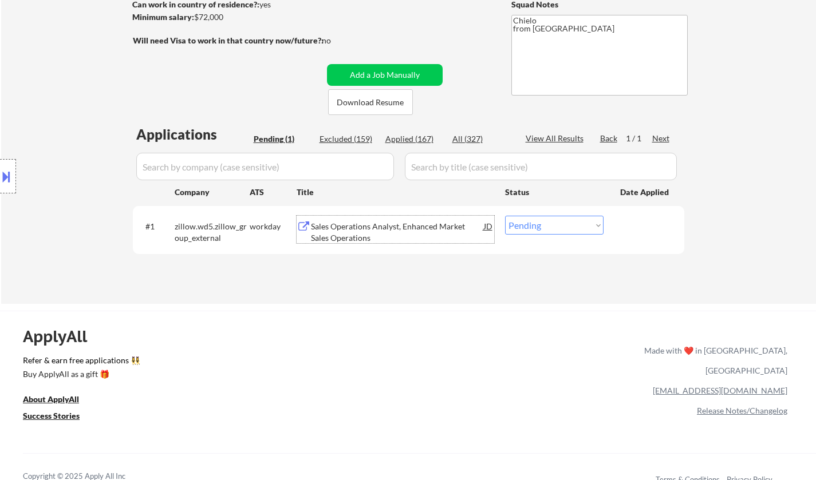
drag, startPoint x: 549, startPoint y: 226, endPoint x: 549, endPoint y: 234, distance: 8.6
click at [549, 226] on select "Choose an option... Pending Applied Excluded (Questions) Excluded (Expired) Exc…" at bounding box center [554, 225] width 98 height 19
select select ""applied""
click at [505, 216] on select "Choose an option... Pending Applied Excluded (Questions) Excluded (Expired) Exc…" at bounding box center [554, 225] width 98 height 19
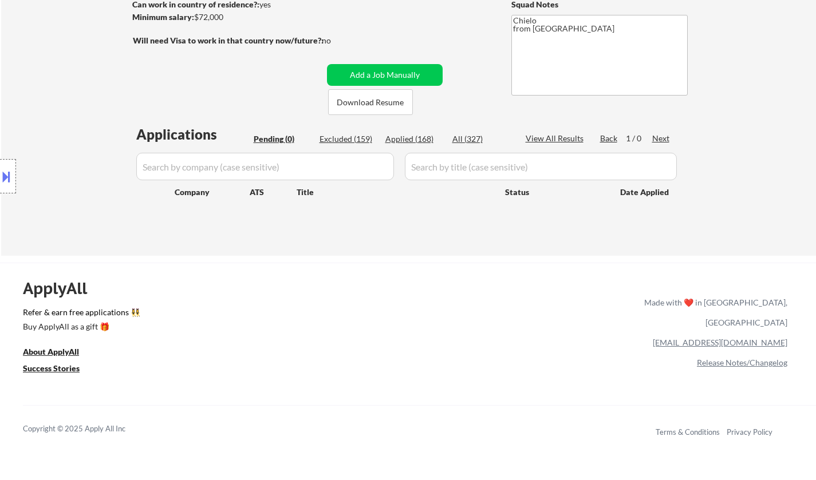
click at [387, 136] on div "Applied (168)" at bounding box center [413, 138] width 57 height 11
select select ""applied""
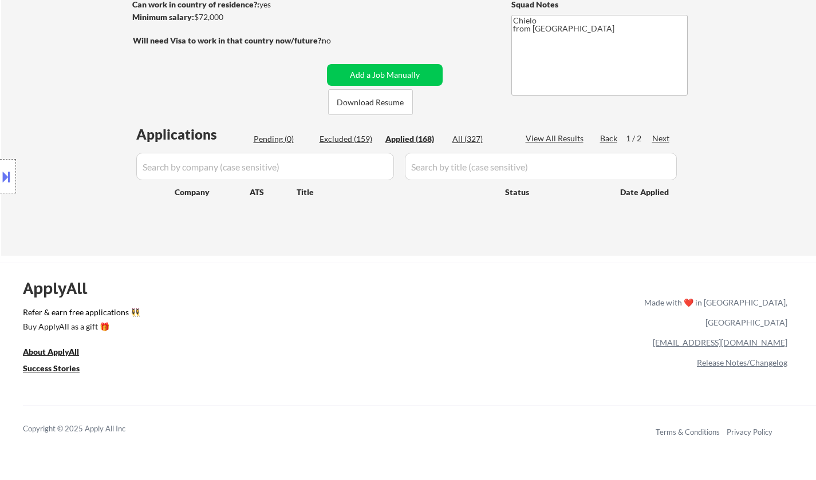
select select ""applied""
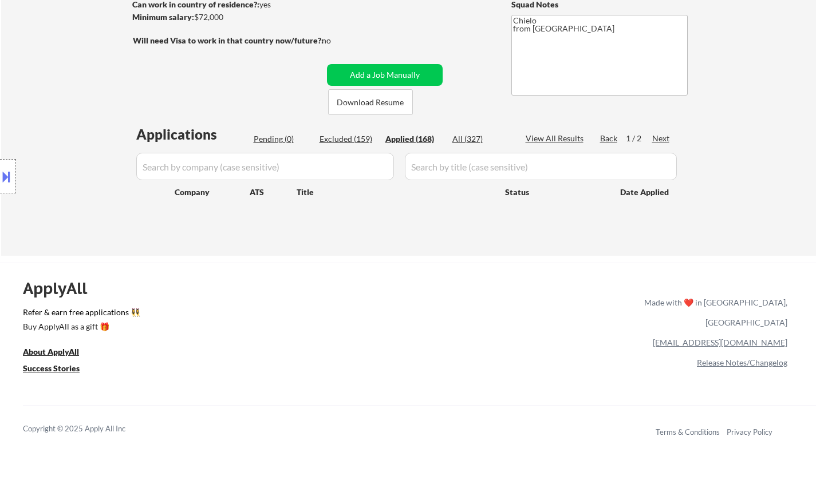
select select ""applied""
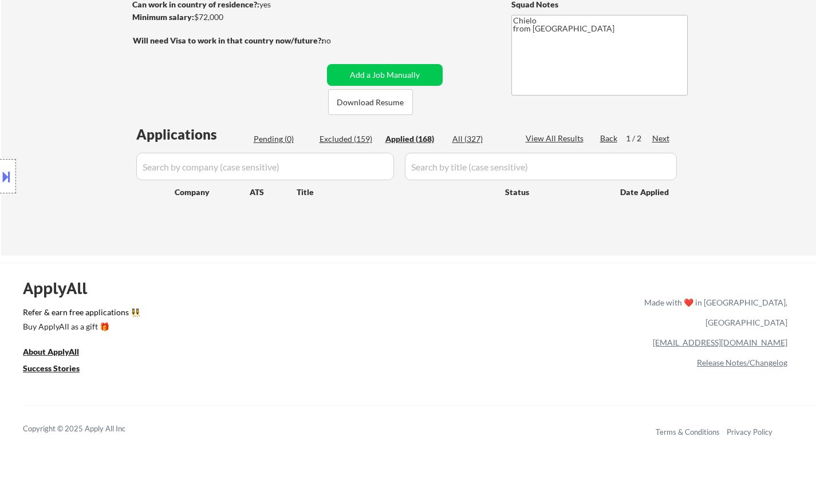
select select ""applied""
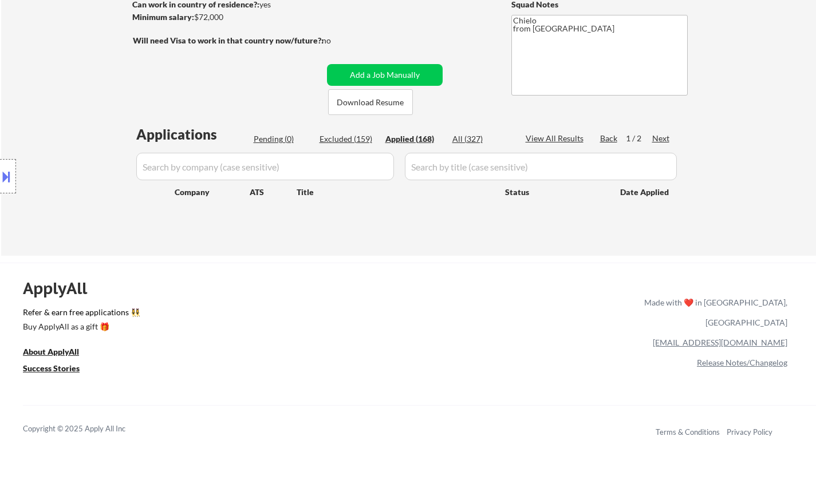
select select ""applied""
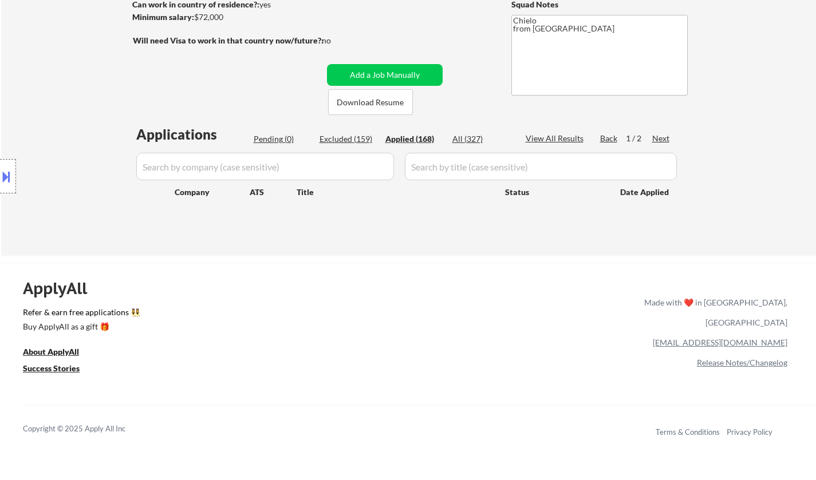
select select ""applied""
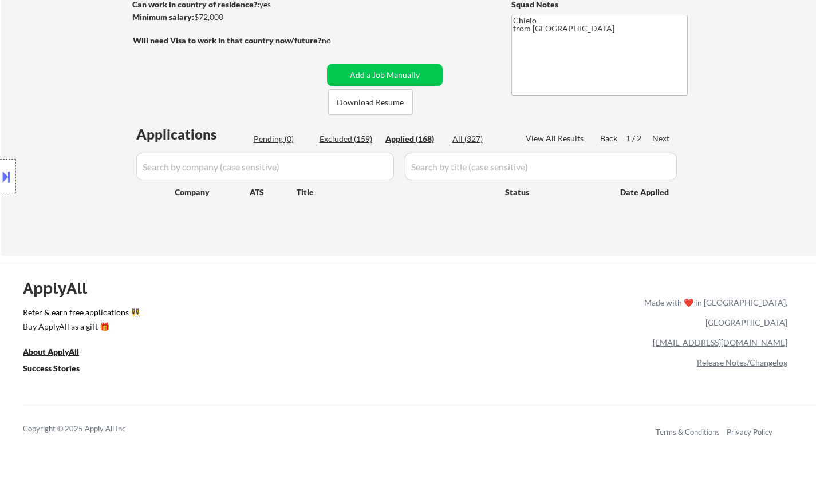
select select ""applied""
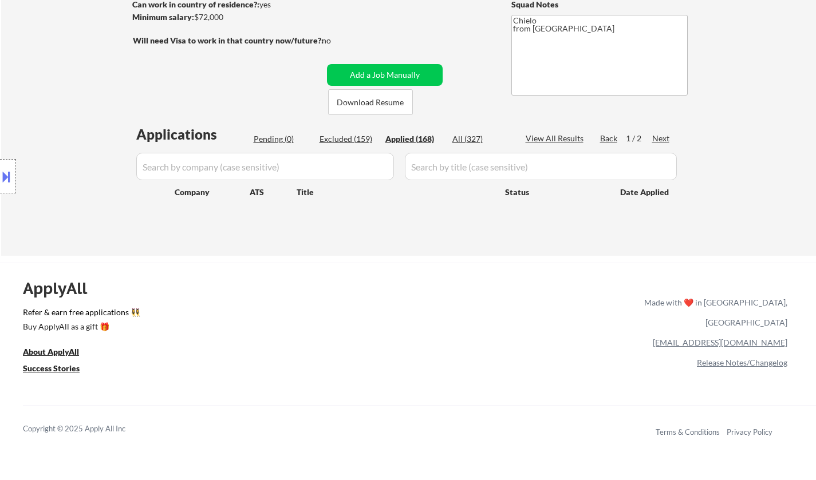
select select ""applied""
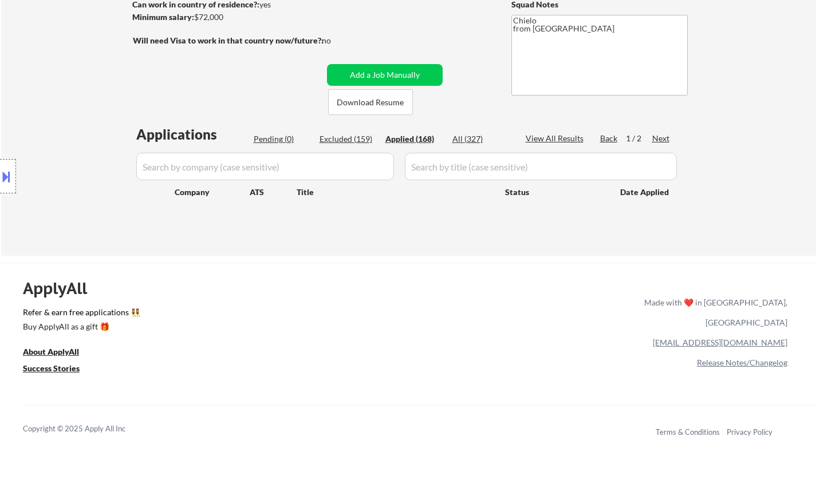
select select ""applied""
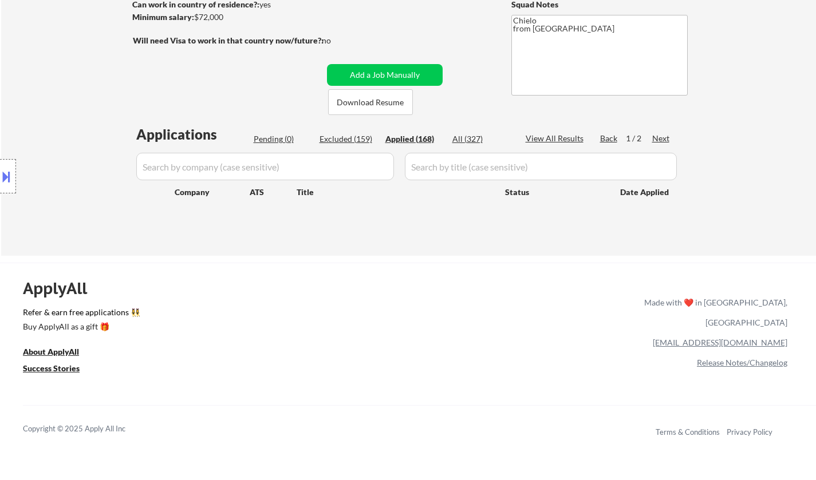
select select ""applied""
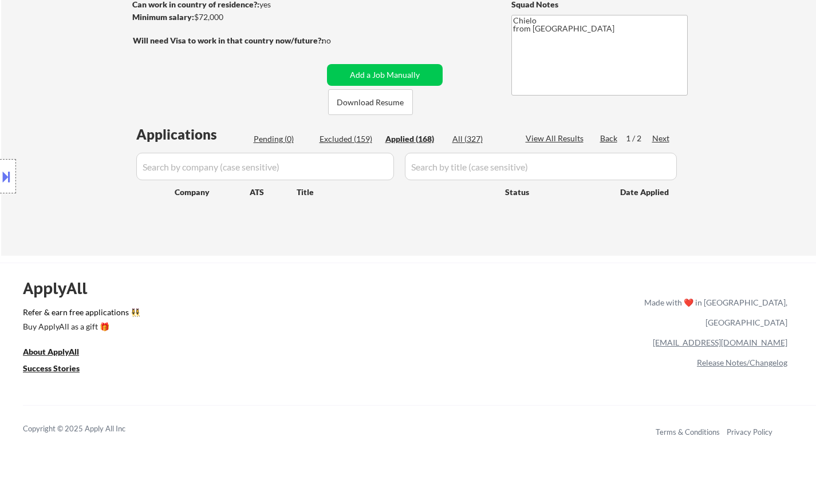
select select ""applied""
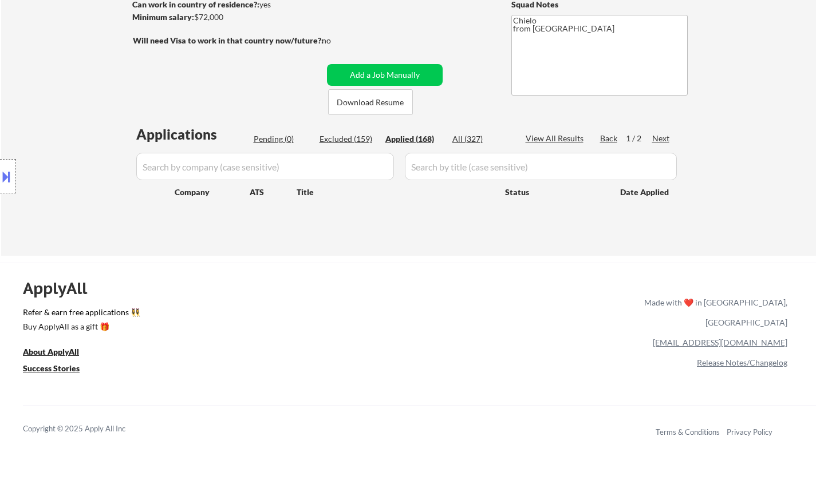
select select ""applied""
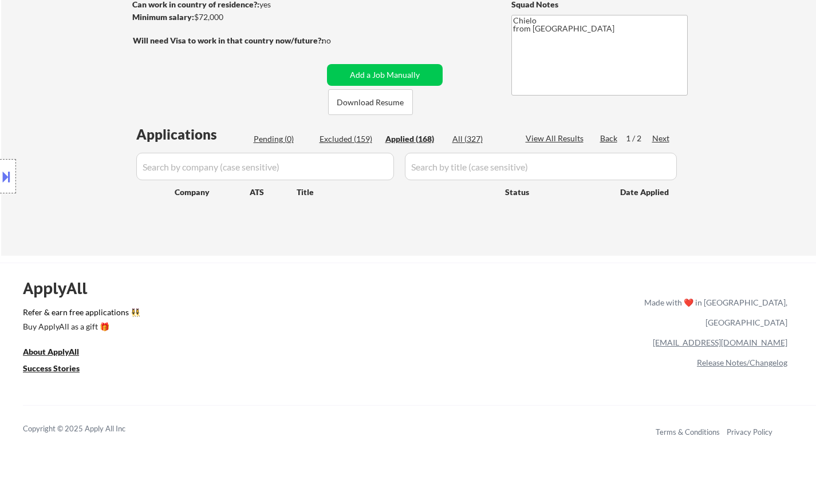
select select ""applied""
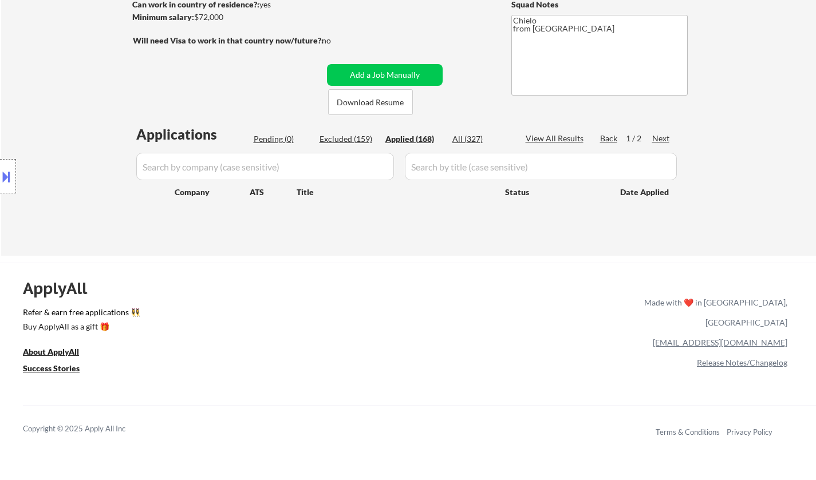
select select ""applied""
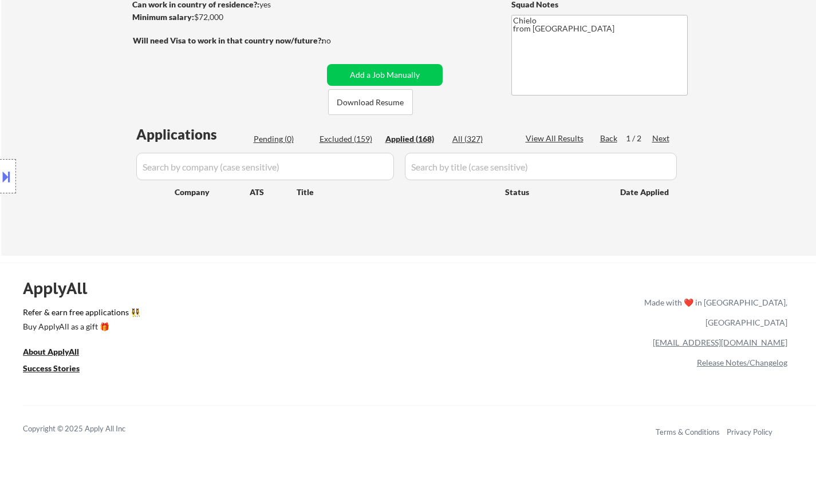
select select ""applied""
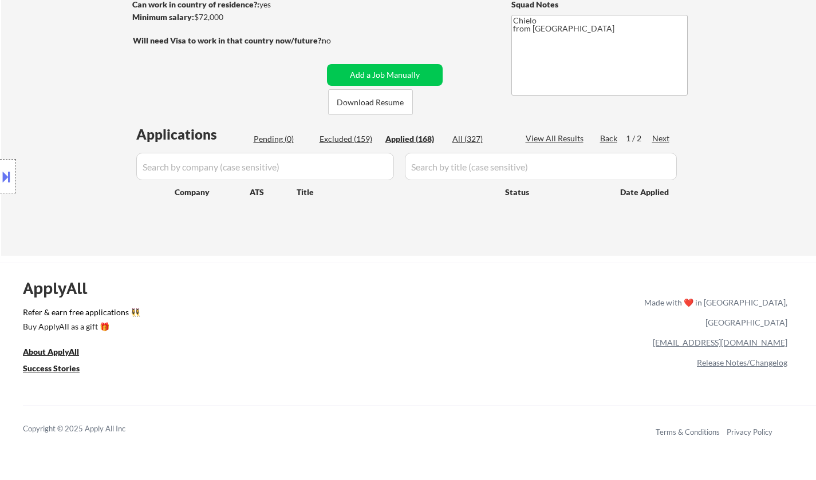
select select ""applied""
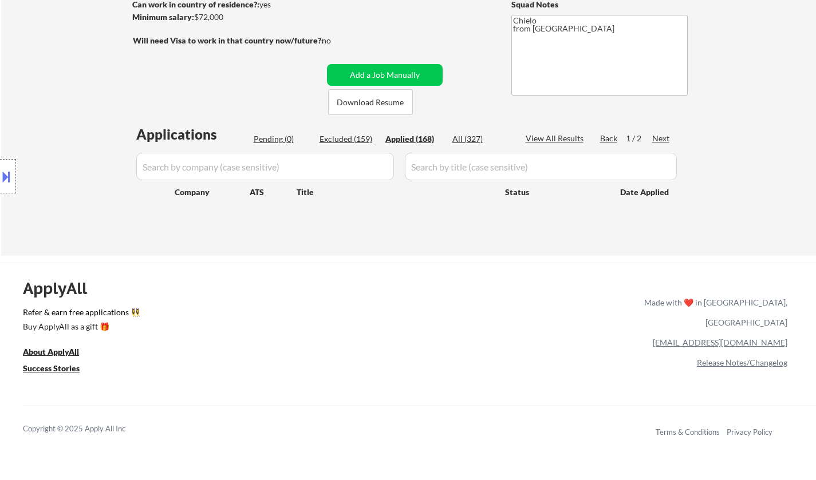
select select ""applied""
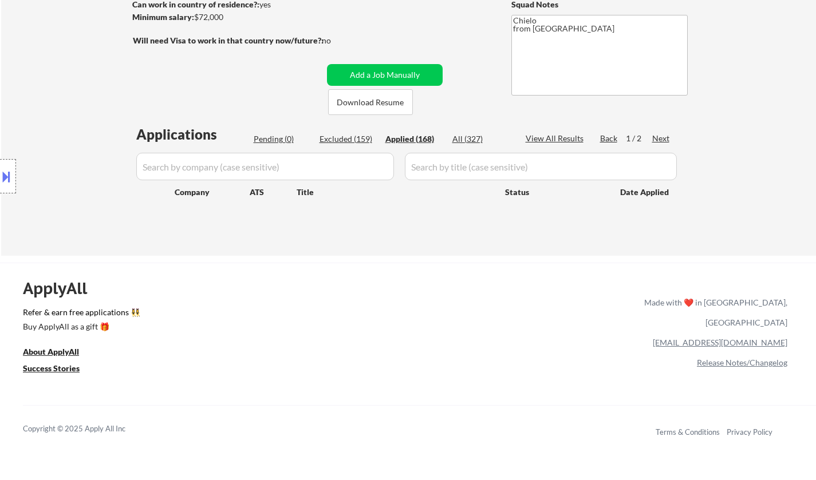
select select ""applied""
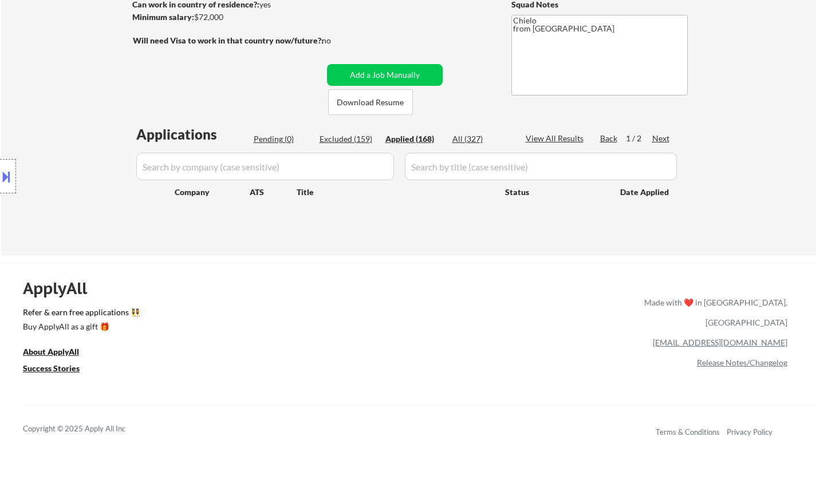
select select ""applied""
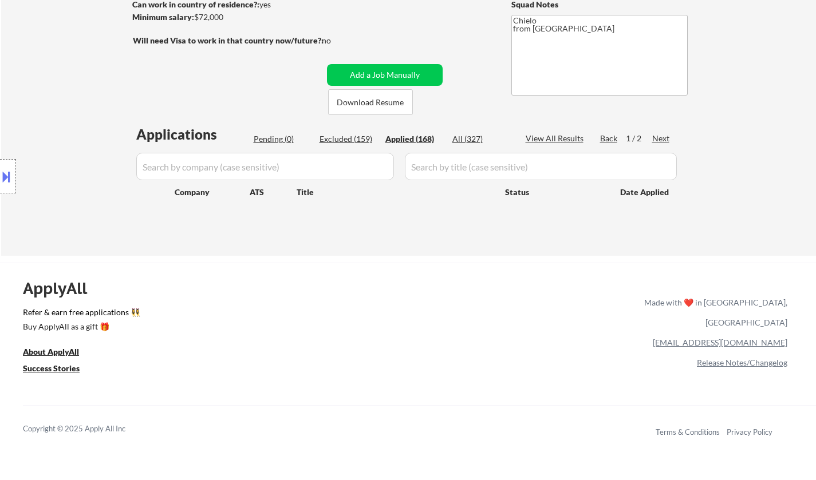
select select ""applied""
